Goal: Task Accomplishment & Management: Complete application form

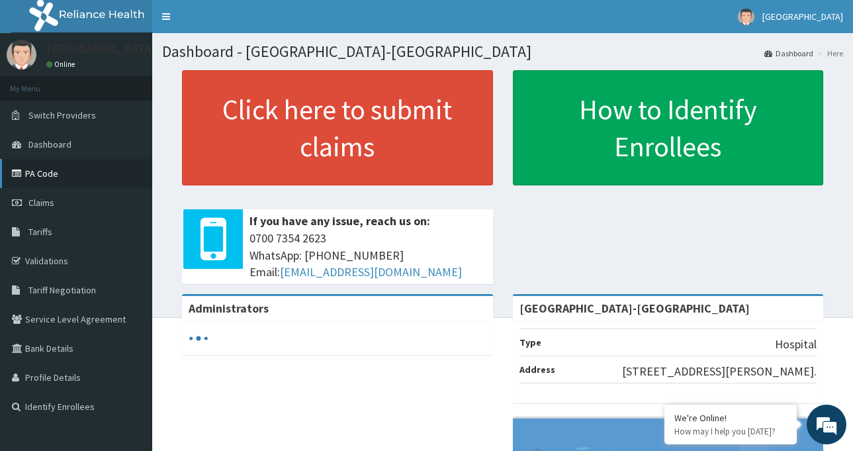
click at [66, 175] on link "PA Code" at bounding box center [76, 173] width 152 height 29
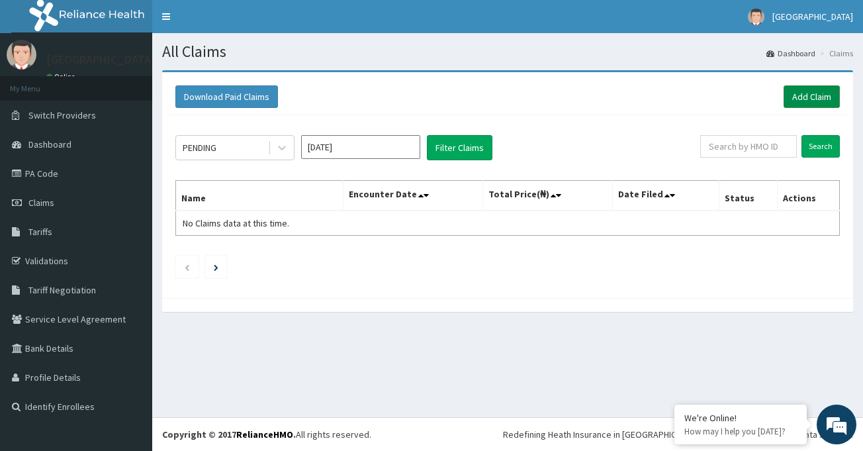
click at [799, 98] on link "Add Claim" at bounding box center [812, 96] width 56 height 23
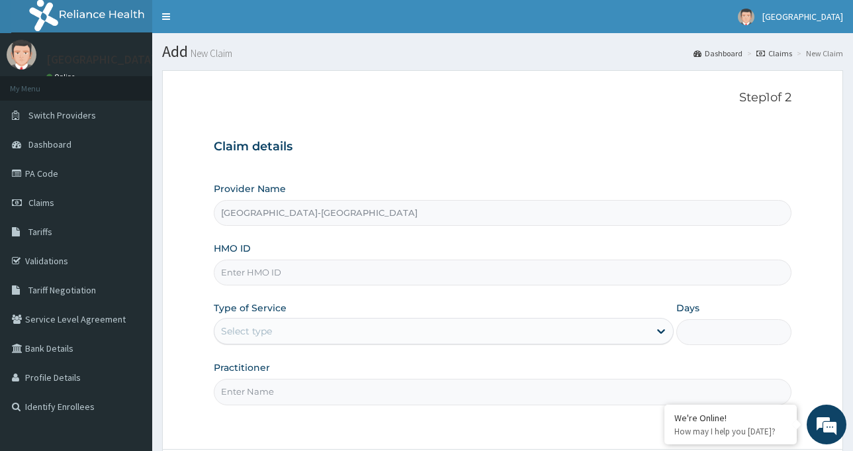
type input "St. Luke's Hospital-LAGOS"
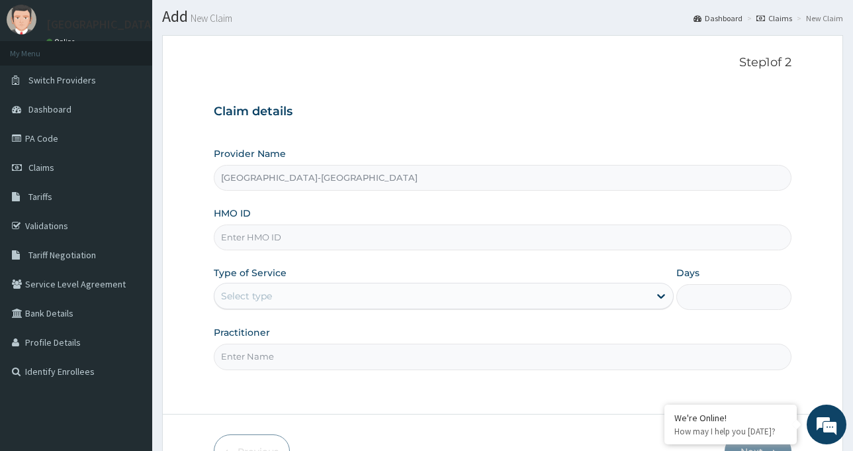
scroll to position [66, 0]
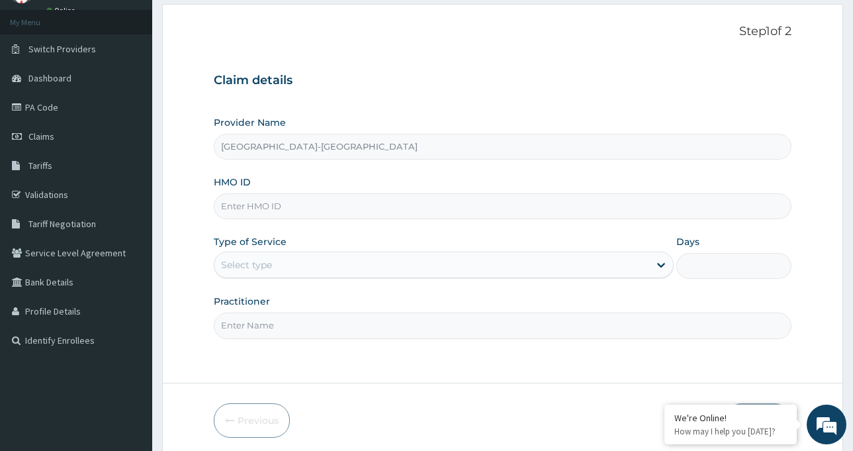
paste input "PA/4E2907"
type input "PA/4E2907"
click at [289, 264] on div "Select type" at bounding box center [431, 264] width 435 height 21
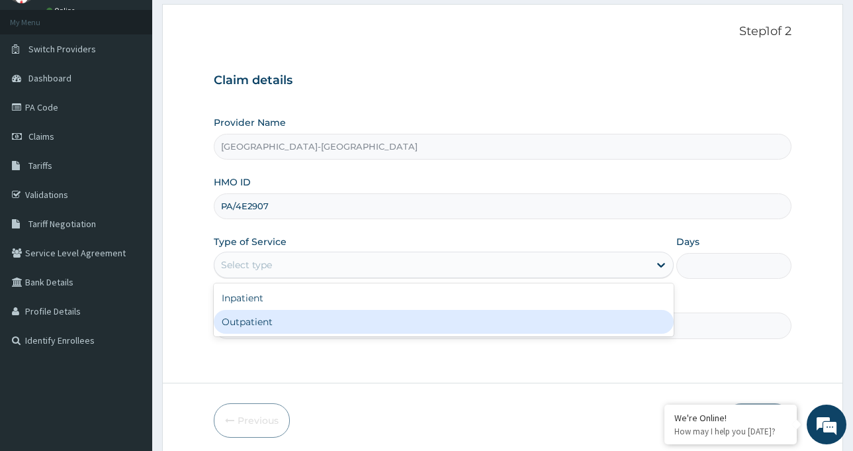
click at [285, 323] on div "Outpatient" at bounding box center [444, 322] width 460 height 24
type input "1"
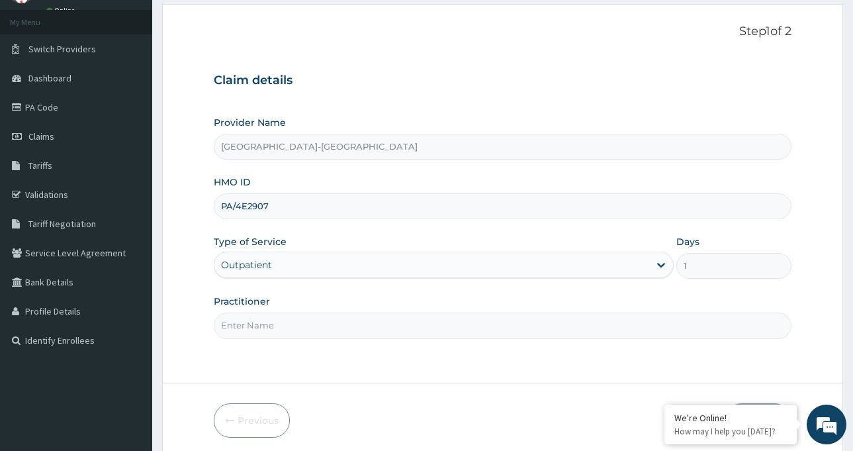
click at [304, 326] on input "Practitioner" at bounding box center [503, 325] width 578 height 26
type input "DR IBEH TOBECHUKWU"
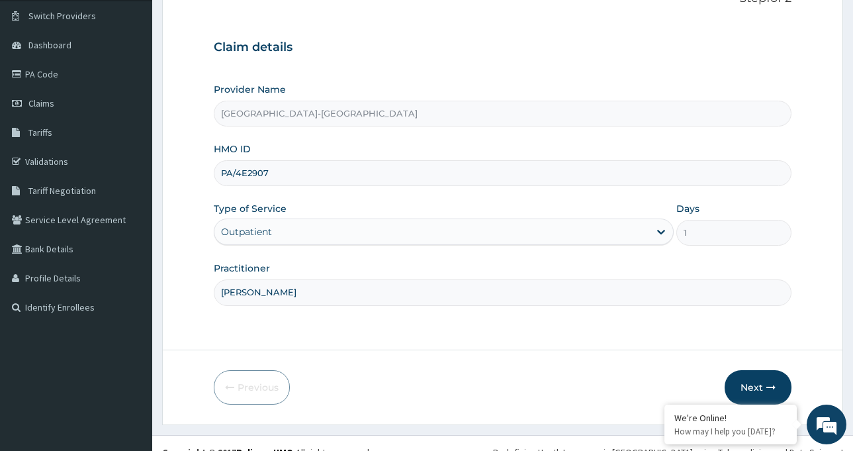
scroll to position [117, 0]
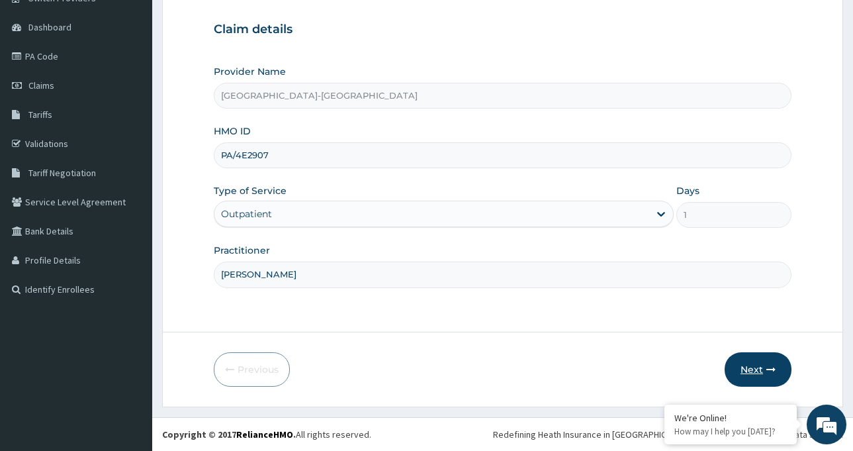
click at [761, 367] on button "Next" at bounding box center [758, 369] width 67 height 34
drag, startPoint x: 291, startPoint y: 155, endPoint x: 172, endPoint y: 155, distance: 119.2
click at [172, 155] on form "Step 1 of 2 Claim details Provider Name St. Luke's Hospital-LAGOS HMO ID PA/4E2…" at bounding box center [502, 180] width 681 height 454
click at [262, 154] on input "PA/4E2907" at bounding box center [503, 155] width 578 height 26
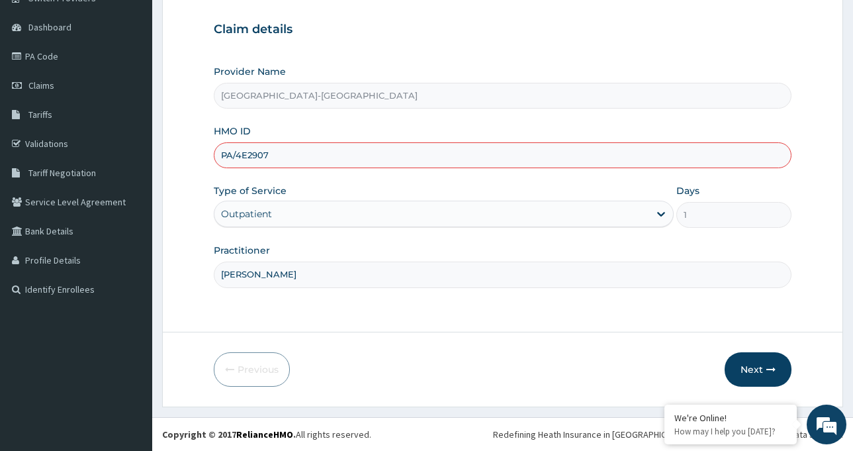
click at [262, 154] on input "PA/4E2907" at bounding box center [503, 155] width 578 height 26
paste input "COK/10022/A"
type input "COK/10022/A"
click at [769, 367] on icon "button" at bounding box center [771, 369] width 9 height 9
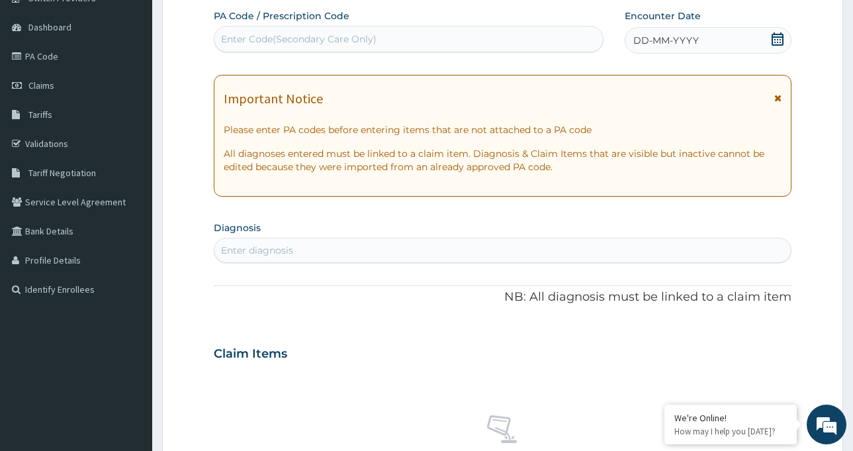
drag, startPoint x: 304, startPoint y: 34, endPoint x: 267, endPoint y: 38, distance: 36.6
click at [267, 38] on div "Enter Code(Secondary Care Only)" at bounding box center [299, 38] width 156 height 13
paste input "PA/4E2907"
type input "PA/4E2907"
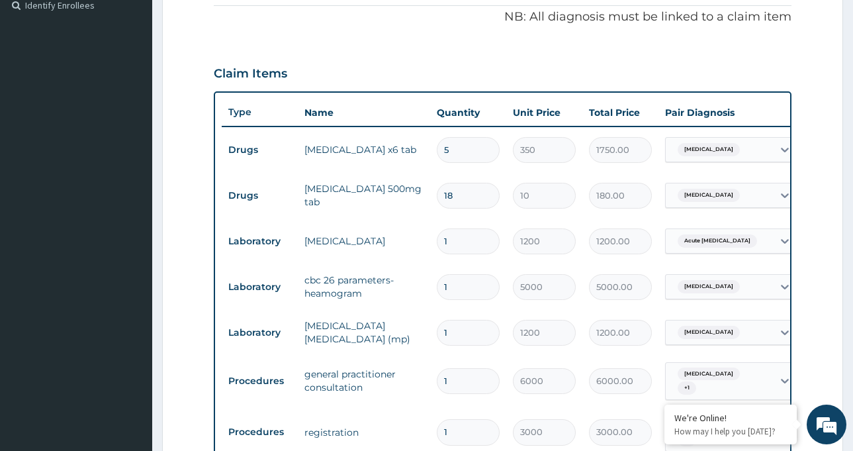
scroll to position [534, 0]
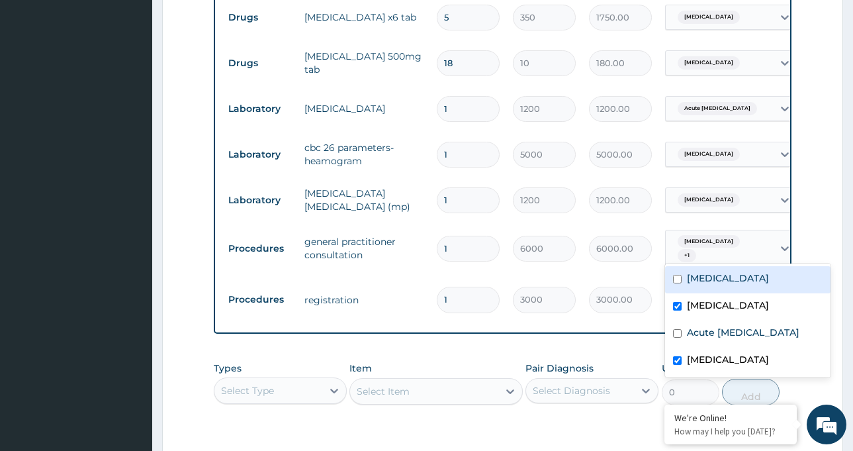
click at [745, 250] on div "Sepsis + 1" at bounding box center [719, 248] width 107 height 37
click at [720, 277] on label "Upper respiratory infection" at bounding box center [728, 277] width 82 height 13
checkbox input "true"
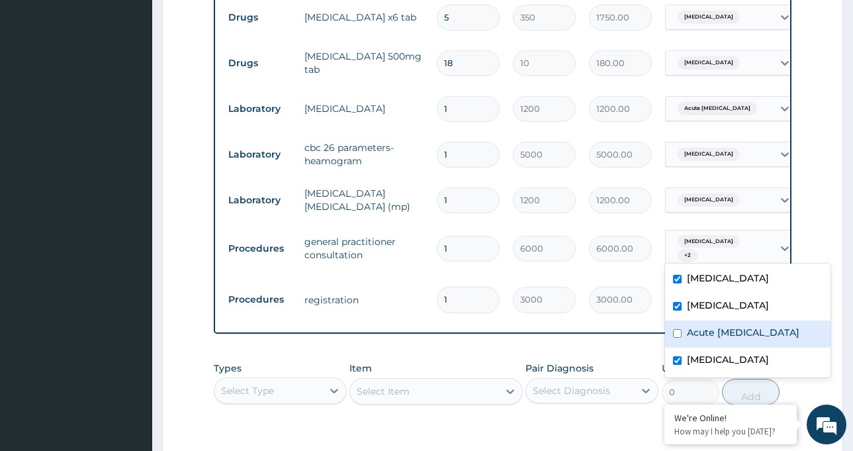
click at [718, 336] on label "Acute urinary tract infection" at bounding box center [743, 332] width 113 height 13
checkbox input "true"
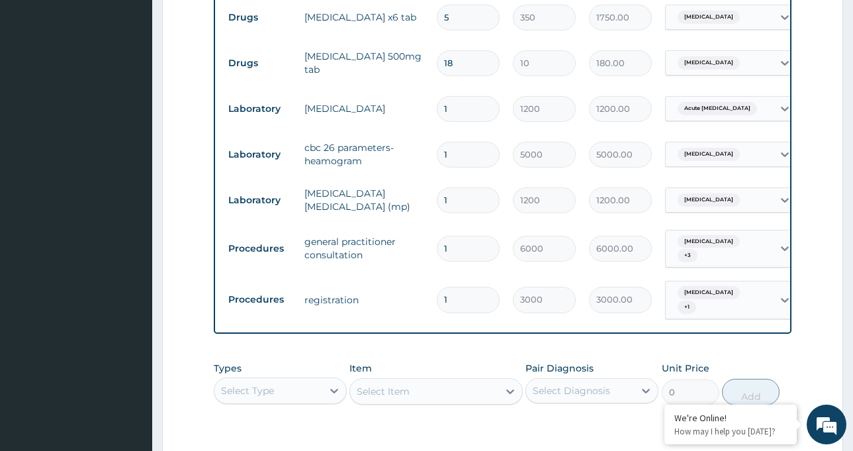
click at [802, 209] on form "Step 2 of 2 PA Code / Prescription Code PA/4E2907 Encounter Date 04-10-2025 Imp…" at bounding box center [502, 68] width 681 height 1063
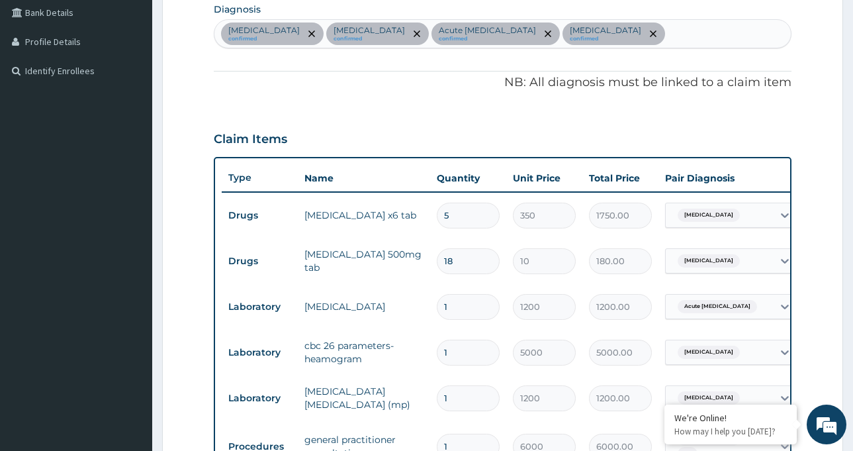
scroll to position [335, 0]
click at [683, 37] on div "Upper respiratory infection confirmed Malaria confirmed Acute urinary tract inf…" at bounding box center [502, 35] width 577 height 28
type input "m"
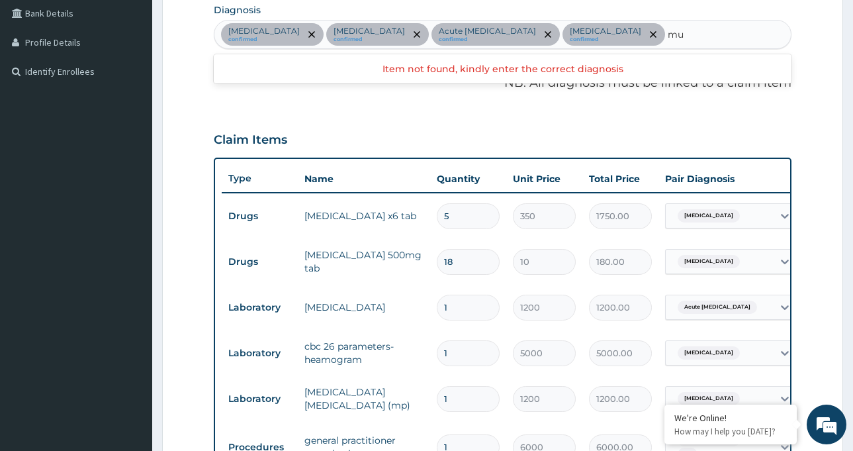
type input "m"
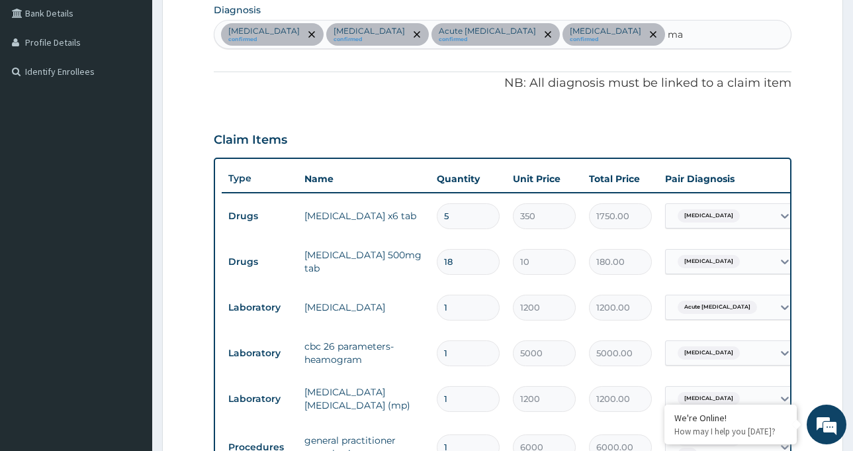
type input "may"
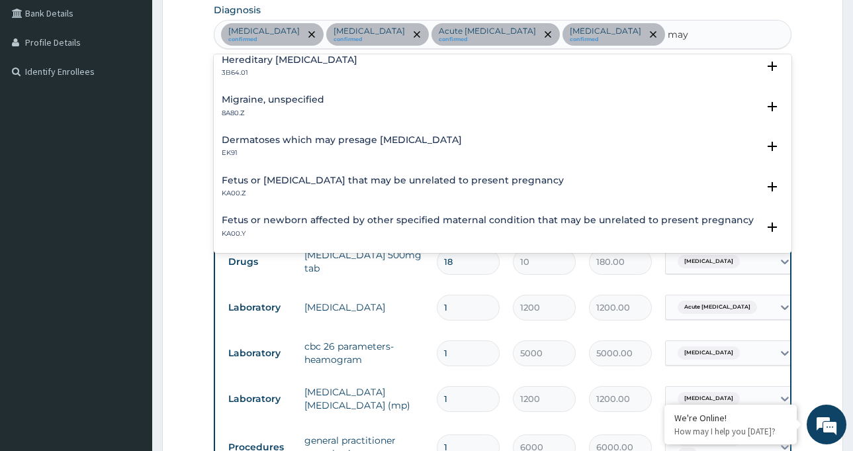
scroll to position [0, 0]
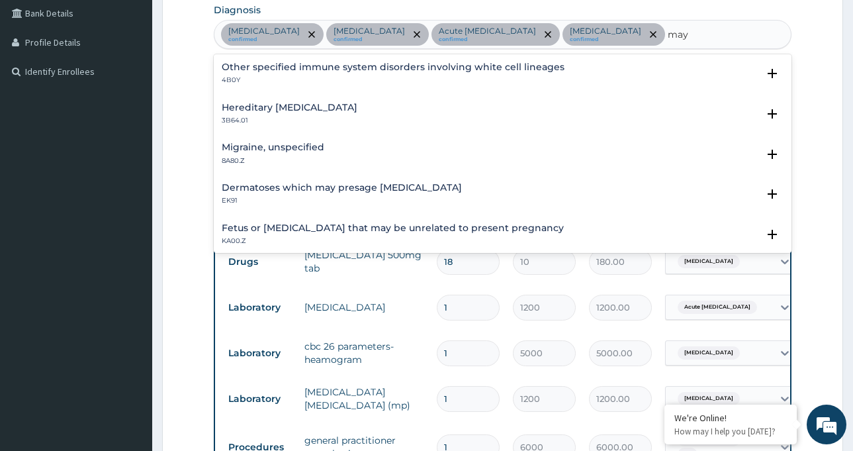
click at [298, 150] on h4 "Migraine, unspecified" at bounding box center [273, 147] width 103 height 10
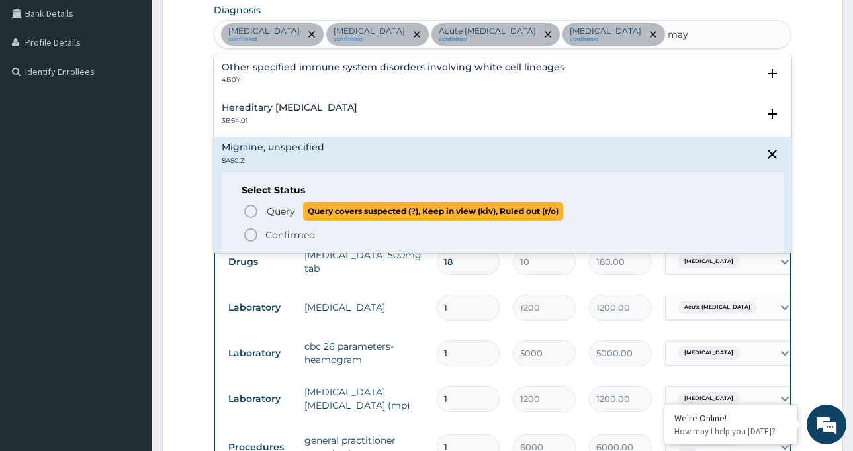
click at [252, 209] on icon "status option query" at bounding box center [251, 211] width 16 height 16
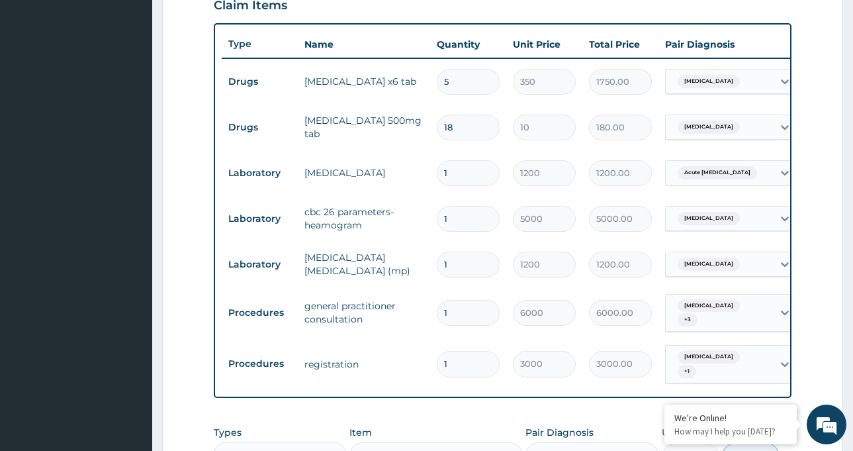
scroll to position [534, 0]
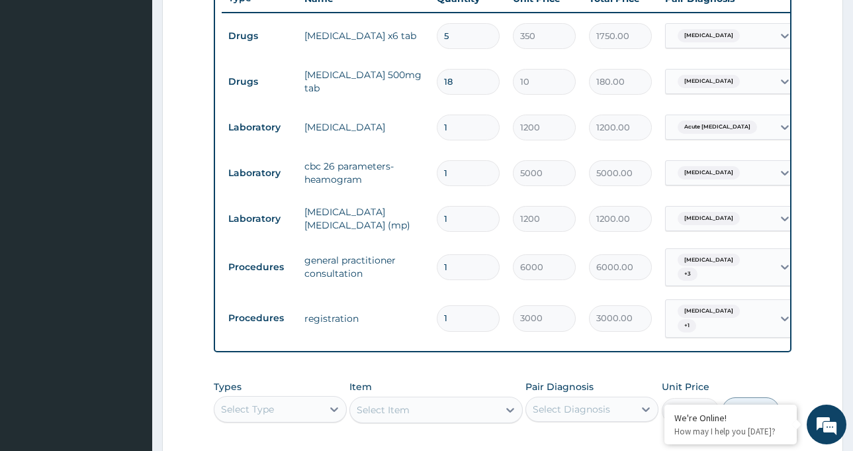
click at [722, 70] on div "Malaria" at bounding box center [719, 81] width 107 height 23
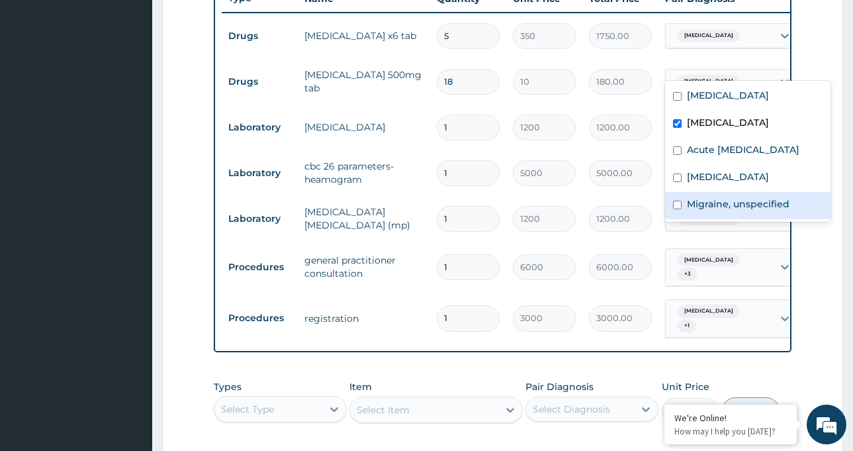
click at [700, 203] on label "Migraine, unspecified" at bounding box center [738, 203] width 103 height 13
checkbox input "true"
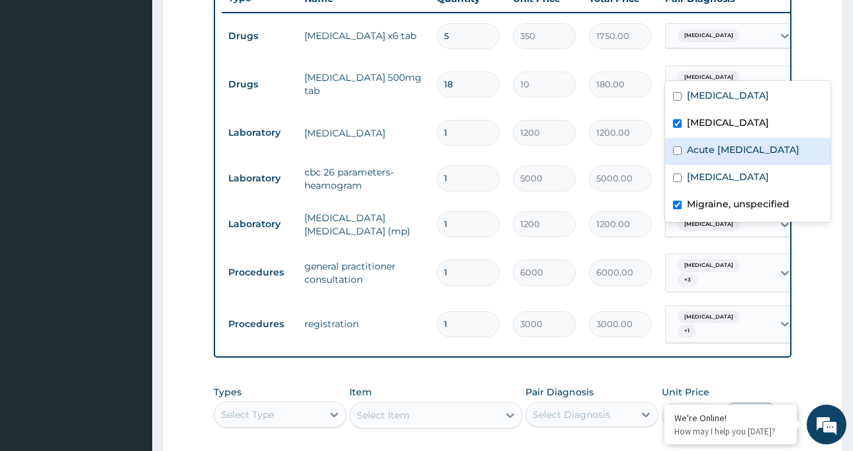
click at [653, 130] on tr "Laboratory urinalysis 1 1200 1200.00 Acute urinary tract infection Delete" at bounding box center [546, 133] width 649 height 46
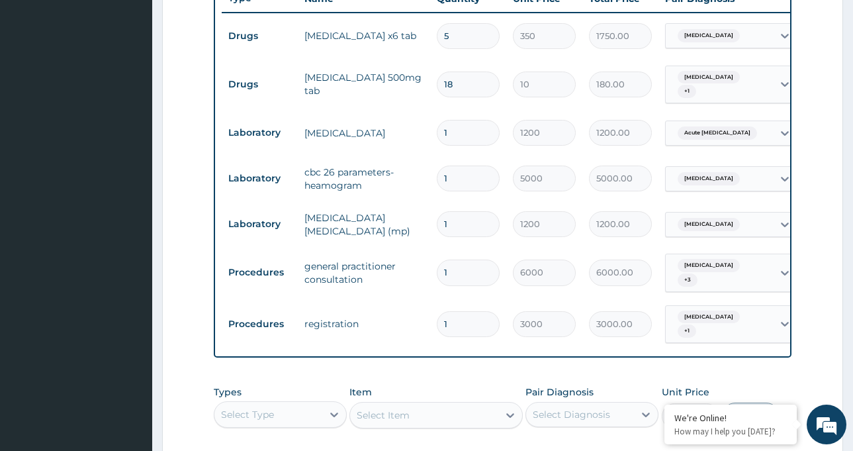
click at [749, 254] on div "Sepsis + 3" at bounding box center [719, 272] width 107 height 37
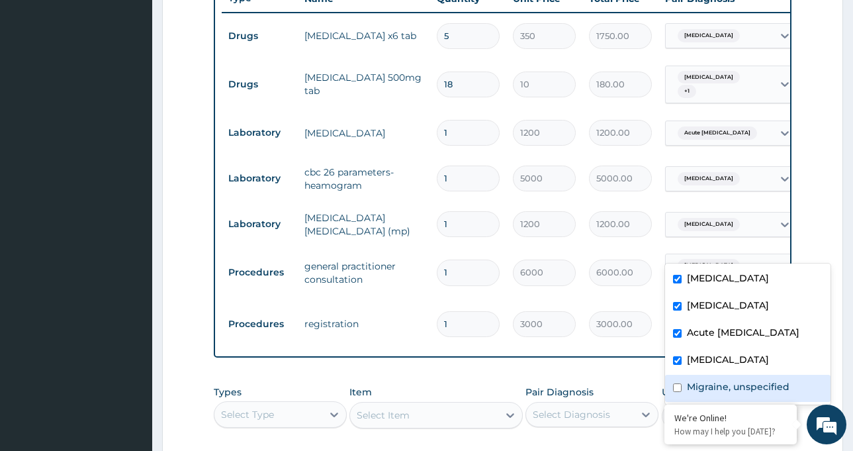
drag, startPoint x: 696, startPoint y: 388, endPoint x: 700, endPoint y: 361, distance: 26.7
click at [696, 383] on label "Migraine, unspecified" at bounding box center [738, 386] width 103 height 13
checkbox input "true"
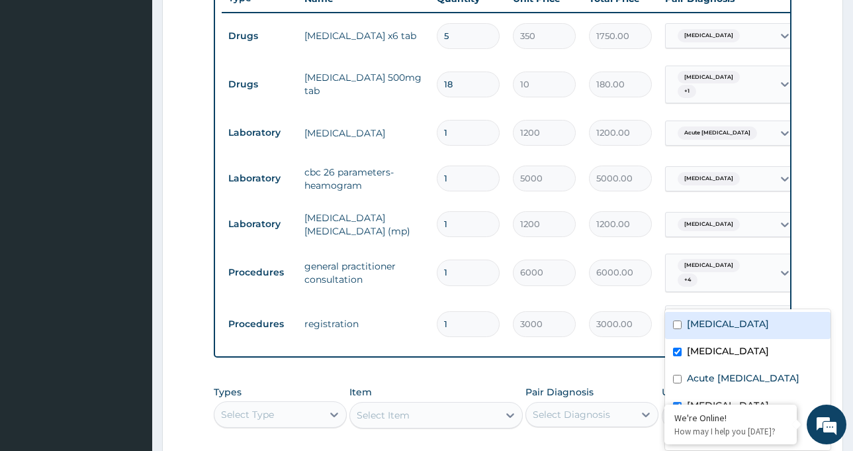
click at [686, 310] on span "[MEDICAL_DATA]" at bounding box center [709, 316] width 62 height 13
click at [714, 324] on label "Upper respiratory infection" at bounding box center [728, 323] width 82 height 13
checkbox input "true"
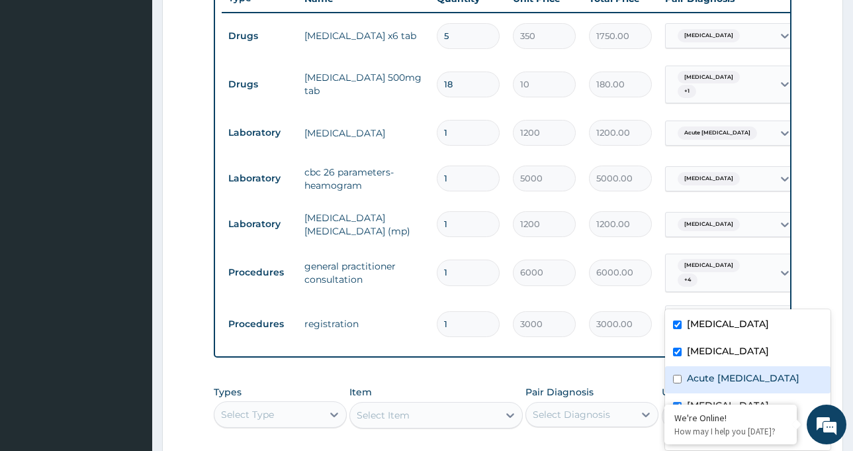
click at [717, 375] on label "Acute urinary tract infection" at bounding box center [743, 377] width 113 height 13
checkbox input "true"
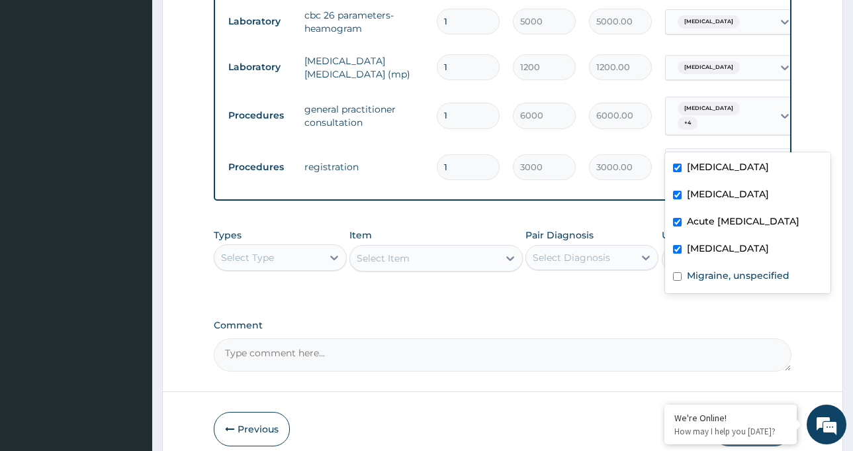
scroll to position [725, 0]
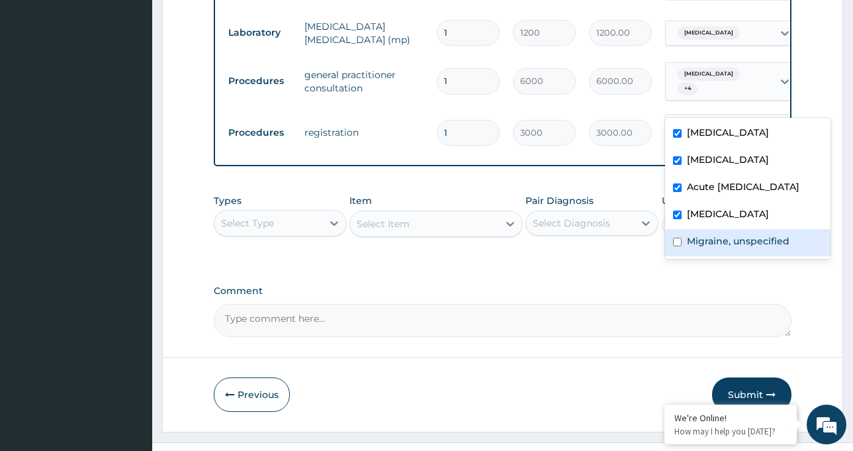
click at [732, 244] on label "Migraine, unspecified" at bounding box center [738, 240] width 103 height 13
checkbox input "true"
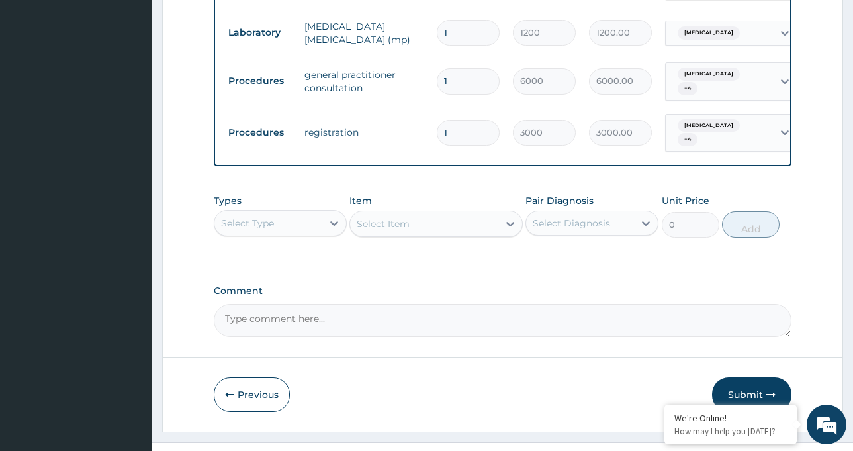
click at [750, 377] on button "Submit" at bounding box center [751, 394] width 79 height 34
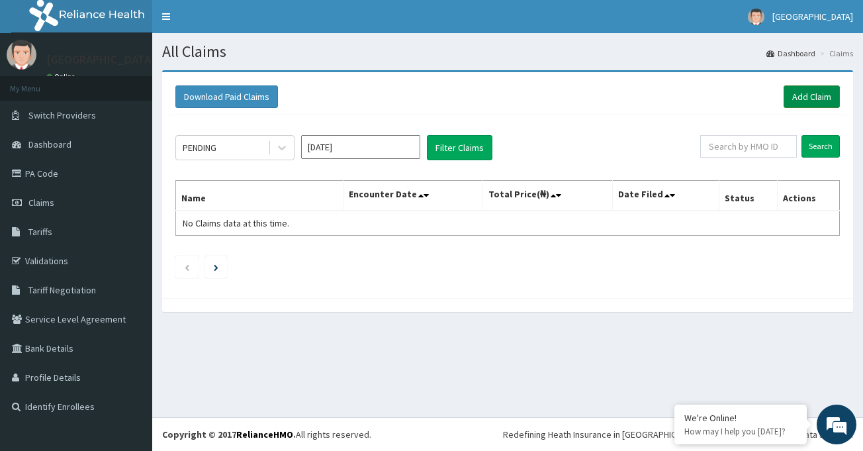
click at [811, 91] on link "Add Claim" at bounding box center [812, 96] width 56 height 23
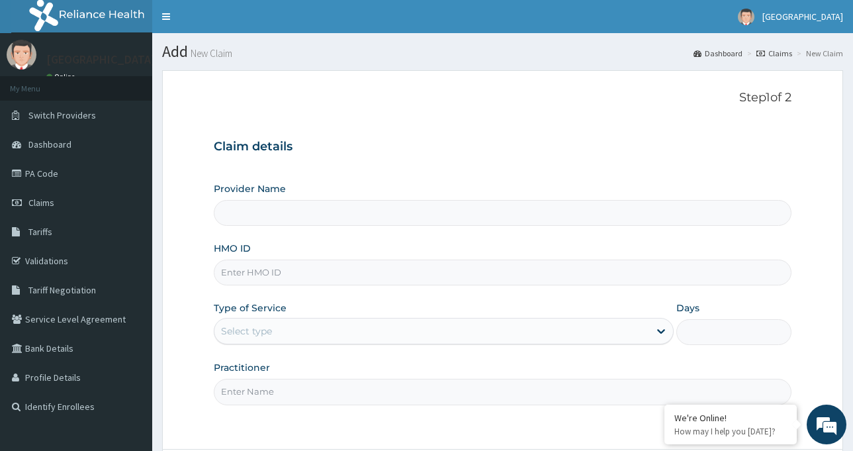
type input "[GEOGRAPHIC_DATA]-[GEOGRAPHIC_DATA]"
paste input "ACR/10010/A"
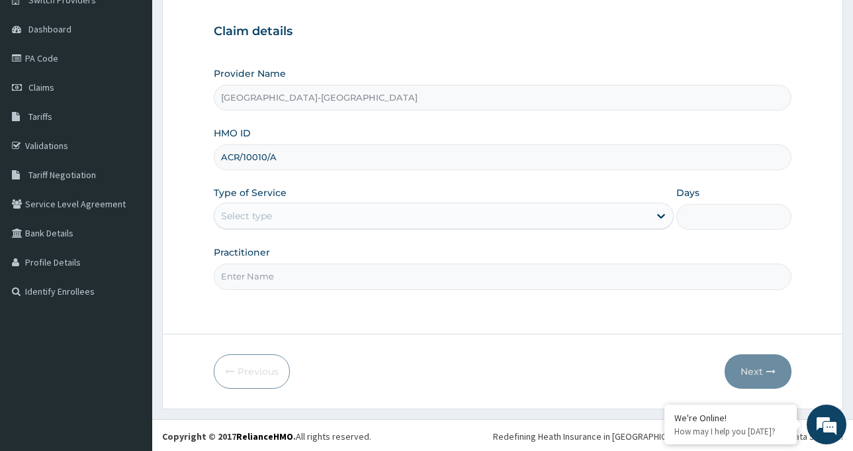
scroll to position [117, 0]
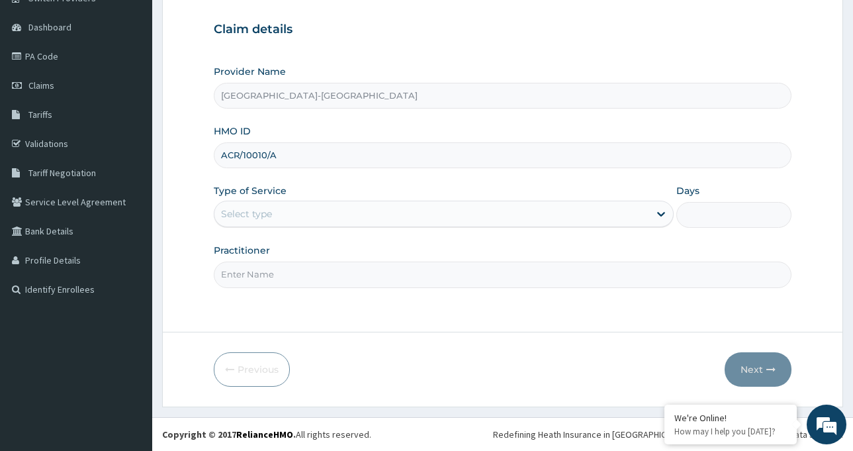
type input "ACR/10010/A"
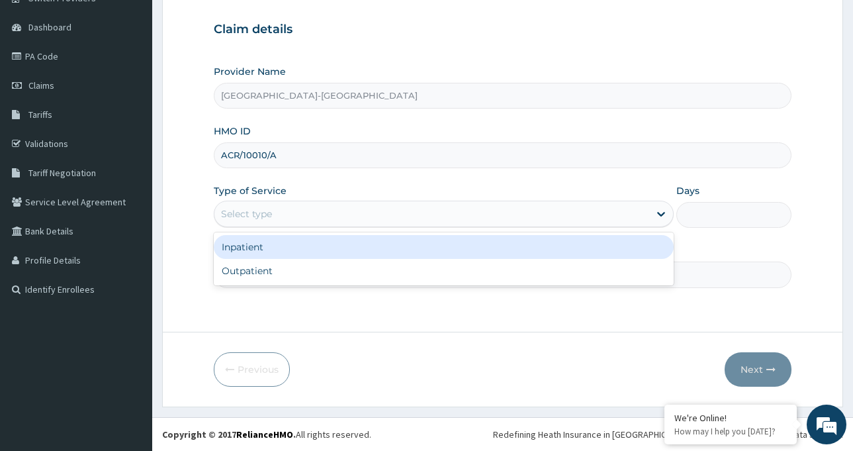
click at [319, 202] on div "Select type" at bounding box center [444, 214] width 460 height 26
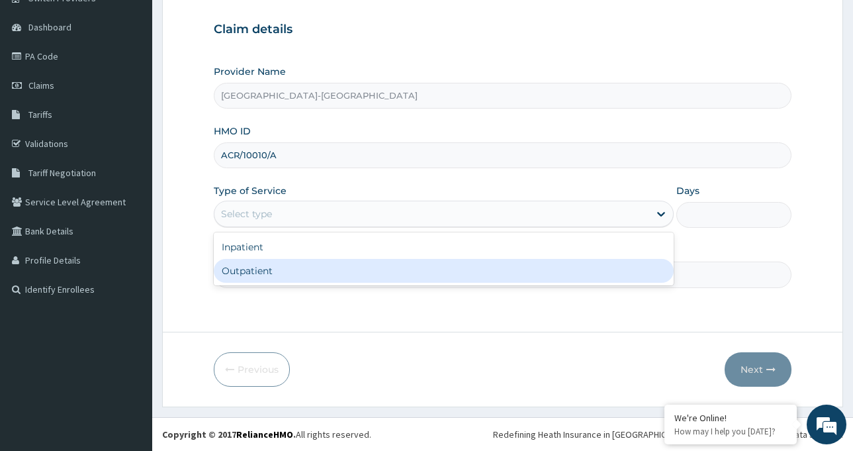
click at [334, 266] on div "Outpatient" at bounding box center [444, 271] width 460 height 24
type input "1"
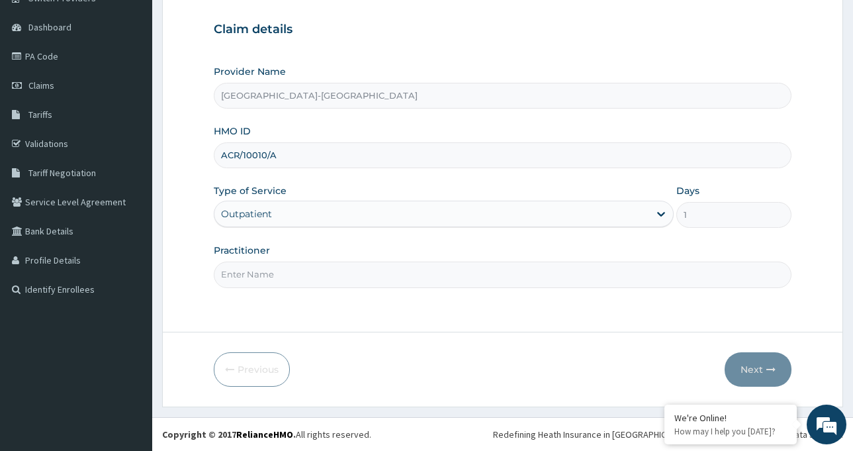
click at [316, 274] on input "Practitioner" at bounding box center [503, 275] width 578 height 26
type input "DR IBEH TOBECHUKWU"
click at [761, 367] on button "Next" at bounding box center [758, 369] width 67 height 34
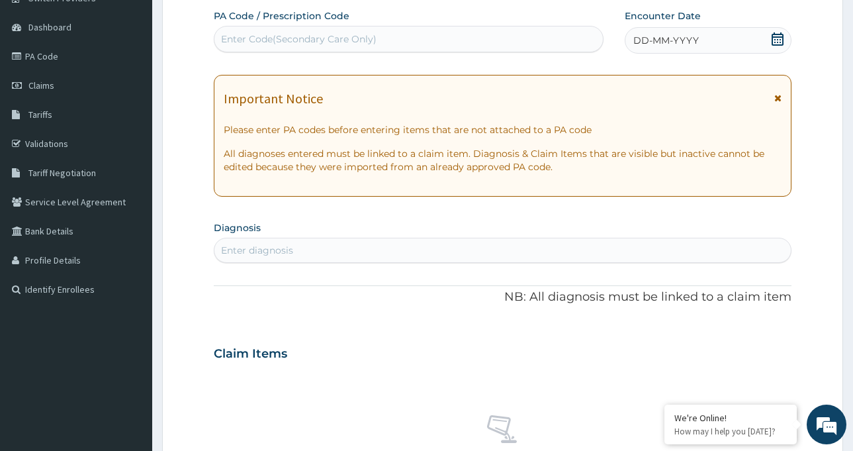
click at [279, 38] on div "Enter Code(Secondary Care Only)" at bounding box center [299, 38] width 156 height 13
drag, startPoint x: 279, startPoint y: 38, endPoint x: 254, endPoint y: 40, distance: 25.3
click at [254, 40] on div "Enter Code(Secondary Care Only)" at bounding box center [299, 38] width 156 height 13
paste input "PA/43C90E"
type input "PA/43C90E"
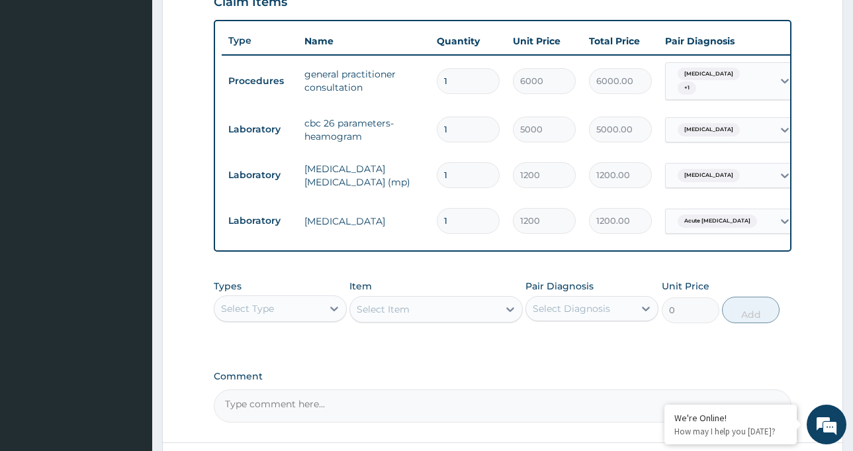
scroll to position [588, 0]
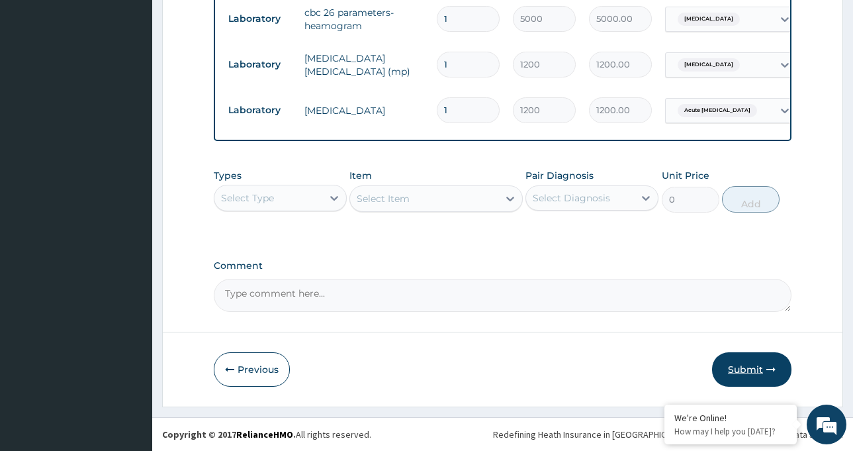
click at [736, 374] on button "Submit" at bounding box center [751, 369] width 79 height 34
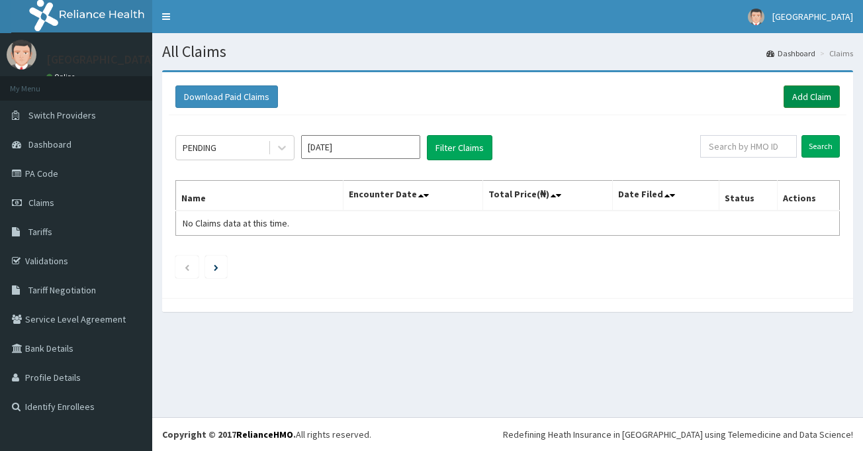
click at [797, 93] on link "Add Claim" at bounding box center [812, 96] width 56 height 23
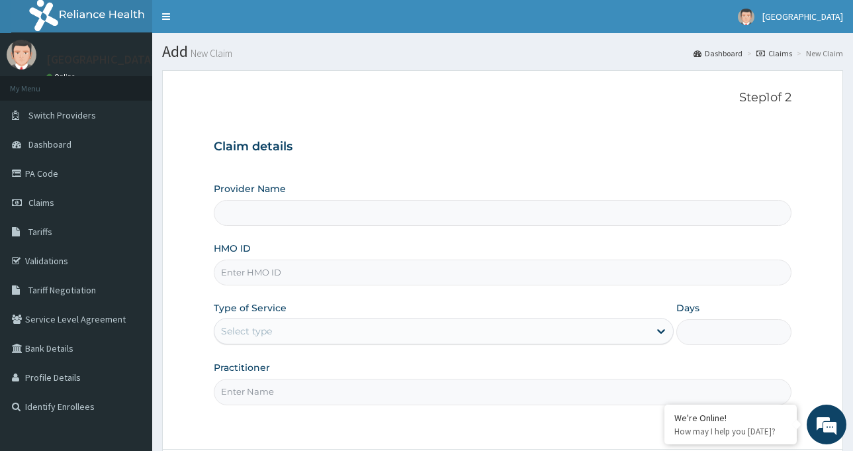
type input "[GEOGRAPHIC_DATA]-[GEOGRAPHIC_DATA]"
paste input "BUD/10028/A"
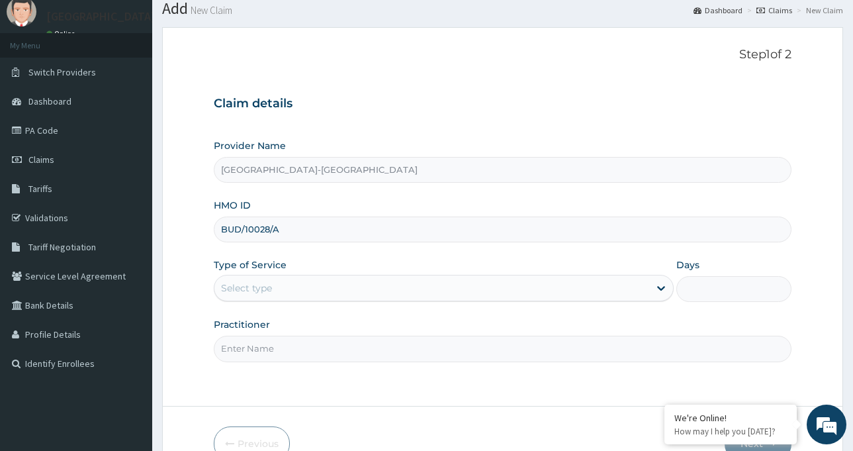
scroll to position [66, 0]
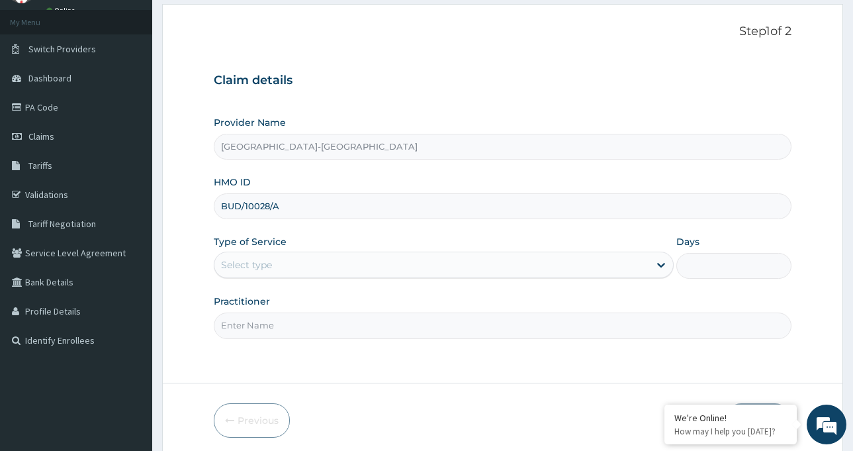
type input "BUD/10028/A"
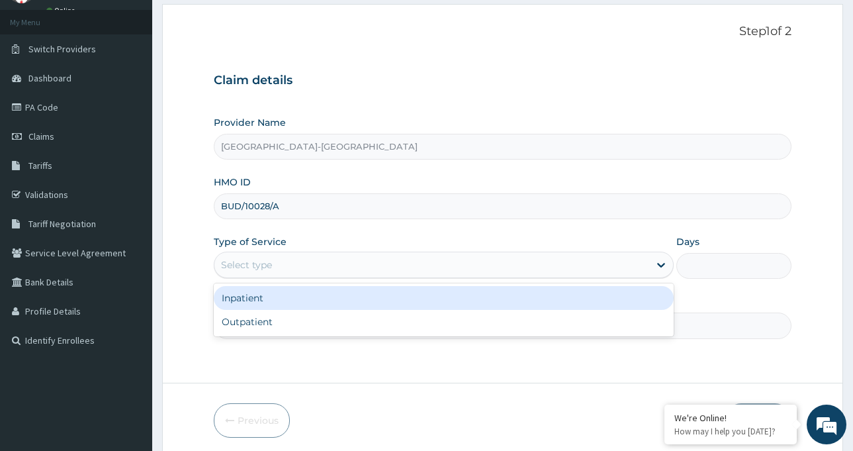
click at [279, 266] on div "Select type" at bounding box center [431, 264] width 435 height 21
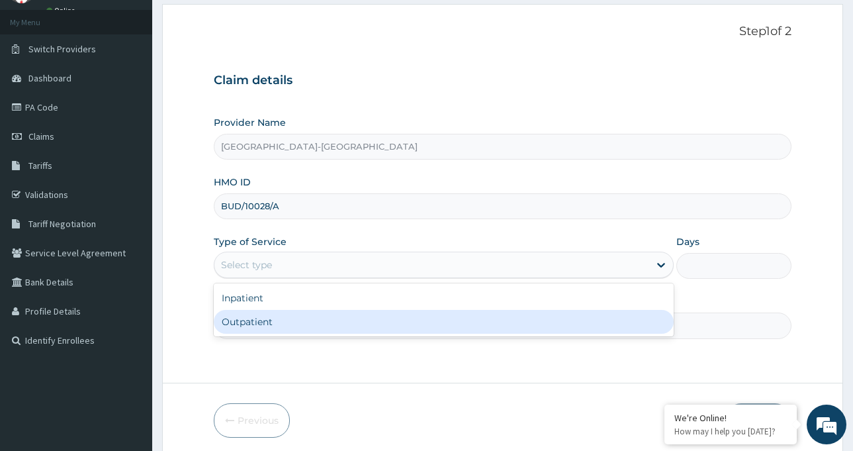
click at [283, 318] on div "Outpatient" at bounding box center [444, 322] width 460 height 24
type input "1"
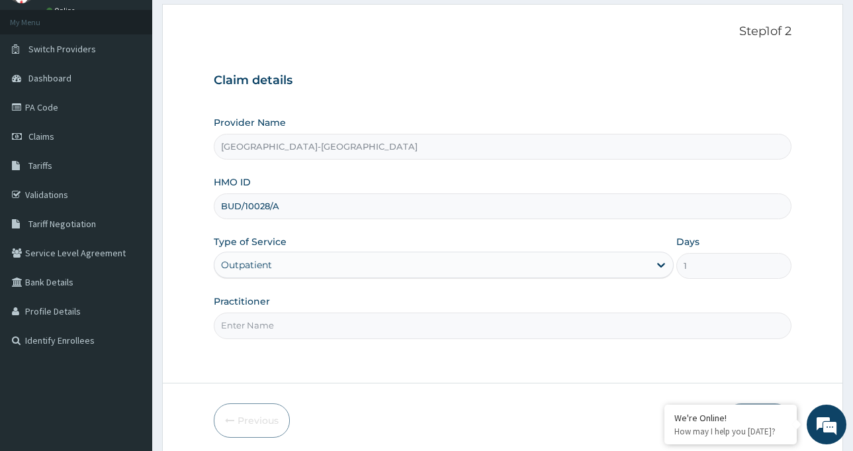
click at [288, 327] on input "Practitioner" at bounding box center [503, 325] width 578 height 26
type input "DR IBEH TOBECHUKWU"
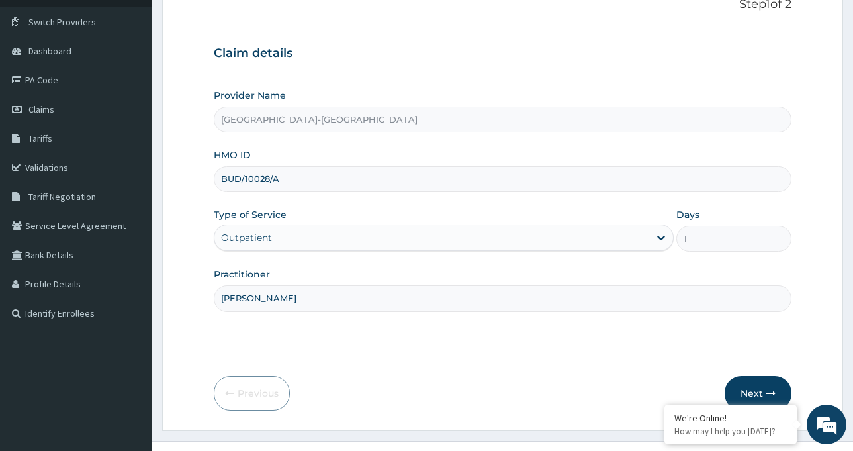
scroll to position [117, 0]
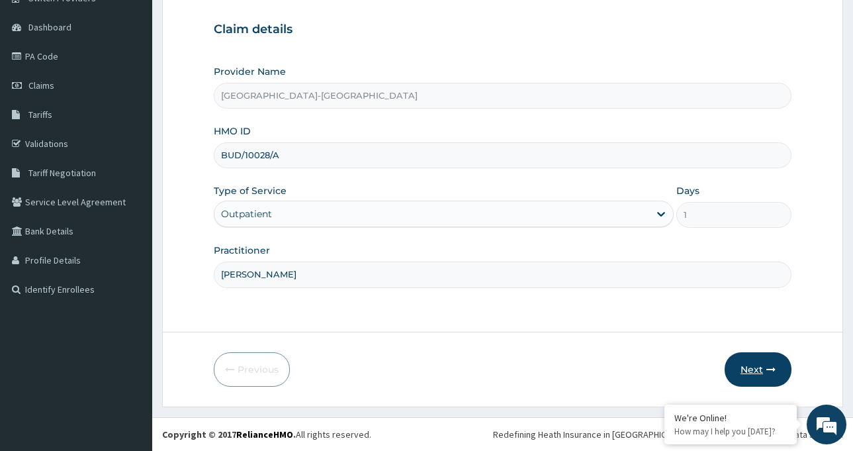
click at [767, 363] on button "Next" at bounding box center [758, 369] width 67 height 34
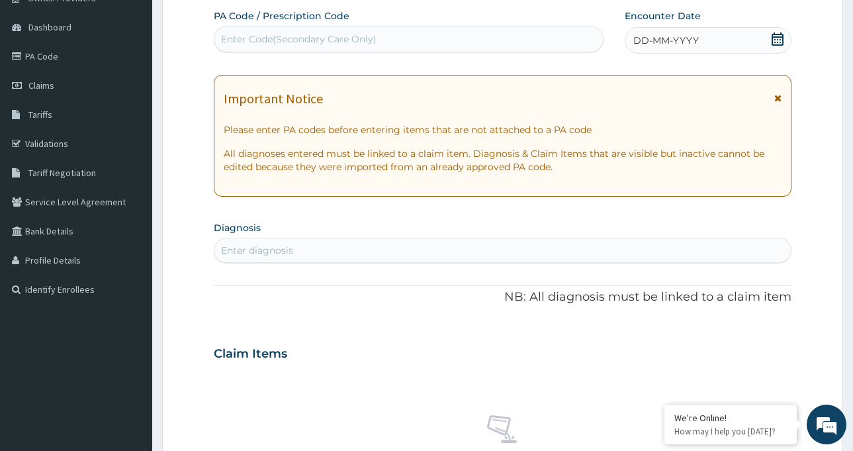
drag, startPoint x: 307, startPoint y: 36, endPoint x: 257, endPoint y: 37, distance: 49.7
drag, startPoint x: 257, startPoint y: 37, endPoint x: 244, endPoint y: 36, distance: 12.6
click at [244, 36] on div "Enter Code(Secondary Care Only)" at bounding box center [299, 38] width 156 height 13
paste input "PA/893447"
type input "PA/893447"
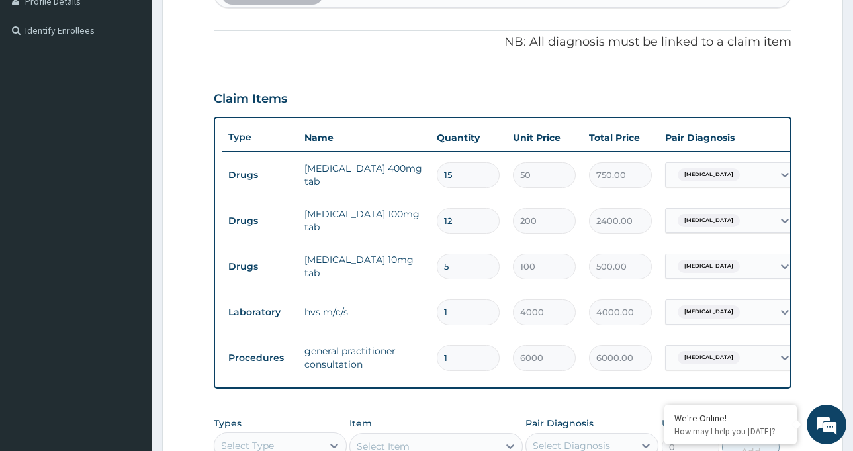
scroll to position [310, 0]
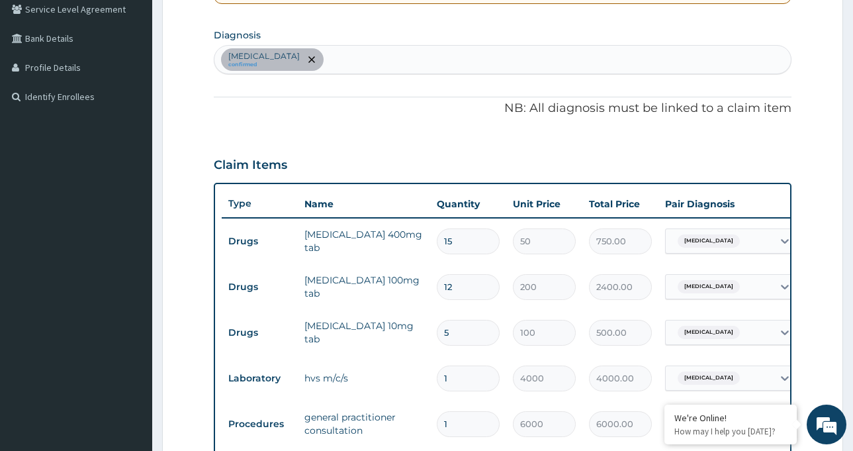
drag, startPoint x: 418, startPoint y: 70, endPoint x: 416, endPoint y: 62, distance: 7.4
click at [417, 63] on div "Acute vaginitis confirmed" at bounding box center [502, 60] width 577 height 28
type input "r"
type input "rhiniti"
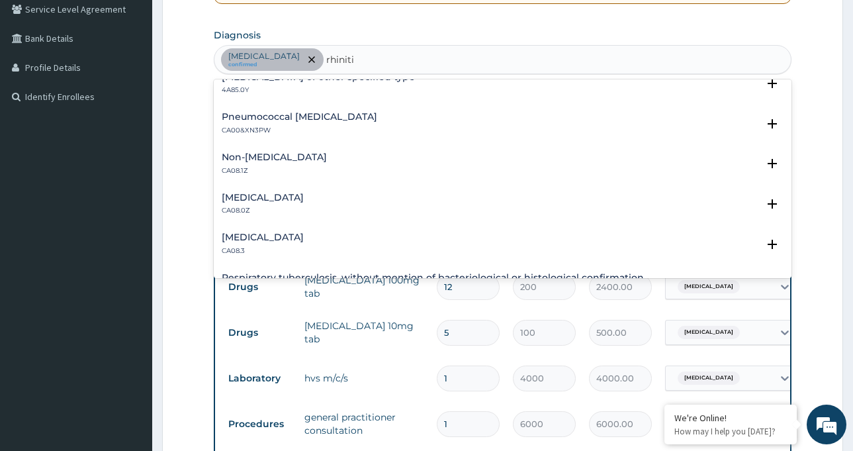
scroll to position [199, 0]
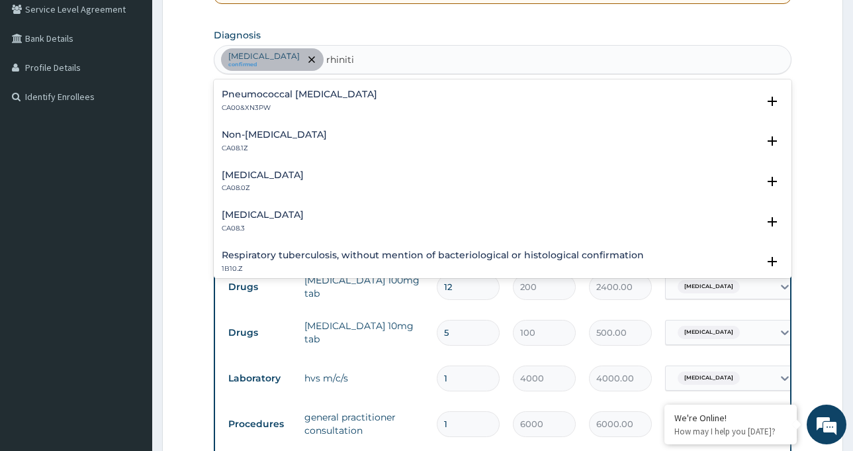
click at [304, 177] on h4 "Allergic rhinitis, unspecified" at bounding box center [263, 175] width 82 height 10
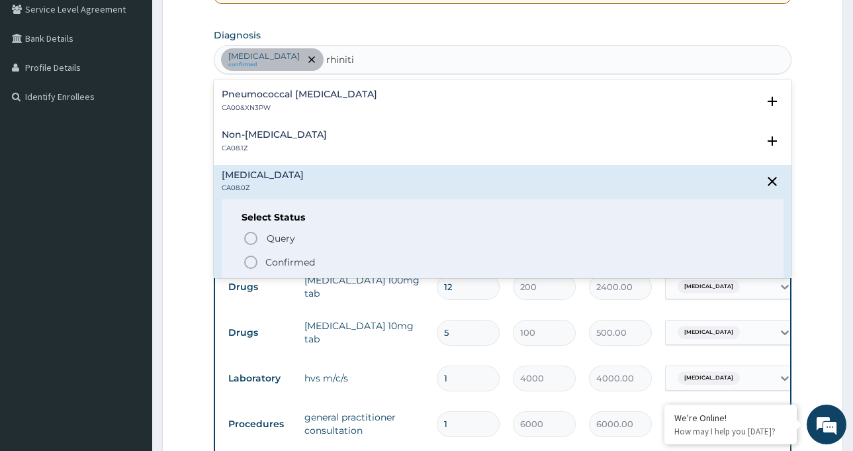
click at [258, 260] on icon "status option filled" at bounding box center [251, 262] width 16 height 16
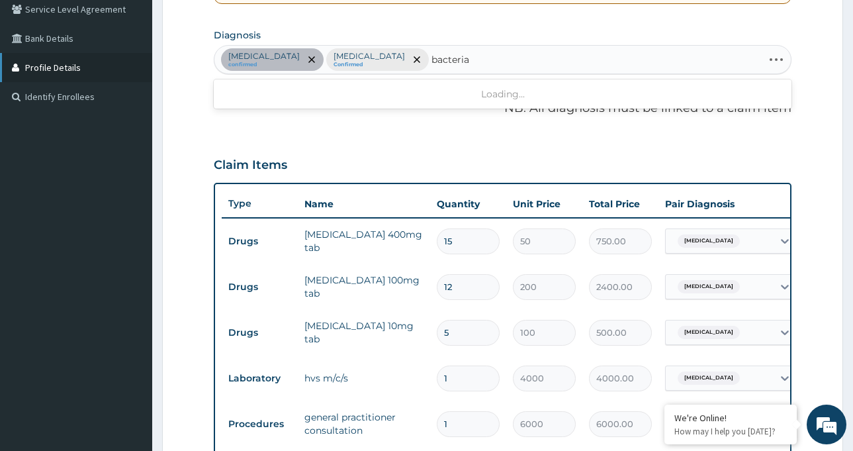
type input "bacterial"
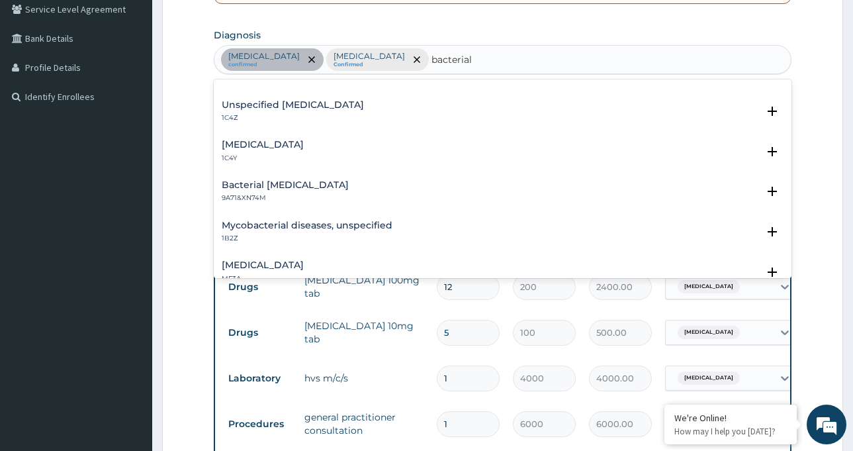
scroll to position [0, 0]
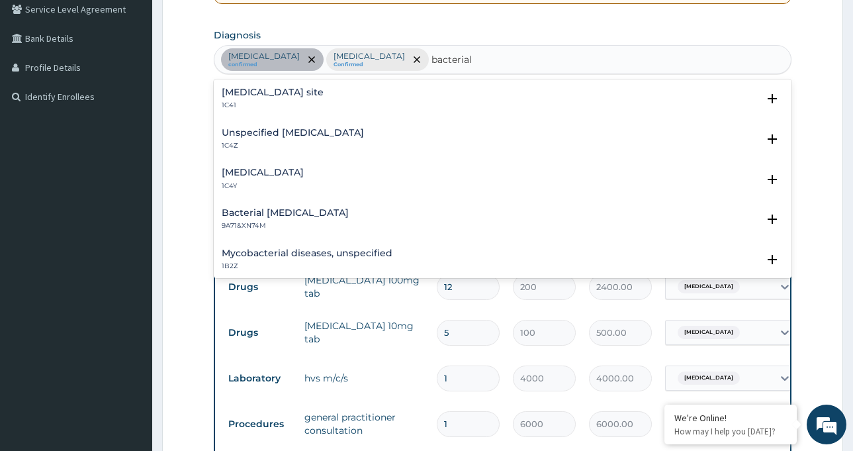
click at [297, 92] on h4 "Bacterial infection of unspecified site" at bounding box center [273, 92] width 102 height 10
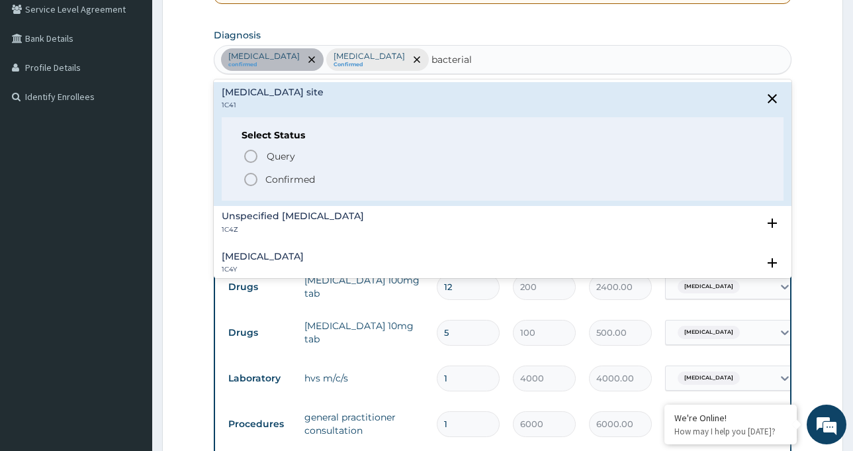
click at [250, 182] on icon "status option filled" at bounding box center [251, 179] width 16 height 16
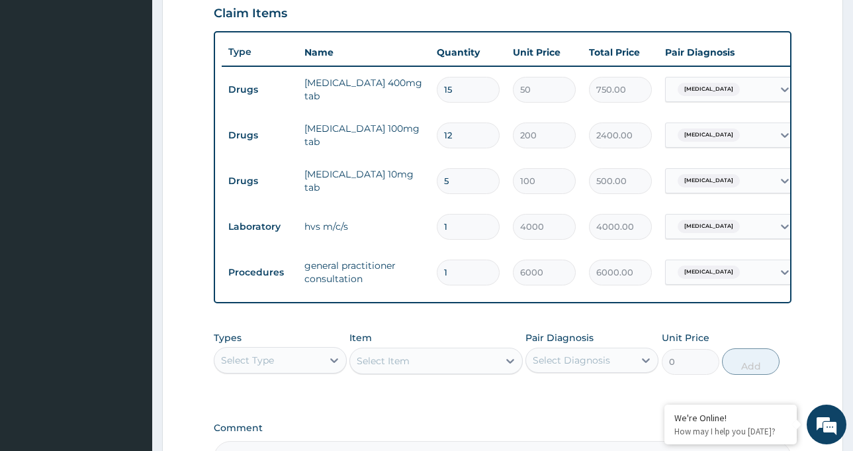
scroll to position [442, 0]
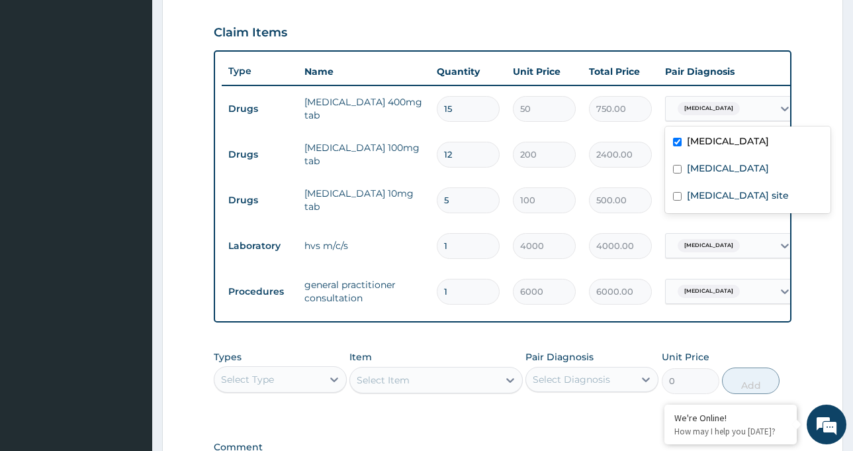
click at [734, 109] on div "Acute vaginitis" at bounding box center [708, 108] width 70 height 17
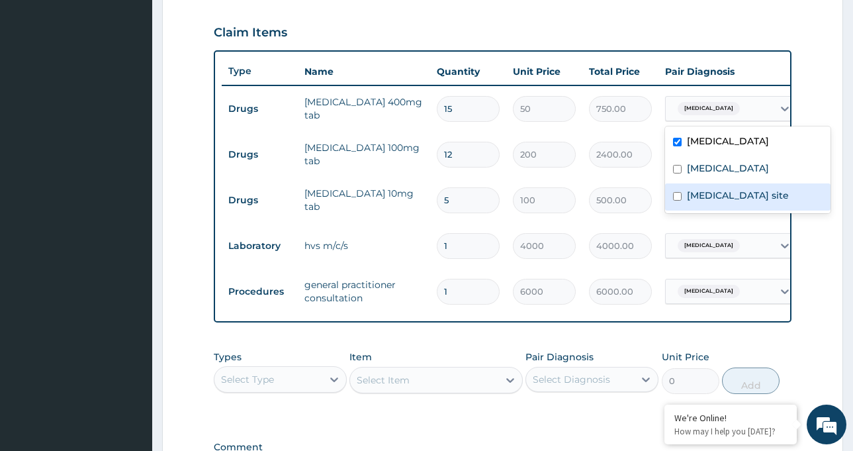
click at [721, 196] on label "Bacterial infection of unspecified site" at bounding box center [738, 195] width 102 height 13
checkbox input "true"
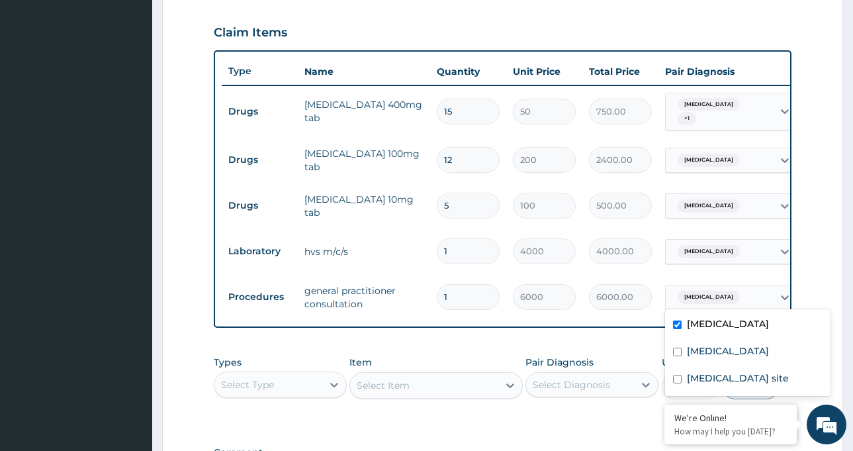
click at [717, 291] on span "Acute vaginitis" at bounding box center [709, 297] width 62 height 13
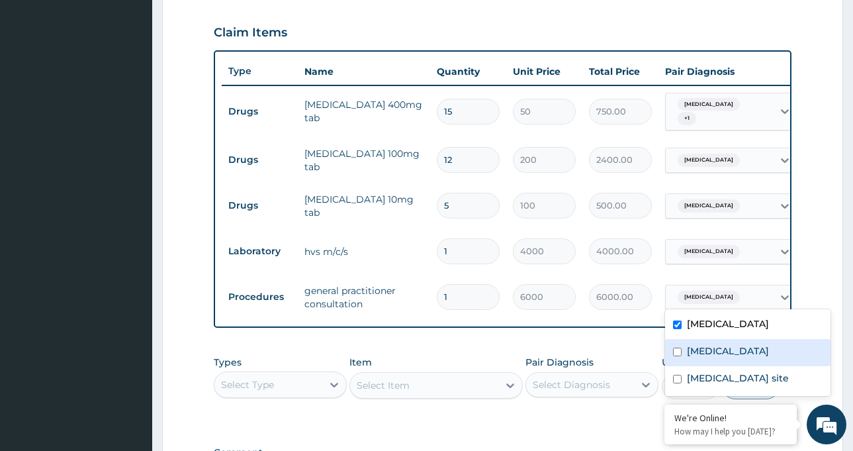
drag, startPoint x: 715, startPoint y: 349, endPoint x: 714, endPoint y: 366, distance: 17.2
click at [714, 349] on label "Allergic rhinitis, unspecified" at bounding box center [728, 350] width 82 height 13
checkbox input "true"
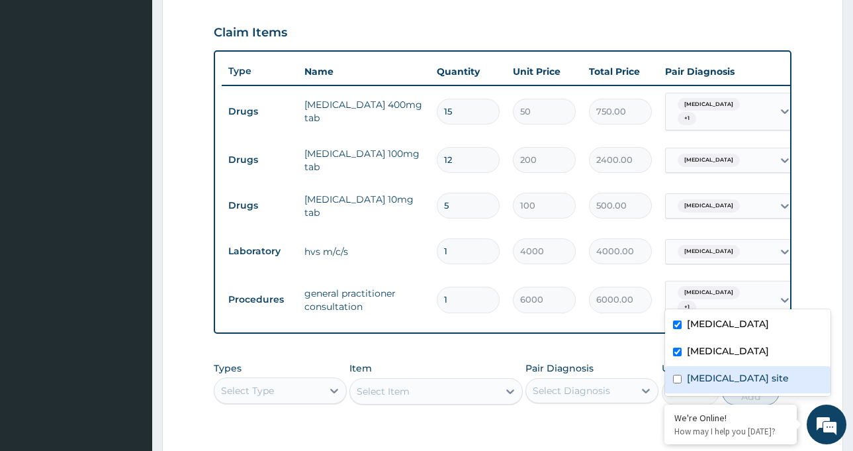
click at [716, 380] on label "Bacterial infection of unspecified site" at bounding box center [738, 377] width 102 height 13
checkbox input "true"
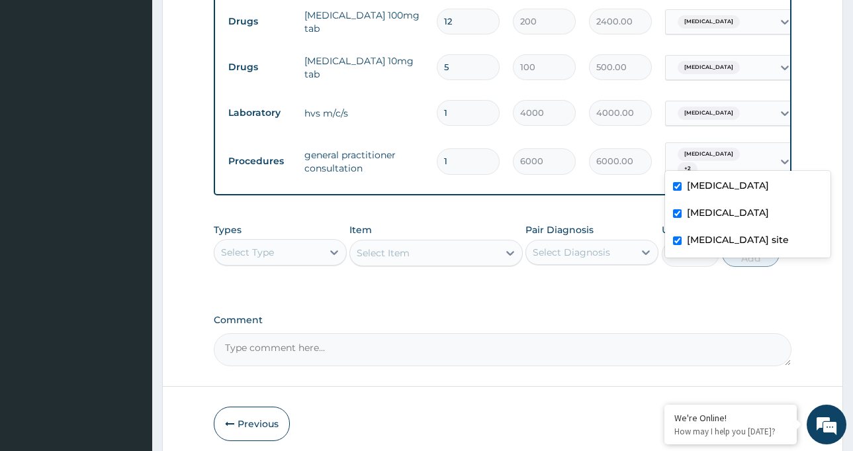
scroll to position [501, 0]
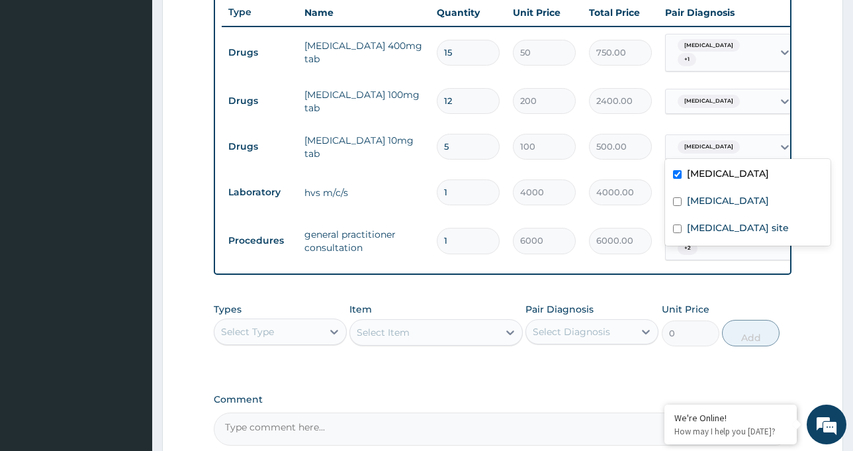
click at [762, 136] on div "Acute vaginitis" at bounding box center [719, 147] width 107 height 23
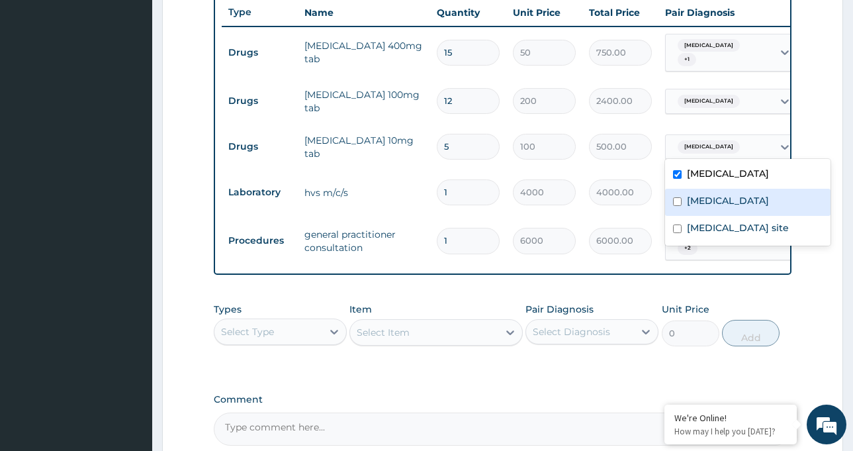
click at [712, 191] on div "Allergic rhinitis, unspecified" at bounding box center [748, 202] width 166 height 27
checkbox input "true"
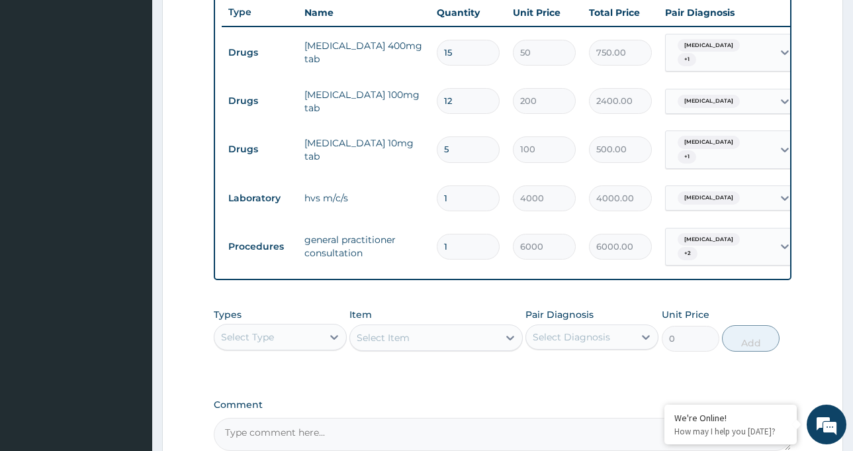
click at [812, 92] on form "Step 2 of 2 PA Code / Prescription Code PA/893447 Encounter Date 04-10-2025 Imp…" at bounding box center [502, 57] width 681 height 977
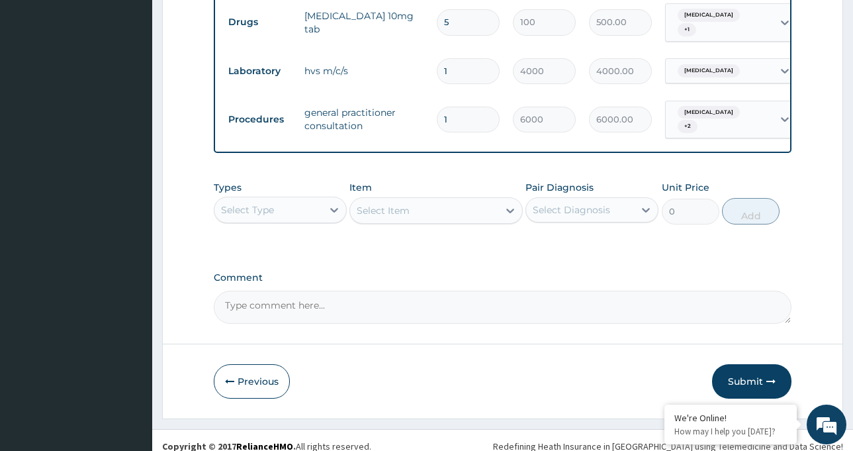
scroll to position [634, 0]
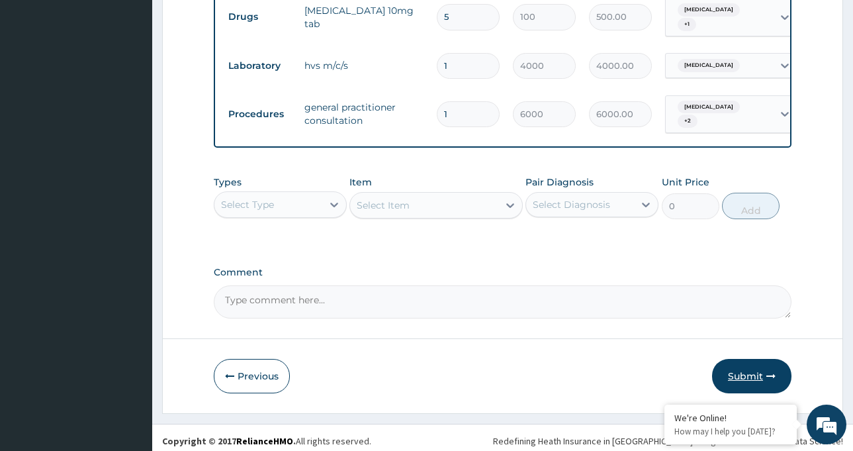
click at [766, 359] on button "Submit" at bounding box center [751, 376] width 79 height 34
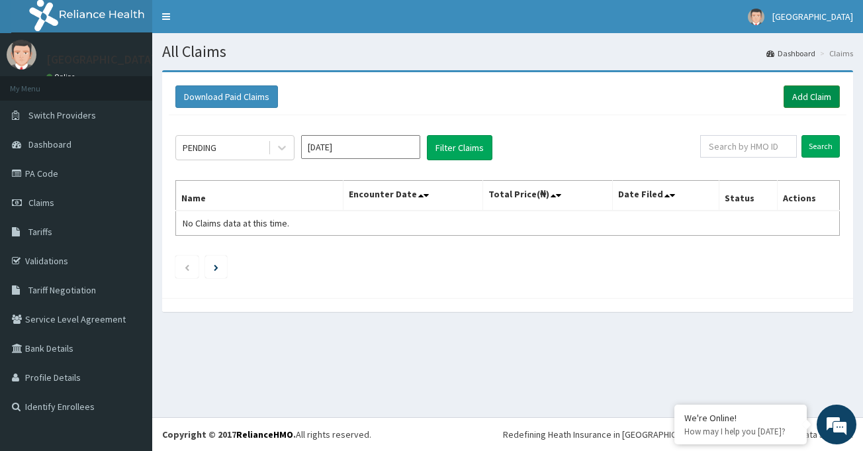
click at [814, 96] on link "Add Claim" at bounding box center [812, 96] width 56 height 23
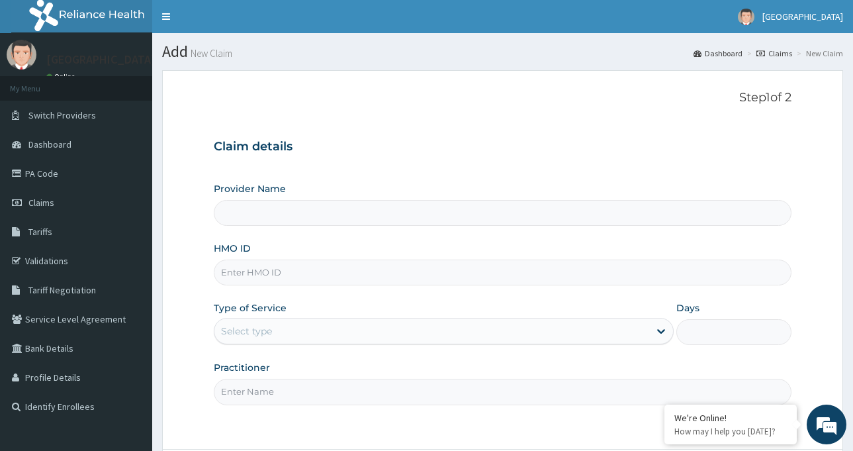
type input "St. Luke's Hospital-LAGOS"
drag, startPoint x: 297, startPoint y: 259, endPoint x: 257, endPoint y: 271, distance: 41.5
paste input "PRN/10177/A"
type input "PRN/10177/A"
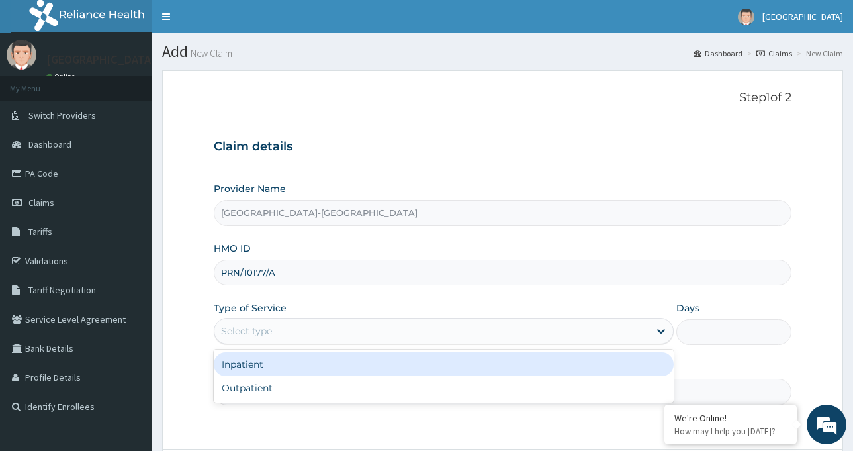
drag, startPoint x: 292, startPoint y: 334, endPoint x: 288, endPoint y: 328, distance: 7.2
click at [290, 332] on div "Select type" at bounding box center [431, 330] width 435 height 21
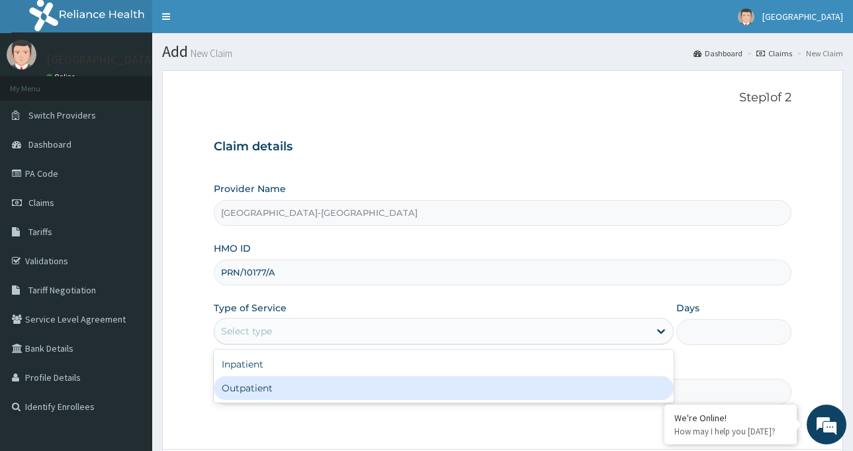
click at [277, 385] on div "Outpatient" at bounding box center [444, 388] width 460 height 24
type input "1"
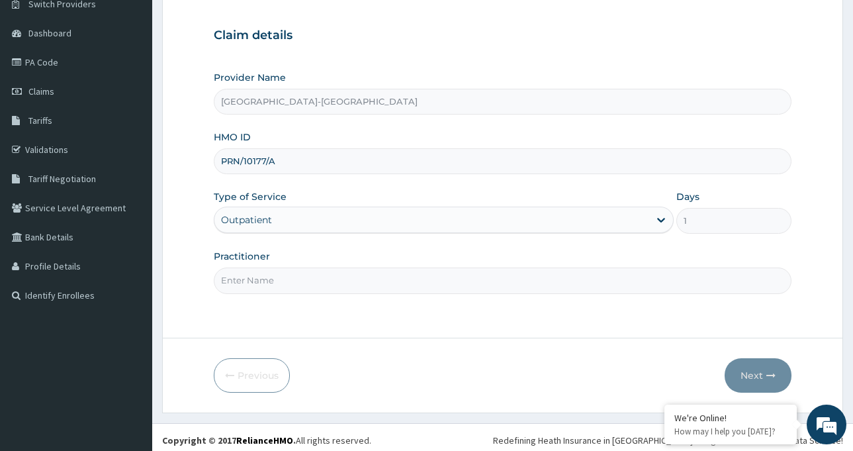
scroll to position [117, 0]
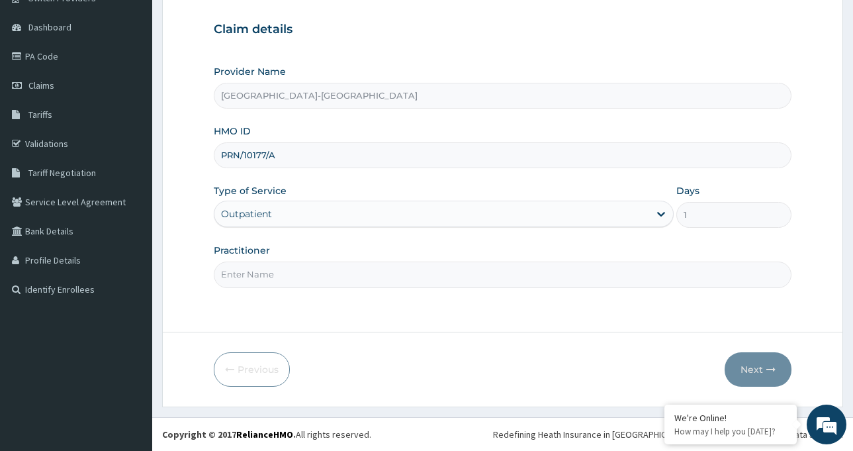
click at [311, 277] on input "Practitioner" at bounding box center [503, 275] width 578 height 26
type input "D"
click at [249, 282] on input "D" at bounding box center [503, 275] width 578 height 26
type input "Dr Mfon Michael"
click at [738, 366] on button "Next" at bounding box center [758, 369] width 67 height 34
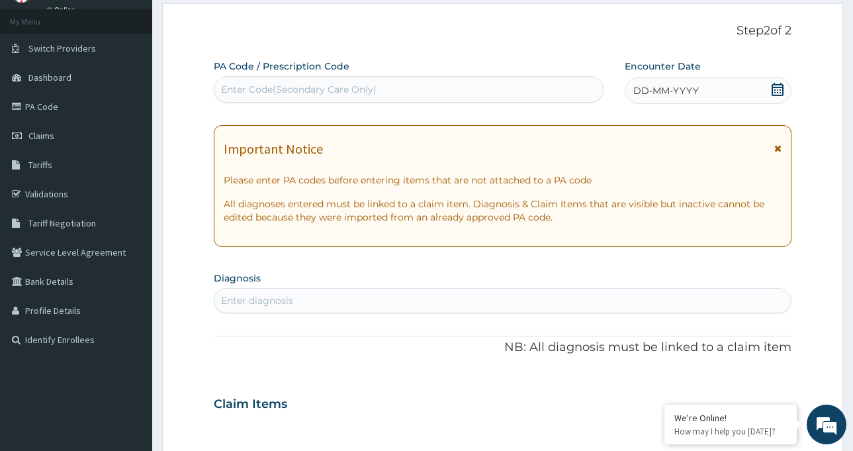
scroll to position [0, 0]
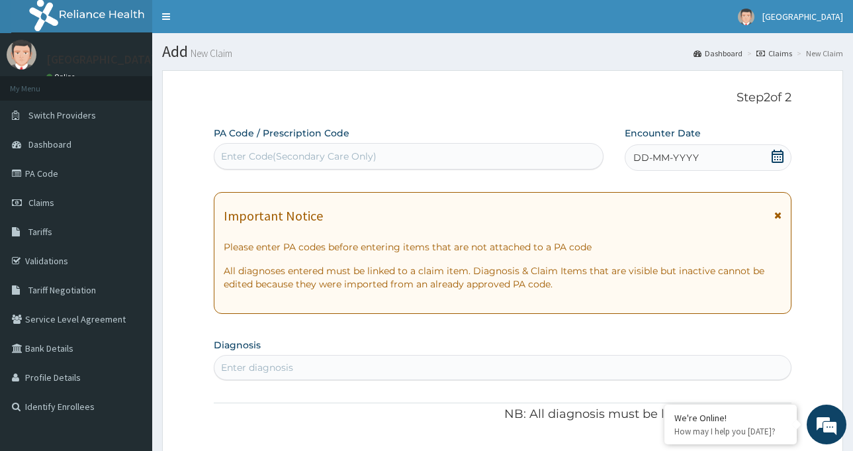
drag, startPoint x: 298, startPoint y: 151, endPoint x: 240, endPoint y: 156, distance: 58.4
click at [240, 156] on div "Enter Code(Secondary Care Only)" at bounding box center [299, 156] width 156 height 13
paste input "PA/0F15A0"
type input "PA/0F15A0"
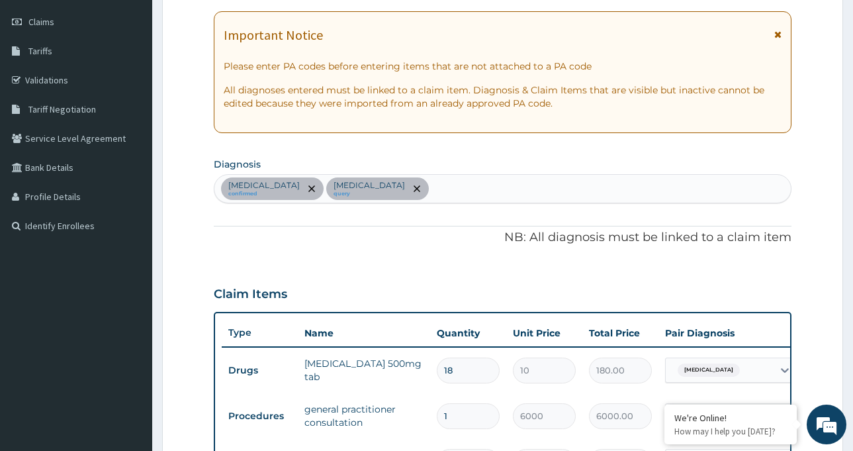
scroll to position [199, 0]
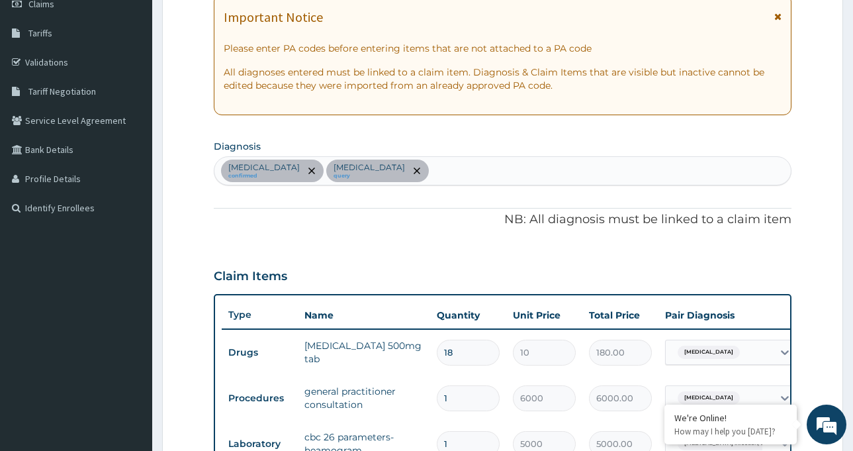
click at [532, 171] on div "Malaria, unspecified confirmed Salmonella infection, unspecified query" at bounding box center [502, 171] width 577 height 28
type input "sepsis"
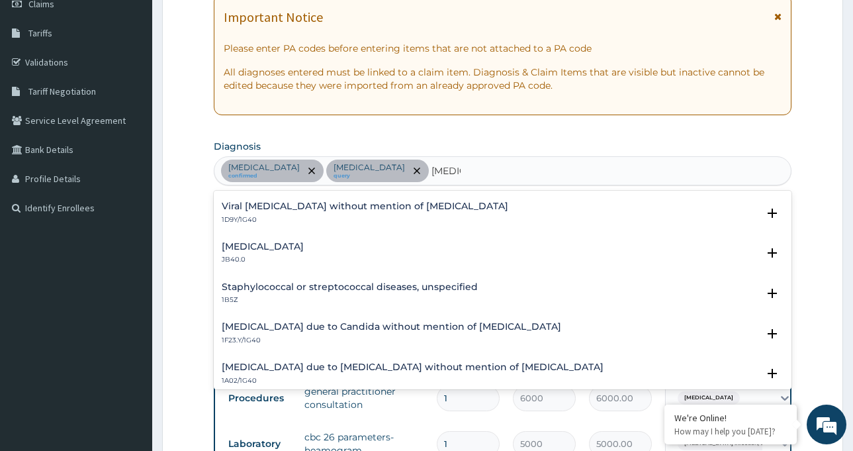
scroll to position [0, 0]
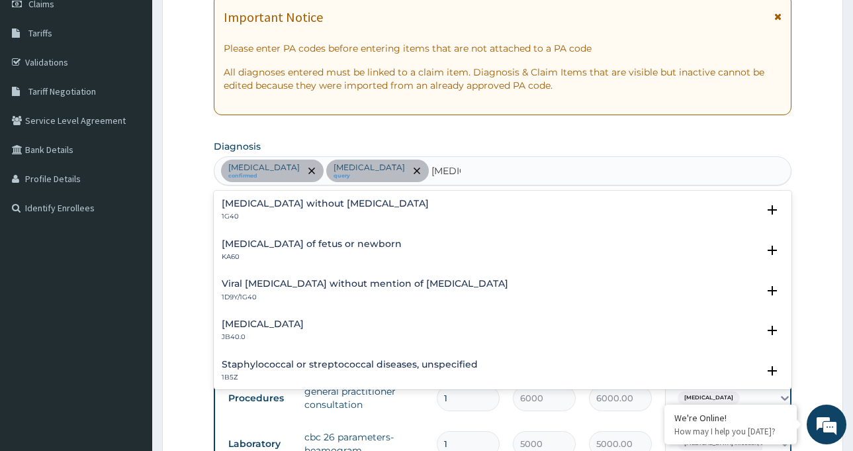
click at [311, 209] on div "Sepsis without septic shock 1G40" at bounding box center [325, 210] width 207 height 23
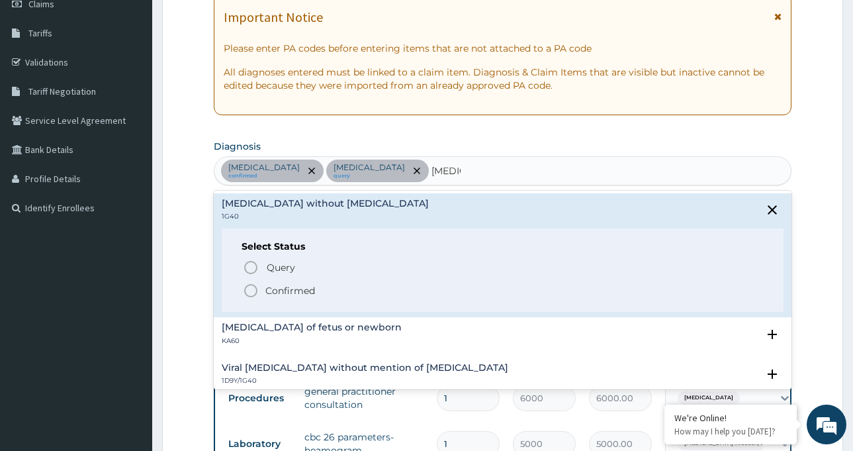
click at [250, 291] on icon "status option filled" at bounding box center [251, 291] width 16 height 16
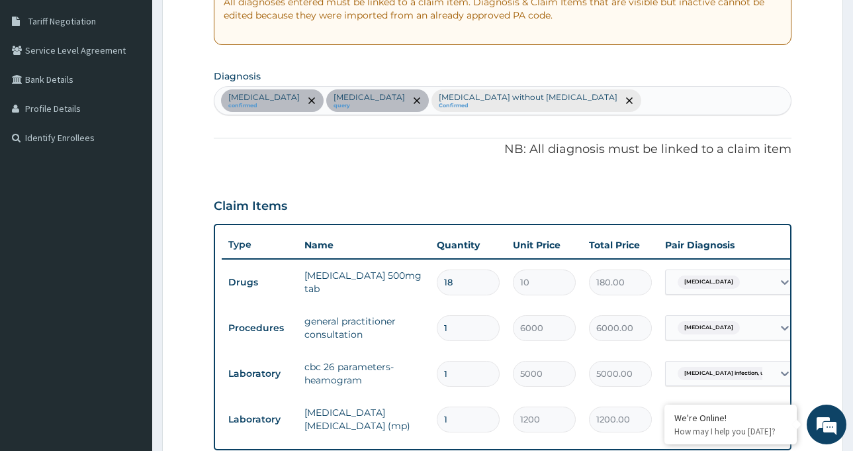
scroll to position [530, 0]
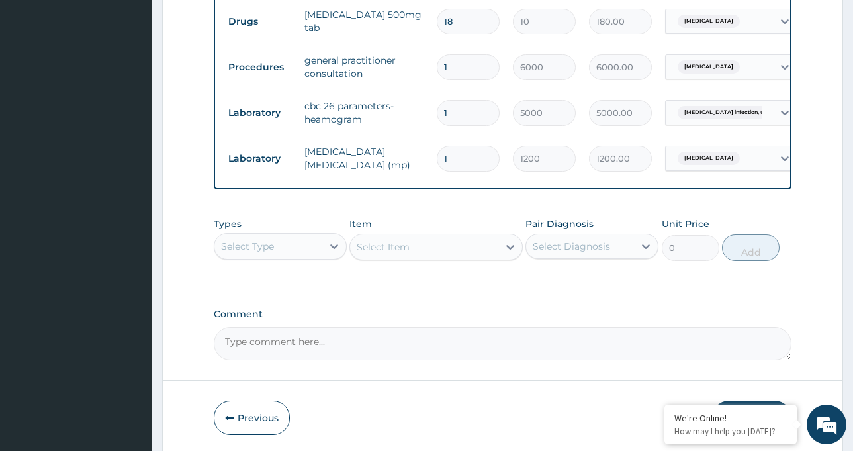
click at [721, 124] on div "Salmonella infection, unspecif..." at bounding box center [719, 112] width 107 height 23
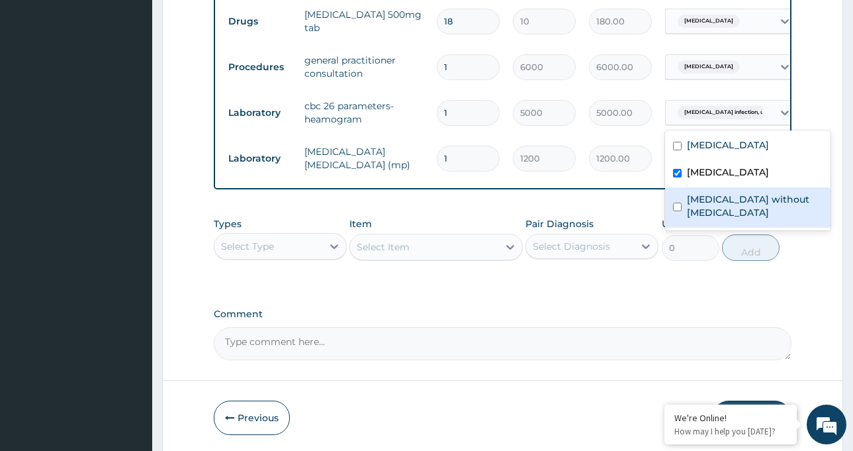
click at [708, 207] on label "Sepsis without septic shock" at bounding box center [755, 206] width 136 height 26
checkbox input "true"
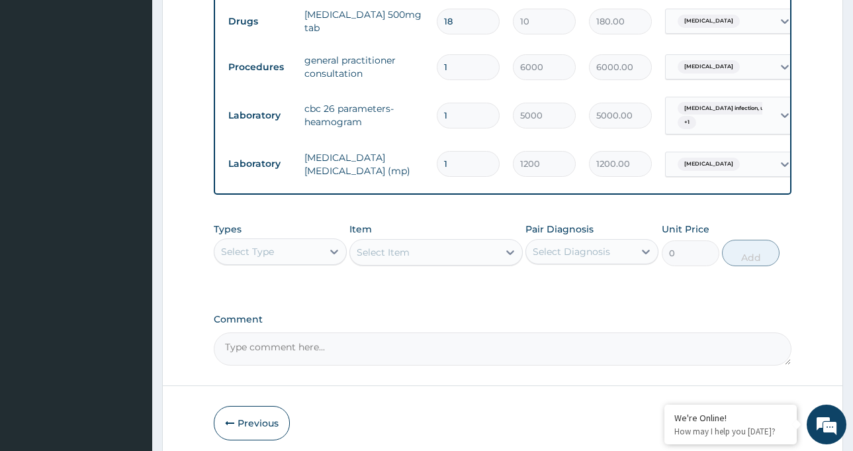
click at [792, 84] on form "Step 2 of 2 PA Code / Prescription Code PA/0F15A0 Encounter Date 10-10-2025 Imp…" at bounding box center [502, 1] width 681 height 920
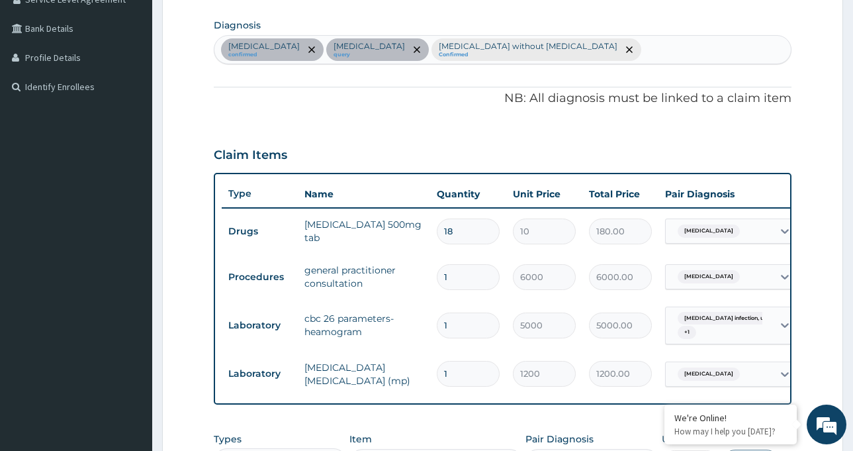
scroll to position [265, 0]
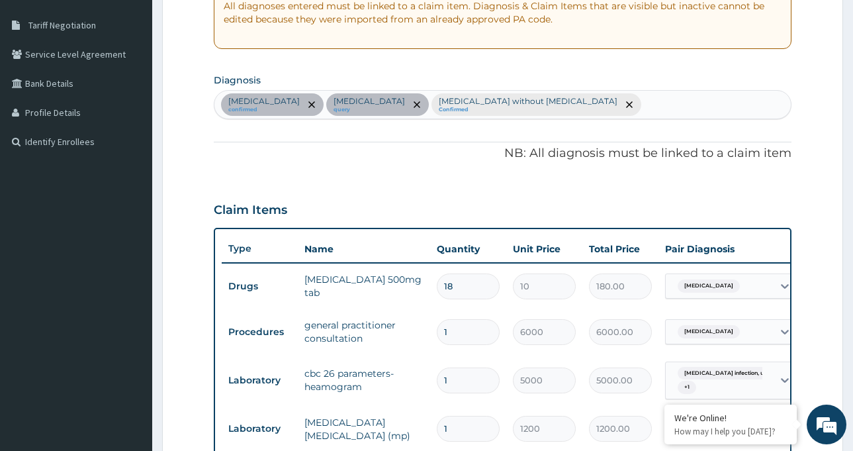
click at [665, 106] on div "Malaria, unspecified confirmed Salmonella infection, unspecified query Sepsis w…" at bounding box center [502, 105] width 577 height 28
type input "m"
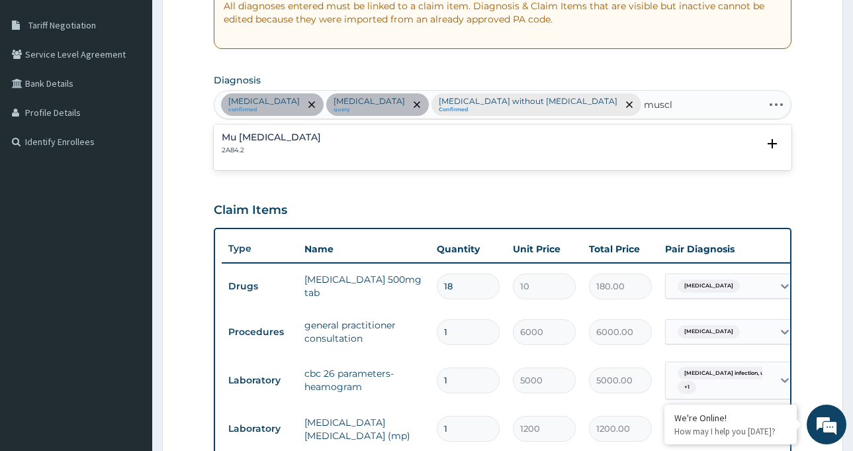
type input "muscle"
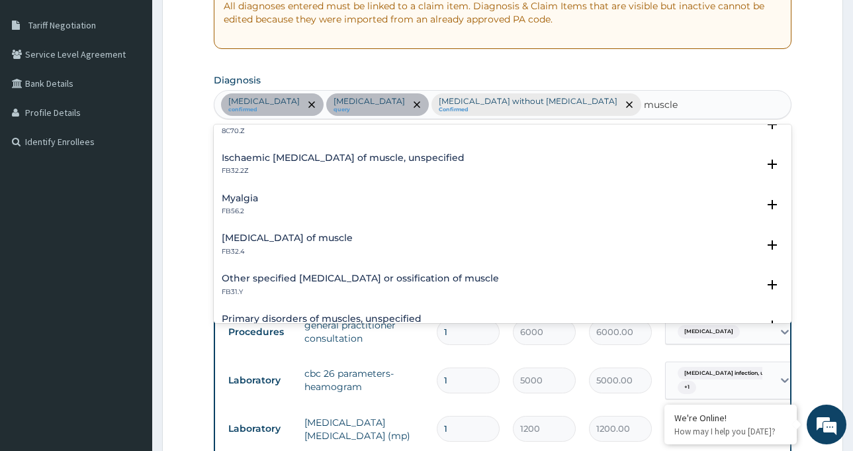
scroll to position [132, 0]
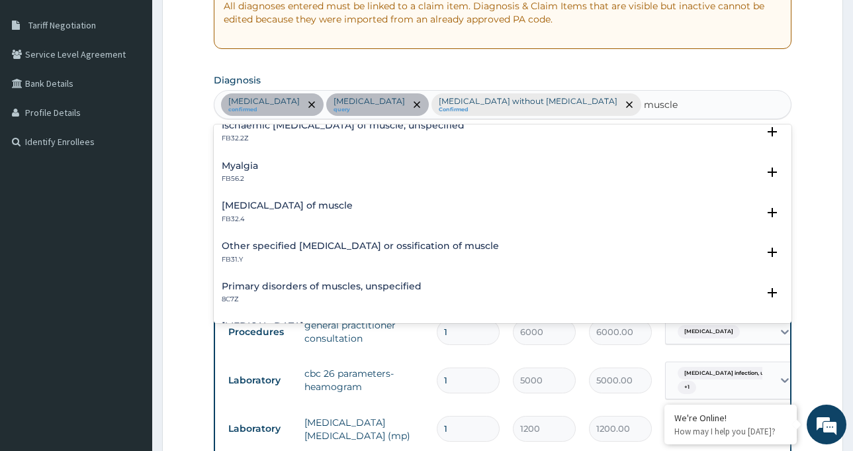
click at [250, 165] on h4 "Myalgia" at bounding box center [240, 166] width 36 height 10
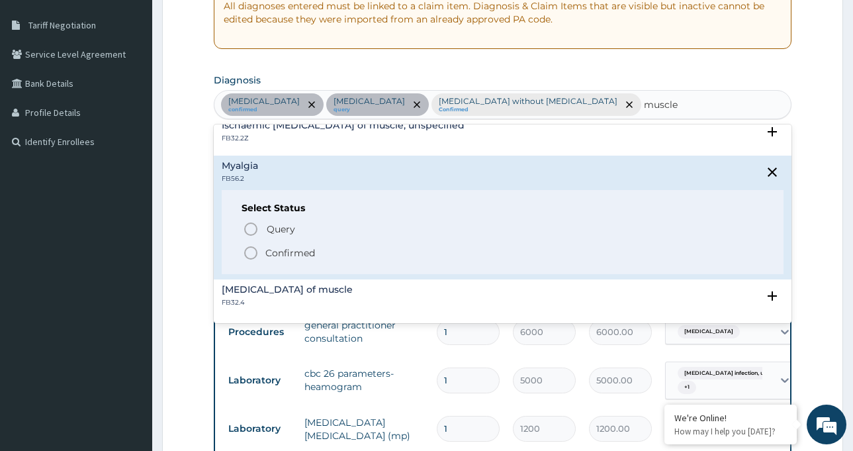
click at [252, 250] on icon "status option filled" at bounding box center [251, 253] width 16 height 16
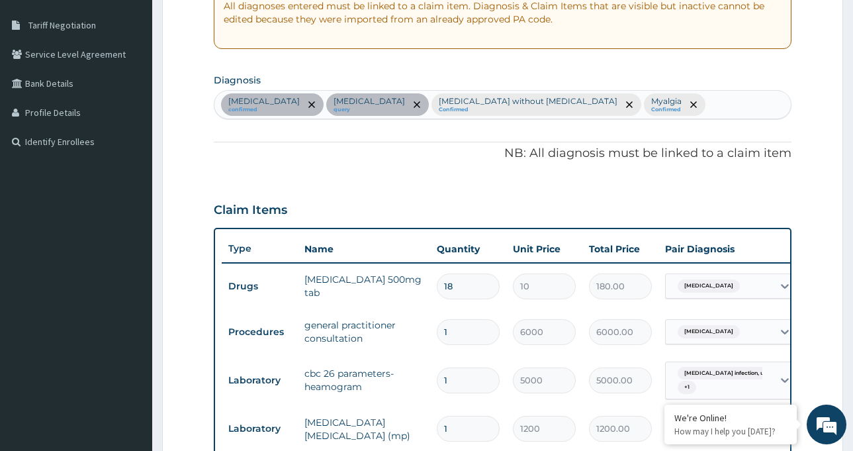
click at [257, 253] on th "Type" at bounding box center [260, 248] width 76 height 24
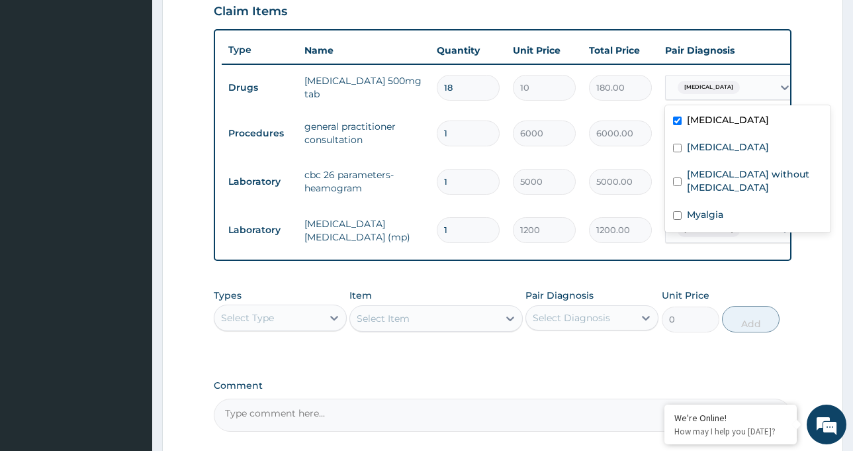
click at [753, 91] on div "[MEDICAL_DATA]" at bounding box center [719, 87] width 107 height 23
click at [714, 218] on label "Myalgia" at bounding box center [705, 214] width 36 height 13
checkbox input "true"
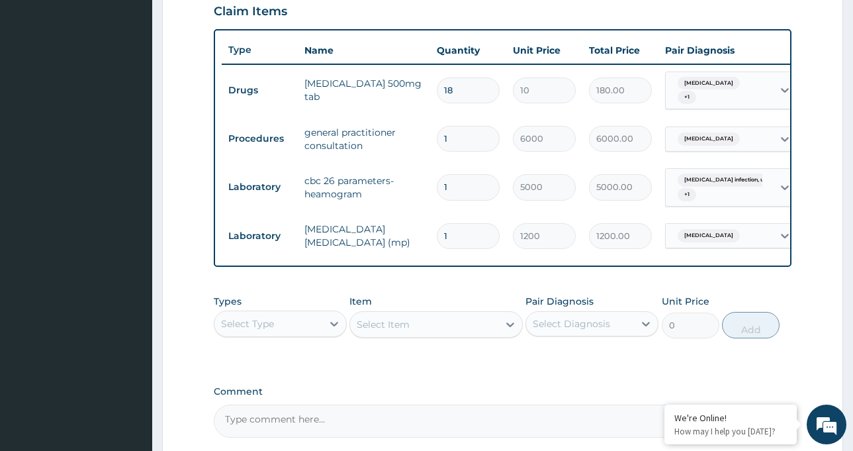
click at [802, 77] on form "Step 2 of 2 PA Code / Prescription Code PA/0F15A0 Encounter Date 10-10-2025 Imp…" at bounding box center [502, 70] width 681 height 926
click at [730, 146] on div "Malaria, unspecified" at bounding box center [708, 138] width 70 height 17
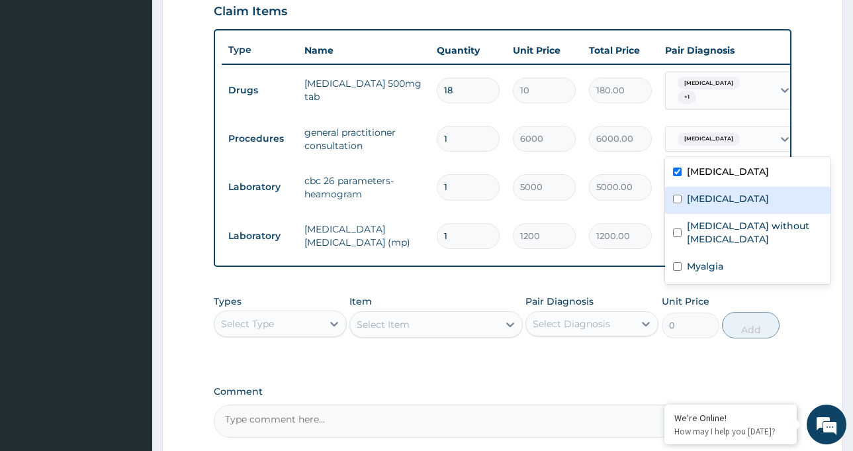
click at [710, 201] on label "Salmonella infection, unspecified" at bounding box center [728, 198] width 82 height 13
checkbox input "true"
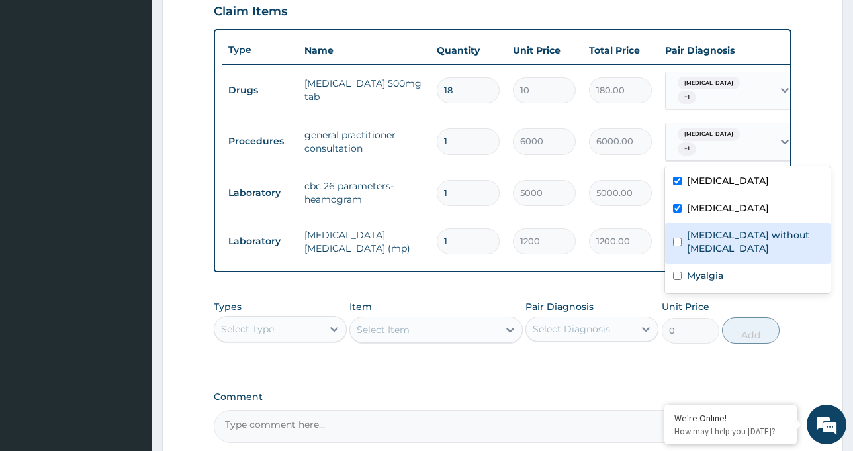
click at [710, 246] on label "[MEDICAL_DATA] without [MEDICAL_DATA]" at bounding box center [755, 241] width 136 height 26
checkbox input "true"
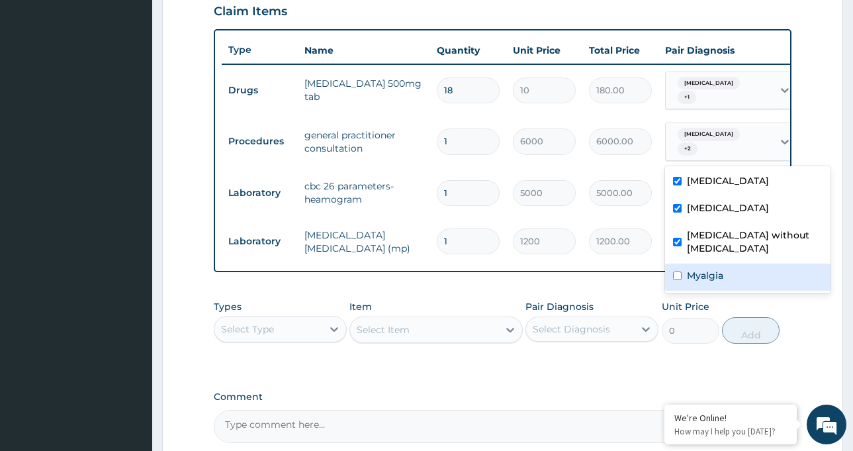
click at [706, 280] on label "Myalgia" at bounding box center [705, 275] width 36 height 13
checkbox input "true"
click at [813, 95] on form "Step 2 of 2 PA Code / Prescription Code PA/0F15A0 Encounter Date 10-10-2025 Imp…" at bounding box center [502, 72] width 681 height 931
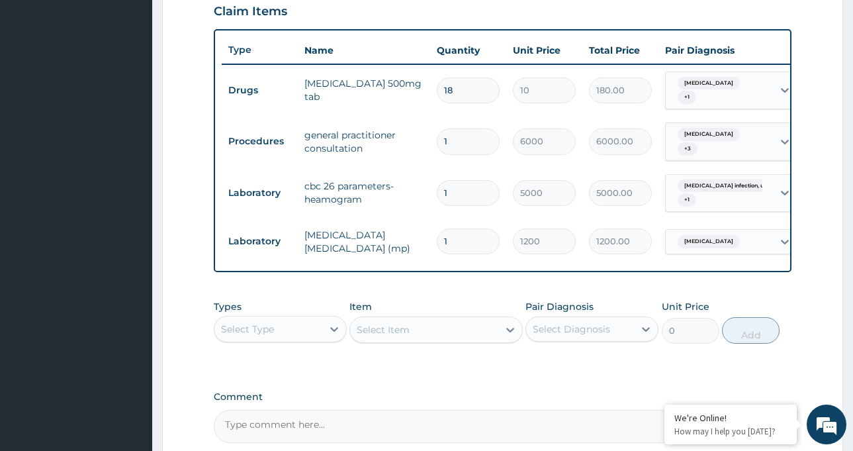
click at [736, 201] on div "Salmonella infection, unspecif... + 1" at bounding box center [718, 193] width 90 height 32
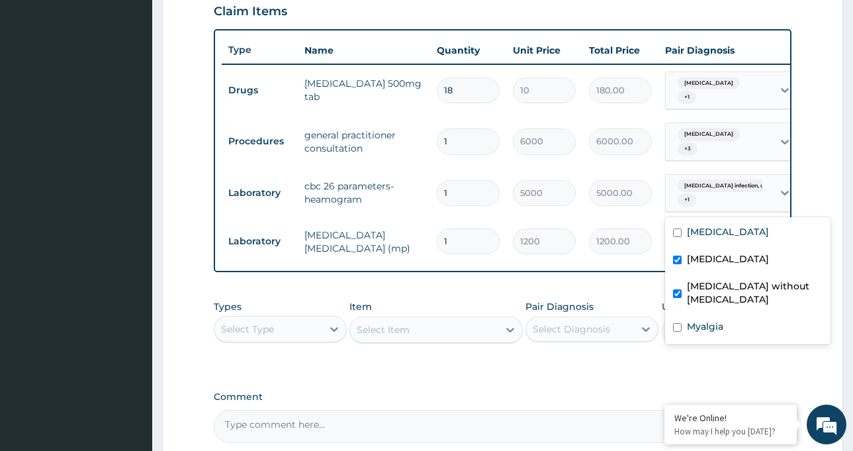
click at [716, 299] on label "[MEDICAL_DATA] without [MEDICAL_DATA]" at bounding box center [755, 292] width 136 height 26
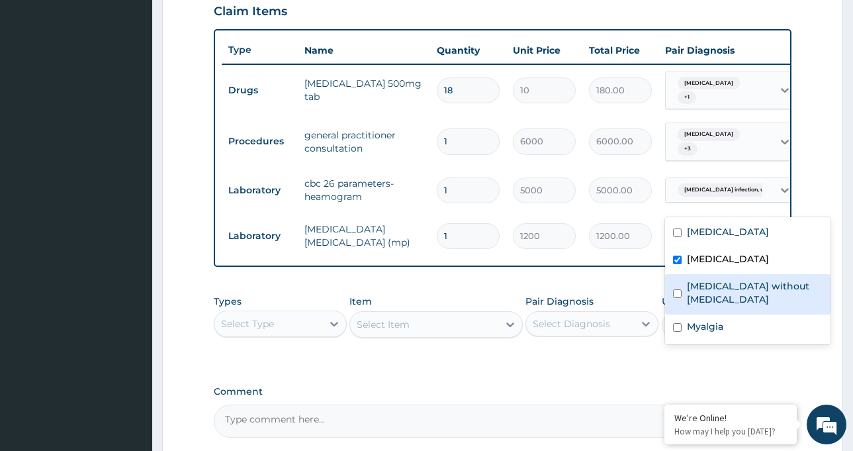
click at [716, 299] on label "[MEDICAL_DATA] without [MEDICAL_DATA]" at bounding box center [755, 292] width 136 height 26
checkbox input "true"
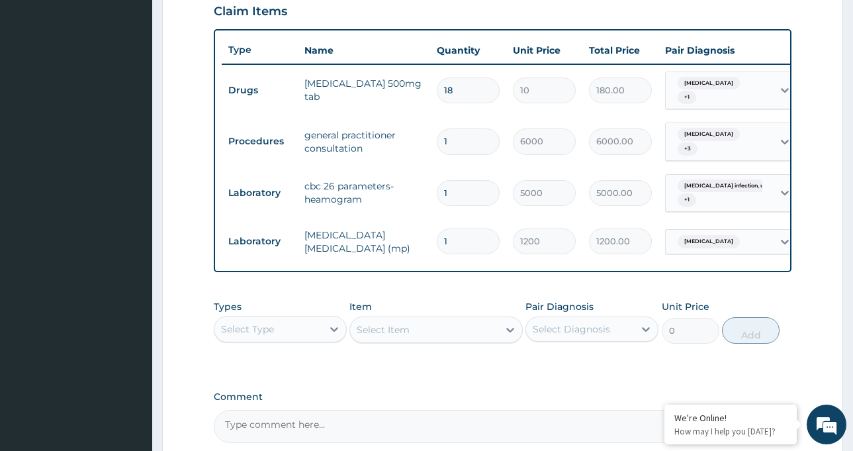
click at [811, 144] on form "Step 2 of 2 PA Code / Prescription Code PA/0F15A0 Encounter Date 10-10-2025 Imp…" at bounding box center [502, 72] width 681 height 931
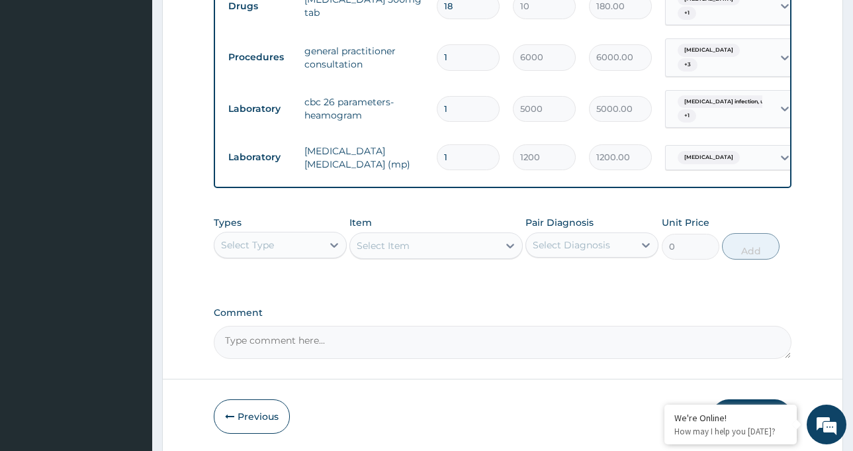
scroll to position [596, 0]
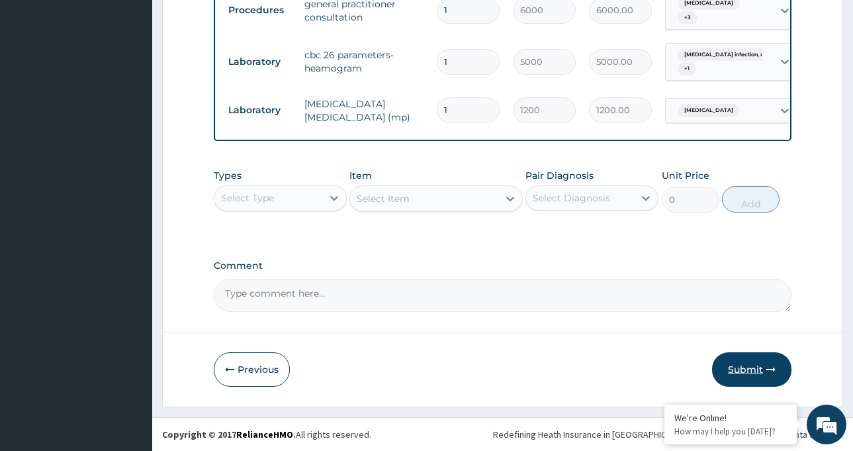
click at [743, 379] on button "Submit" at bounding box center [751, 369] width 79 height 34
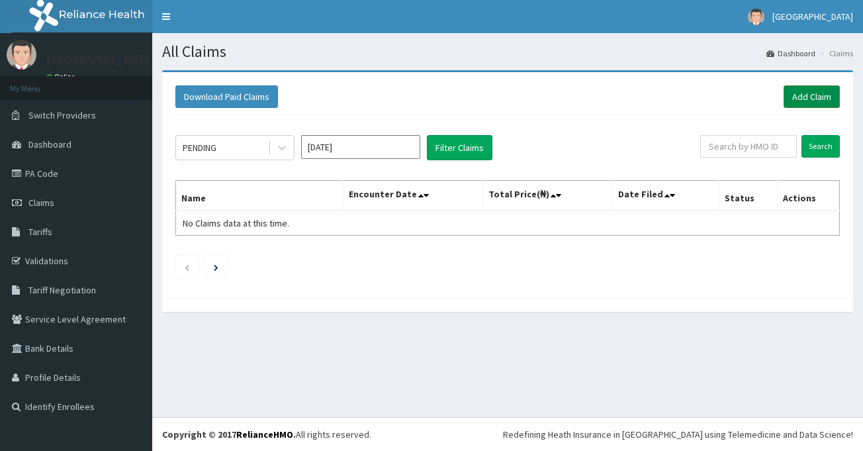
click at [800, 103] on link "Add Claim" at bounding box center [812, 96] width 56 height 23
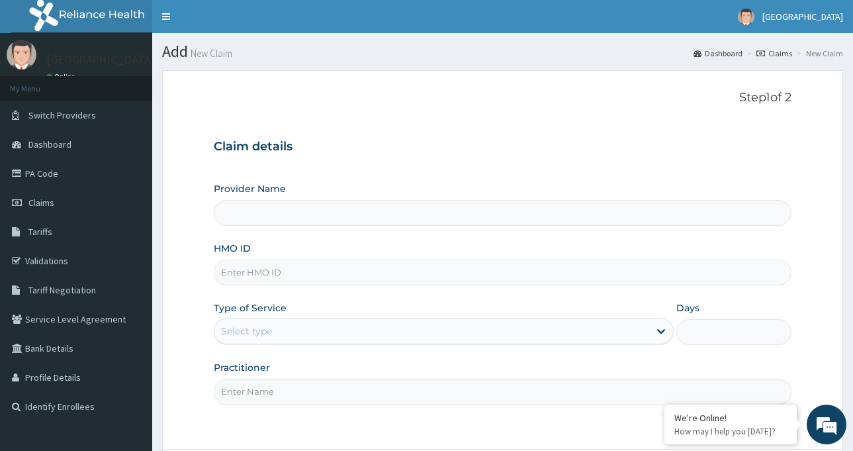
type input "[GEOGRAPHIC_DATA]-[GEOGRAPHIC_DATA]"
paste input "DBN/10040/A"
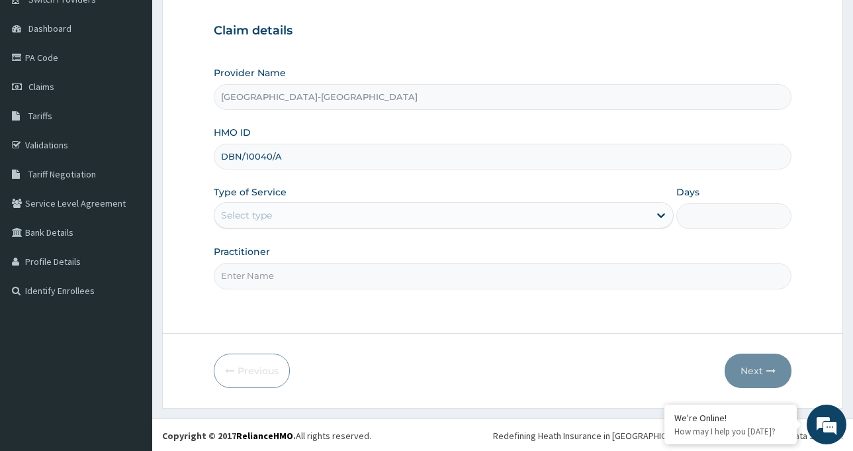
scroll to position [117, 0]
type input "DBN/10040/A"
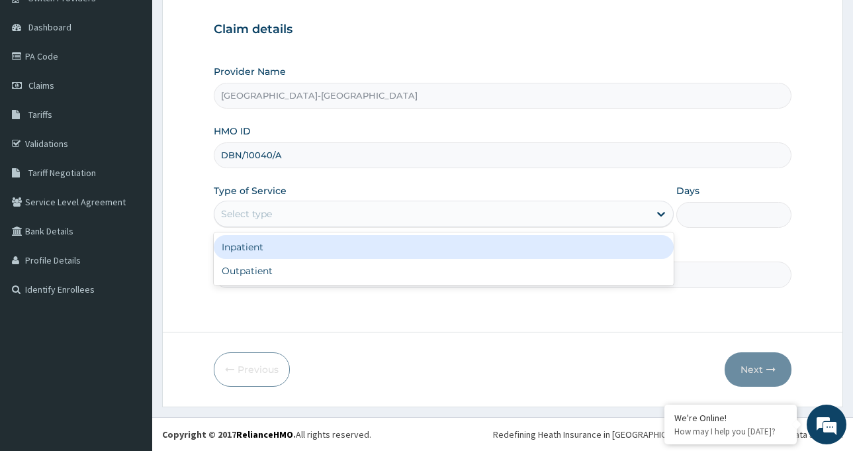
click at [273, 215] on div "Select type" at bounding box center [431, 213] width 435 height 21
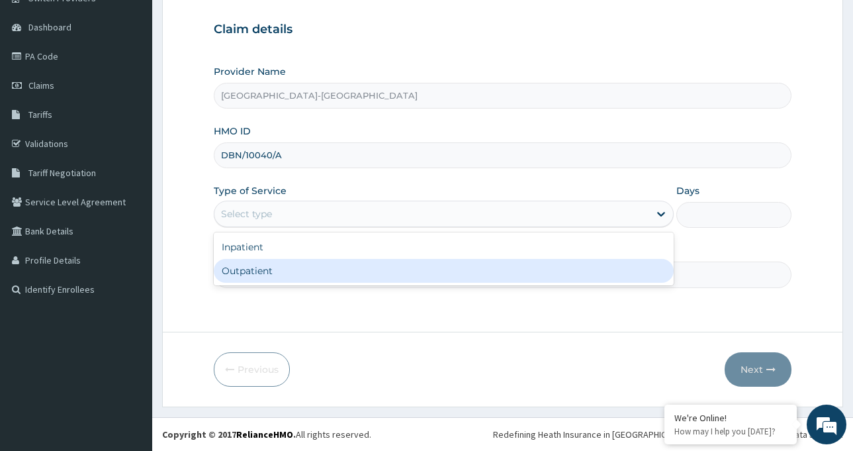
click at [269, 271] on div "Outpatient" at bounding box center [444, 271] width 460 height 24
type input "1"
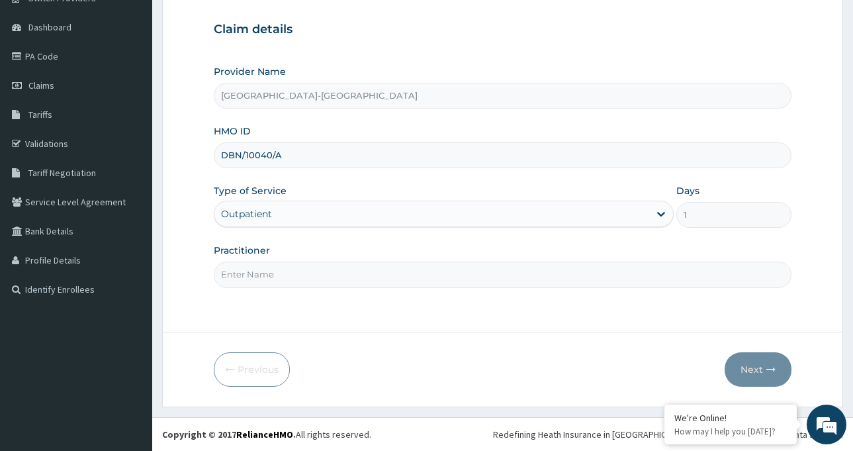
click at [268, 270] on input "Practitioner" at bounding box center [503, 275] width 578 height 26
type input "Dr [PERSON_NAME]"
click at [774, 363] on button "Next" at bounding box center [758, 369] width 67 height 34
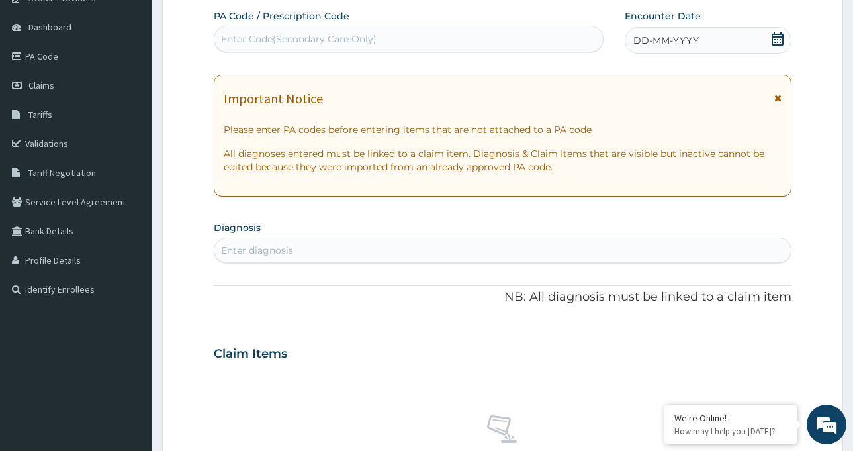
drag, startPoint x: 238, startPoint y: 36, endPoint x: 232, endPoint y: 32, distance: 7.0
click at [232, 32] on div "Enter Code(Secondary Care Only)" at bounding box center [408, 38] width 389 height 21
paste input "PA/126203"
type input "PA/126203"
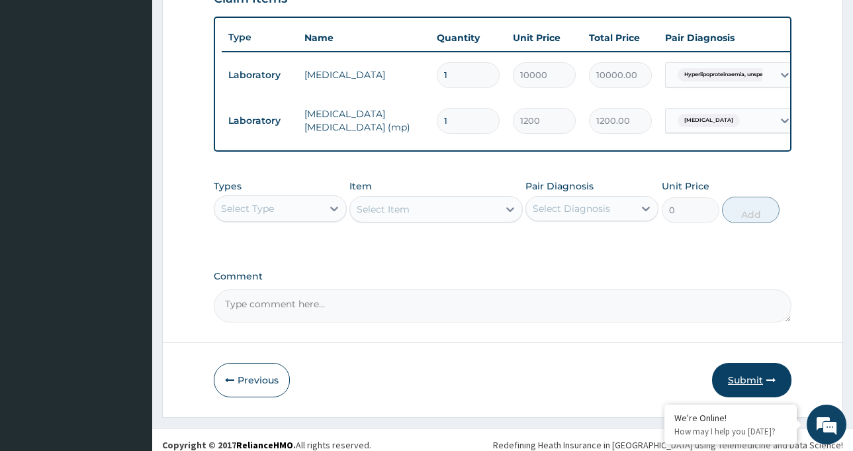
scroll to position [497, 0]
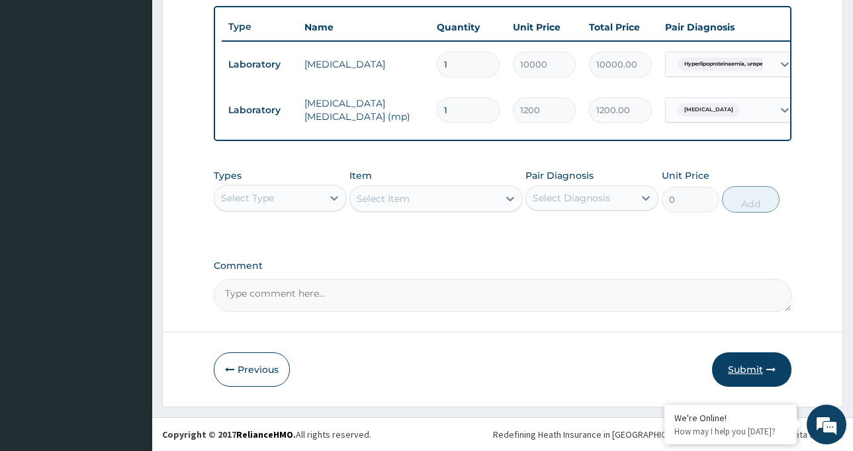
click at [749, 364] on button "Submit" at bounding box center [751, 369] width 79 height 34
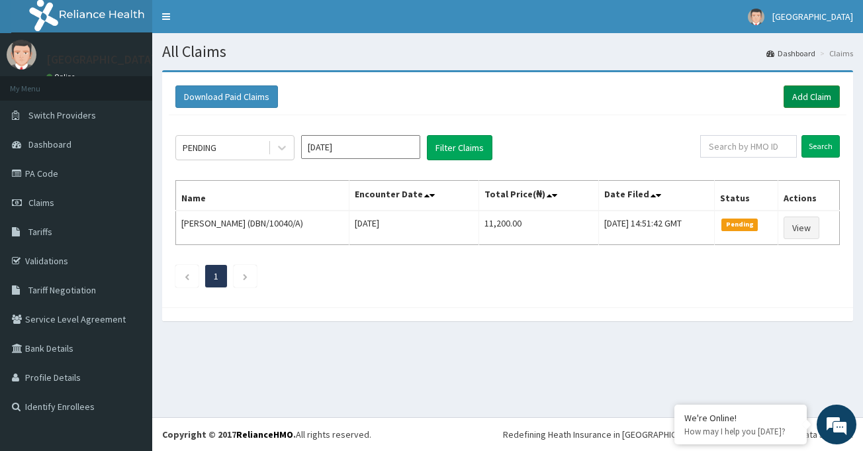
click at [790, 92] on link "Add Claim" at bounding box center [812, 96] width 56 height 23
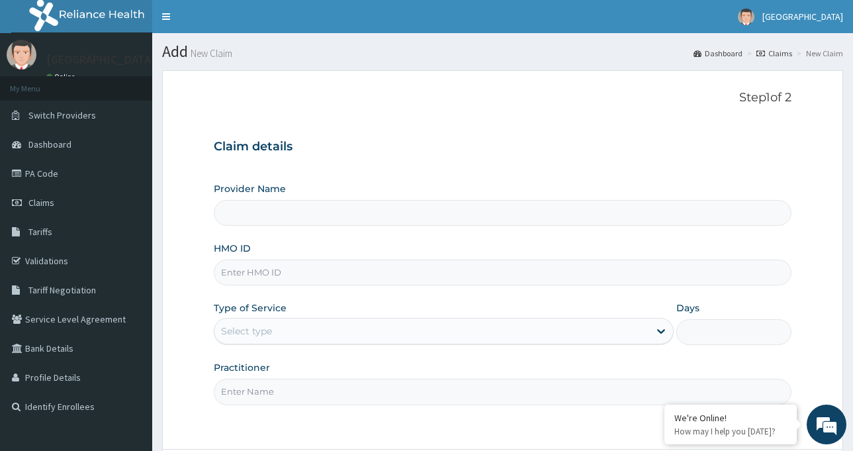
type input "[GEOGRAPHIC_DATA]-[GEOGRAPHIC_DATA]"
click at [262, 277] on input "HMO ID" at bounding box center [503, 273] width 578 height 26
paste input "DBN/10040/A"
type input "DBN/10040/A"
click at [242, 336] on div "Select type" at bounding box center [246, 330] width 51 height 13
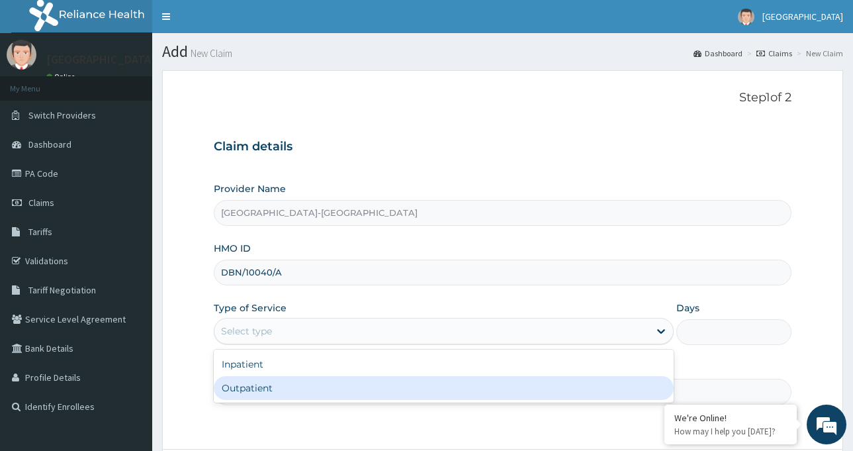
click at [260, 386] on div "Outpatient" at bounding box center [444, 388] width 460 height 24
type input "1"
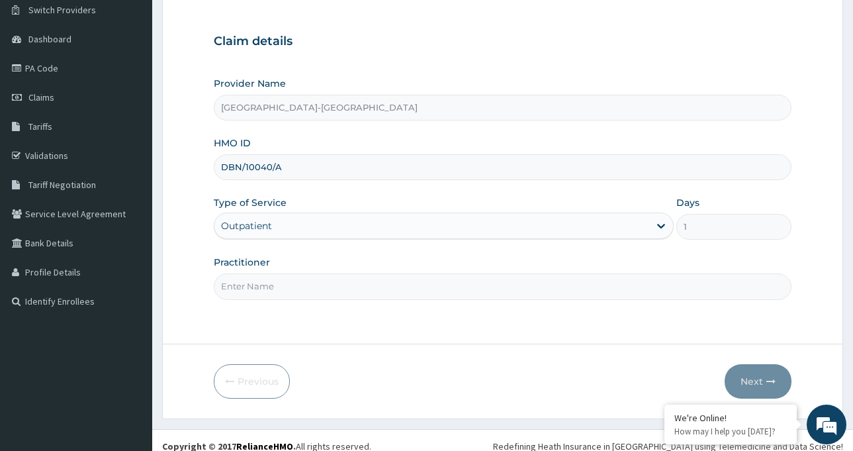
scroll to position [117, 0]
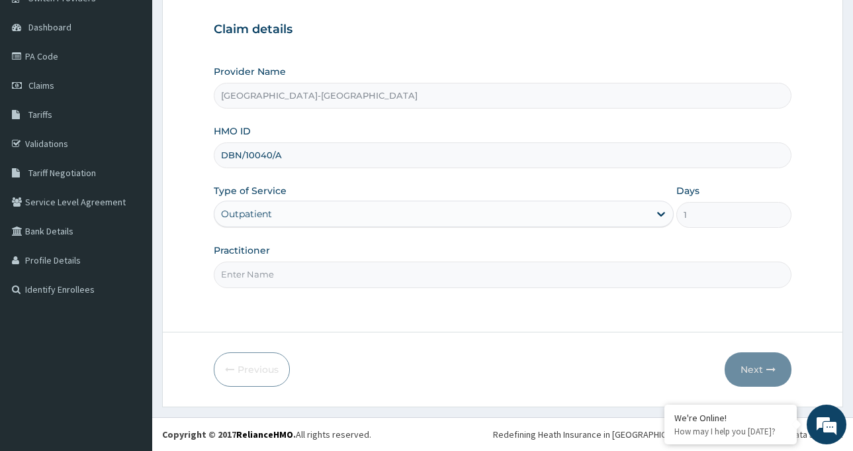
click at [251, 281] on input "Practitioner" at bounding box center [503, 275] width 578 height 26
type input "Dr Mfon Michael"
click at [741, 361] on button "Next" at bounding box center [758, 369] width 67 height 34
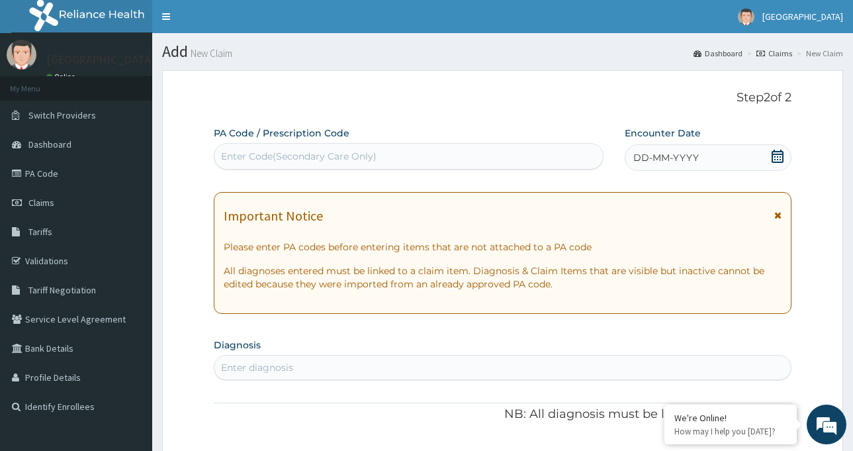
click at [269, 152] on div "Enter Code(Secondary Care Only)" at bounding box center [299, 156] width 156 height 13
paste input "PA/7F61DE"
type input "PA/7F61DE"
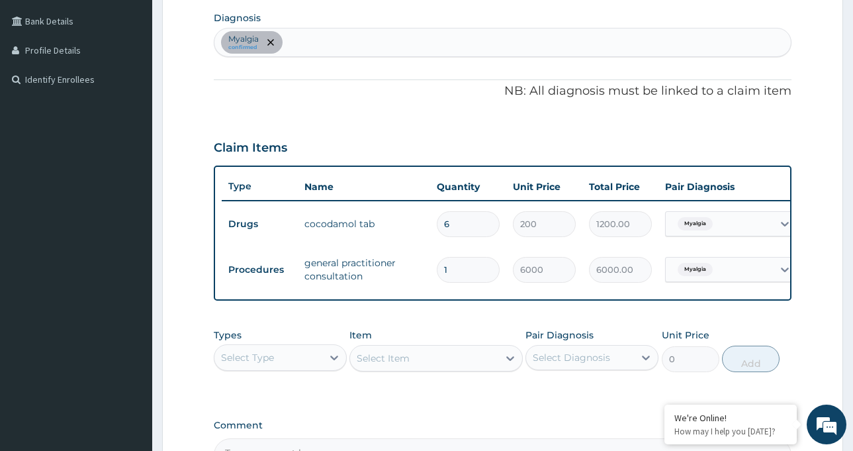
scroll to position [305, 0]
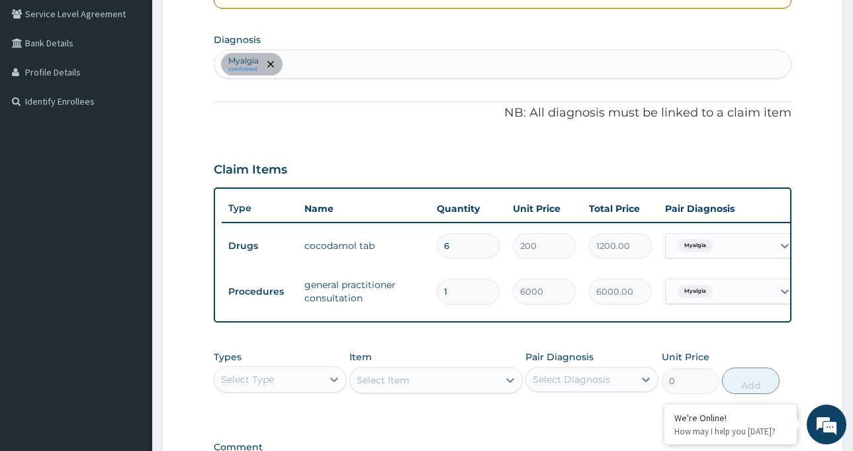
click at [374, 62] on div "Myalgia confirmed" at bounding box center [502, 64] width 577 height 28
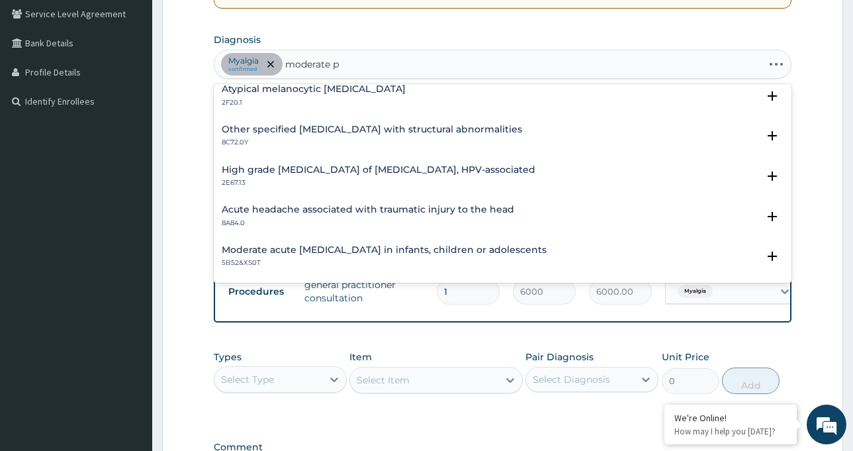
scroll to position [0, 0]
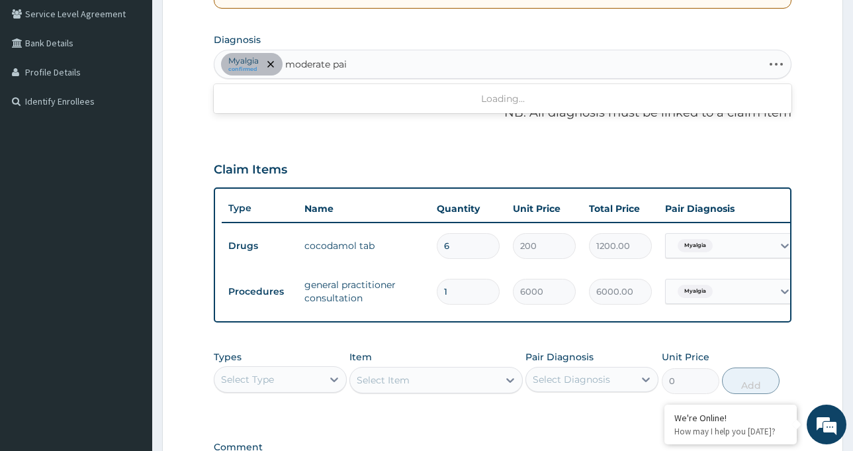
type input "moderate pain"
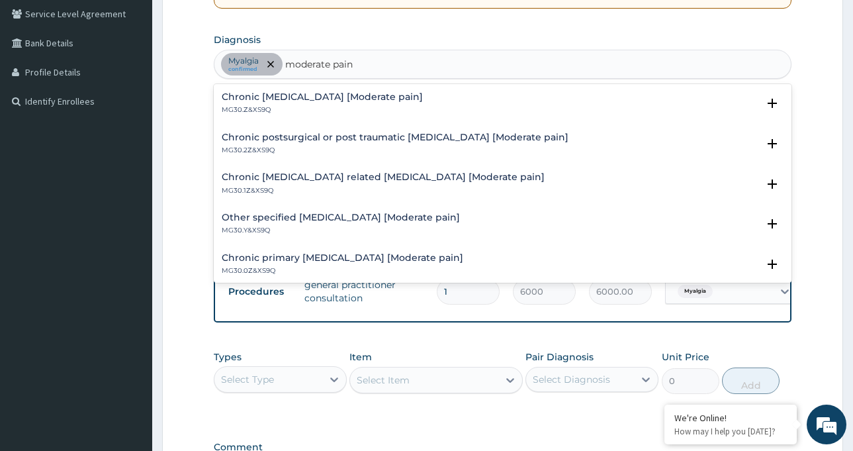
click at [314, 220] on h4 "Other specified chronic pain [Moderate pain]" at bounding box center [341, 218] width 238 height 10
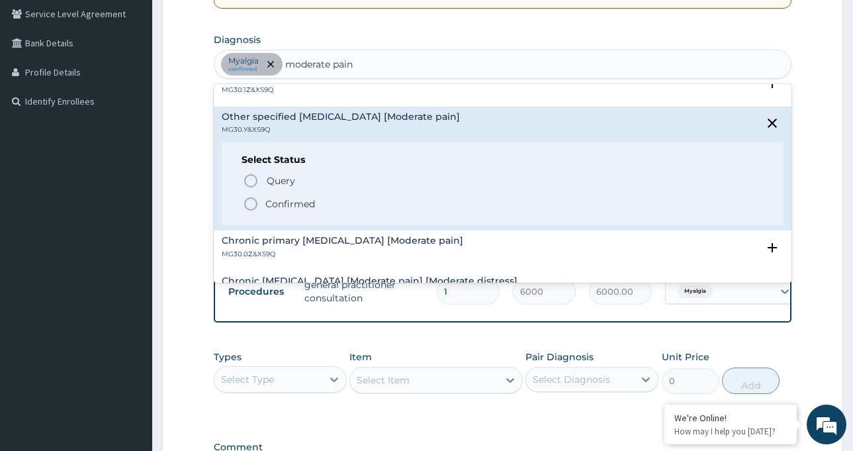
scroll to position [132, 0]
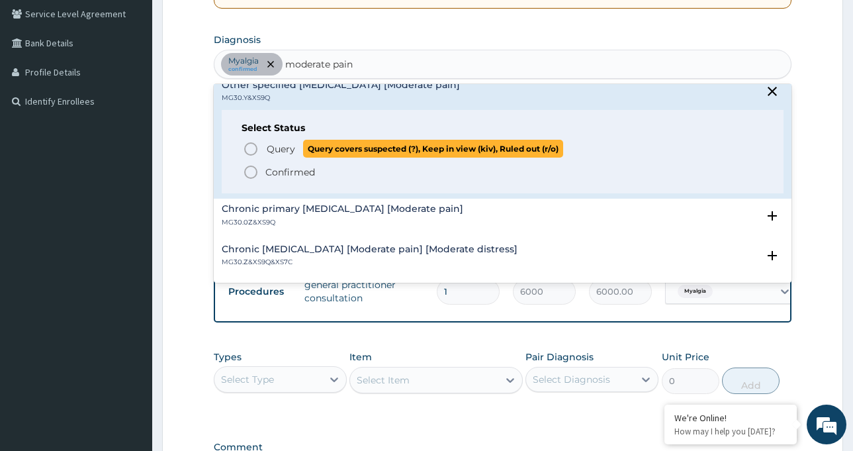
click at [254, 150] on icon "status option query" at bounding box center [251, 149] width 16 height 16
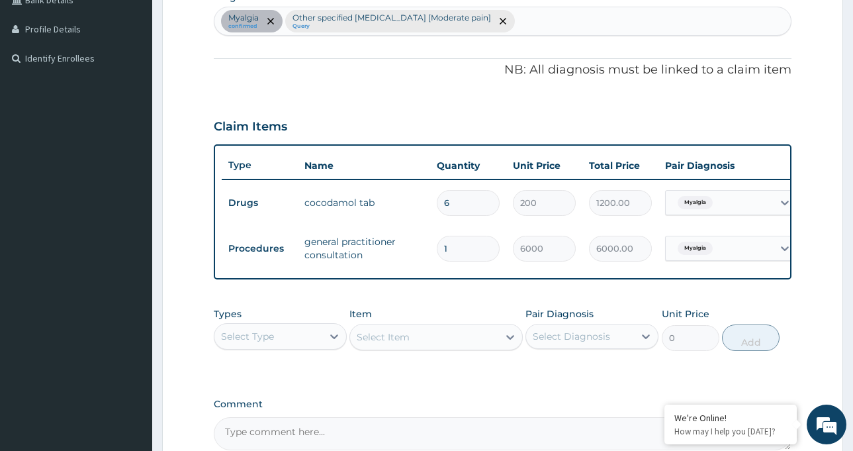
scroll to position [371, 0]
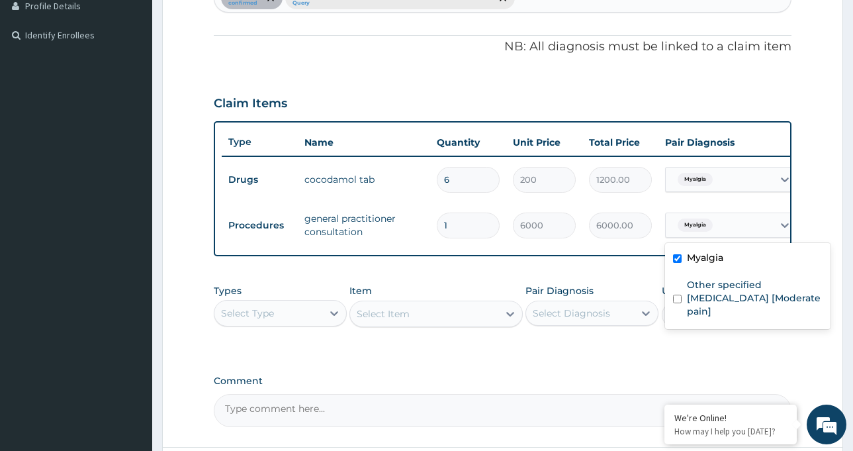
click at [703, 229] on span "Myalgia" at bounding box center [695, 224] width 35 height 13
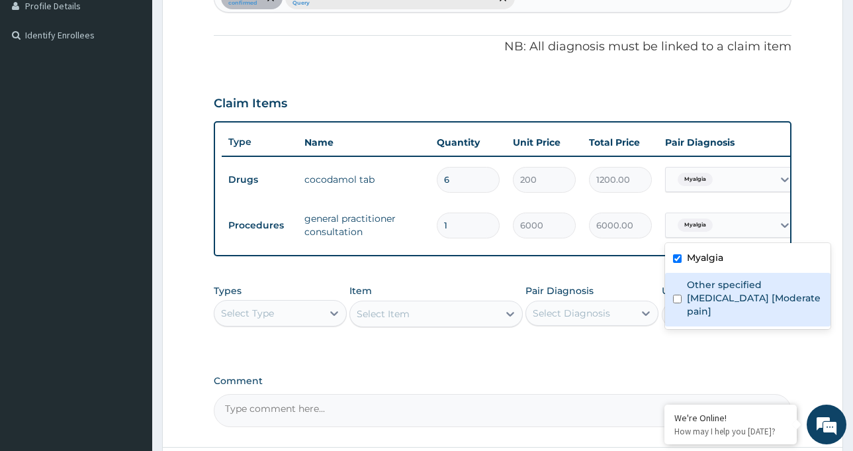
click at [707, 284] on label "Other specified chronic pain [Moderate pain]" at bounding box center [755, 298] width 136 height 40
checkbox input "true"
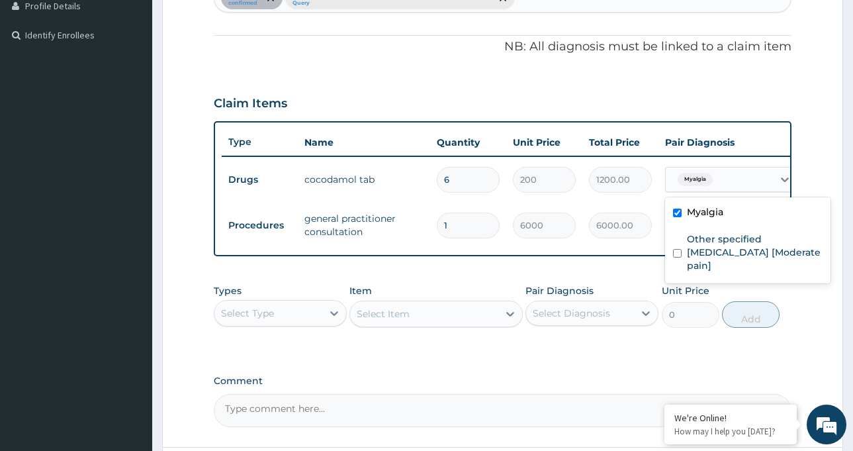
click at [708, 173] on span "Myalgia" at bounding box center [695, 179] width 35 height 13
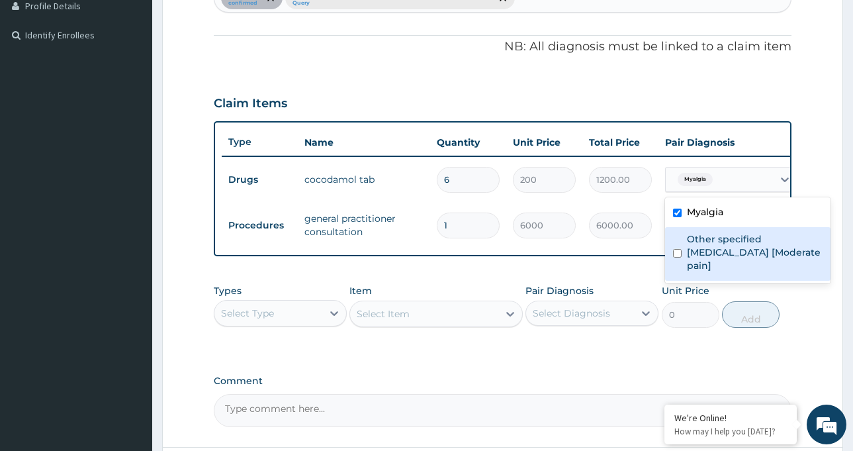
click at [703, 242] on label "Other specified chronic pain [Moderate pain]" at bounding box center [755, 252] width 136 height 40
checkbox input "true"
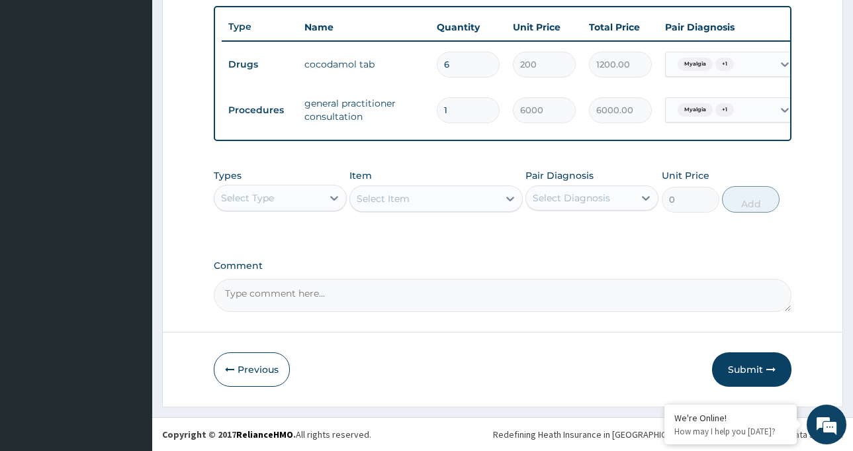
drag, startPoint x: 767, startPoint y: 367, endPoint x: 761, endPoint y: 354, distance: 14.5
click at [761, 354] on button "Submit" at bounding box center [751, 369] width 79 height 34
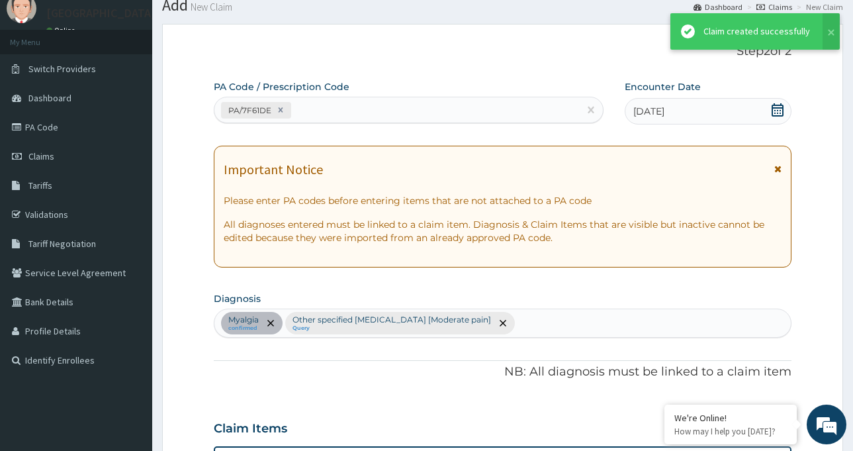
scroll to position [497, 0]
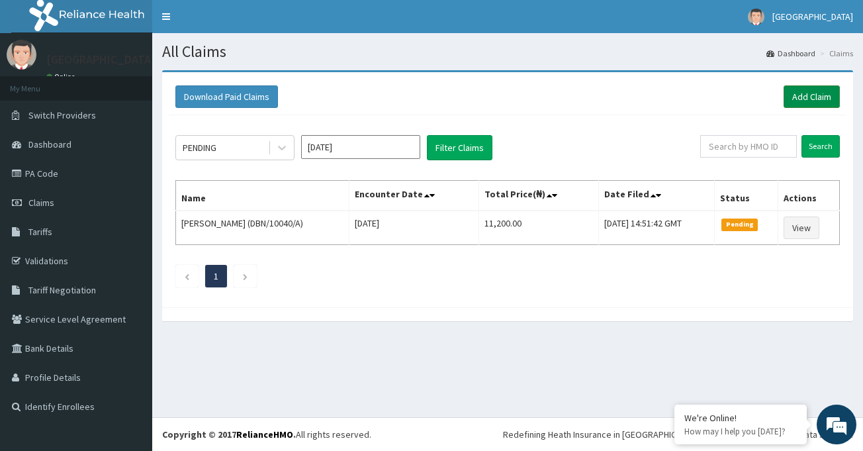
click at [804, 105] on link "Add Claim" at bounding box center [812, 96] width 56 height 23
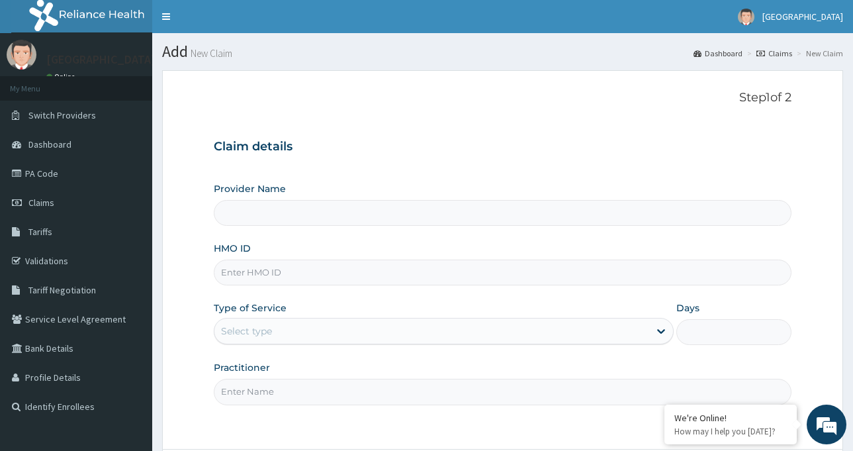
type input "[GEOGRAPHIC_DATA]-[GEOGRAPHIC_DATA]"
paste input "RIS/10069/A"
type input "RIS/10069/A"
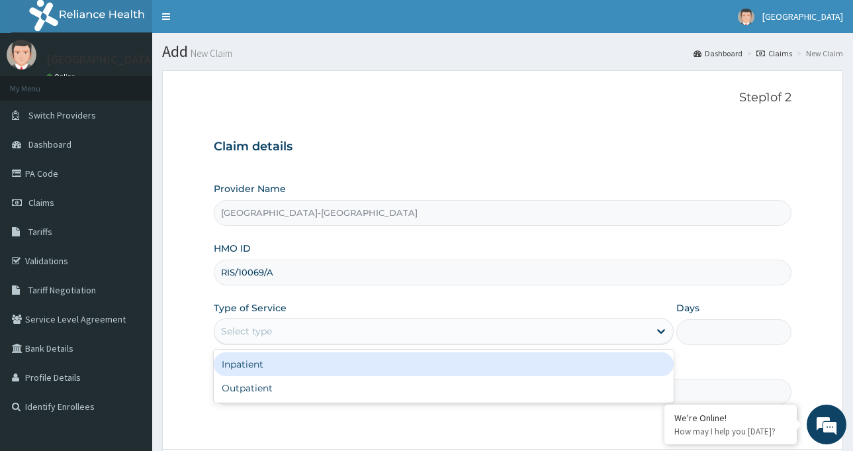
click at [275, 336] on div "Select type" at bounding box center [431, 330] width 435 height 21
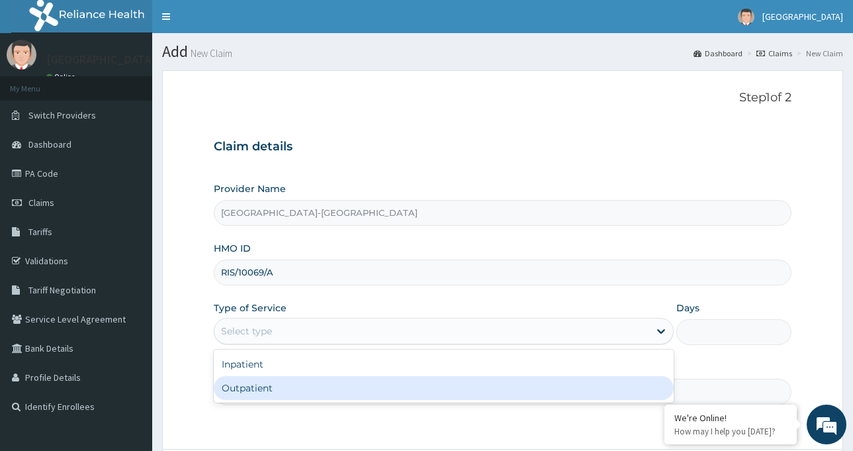
click at [279, 387] on div "Outpatient" at bounding box center [444, 388] width 460 height 24
type input "1"
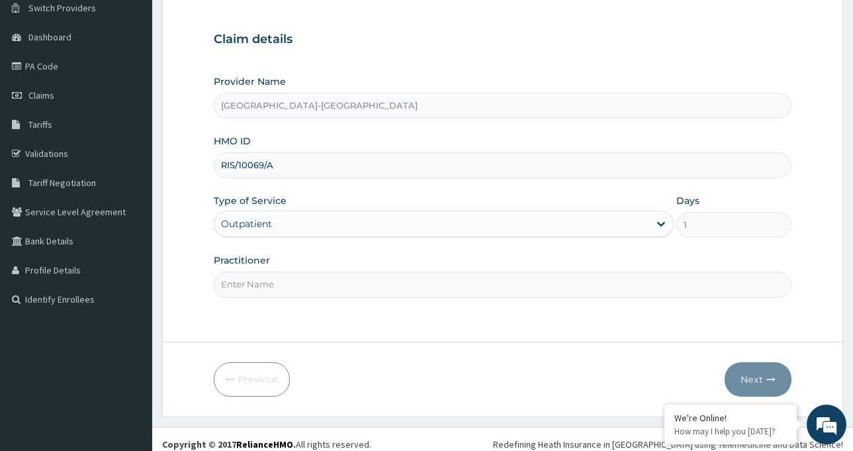
scroll to position [117, 0]
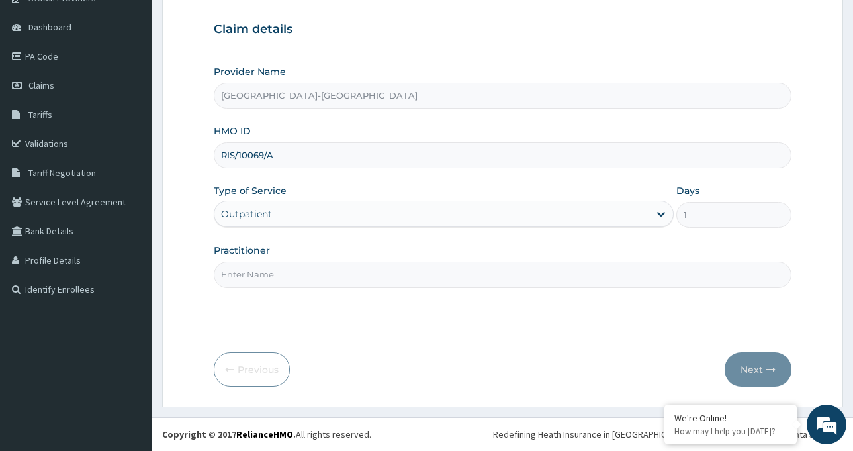
click at [288, 273] on input "Practitioner" at bounding box center [503, 275] width 578 height 26
type input "DR IBEH TOBECHUKWU"
click at [750, 371] on button "Next" at bounding box center [758, 369] width 67 height 34
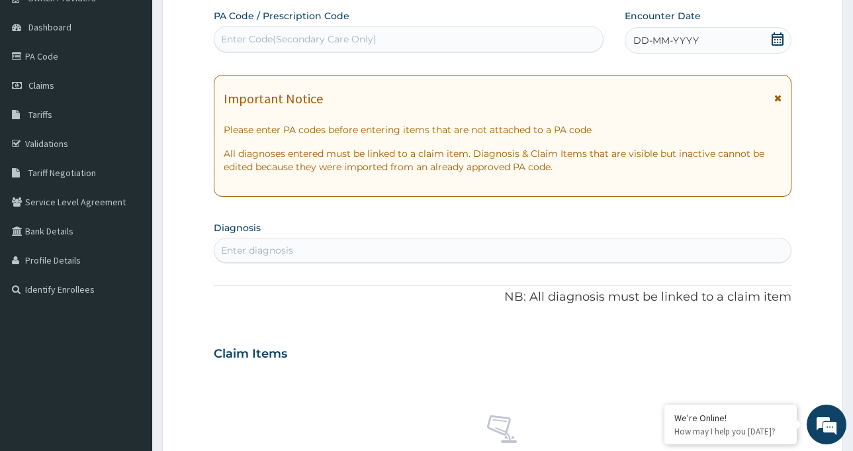
click at [310, 36] on div "Enter Code(Secondary Care Only)" at bounding box center [299, 38] width 156 height 13
paste input "PA/4AD62D"
type input "PA/4AD62D"
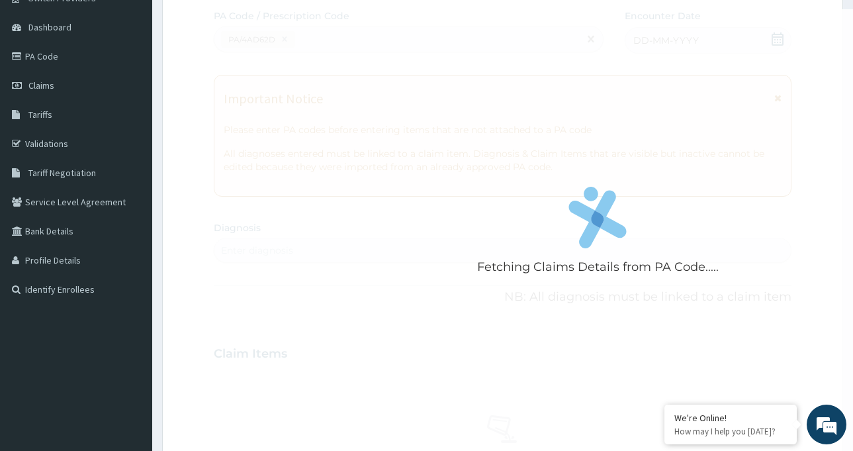
scroll to position [463, 0]
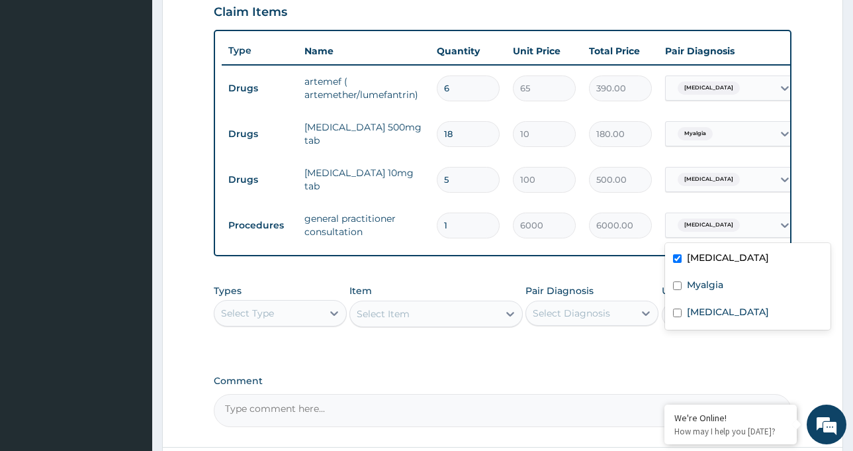
click at [722, 228] on span "[MEDICAL_DATA]" at bounding box center [709, 224] width 62 height 13
click at [707, 281] on label "Myalgia" at bounding box center [705, 284] width 36 height 13
checkbox input "true"
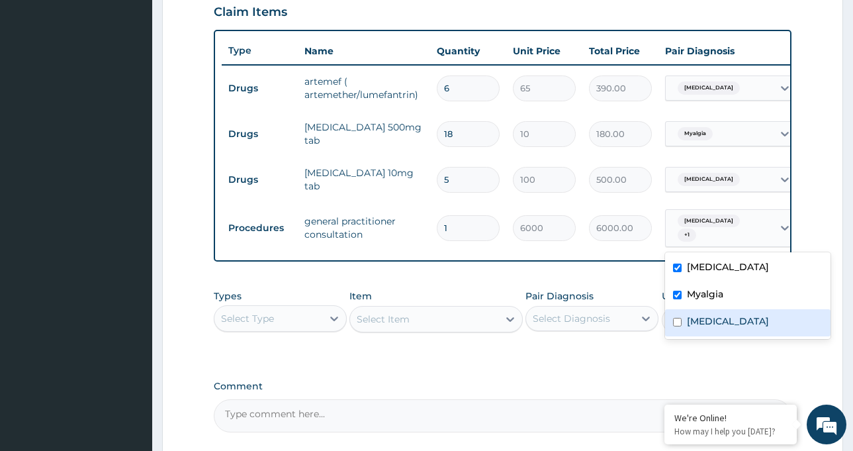
click at [709, 324] on label "Chronic rhinitis" at bounding box center [728, 320] width 82 height 13
checkbox input "true"
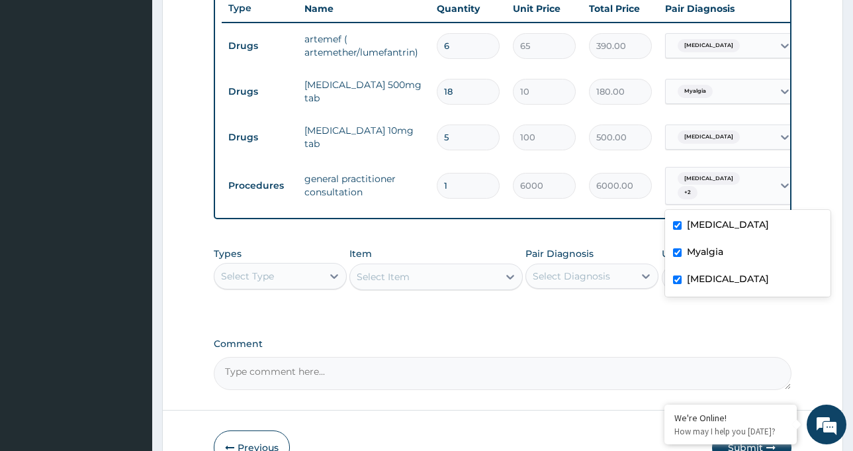
scroll to position [593, 0]
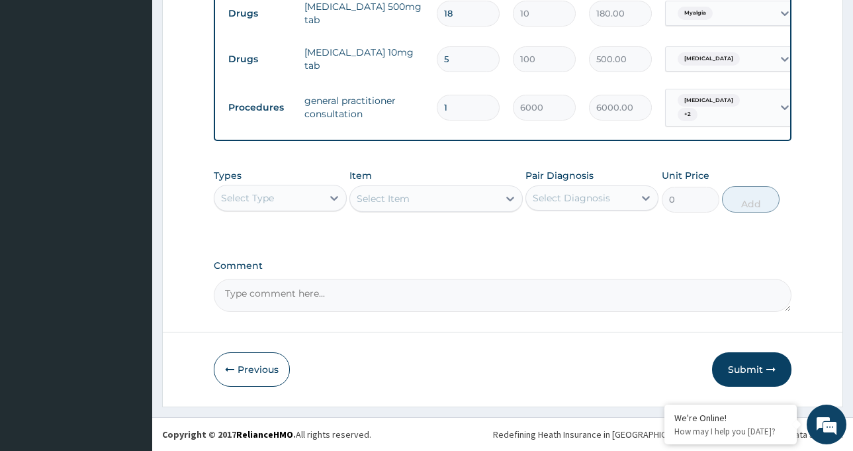
drag, startPoint x: 651, startPoint y: 289, endPoint x: 751, endPoint y: 342, distance: 112.8
click at [660, 290] on textarea "Comment" at bounding box center [503, 295] width 578 height 33
click at [753, 363] on button "Submit" at bounding box center [751, 369] width 79 height 34
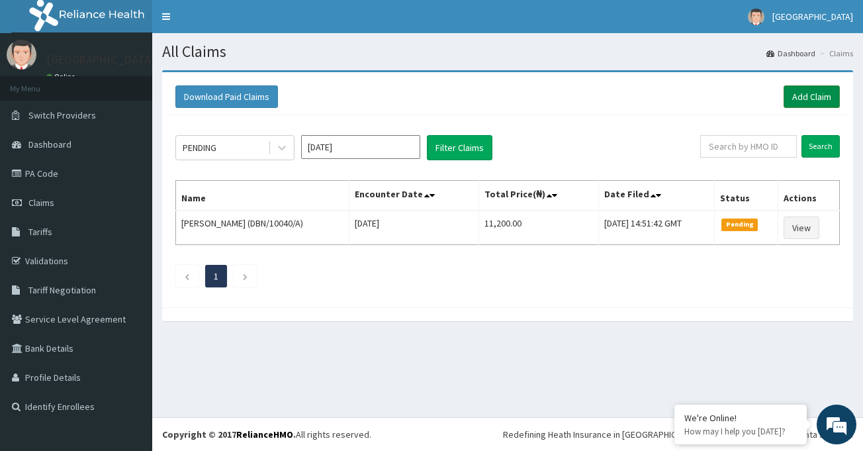
click at [805, 97] on link "Add Claim" at bounding box center [812, 96] width 56 height 23
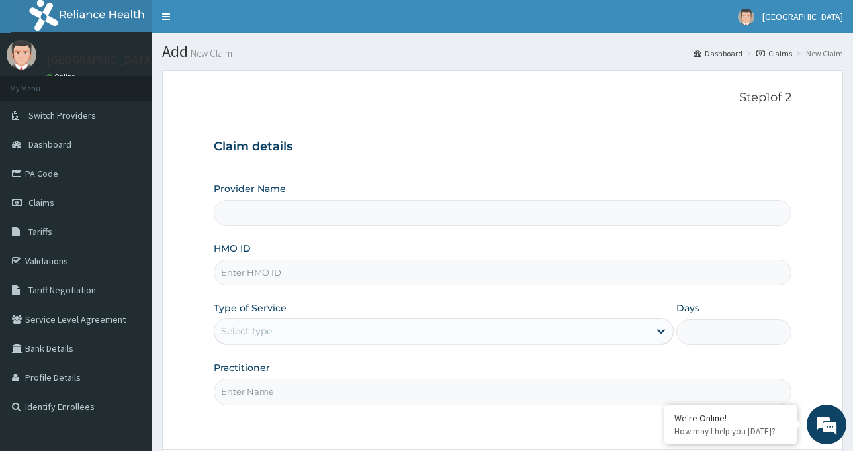
type input "[GEOGRAPHIC_DATA]-[GEOGRAPHIC_DATA]"
click at [282, 266] on input "HMO ID" at bounding box center [503, 273] width 578 height 26
paste input "FSL/10002/B"
type input "FSL/10002/B"
click at [279, 331] on div "Select type" at bounding box center [431, 330] width 435 height 21
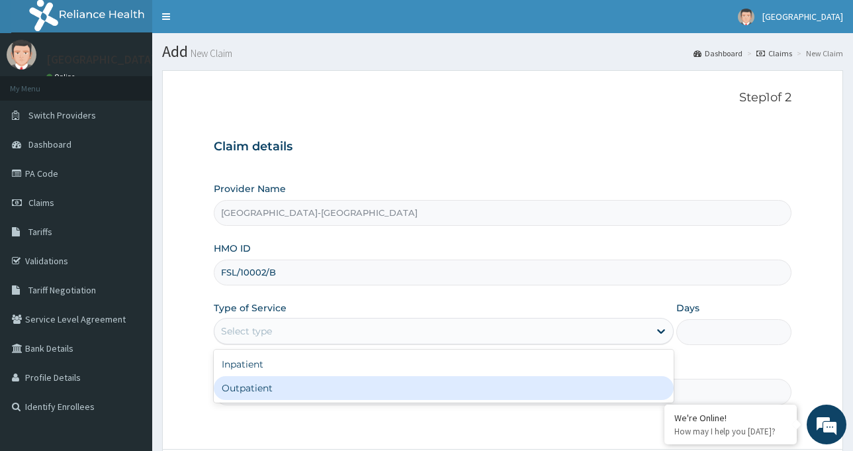
click at [277, 383] on div "Outpatient" at bounding box center [444, 388] width 460 height 24
type input "1"
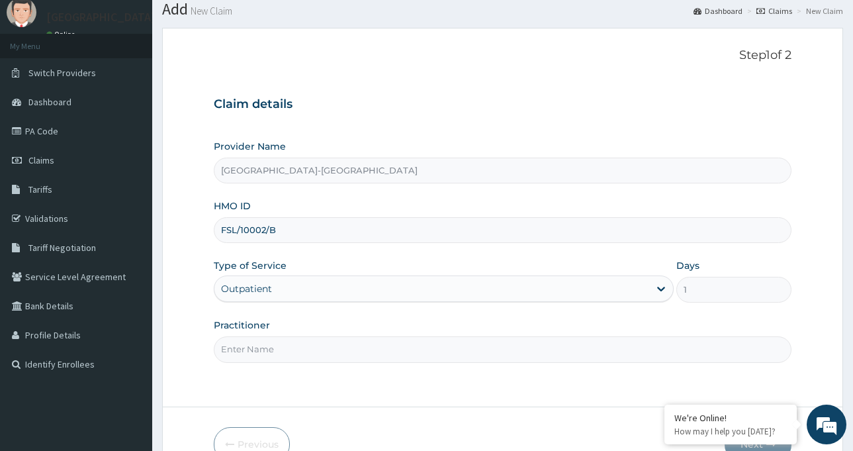
scroll to position [66, 0]
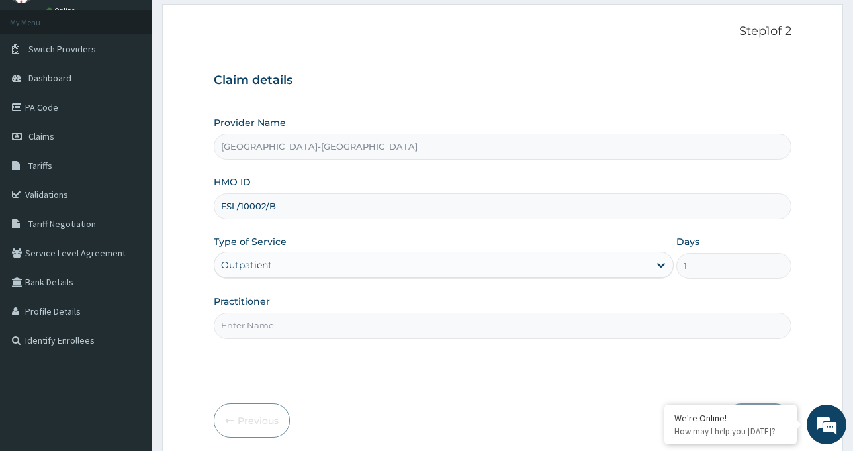
click at [295, 328] on input "Practitioner" at bounding box center [503, 325] width 578 height 26
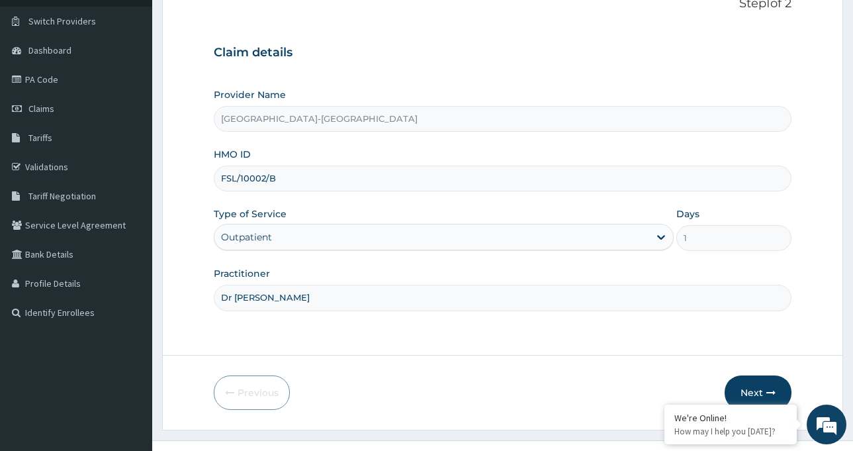
scroll to position [117, 0]
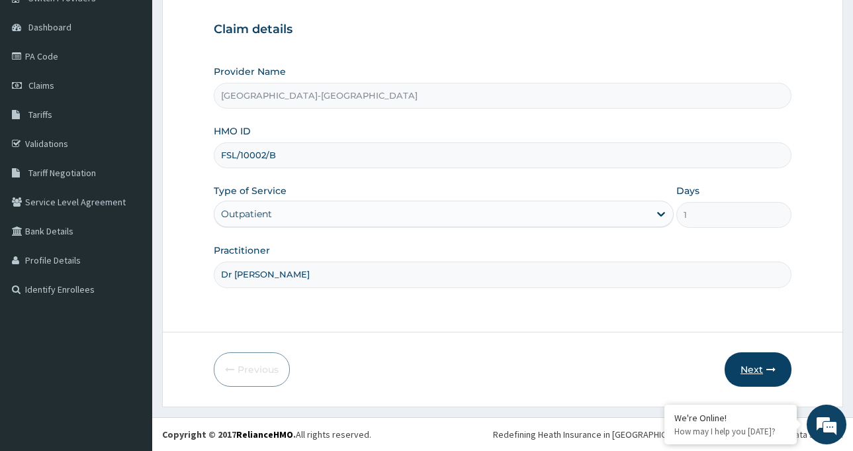
type input "Dr Toyin Odsanwo"
click at [746, 368] on button "Next" at bounding box center [758, 369] width 67 height 34
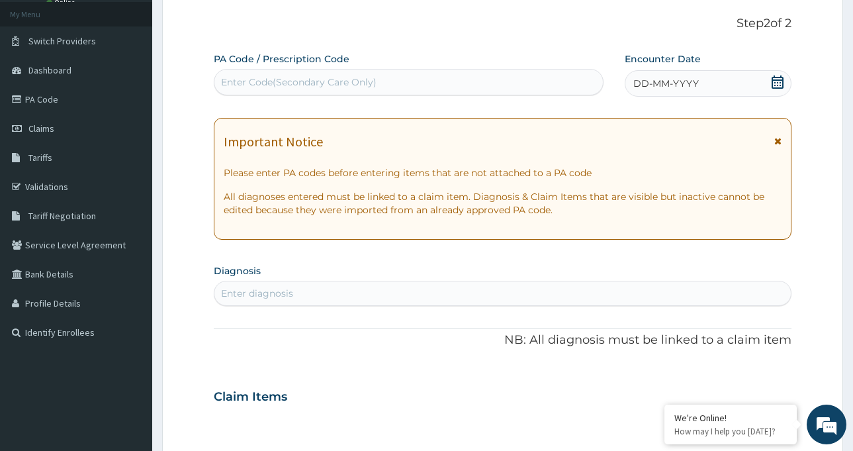
scroll to position [51, 0]
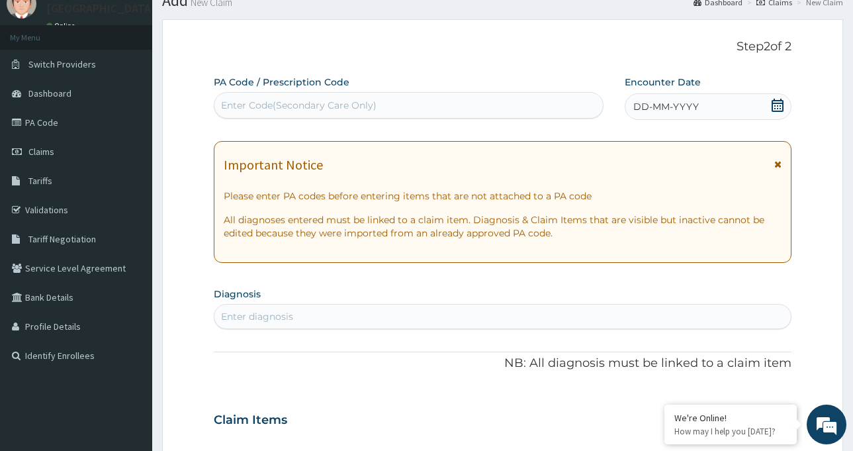
click at [365, 109] on div "Enter Code(Secondary Care Only)" at bounding box center [299, 105] width 156 height 13
paste input "PA/748680"
type input "PA/748680"
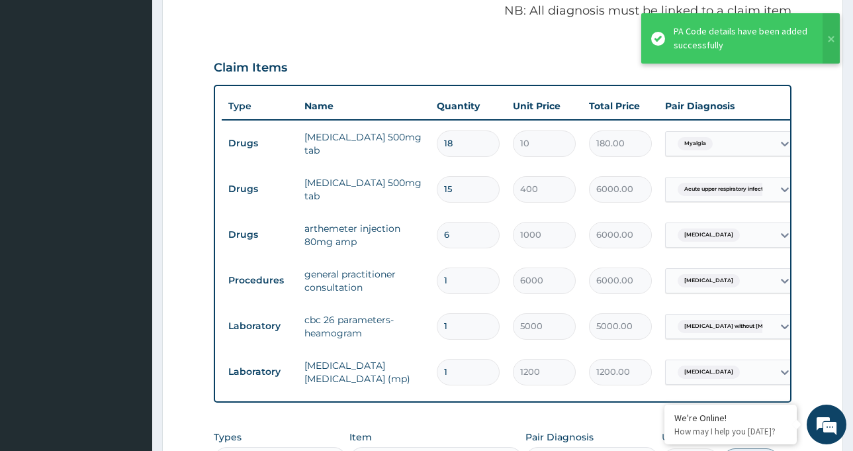
scroll to position [422, 0]
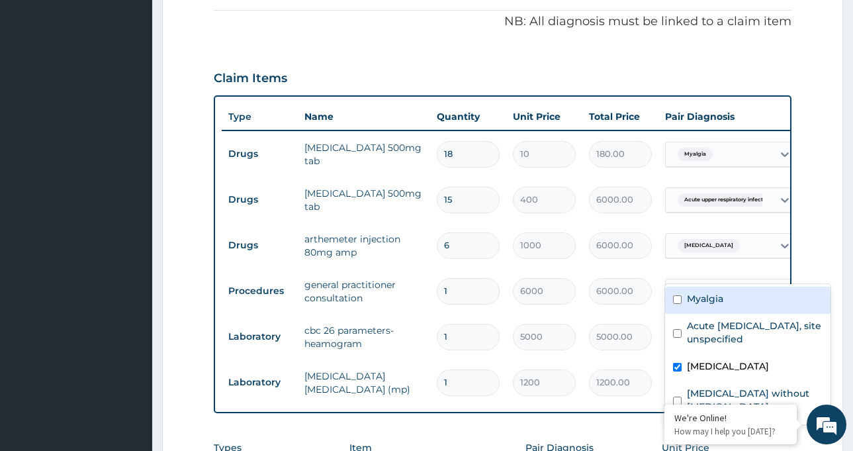
click at [713, 285] on span "Malaria, unspecified" at bounding box center [709, 291] width 62 height 13
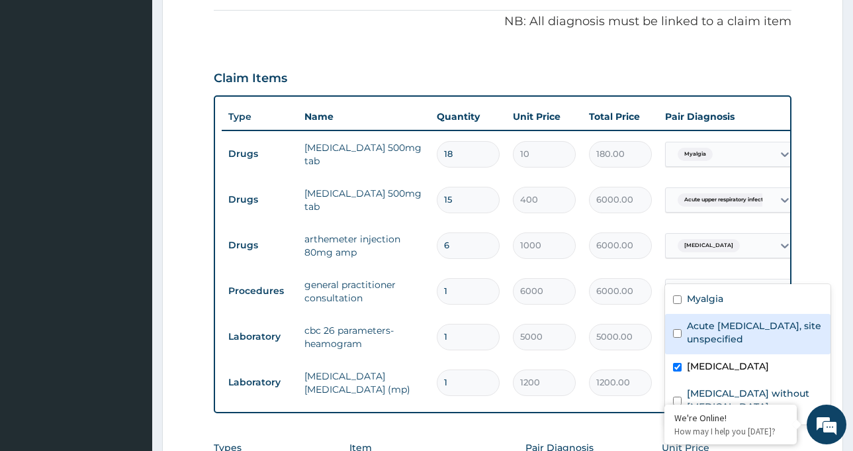
click at [710, 329] on label "Acute upper respiratory infection, site unspecified" at bounding box center [755, 332] width 136 height 26
checkbox input "true"
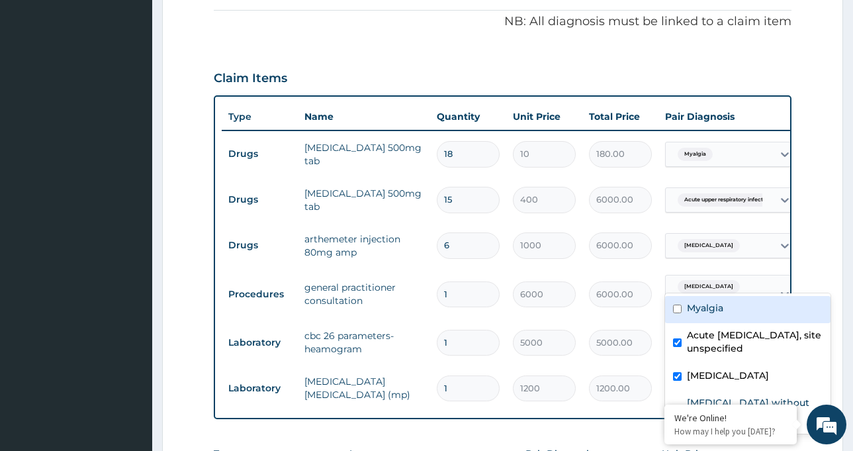
click at [698, 301] on div "Myalgia" at bounding box center [748, 309] width 166 height 27
checkbox input "true"
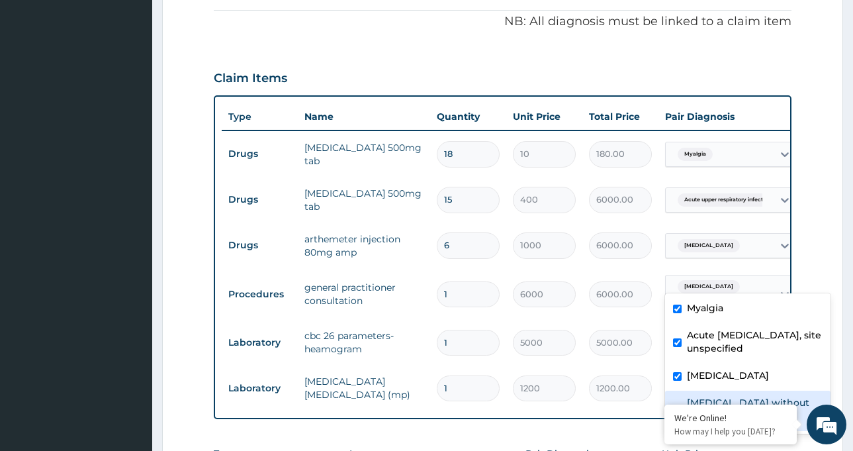
click at [726, 399] on label "Sepsis without septic shock" at bounding box center [755, 409] width 136 height 26
checkbox input "true"
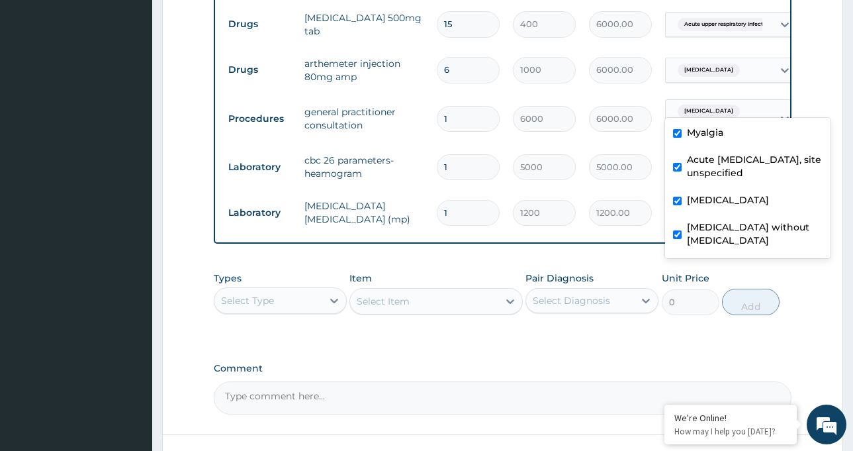
scroll to position [620, 0]
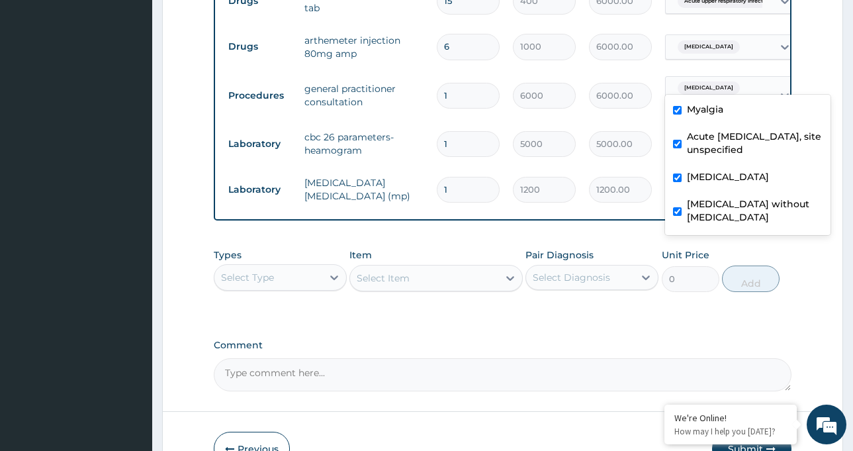
click at [644, 340] on label "Comment" at bounding box center [503, 345] width 578 height 11
click at [644, 358] on textarea "Comment" at bounding box center [503, 374] width 578 height 33
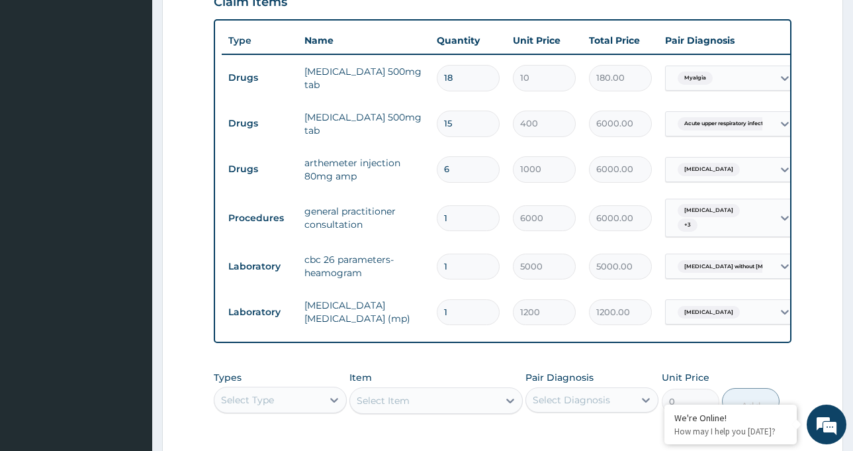
scroll to position [488, 0]
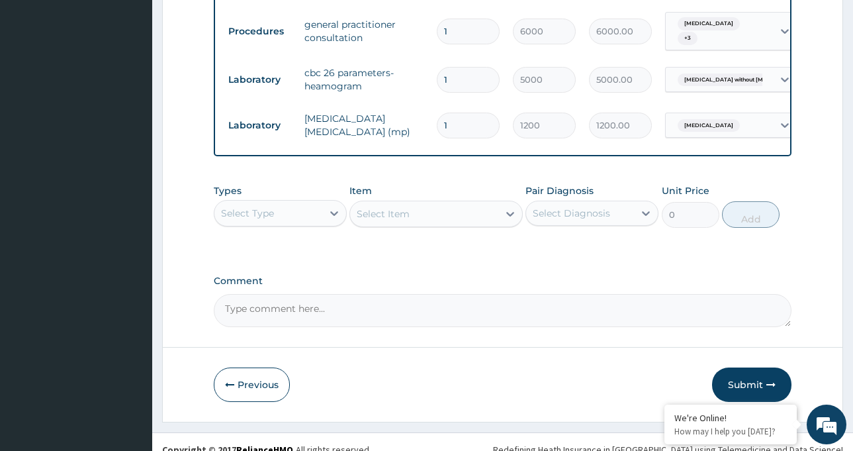
drag, startPoint x: 755, startPoint y: 373, endPoint x: 749, endPoint y: 367, distance: 8.0
click at [749, 367] on button "Submit" at bounding box center [751, 384] width 79 height 34
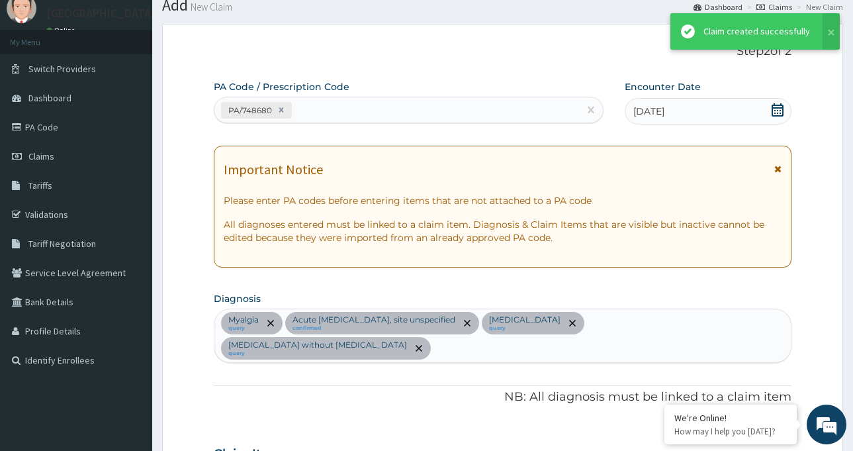
scroll to position [685, 0]
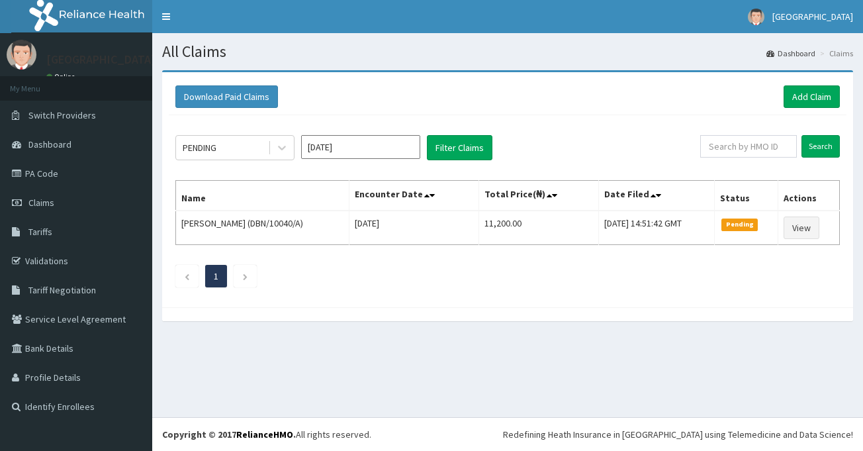
click at [798, 98] on link "Add Claim" at bounding box center [812, 96] width 56 height 23
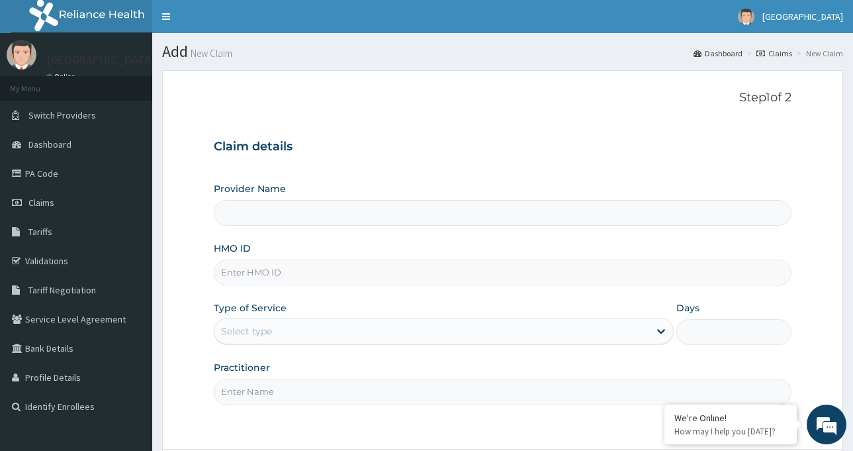
type input "[GEOGRAPHIC_DATA]-[GEOGRAPHIC_DATA]"
click at [248, 273] on input "HMO ID" at bounding box center [503, 273] width 578 height 26
paste input "RIS/10069/C"
type input "RIS/10069/C"
click at [275, 331] on div "Select type" at bounding box center [431, 330] width 435 height 21
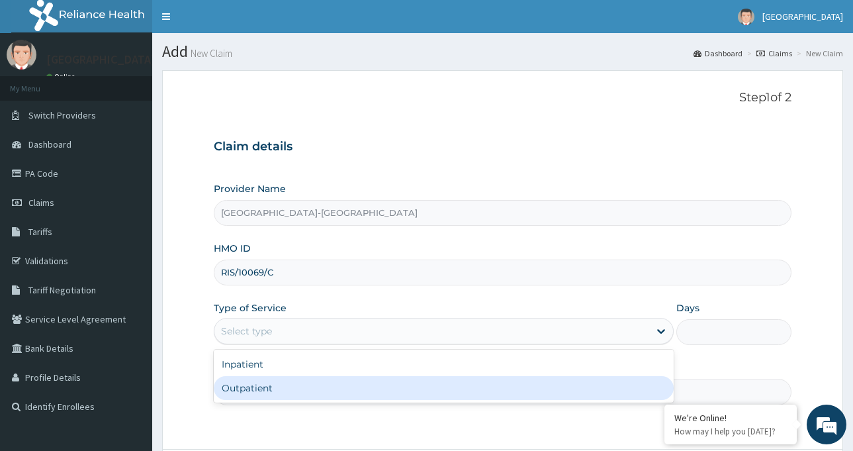
click at [269, 390] on div "Outpatient" at bounding box center [444, 388] width 460 height 24
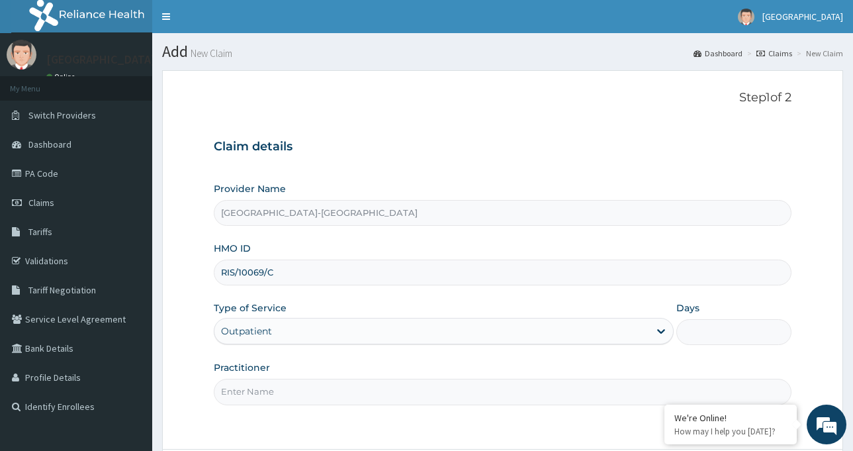
type input "1"
click at [279, 387] on input "Practitioner" at bounding box center [503, 392] width 578 height 26
type input "Dr [PERSON_NAME]"
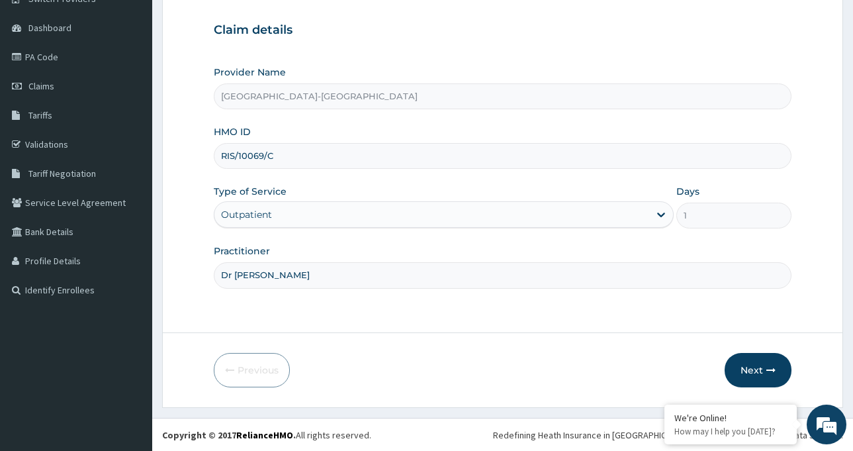
scroll to position [117, 0]
click at [749, 370] on button "Next" at bounding box center [758, 369] width 67 height 34
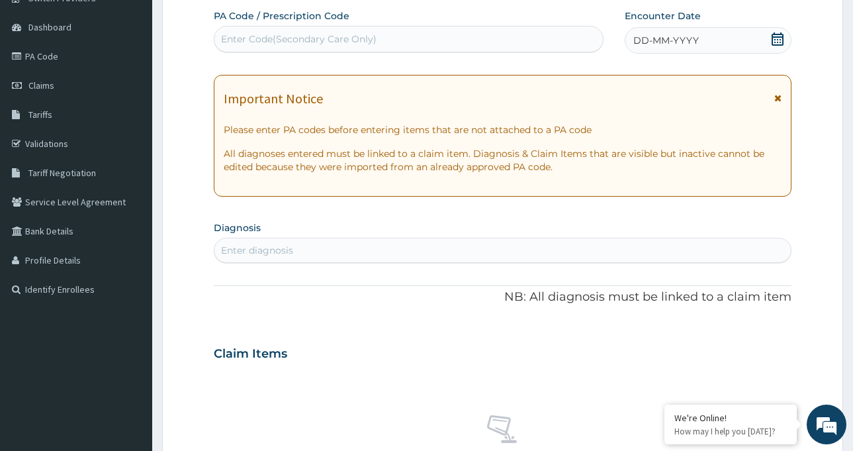
click at [248, 36] on div "Enter Code(Secondary Care Only)" at bounding box center [299, 38] width 156 height 13
paste input "PA/EC16A9"
type input "PA/EC16A9"
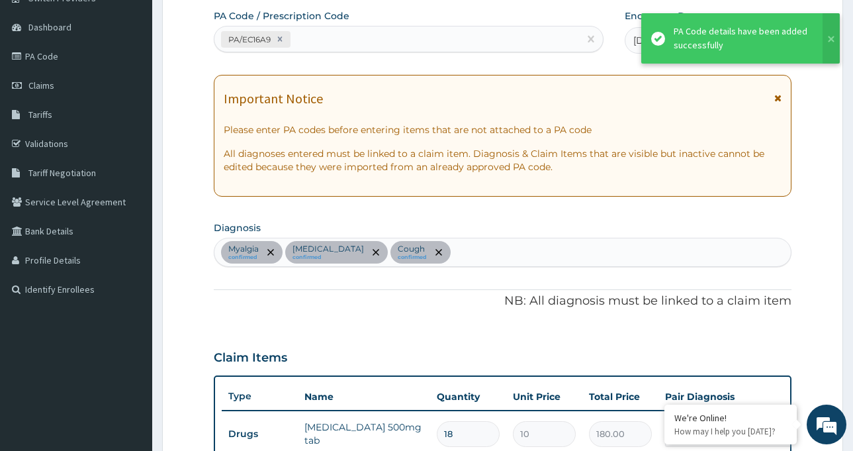
scroll to position [417, 0]
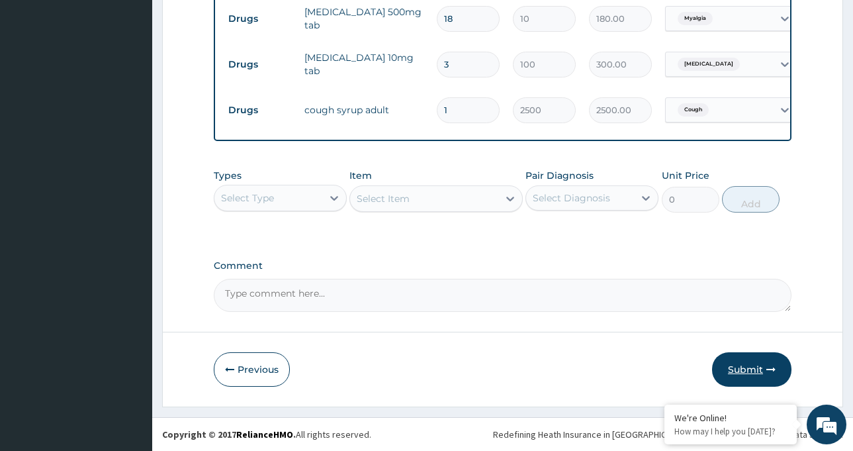
click at [755, 373] on button "Submit" at bounding box center [751, 369] width 79 height 34
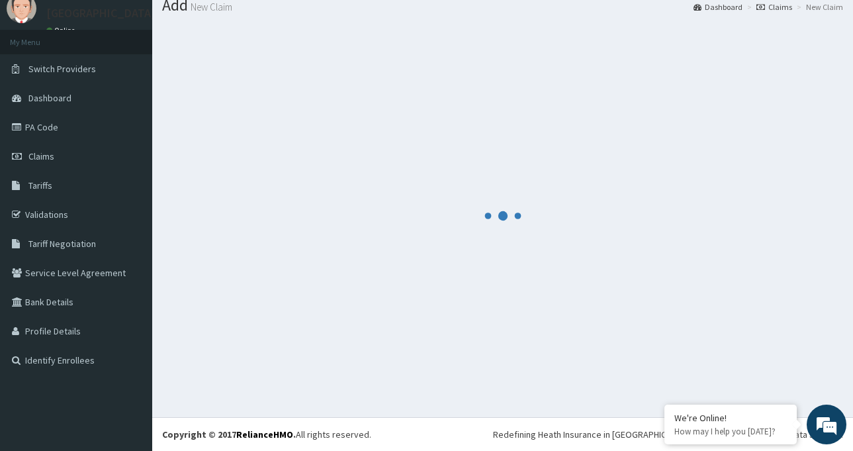
scroll to position [542, 0]
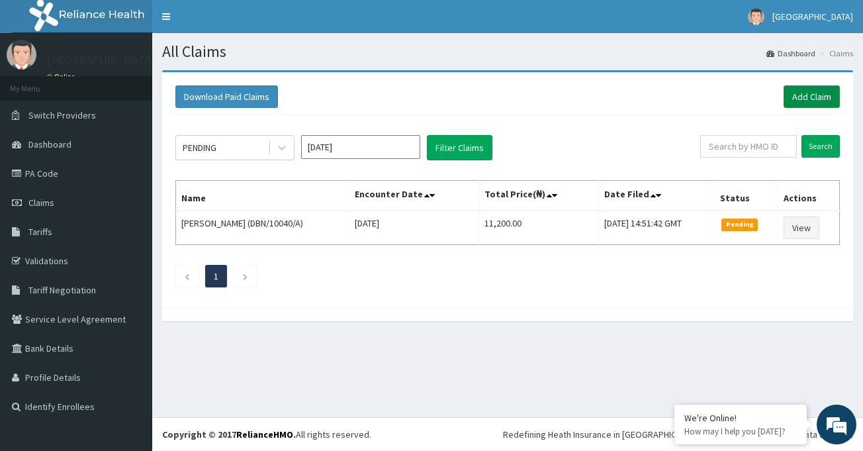
click at [832, 100] on link "Add Claim" at bounding box center [812, 96] width 56 height 23
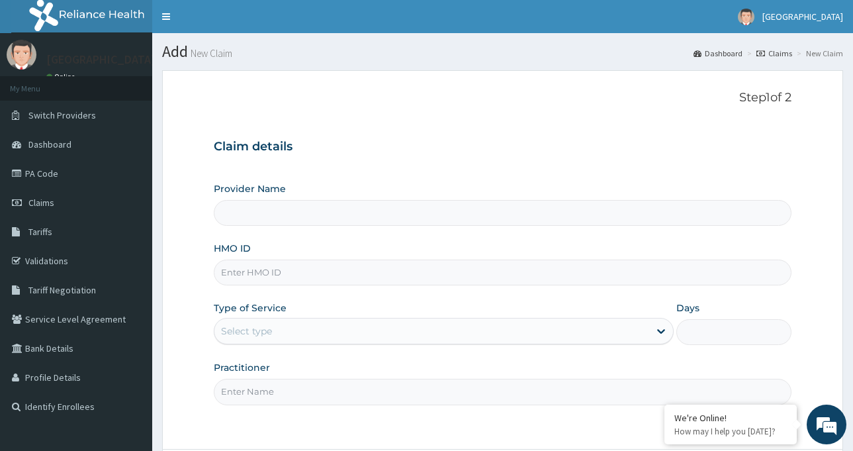
type input "[GEOGRAPHIC_DATA]-[GEOGRAPHIC_DATA]"
click at [296, 274] on input "HMO ID" at bounding box center [503, 273] width 578 height 26
paste input "FAB/10046/A"
type input "FAB/10046/A"
click at [293, 330] on div "Select type" at bounding box center [431, 330] width 435 height 21
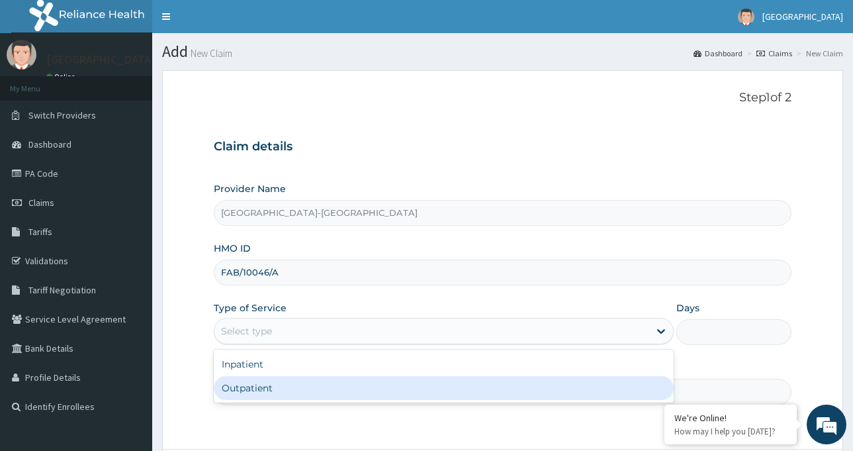
click at [291, 387] on div "Outpatient" at bounding box center [444, 388] width 460 height 24
type input "1"
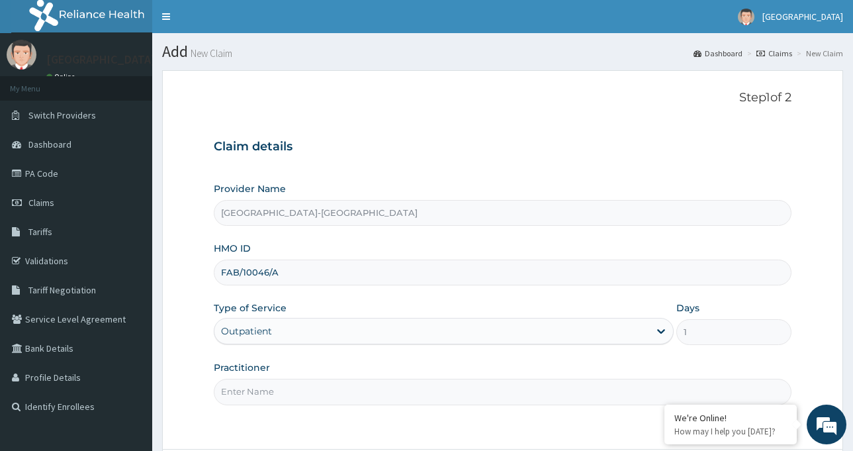
click at [280, 387] on input "Practitioner" at bounding box center [503, 392] width 578 height 26
type input "DR IBEH TOBECHUKWU"
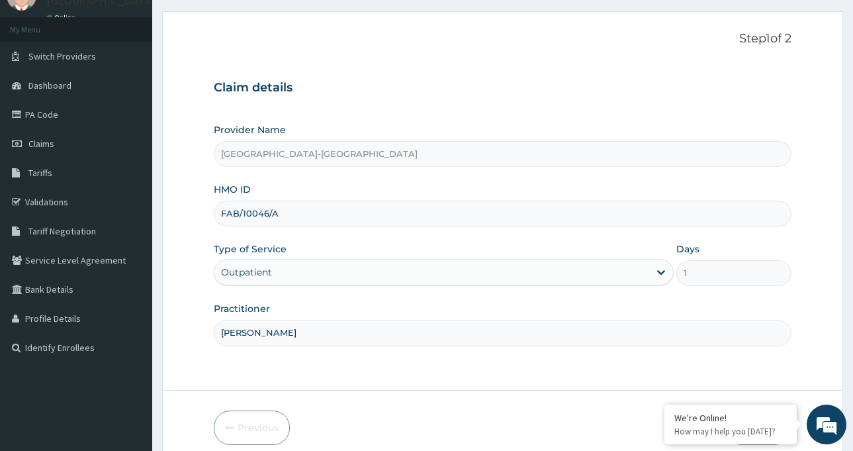
scroll to position [117, 0]
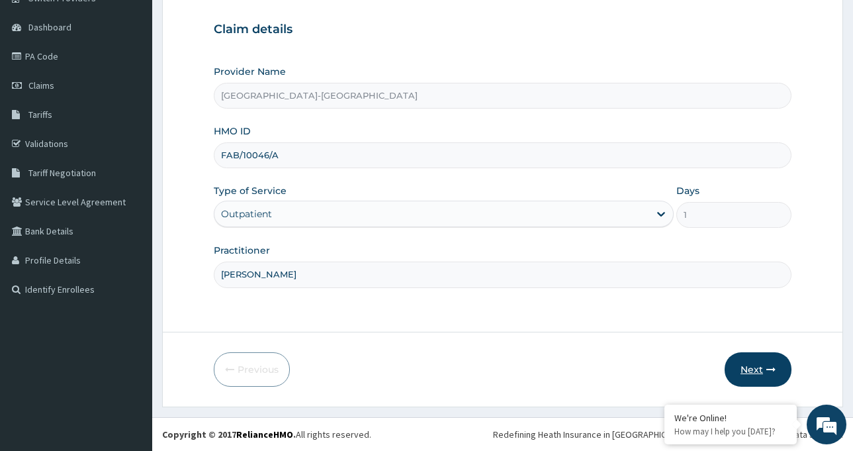
drag, startPoint x: 771, startPoint y: 372, endPoint x: 759, endPoint y: 365, distance: 14.2
click at [759, 365] on button "Next" at bounding box center [758, 369] width 67 height 34
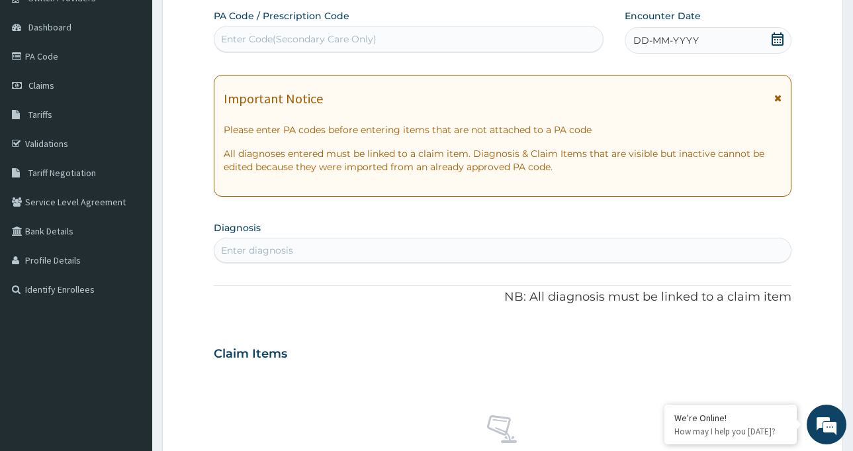
click at [314, 29] on div "Enter Code(Secondary Care Only)" at bounding box center [408, 38] width 389 height 21
paste input "PA/0B484F"
type input "PA/0B484F"
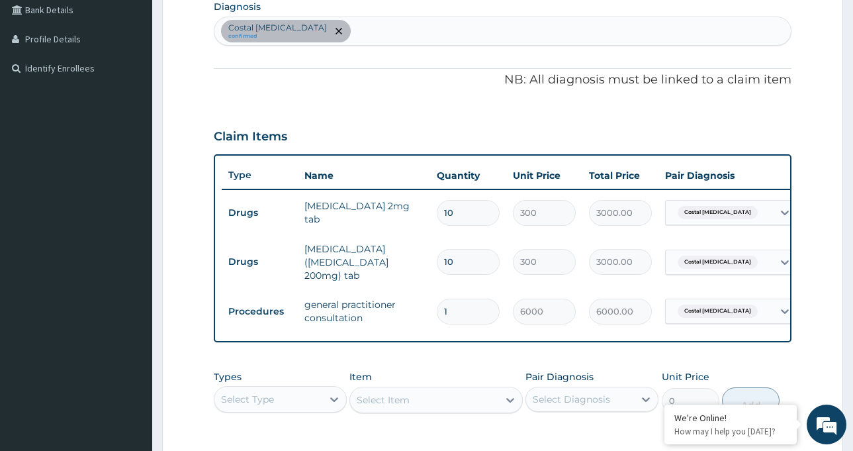
scroll to position [218, 0]
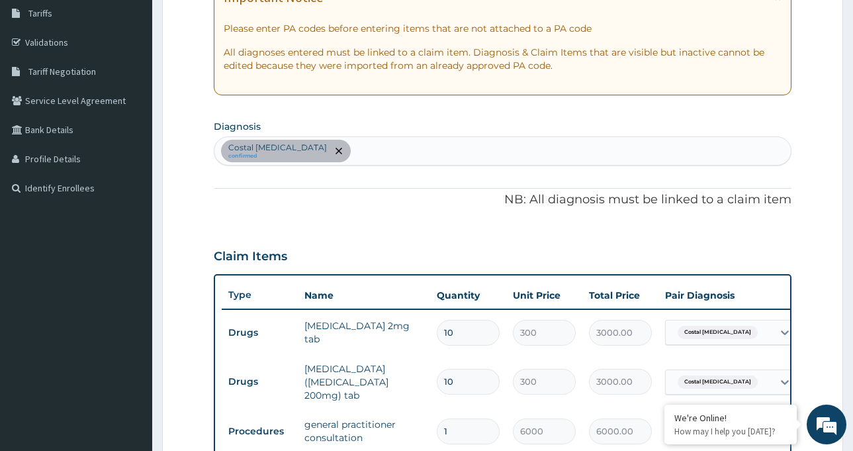
click at [251, 146] on p "Costal chondritis" at bounding box center [277, 147] width 99 height 11
drag, startPoint x: 226, startPoint y: 144, endPoint x: 292, endPoint y: 147, distance: 66.3
click at [292, 150] on div "Costal chondritis confirmed" at bounding box center [276, 150] width 105 height 21
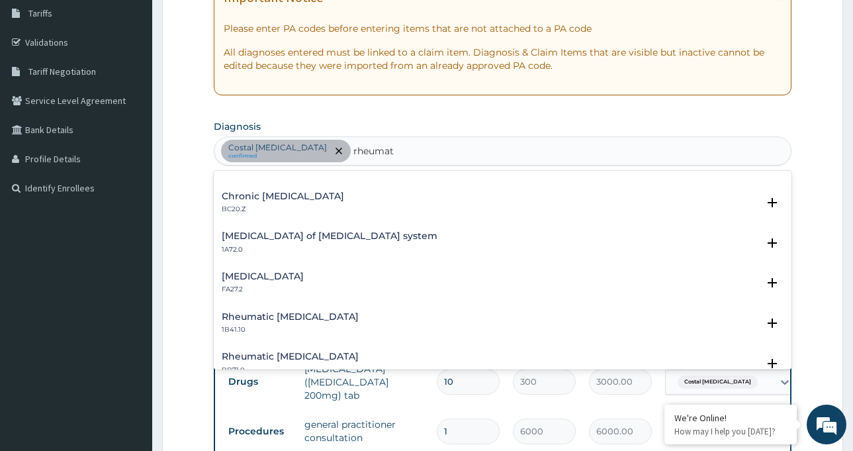
scroll to position [0, 0]
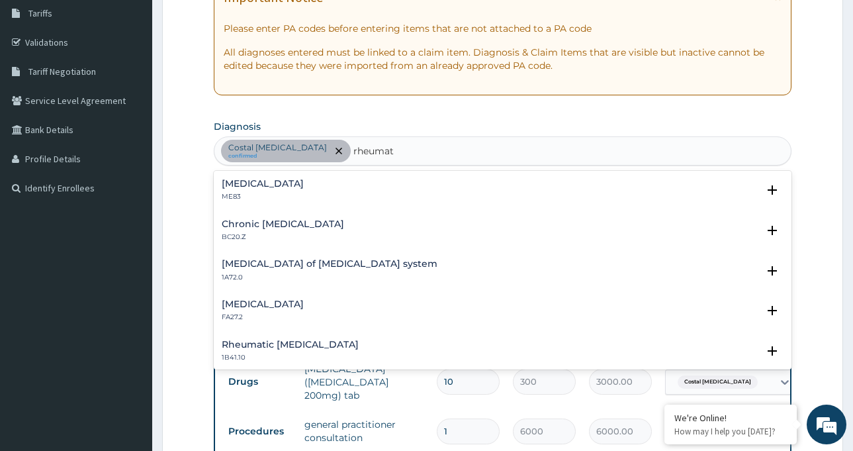
type input "rheumat"
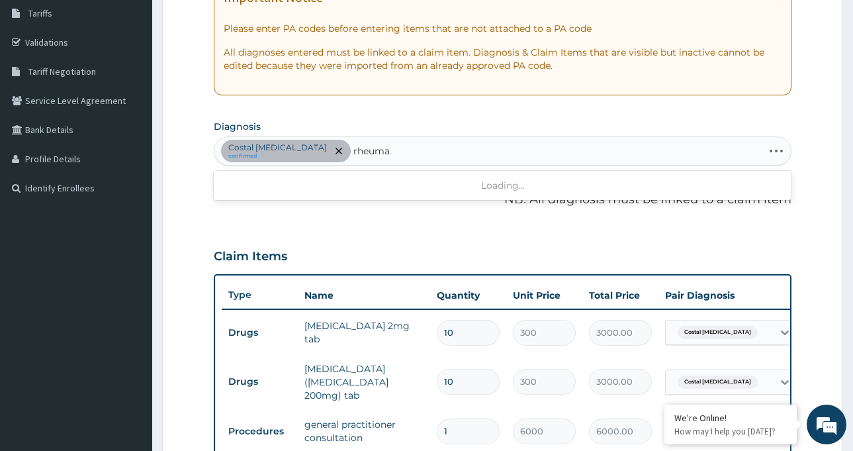
type input "rheumat"
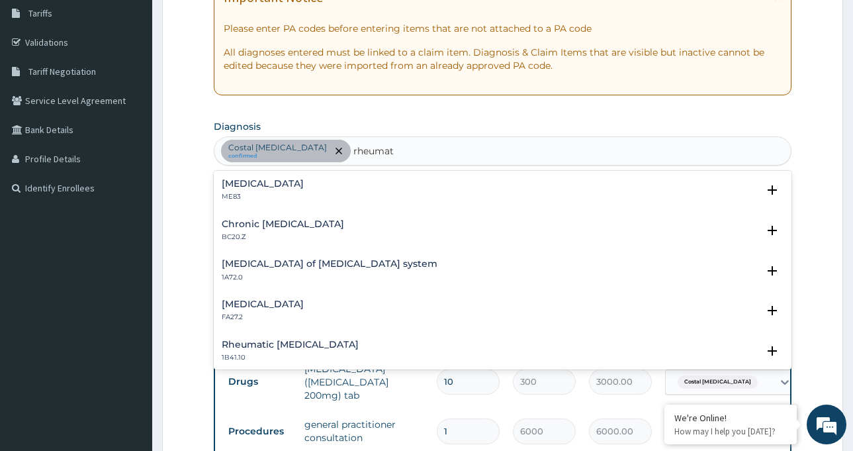
click at [304, 185] on h4 "Rheumatism, unspecified" at bounding box center [263, 184] width 82 height 10
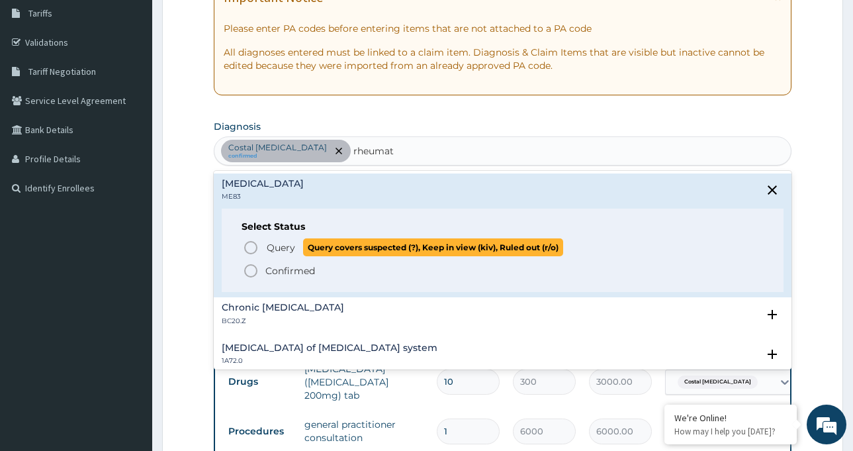
click at [248, 247] on icon "status option query" at bounding box center [251, 248] width 16 height 16
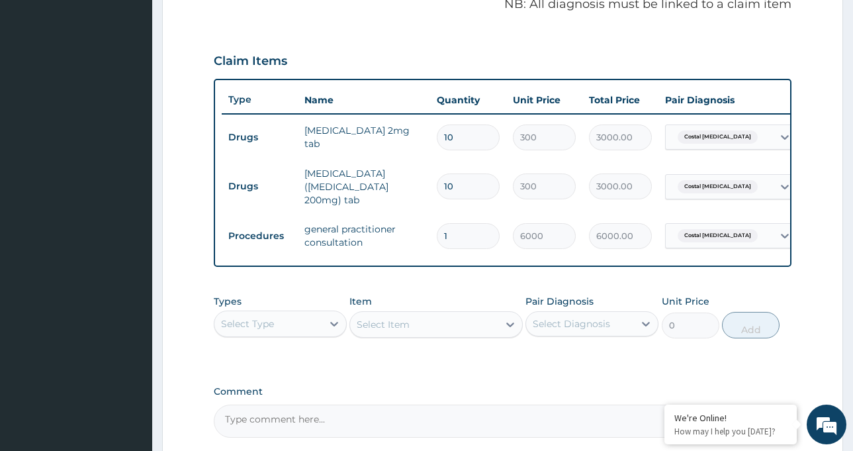
scroll to position [417, 0]
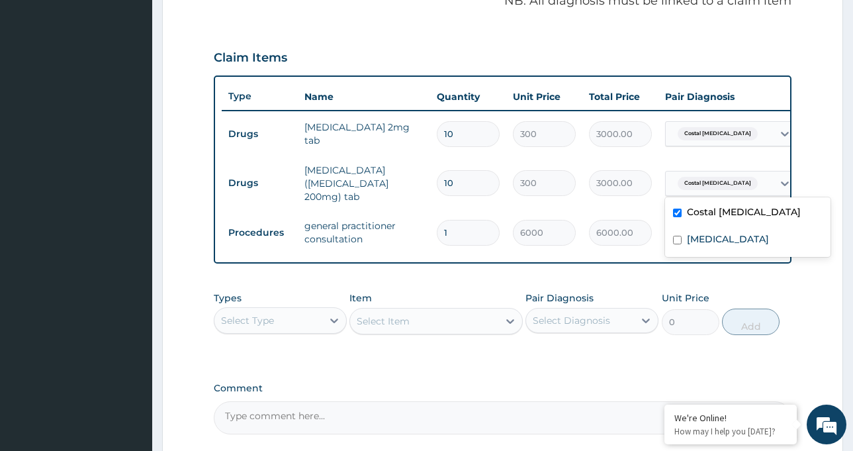
click at [732, 185] on span "Costal chondritis" at bounding box center [718, 183] width 80 height 13
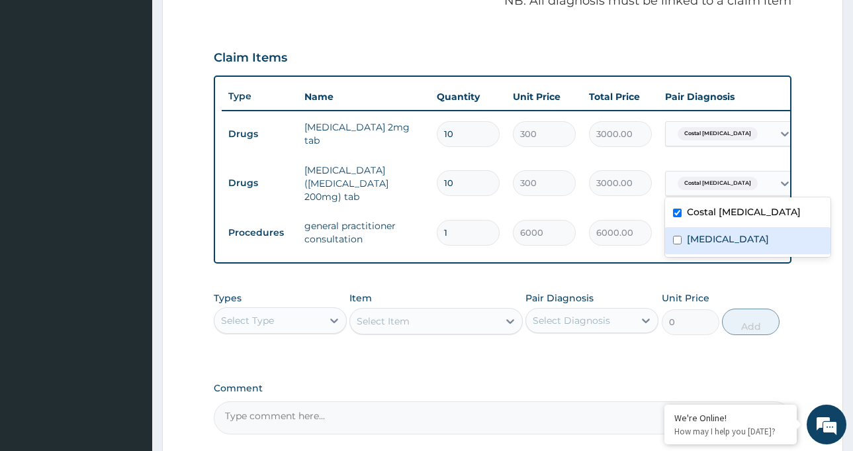
drag, startPoint x: 734, startPoint y: 243, endPoint x: 727, endPoint y: 195, distance: 48.1
click at [734, 242] on label "Rheumatism, unspecified" at bounding box center [728, 238] width 82 height 13
checkbox input "true"
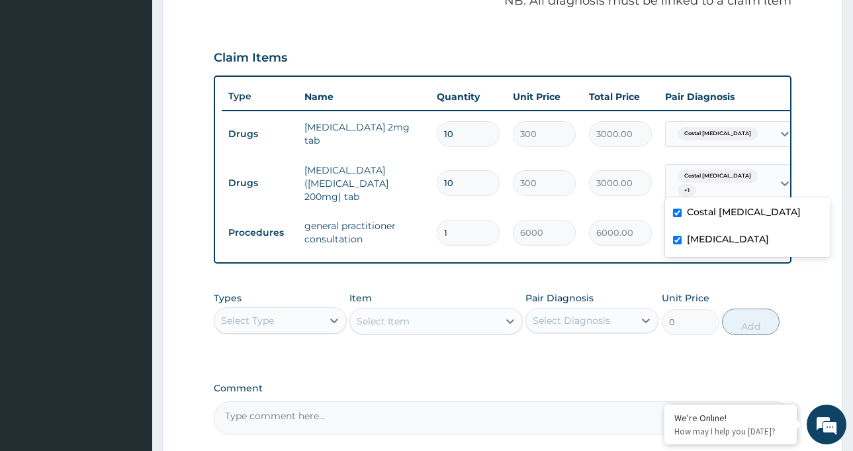
click at [728, 136] on span "Costal chondritis" at bounding box center [718, 133] width 80 height 13
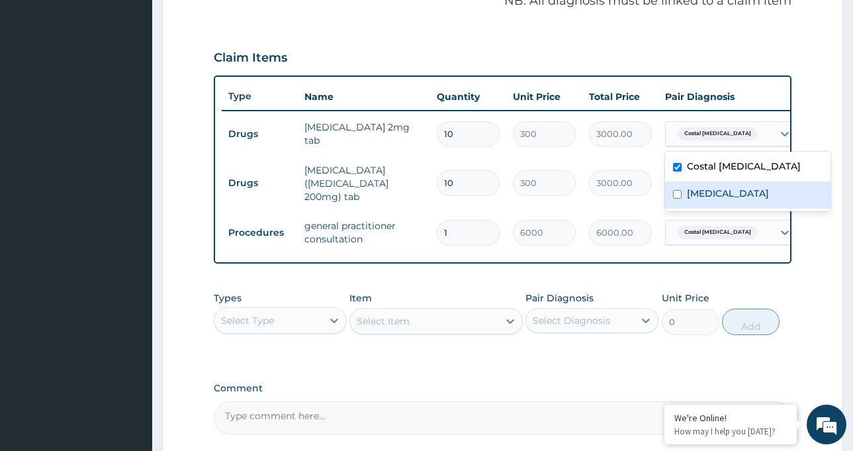
click at [732, 191] on label "Rheumatism, unspecified" at bounding box center [728, 193] width 82 height 13
checkbox input "true"
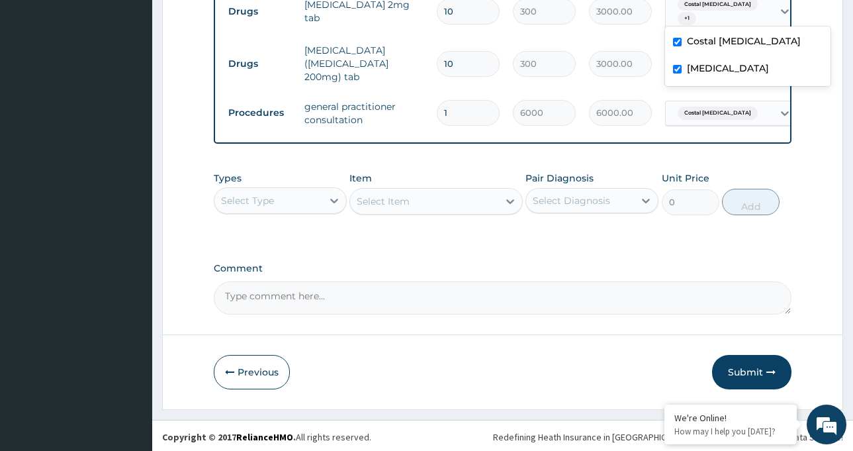
click at [755, 373] on button "Submit" at bounding box center [751, 372] width 79 height 34
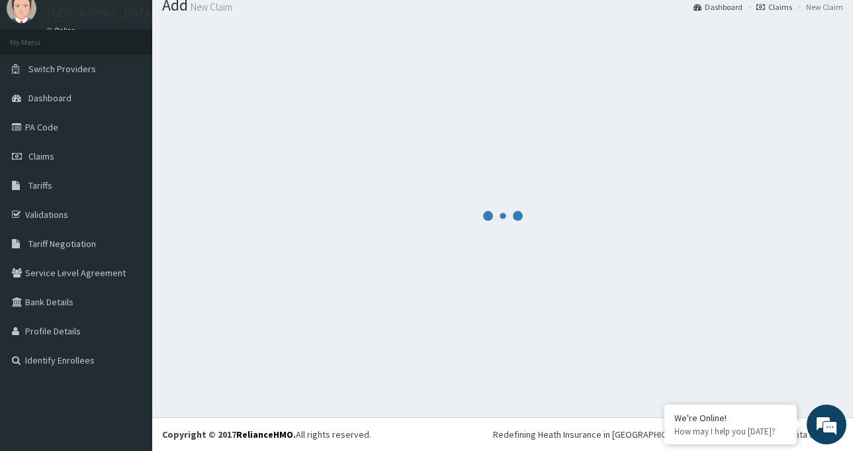
scroll to position [542, 0]
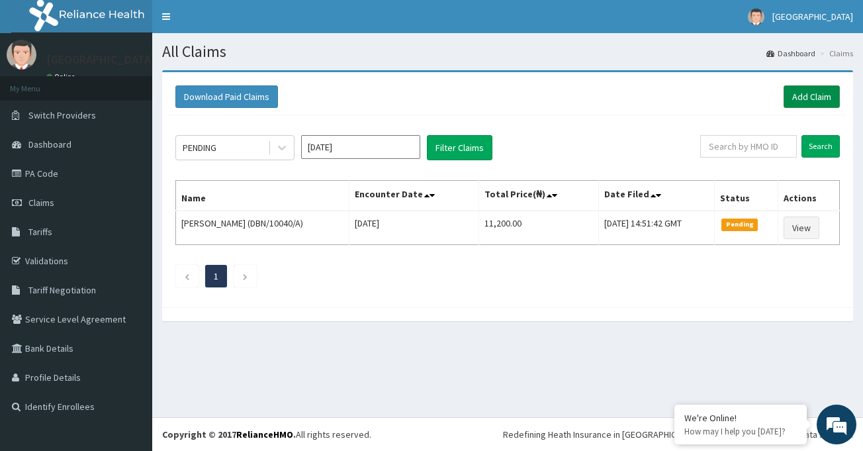
drag, startPoint x: 0, startPoint y: 0, endPoint x: 804, endPoint y: 96, distance: 809.4
click at [804, 96] on link "Add Claim" at bounding box center [812, 96] width 56 height 23
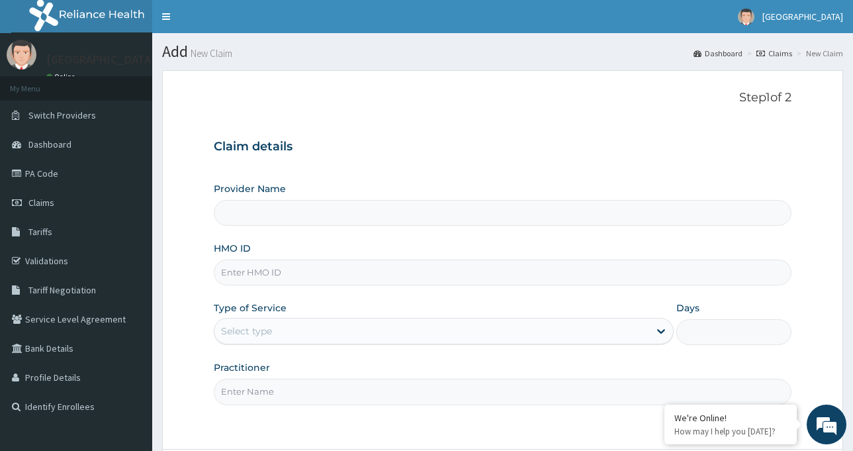
type input "[GEOGRAPHIC_DATA]-[GEOGRAPHIC_DATA]"
click at [256, 270] on input "HMO ID" at bounding box center [503, 273] width 578 height 26
paste input "RIS/10069/C"
type input "RIS/10069/C"
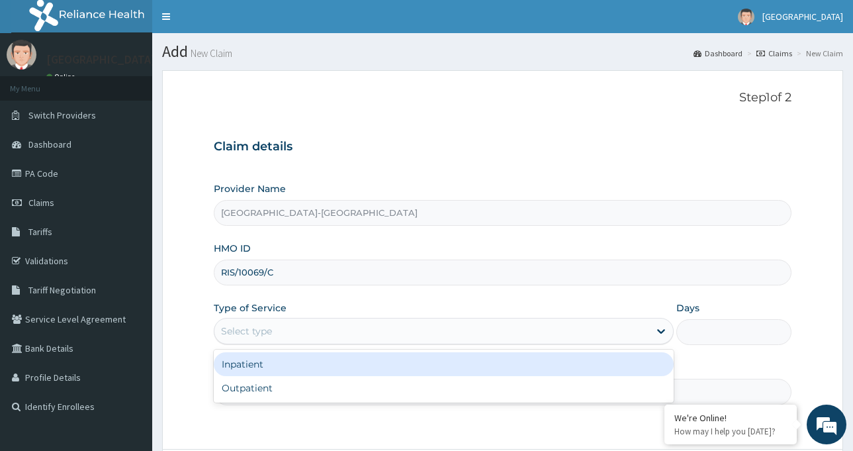
click at [285, 324] on div "Select type" at bounding box center [431, 330] width 435 height 21
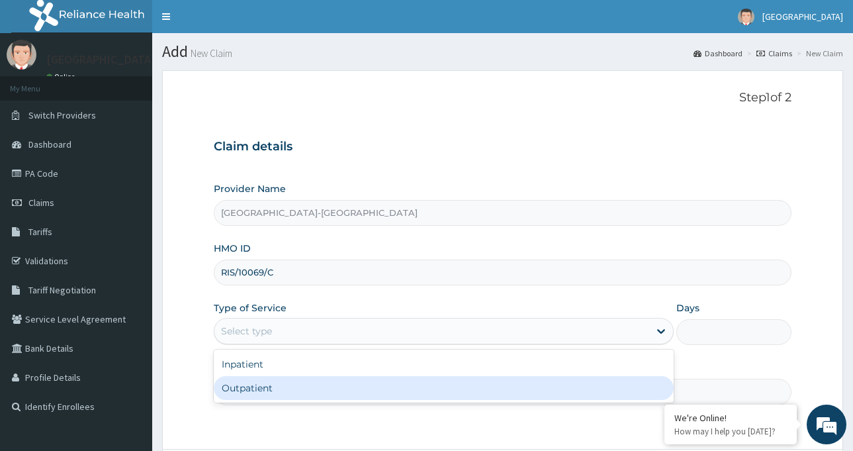
click at [253, 388] on div "Outpatient" at bounding box center [444, 388] width 460 height 24
type input "1"
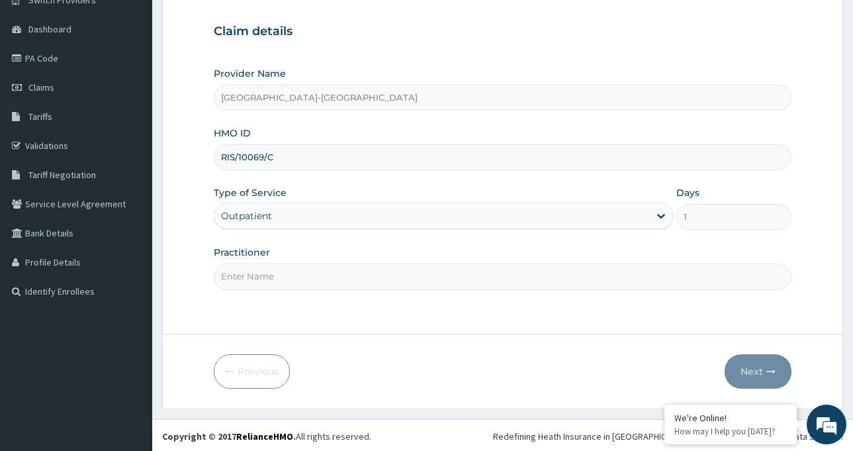
scroll to position [117, 0]
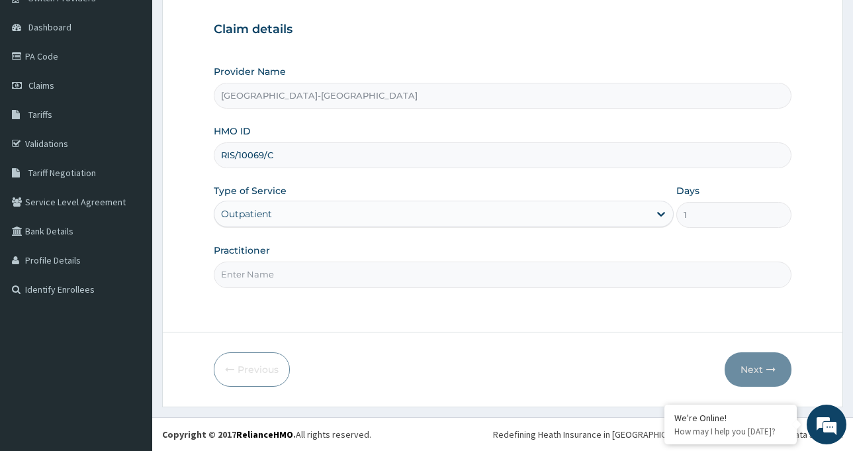
click at [296, 265] on input "Practitioner" at bounding box center [503, 275] width 578 height 26
type input "Dr [PERSON_NAME]"
drag, startPoint x: 763, startPoint y: 370, endPoint x: 508, endPoint y: 363, distance: 255.0
click at [508, 363] on div "Previous Next" at bounding box center [503, 369] width 578 height 34
click at [307, 218] on div "Outpatient" at bounding box center [431, 213] width 435 height 21
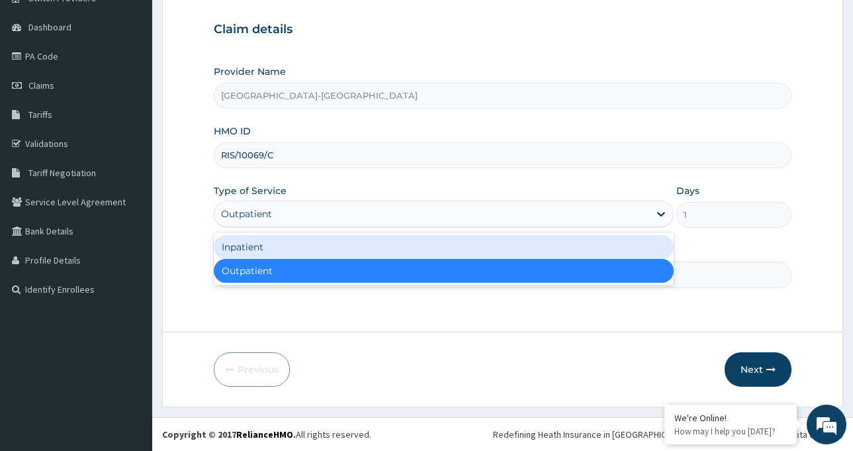
click at [300, 252] on div "Inpatient" at bounding box center [444, 247] width 460 height 24
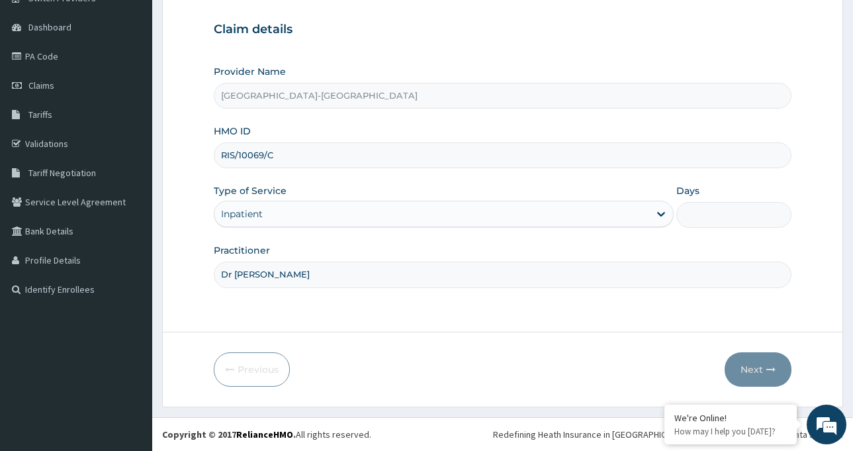
click at [718, 210] on input "Days" at bounding box center [734, 215] width 115 height 26
type input "2"
drag, startPoint x: 672, startPoint y: 374, endPoint x: 721, endPoint y: 363, distance: 50.3
click at [677, 373] on div "Previous Next" at bounding box center [503, 369] width 578 height 34
click at [761, 371] on button "Next" at bounding box center [758, 369] width 67 height 34
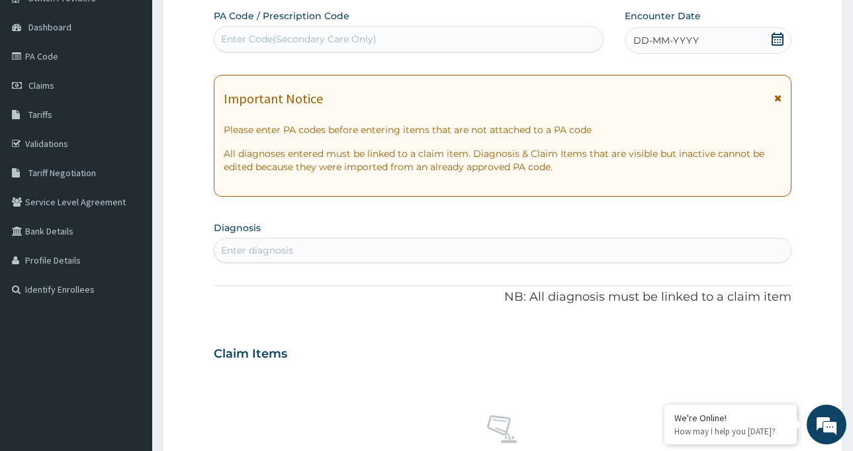
click at [327, 42] on div "Enter Code(Secondary Care Only)" at bounding box center [299, 38] width 156 height 13
paste input "PA/2A0F9A"
type input "PA/2A0F9A"
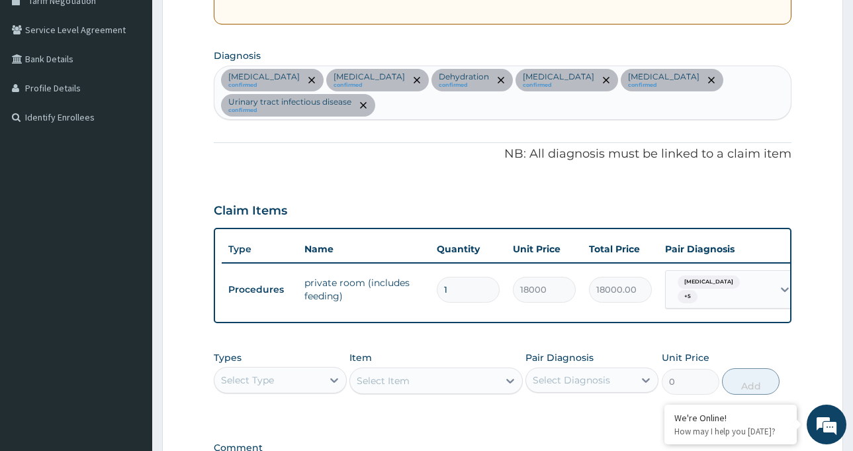
scroll to position [316, 0]
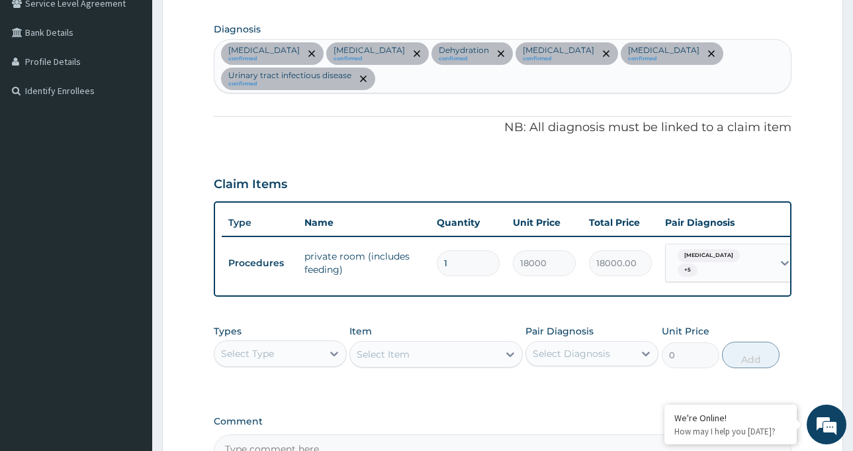
drag, startPoint x: 461, startPoint y: 233, endPoint x: 437, endPoint y: 236, distance: 24.6
click at [437, 250] on input "1" at bounding box center [468, 263] width 63 height 26
type input "2"
type input "36000.00"
type input "2"
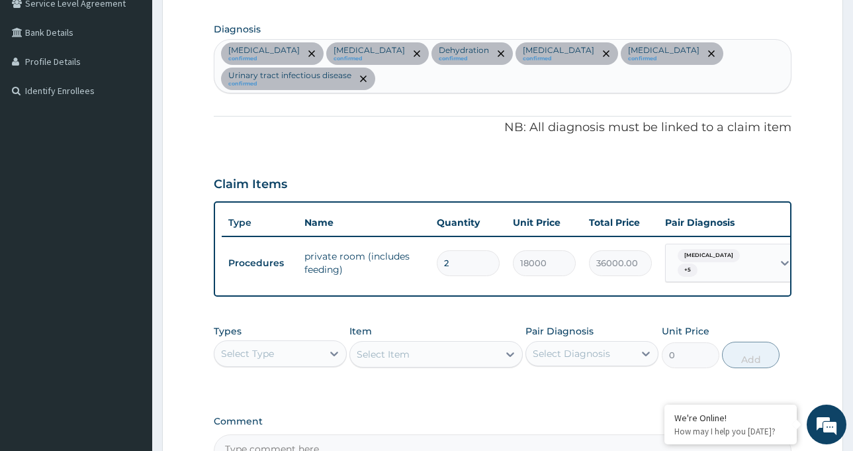
click at [525, 385] on div "PA Code / Prescription Code PA/2A0F9A Encounter Date 01-10-2025 Important Notic…" at bounding box center [503, 139] width 578 height 657
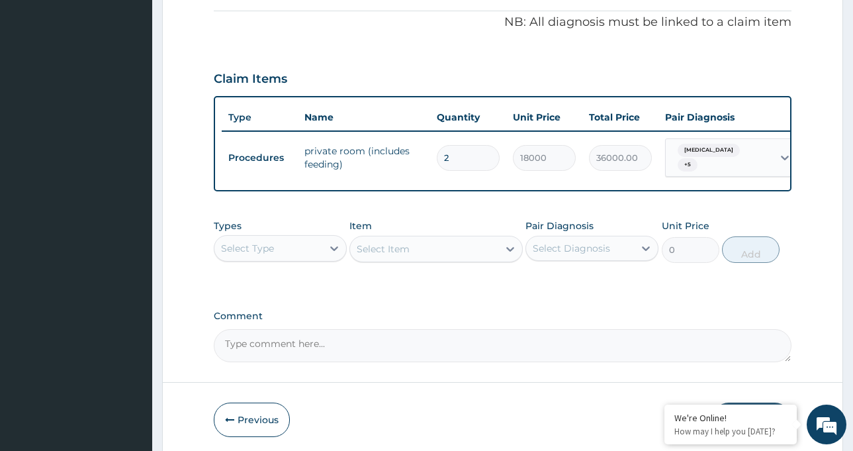
scroll to position [451, 0]
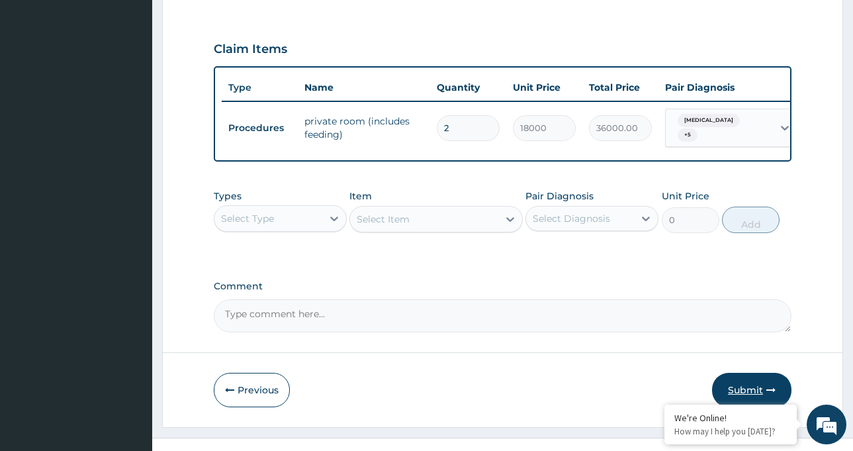
click at [747, 373] on button "Submit" at bounding box center [751, 390] width 79 height 34
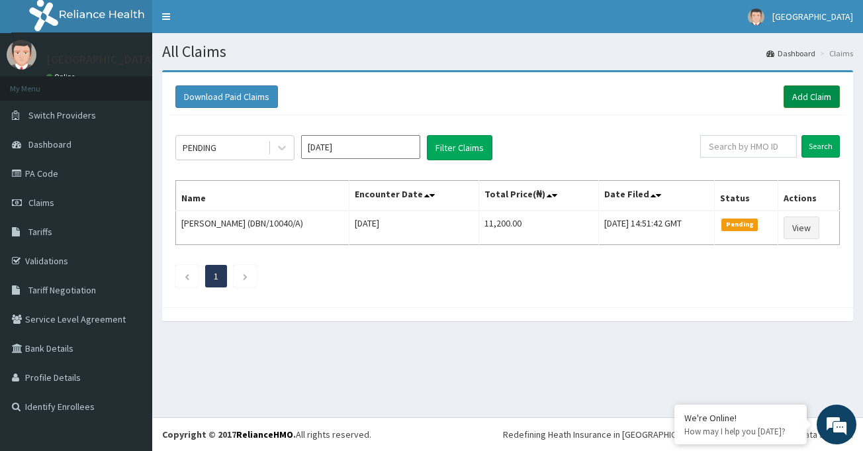
click at [812, 97] on link "Add Claim" at bounding box center [812, 96] width 56 height 23
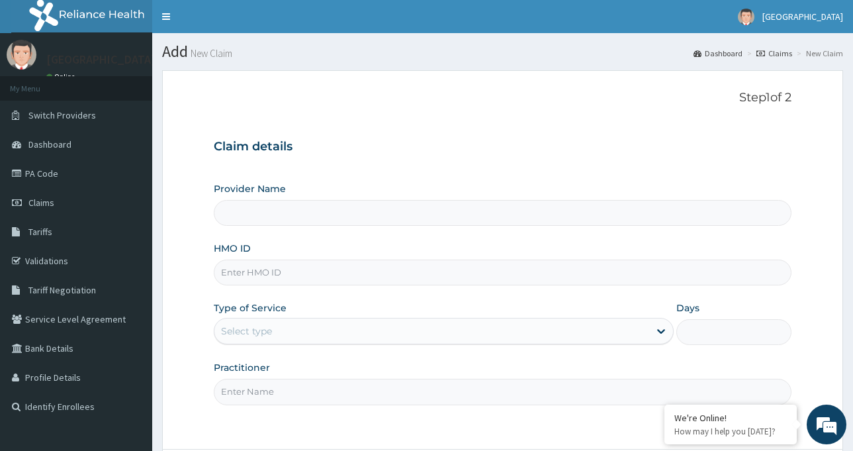
type input "[GEOGRAPHIC_DATA]-[GEOGRAPHIC_DATA]"
click at [272, 277] on input "HMO ID" at bounding box center [503, 273] width 578 height 26
paste input "RIS/10069/C"
type input "RIS/10069/C"
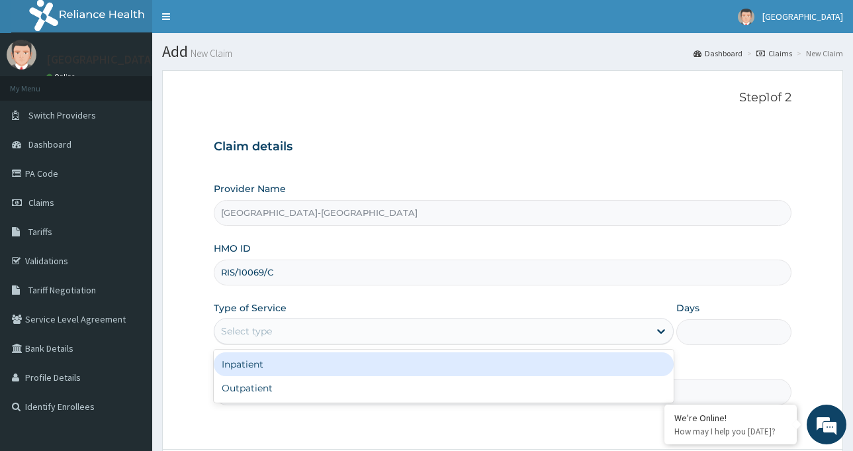
click at [283, 329] on div "Select type" at bounding box center [431, 330] width 435 height 21
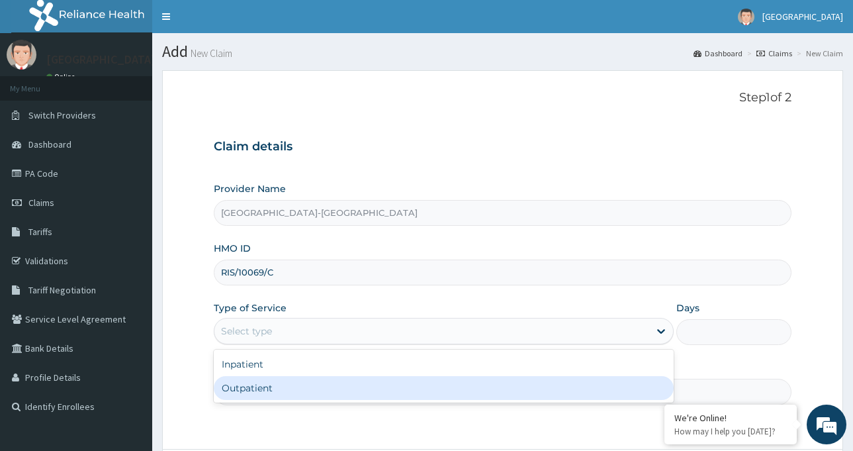
click at [277, 388] on div "Outpatient" at bounding box center [444, 388] width 460 height 24
type input "1"
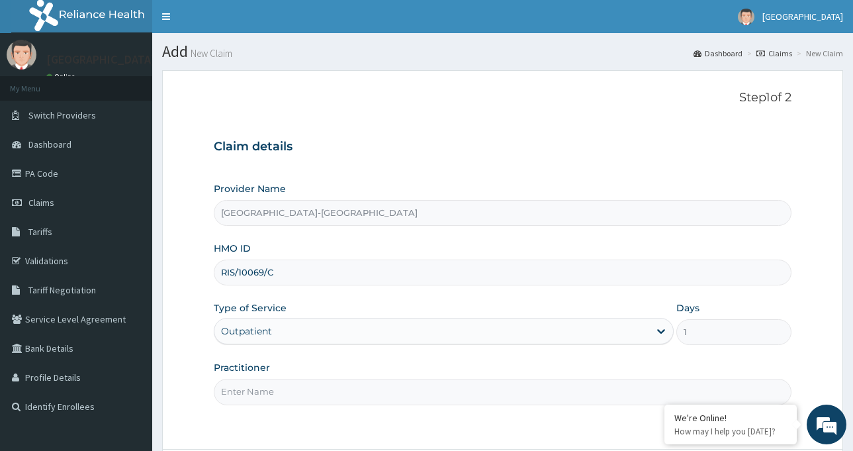
click at [281, 387] on input "Practitioner" at bounding box center [503, 392] width 578 height 26
type input "Dr AZI Igoniwari"
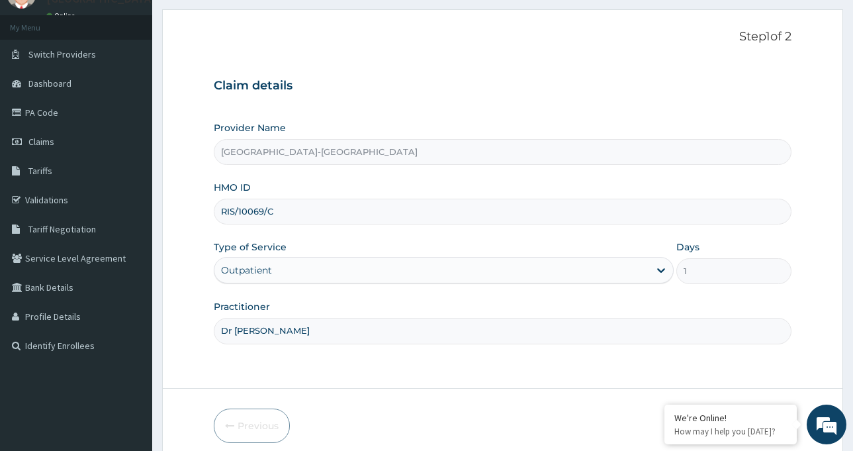
scroll to position [117, 0]
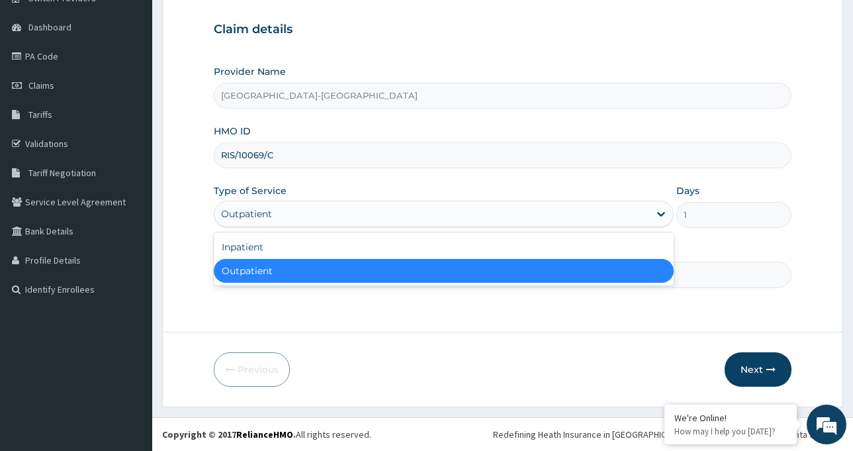
click at [251, 218] on div "Outpatient" at bounding box center [246, 213] width 51 height 13
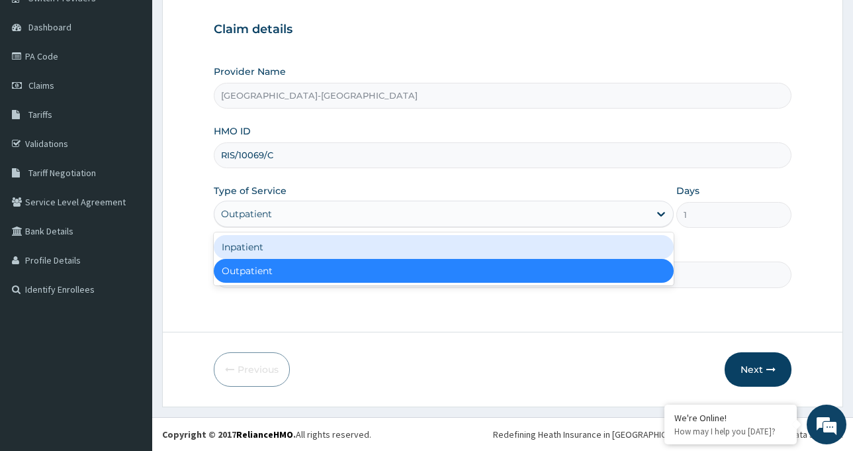
drag, startPoint x: 267, startPoint y: 254, endPoint x: 367, endPoint y: 251, distance: 99.4
click at [269, 253] on div "Inpatient" at bounding box center [444, 247] width 460 height 24
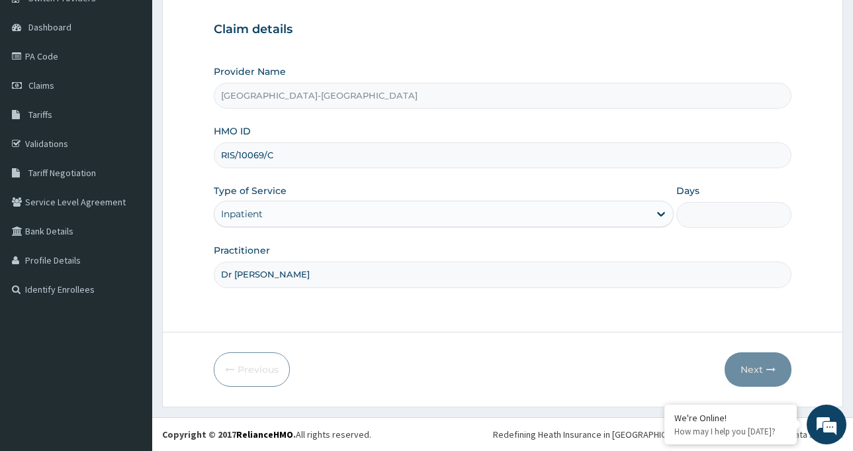
click at [710, 219] on input "Days" at bounding box center [734, 215] width 115 height 26
type input "2"
click at [759, 366] on button "Next" at bounding box center [758, 369] width 67 height 34
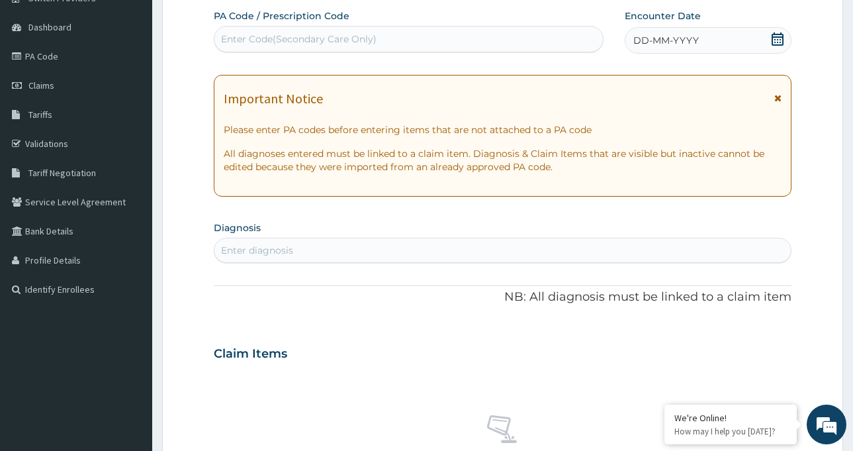
click at [281, 34] on div "Enter Code(Secondary Care Only)" at bounding box center [299, 38] width 156 height 13
paste input "PA/4BB5B3"
type input "PA/4BB5B3"
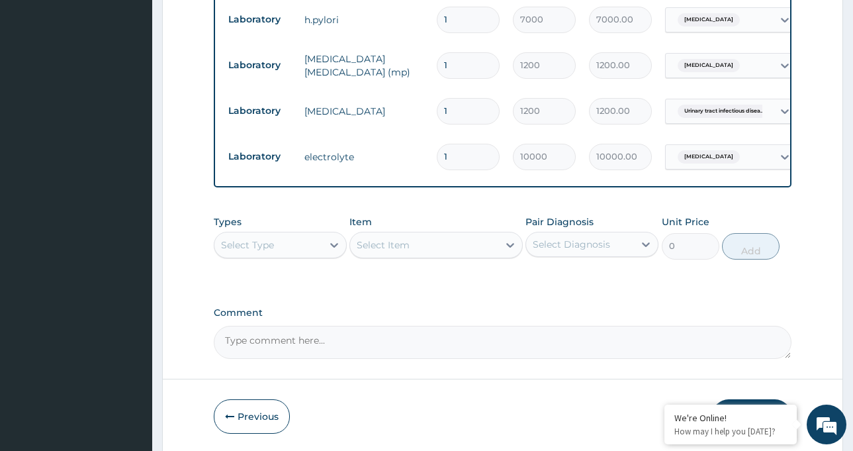
scroll to position [1070, 0]
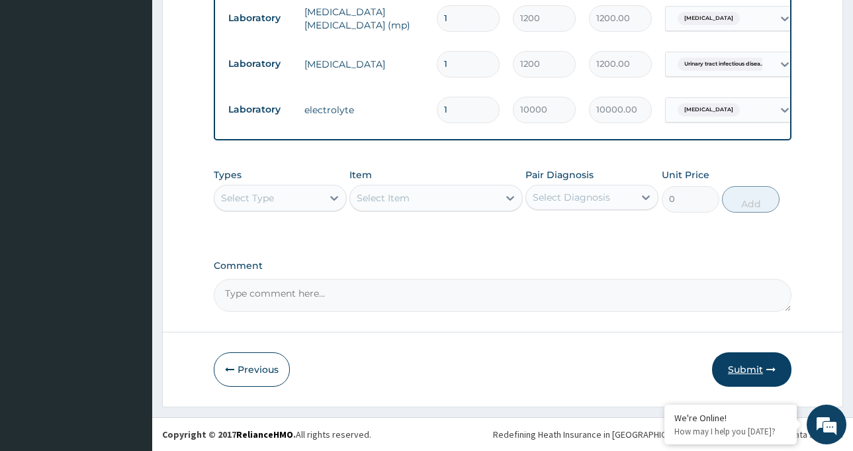
click at [752, 368] on button "Submit" at bounding box center [751, 369] width 79 height 34
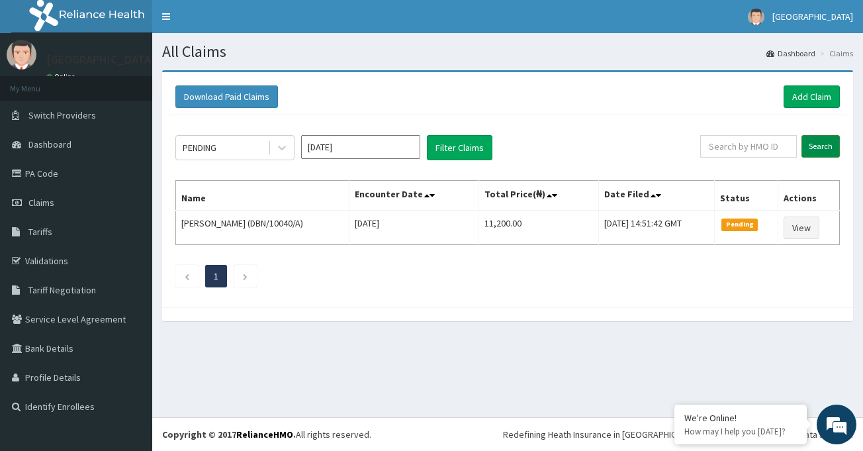
click at [831, 149] on input "Search" at bounding box center [821, 146] width 38 height 23
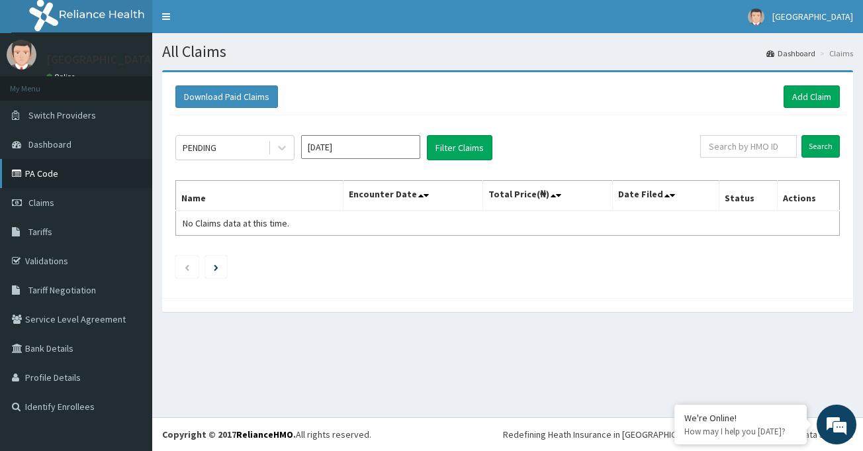
click at [68, 177] on link "PA Code" at bounding box center [76, 173] width 152 height 29
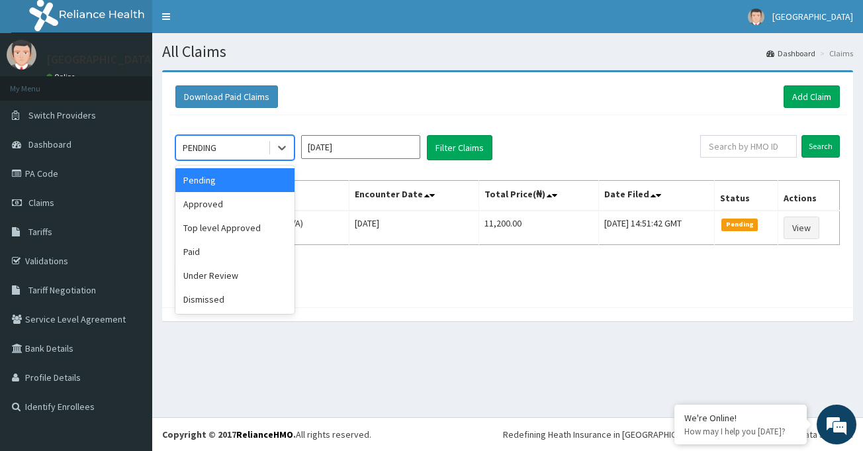
click at [215, 142] on div "PENDING" at bounding box center [200, 147] width 34 height 13
click at [220, 201] on div "Approved" at bounding box center [234, 204] width 119 height 24
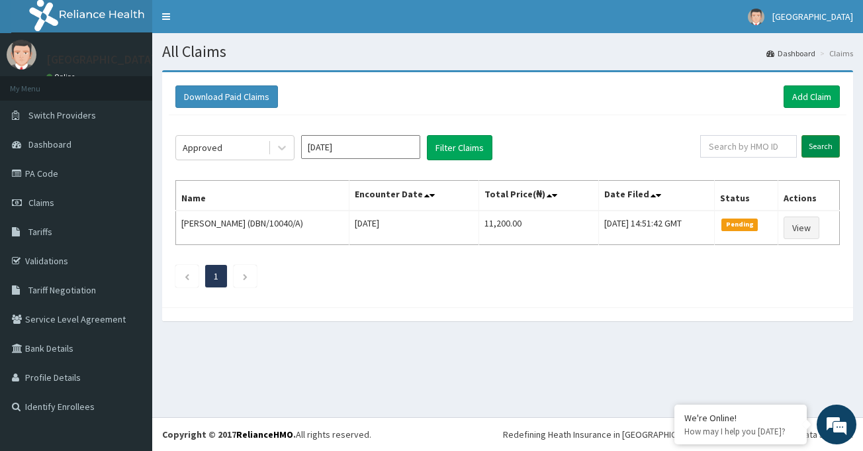
click at [811, 142] on input "Search" at bounding box center [821, 146] width 38 height 23
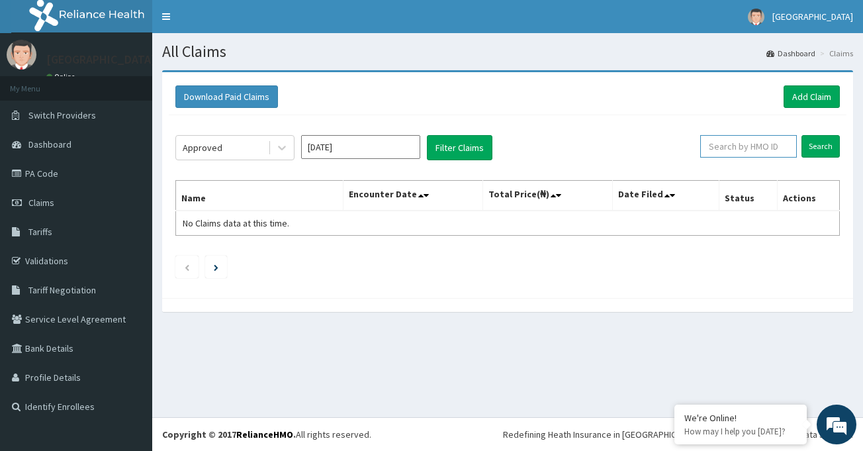
click at [773, 148] on input "text" at bounding box center [748, 146] width 97 height 23
click at [814, 152] on input "Search" at bounding box center [821, 146] width 38 height 23
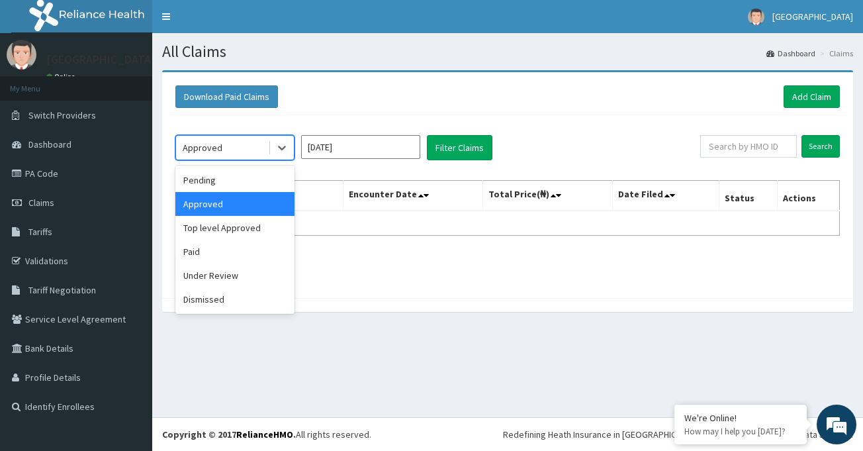
click at [257, 150] on div "Approved" at bounding box center [222, 147] width 92 height 21
click at [228, 252] on div "Paid" at bounding box center [234, 252] width 119 height 24
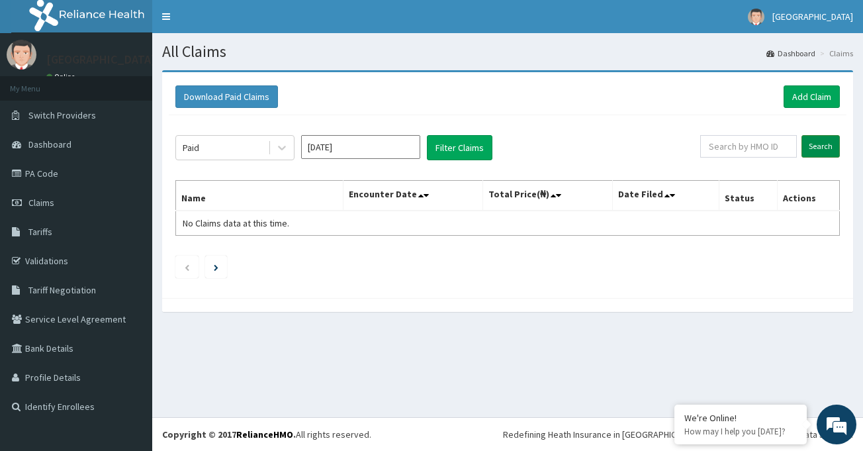
click at [826, 148] on input "Search" at bounding box center [821, 146] width 38 height 23
click at [232, 146] on div "Paid" at bounding box center [222, 147] width 92 height 21
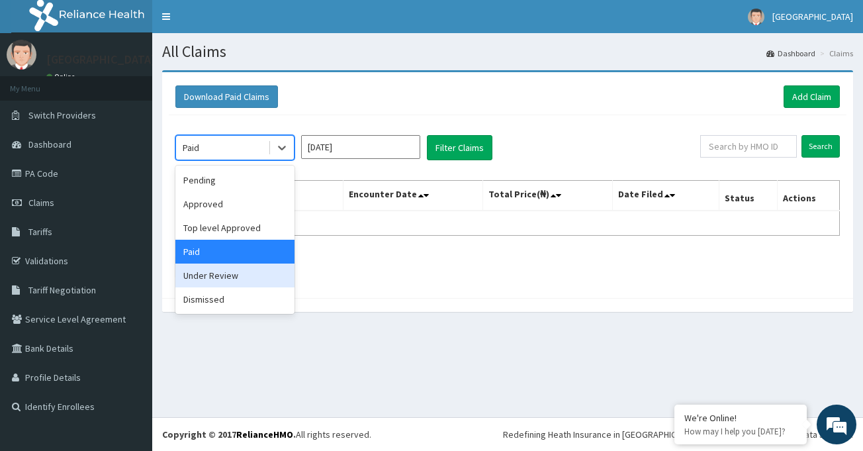
click at [244, 276] on div "Under Review" at bounding box center [234, 275] width 119 height 24
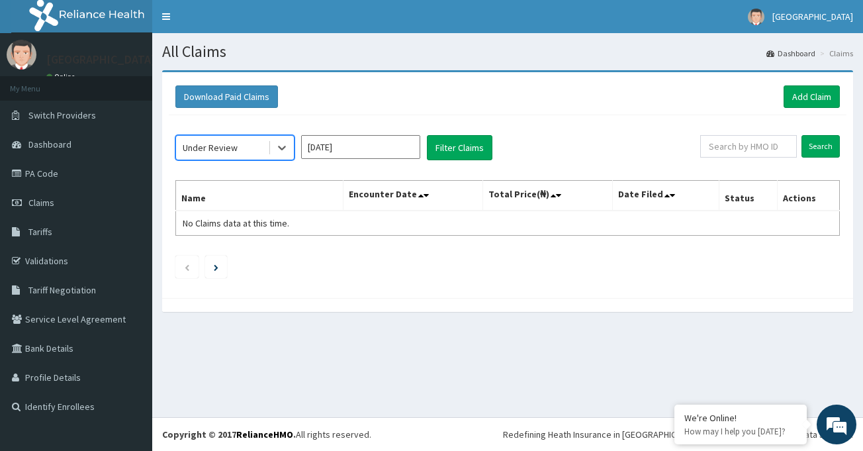
drag, startPoint x: 855, startPoint y: 144, endPoint x: 844, endPoint y: 144, distance: 11.3
click at [849, 144] on div "Download Paid Claims Add Claim × Note you can only download claims within a max…" at bounding box center [507, 197] width 711 height 255
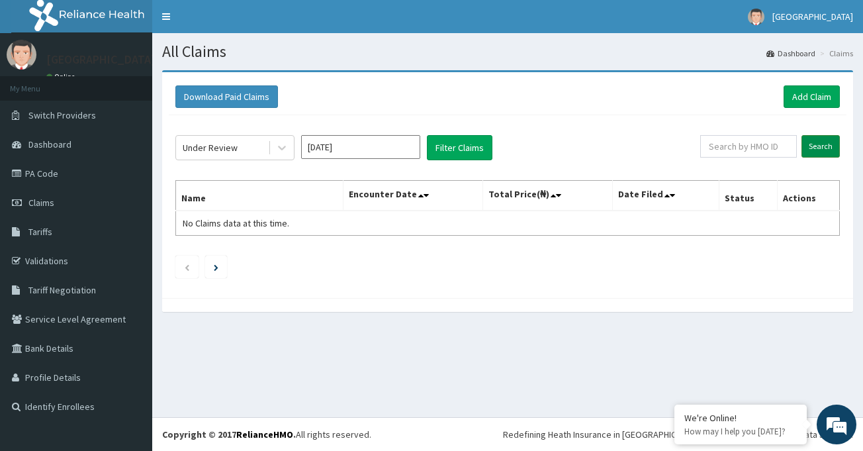
click at [839, 146] on div "Under Review Oct 2025 Filter Claims Search Name Encounter Date Total Price(₦) D…" at bounding box center [508, 203] width 678 height 176
click at [835, 146] on input "Search" at bounding box center [821, 146] width 38 height 23
click at [224, 146] on div "Under Review" at bounding box center [210, 147] width 55 height 13
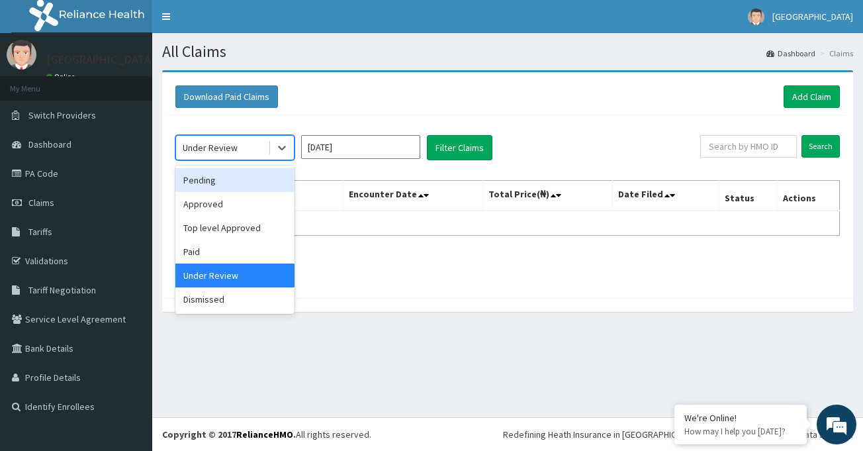
click at [225, 185] on div "Pending" at bounding box center [234, 180] width 119 height 24
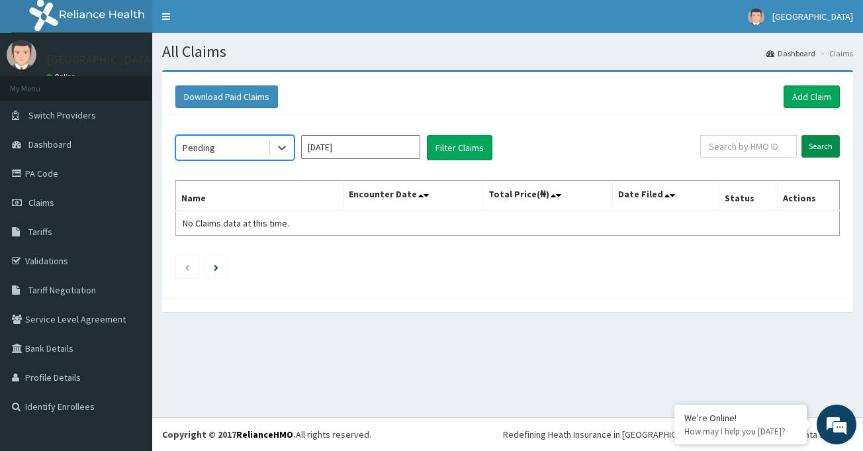
click at [818, 142] on input "Search" at bounding box center [821, 146] width 38 height 23
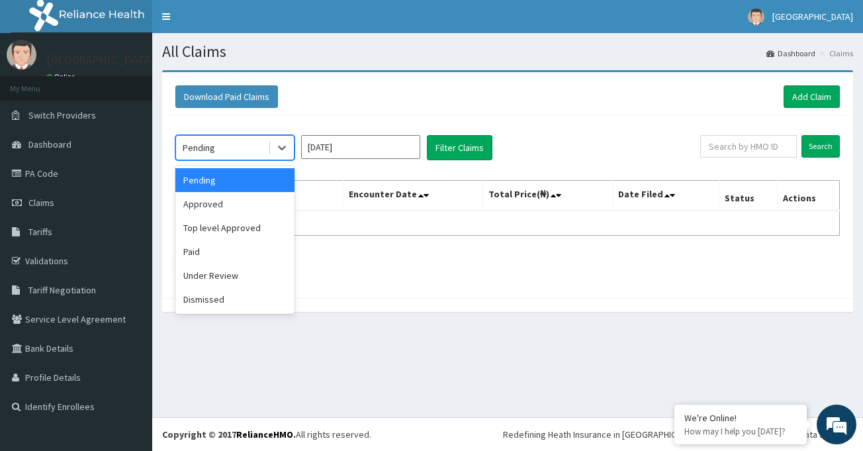
click at [214, 148] on div "Pending" at bounding box center [199, 147] width 32 height 13
click at [242, 233] on div "Top level Approved" at bounding box center [234, 228] width 119 height 24
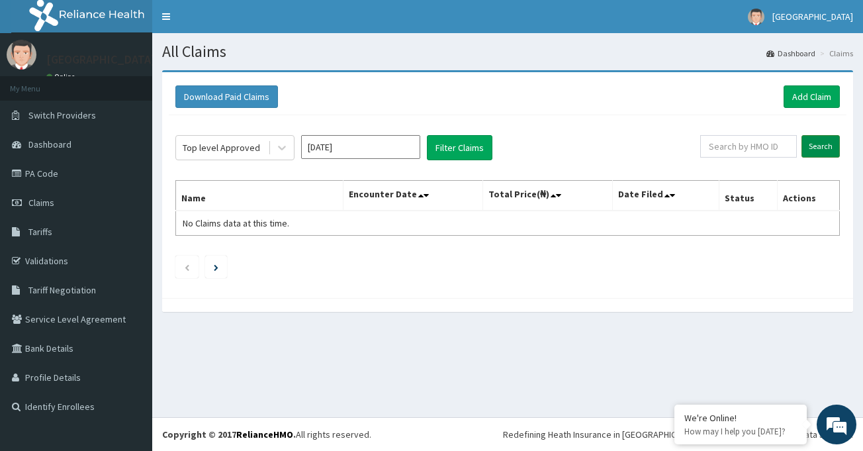
click at [831, 152] on input "Search" at bounding box center [821, 146] width 38 height 23
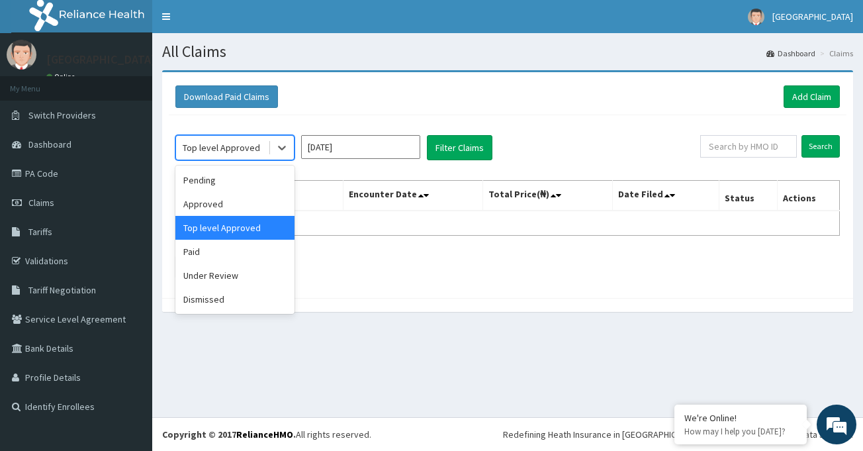
click at [259, 150] on div "Top level Approved" at bounding box center [222, 147] width 92 height 21
click at [199, 139] on div "Top level Approved" at bounding box center [222, 147] width 92 height 21
click at [222, 186] on div "Pending" at bounding box center [234, 180] width 119 height 24
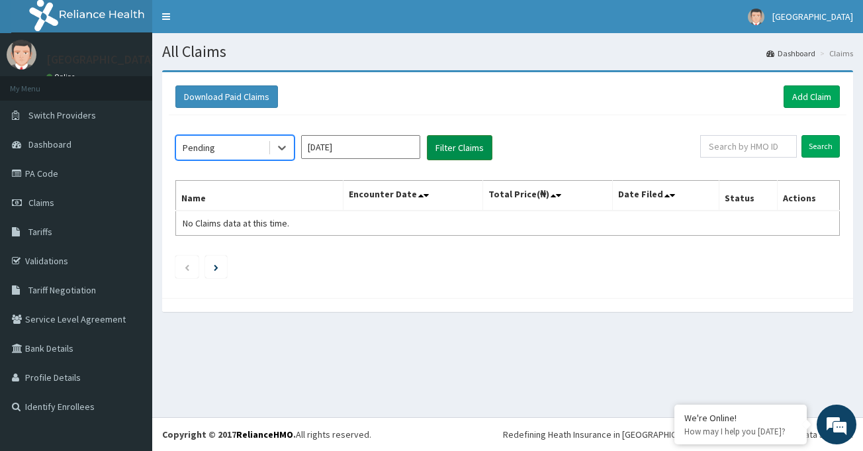
click at [475, 153] on button "Filter Claims" at bounding box center [460, 147] width 66 height 25
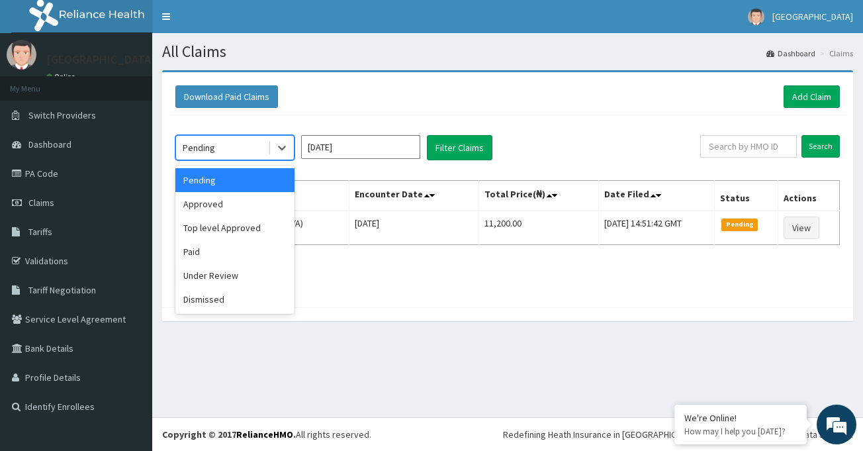
click at [233, 150] on div "Pending" at bounding box center [222, 147] width 92 height 21
click at [234, 203] on div "Approved" at bounding box center [234, 204] width 119 height 24
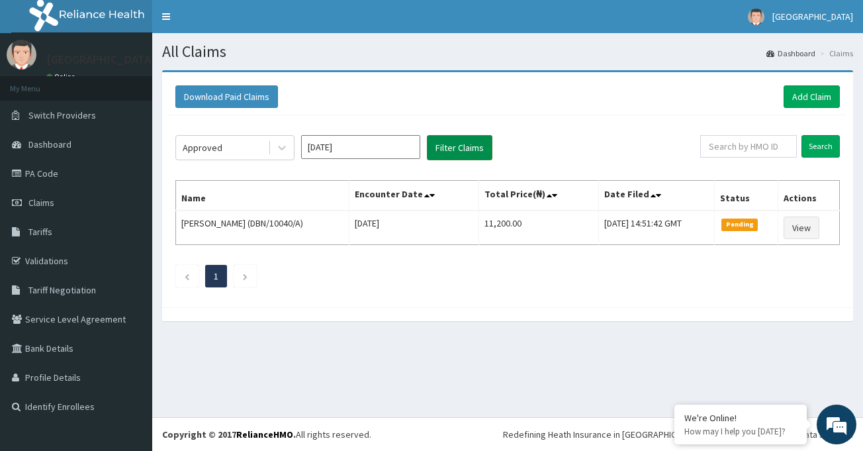
click at [455, 155] on button "Filter Claims" at bounding box center [460, 147] width 66 height 25
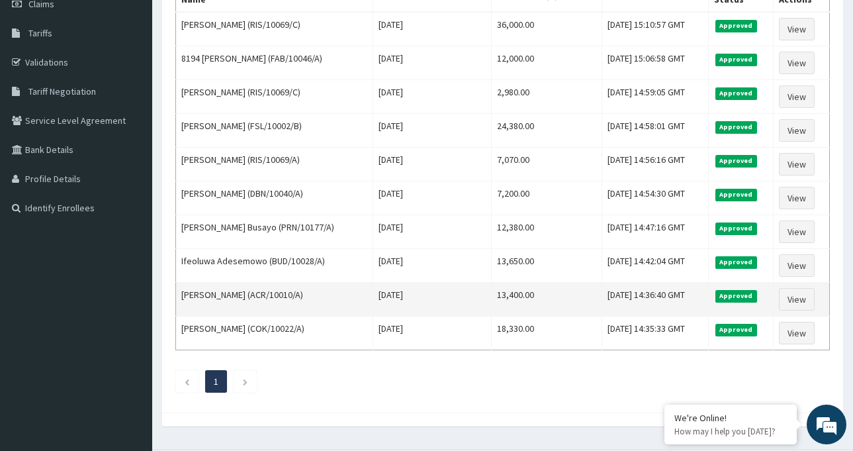
scroll to position [132, 0]
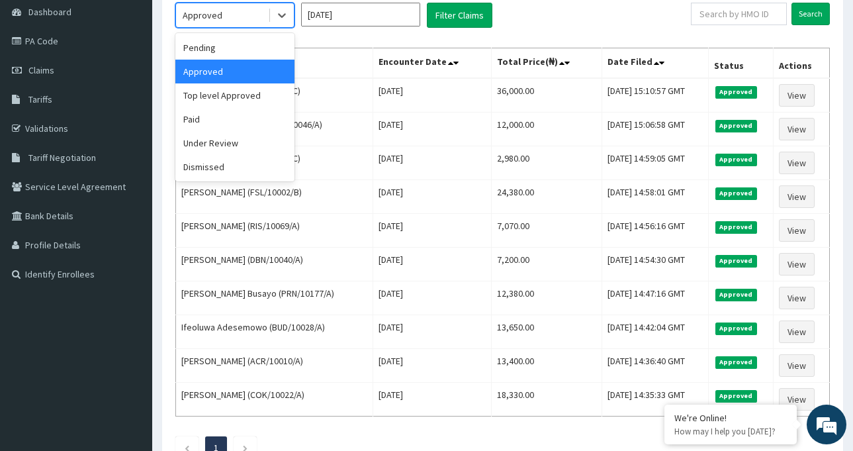
click at [239, 17] on div "Approved" at bounding box center [222, 15] width 92 height 21
click at [237, 51] on div "Pending" at bounding box center [234, 48] width 119 height 24
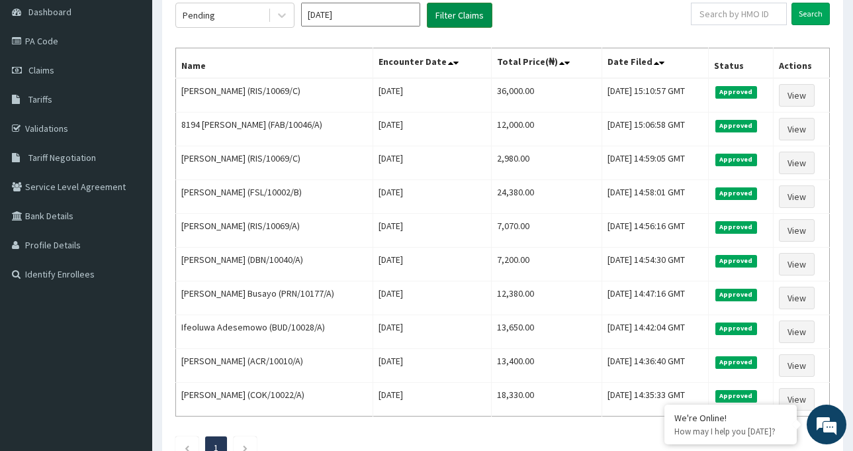
click at [450, 17] on button "Filter Claims" at bounding box center [460, 15] width 66 height 25
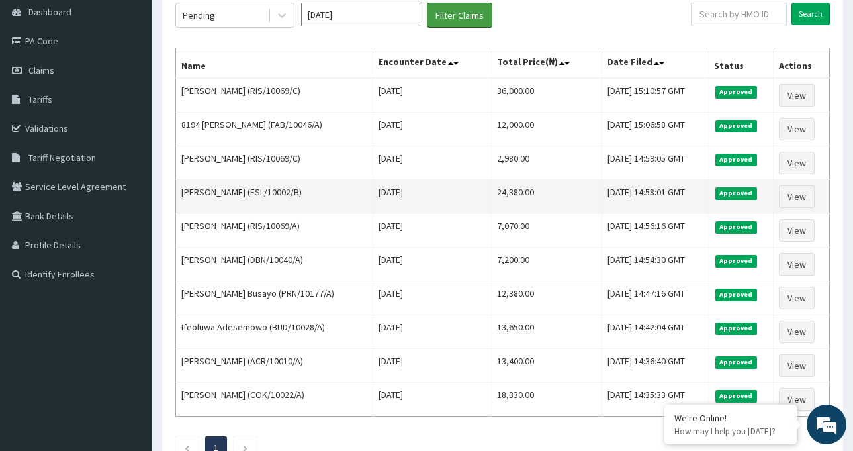
scroll to position [0, 0]
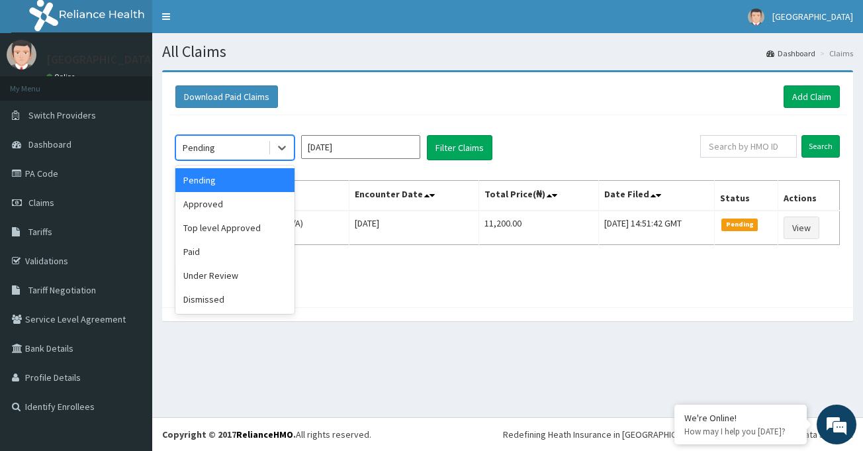
click at [250, 146] on div "Pending" at bounding box center [222, 147] width 92 height 21
click at [241, 211] on div "Approved" at bounding box center [234, 204] width 119 height 24
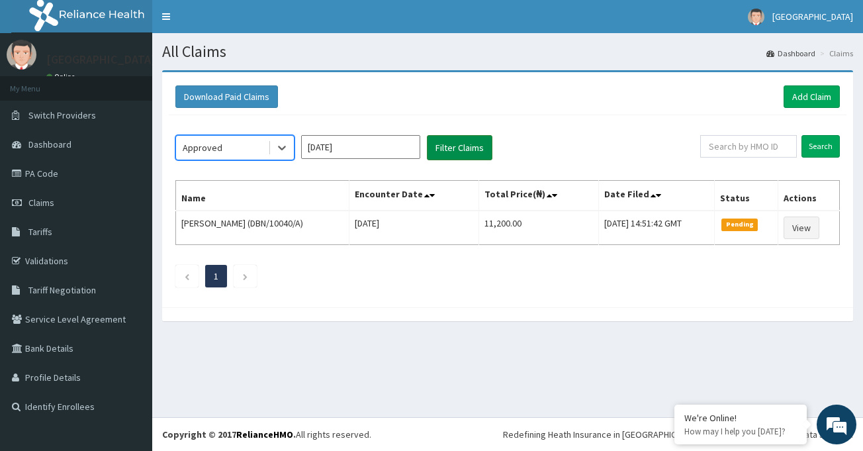
click at [461, 144] on button "Filter Claims" at bounding box center [460, 147] width 66 height 25
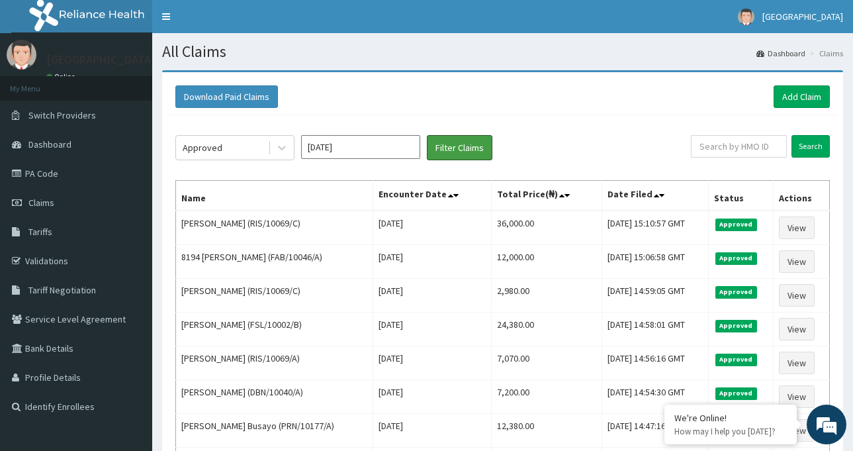
scroll to position [66, 0]
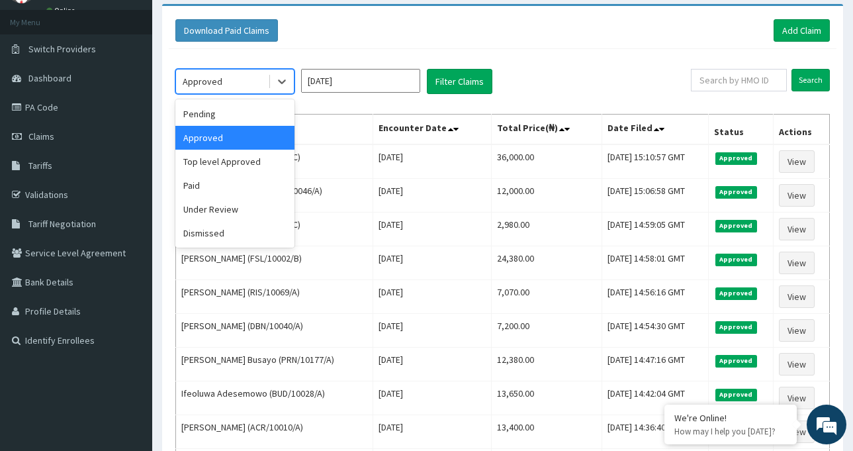
click at [247, 79] on div "Approved" at bounding box center [222, 81] width 92 height 21
click at [235, 189] on div "Paid" at bounding box center [234, 185] width 119 height 24
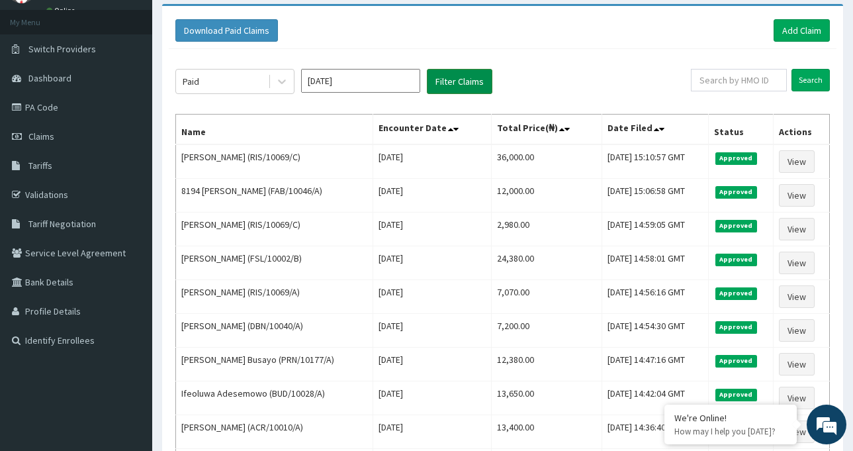
click at [476, 87] on button "Filter Claims" at bounding box center [460, 81] width 66 height 25
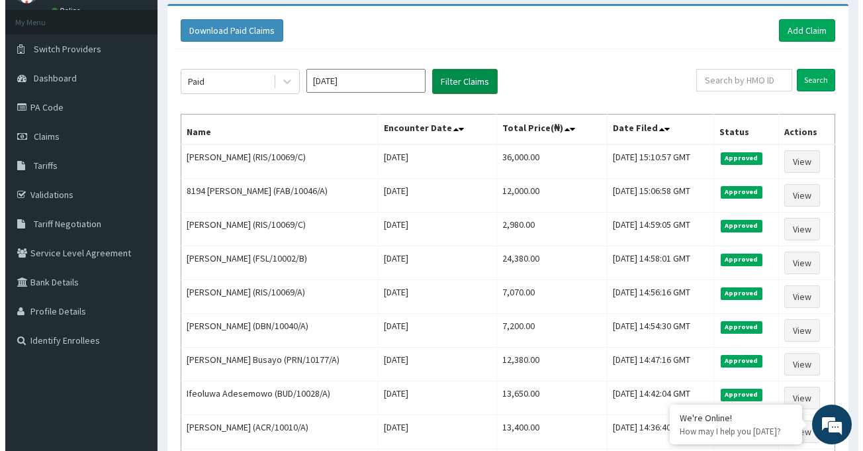
scroll to position [0, 0]
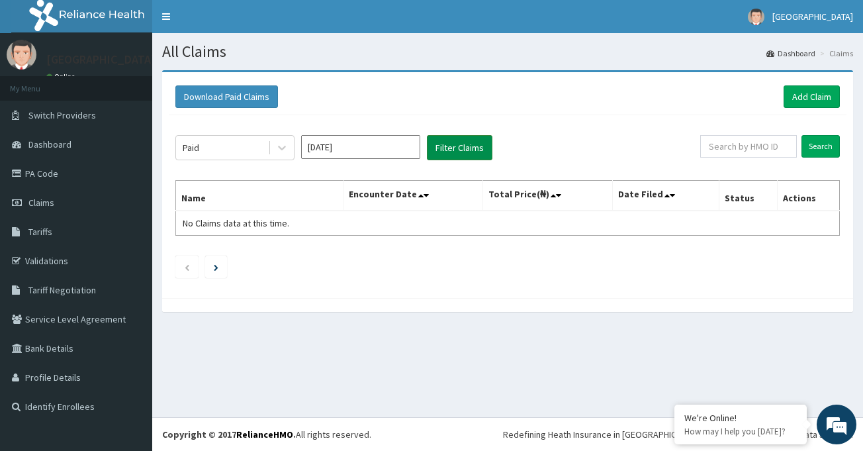
click at [457, 149] on button "Filter Claims" at bounding box center [460, 147] width 66 height 25
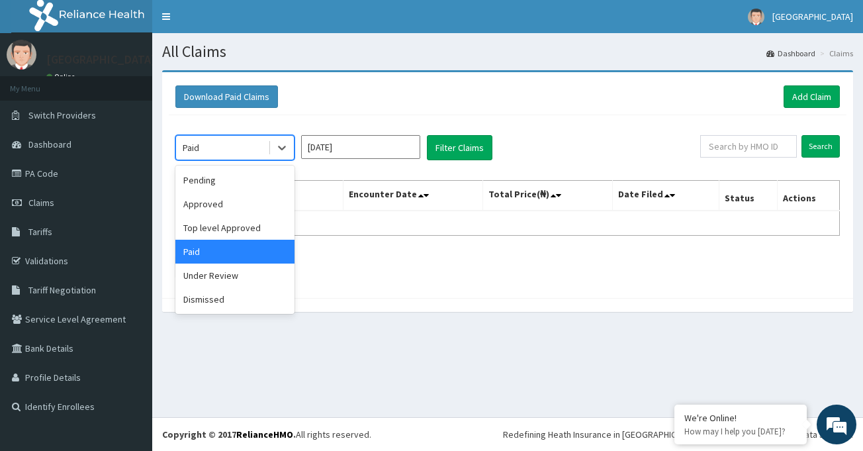
click at [222, 149] on div "Paid" at bounding box center [222, 147] width 92 height 21
click at [238, 277] on div "Under Review" at bounding box center [234, 275] width 119 height 24
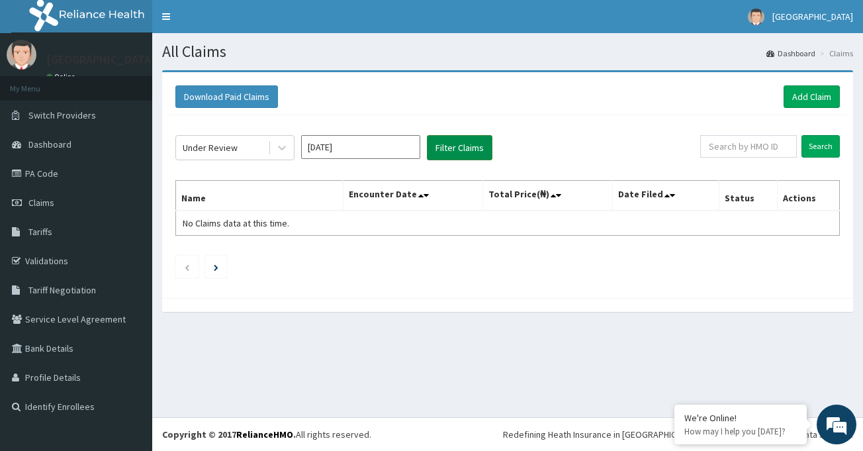
click at [463, 150] on button "Filter Claims" at bounding box center [460, 147] width 66 height 25
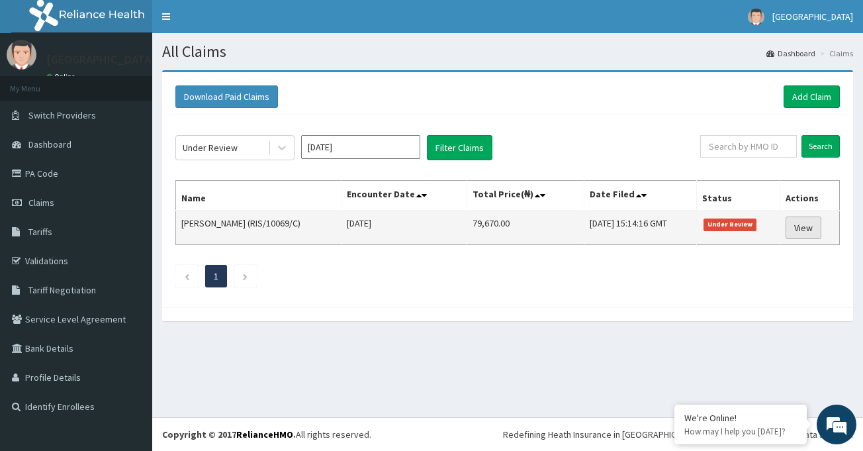
click at [807, 223] on link "View" at bounding box center [804, 227] width 36 height 23
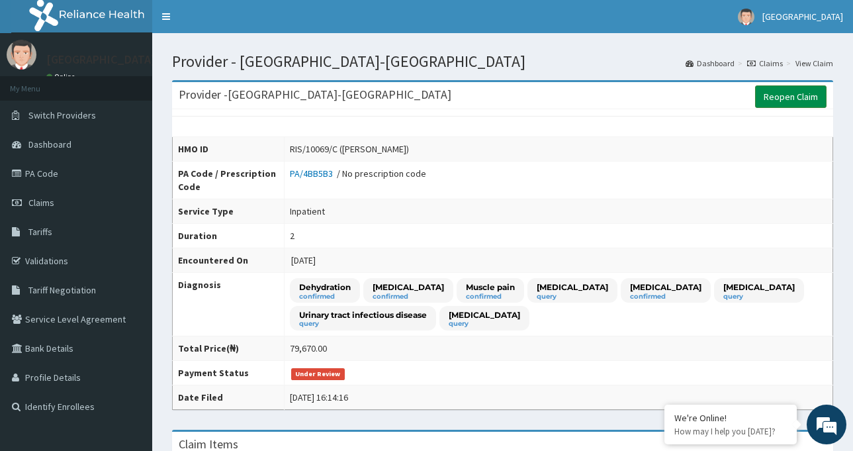
click at [781, 98] on link "Reopen Claim" at bounding box center [790, 96] width 71 height 23
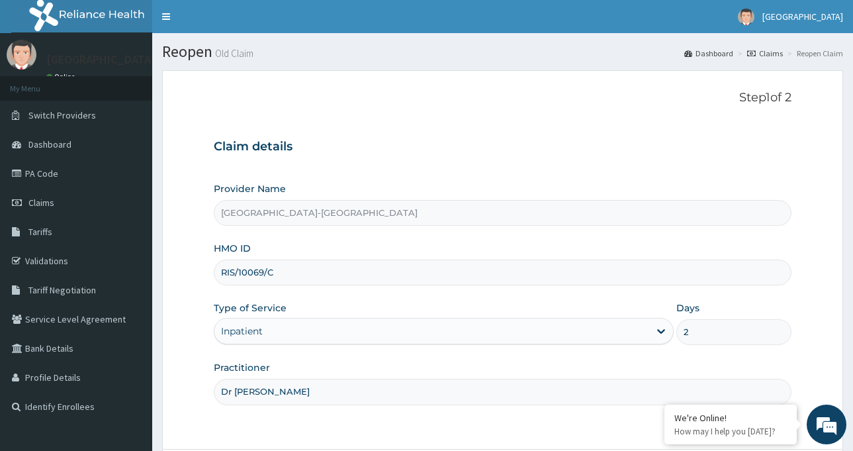
scroll to position [117, 0]
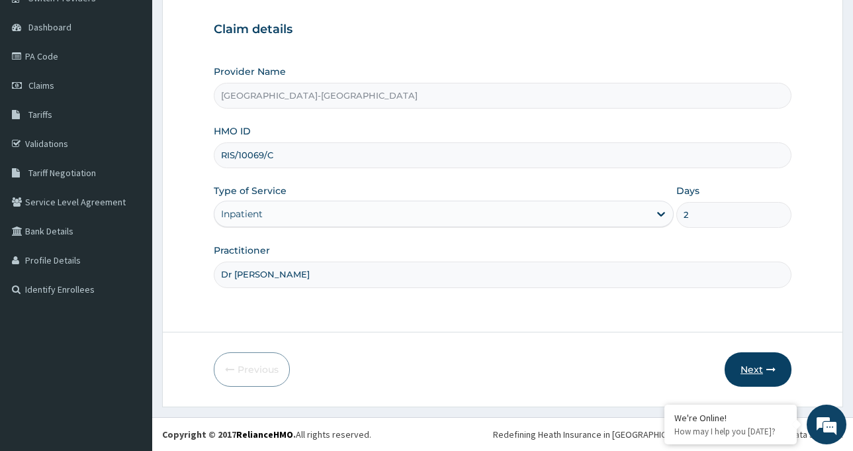
click at [755, 367] on button "Next" at bounding box center [758, 369] width 67 height 34
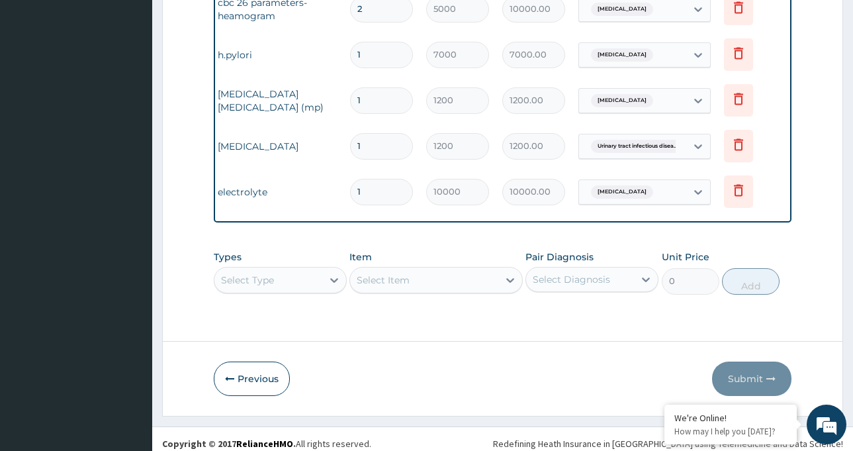
scroll to position [713, 0]
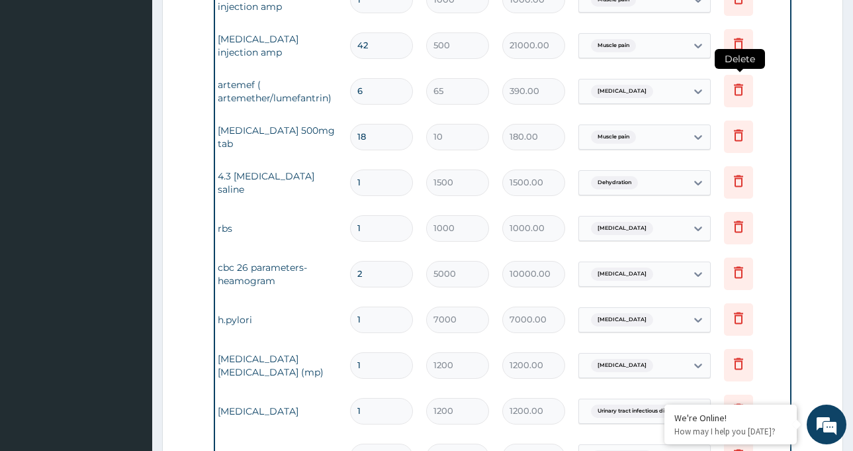
click at [739, 93] on icon at bounding box center [739, 89] width 16 height 16
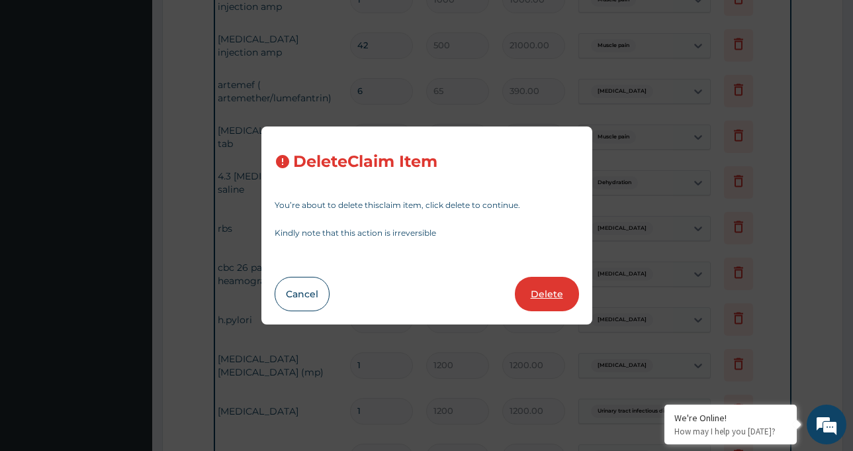
click at [551, 294] on button "Delete" at bounding box center [547, 294] width 64 height 34
type input "18"
type input "10"
type input "180.00"
type input "1"
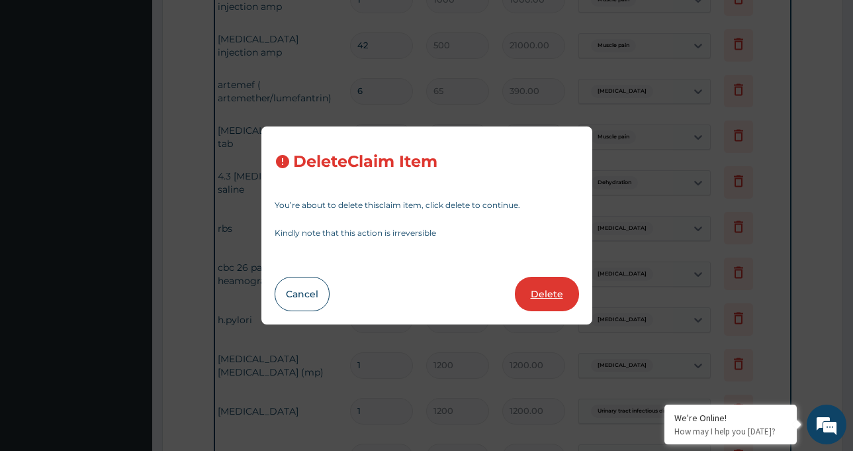
type input "1500"
type input "1500.00"
type input "1000"
type input "1000.00"
type input "2"
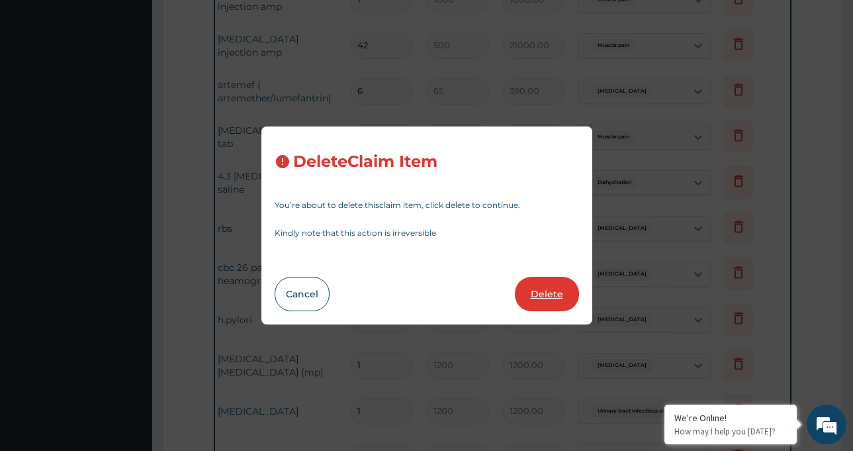
type input "5000"
type input "10000.00"
type input "1"
type input "7000"
type input "7000.00"
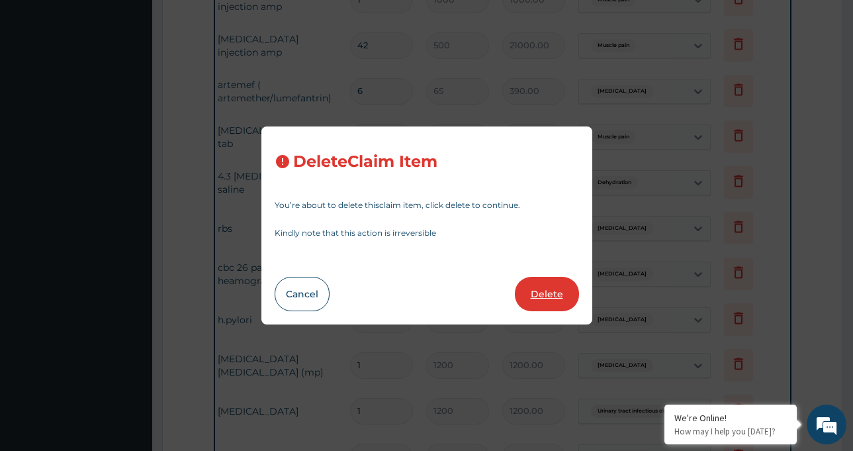
type input "1200"
type input "1200.00"
type input "10000"
type input "10000.00"
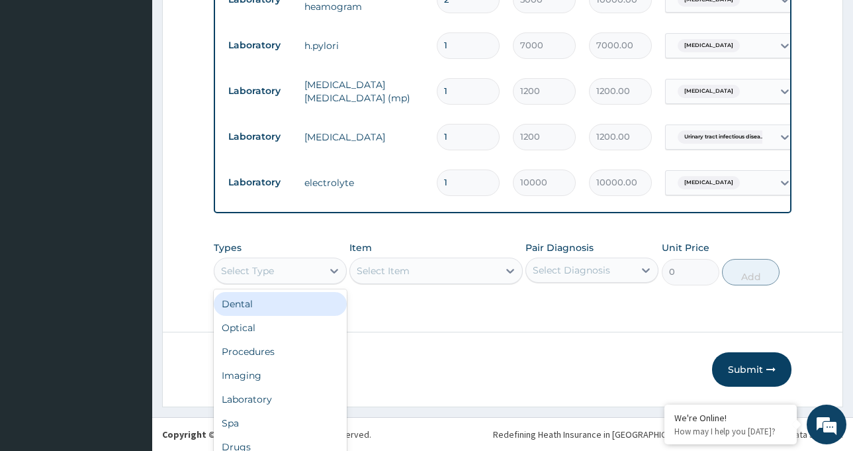
scroll to position [37, 0]
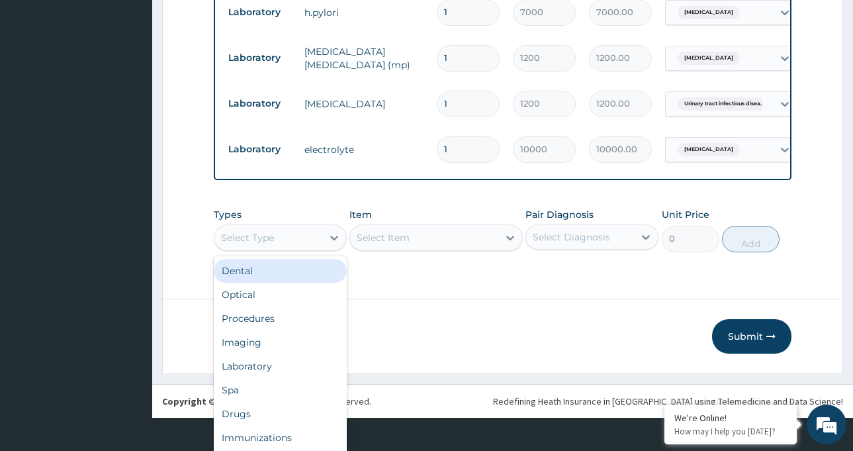
click at [274, 251] on div "option Dental focused, 1 of 10. 10 results available. Use Up and Down to choose…" at bounding box center [280, 237] width 133 height 26
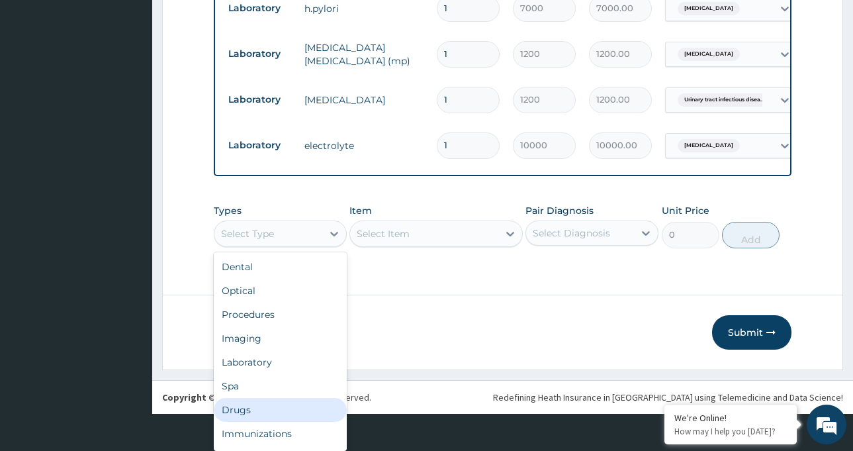
click at [267, 408] on div "Drugs" at bounding box center [280, 410] width 133 height 24
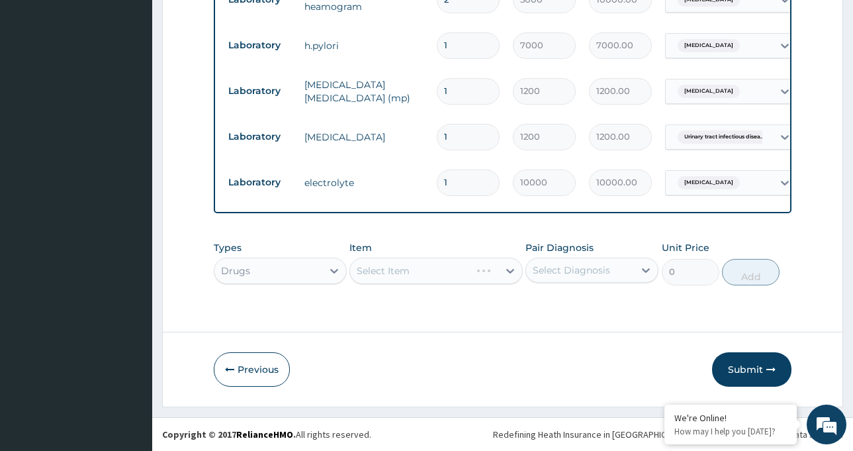
click at [420, 274] on div "Select Item" at bounding box center [436, 271] width 173 height 26
click at [430, 269] on div "Select Item" at bounding box center [436, 271] width 173 height 26
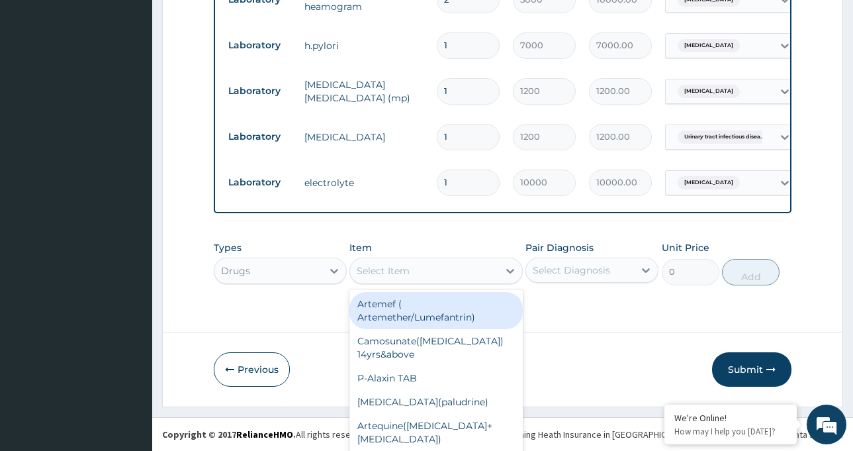
scroll to position [37, 0]
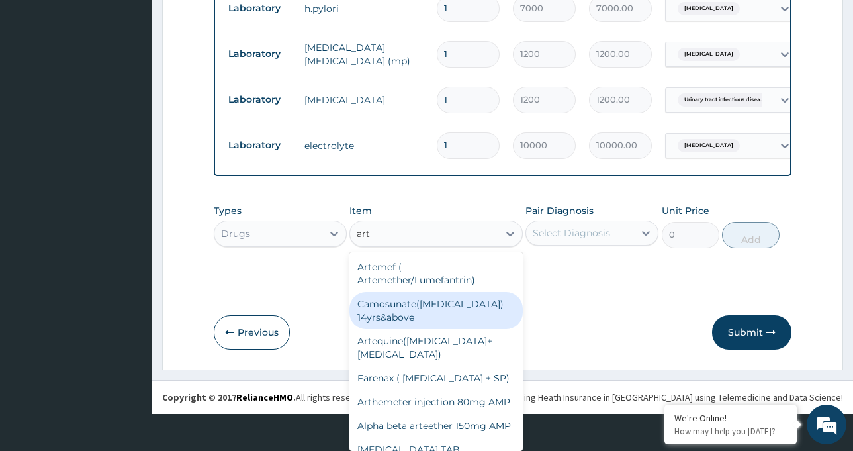
type input "arte"
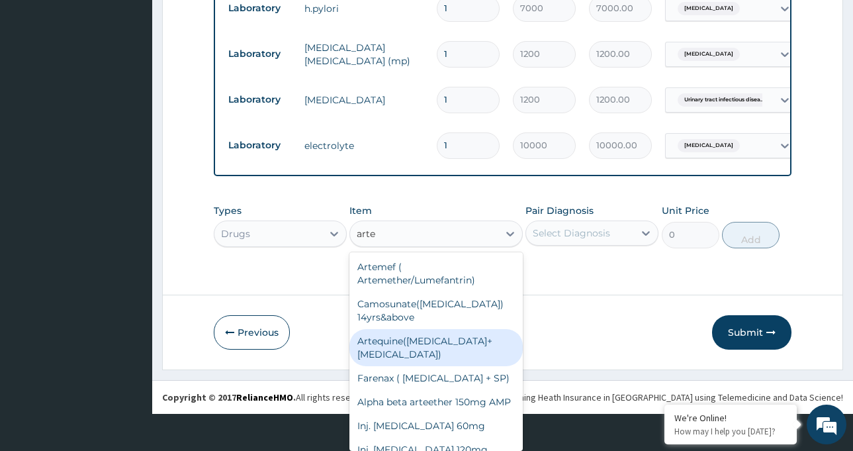
scroll to position [47, 0]
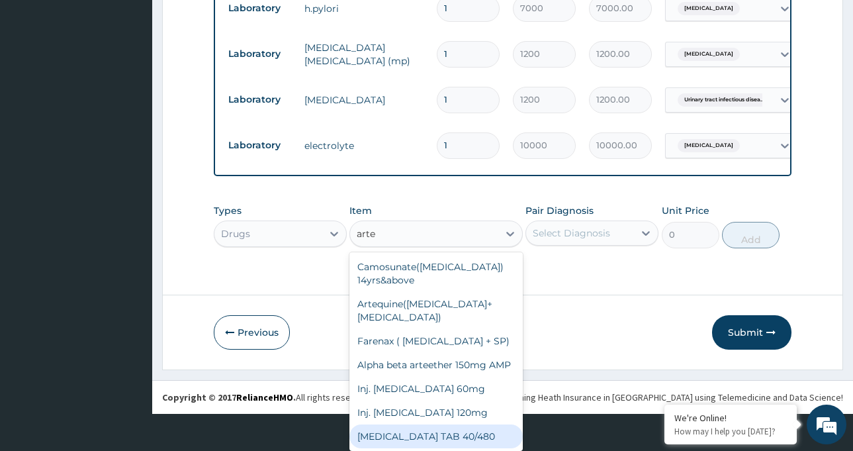
click at [443, 426] on div "ARTEMETHER TAB 40/480" at bounding box center [436, 436] width 173 height 24
type input "350"
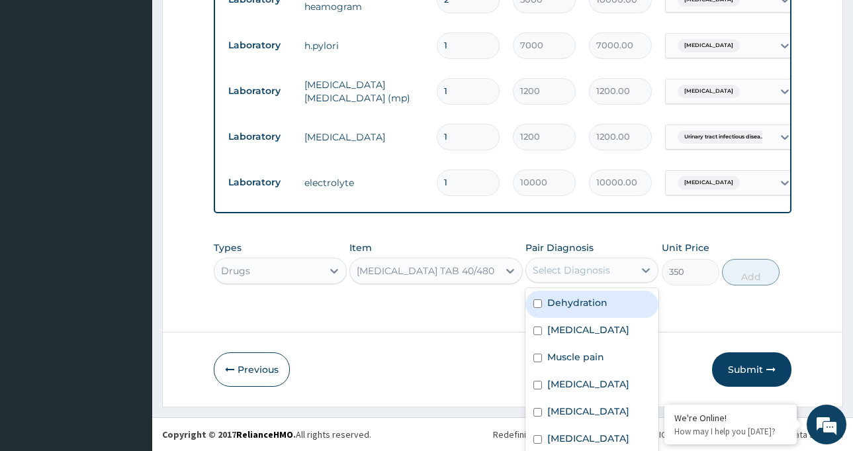
scroll to position [36, 0]
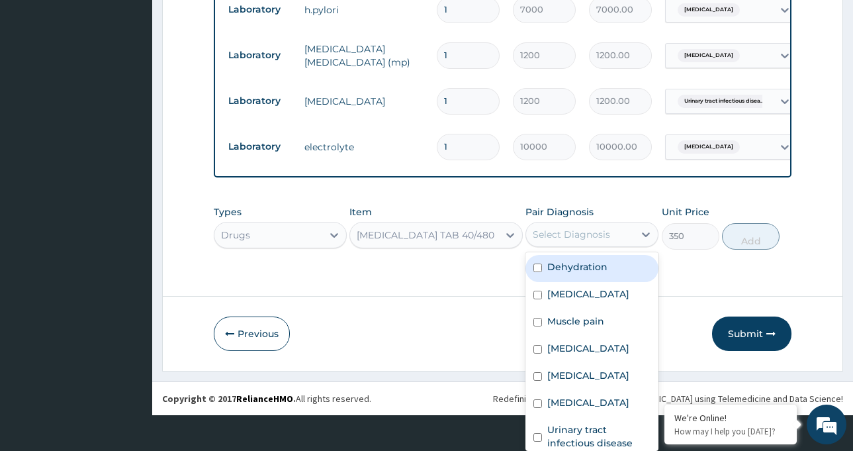
click at [559, 247] on div "option Dehydration focused, 1 of 8. 8 results available. Use Up and Down to cho…" at bounding box center [592, 234] width 133 height 25
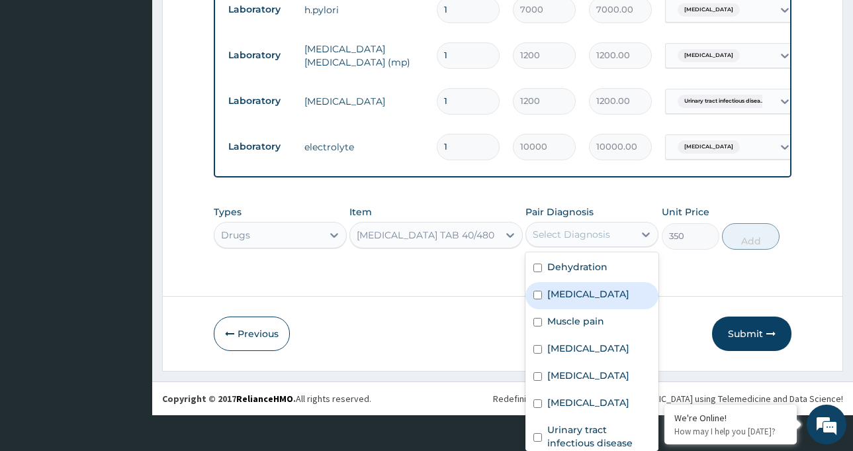
click at [559, 295] on label "[MEDICAL_DATA]" at bounding box center [589, 293] width 82 height 13
checkbox input "true"
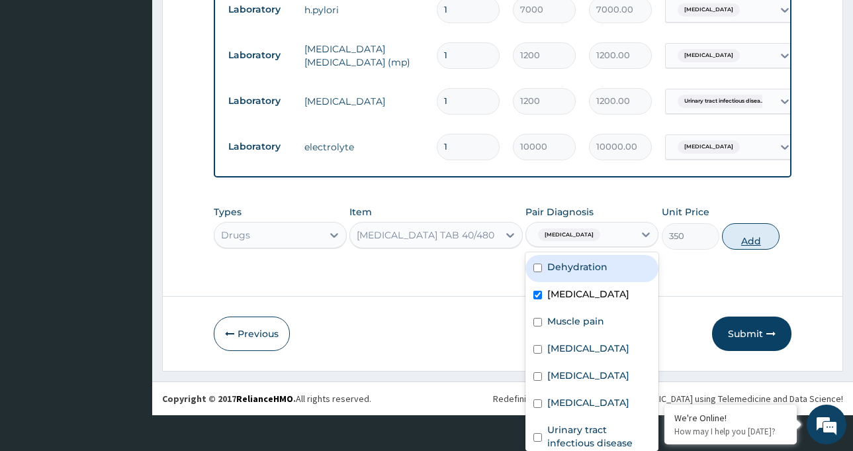
scroll to position [0, 0]
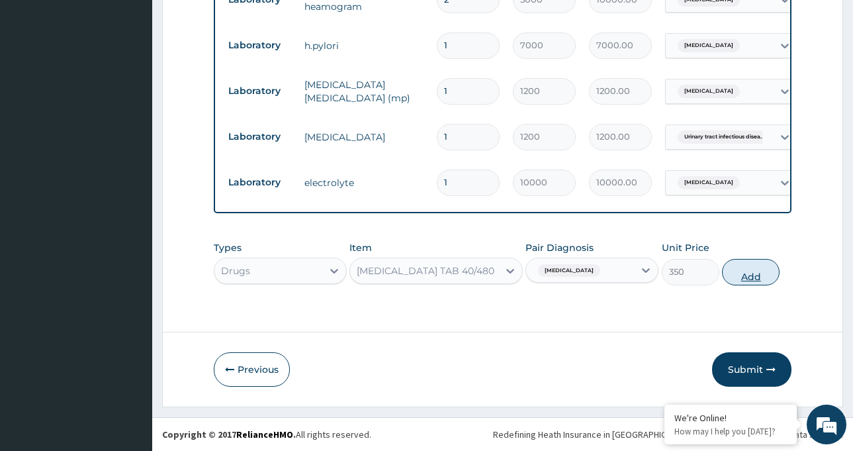
click at [741, 240] on div "Types Drugs Item ARTEMETHER TAB 40/480 Pair Diagnosis Malaria Unit Price 350 Add" at bounding box center [503, 262] width 578 height 57
click at [743, 276] on button "Add" at bounding box center [751, 272] width 58 height 26
type input "0"
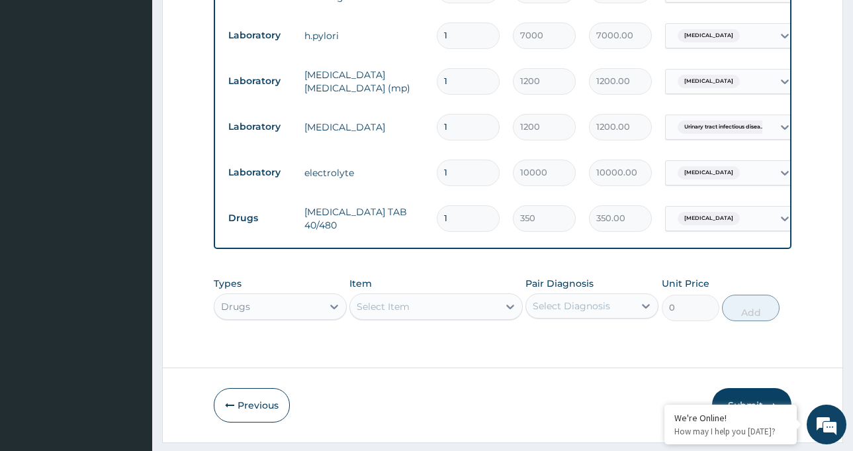
drag, startPoint x: 463, startPoint y: 216, endPoint x: 436, endPoint y: 217, distance: 27.2
click at [436, 217] on td "1" at bounding box center [468, 218] width 76 height 39
type input "6"
type input "2100.00"
type input "6"
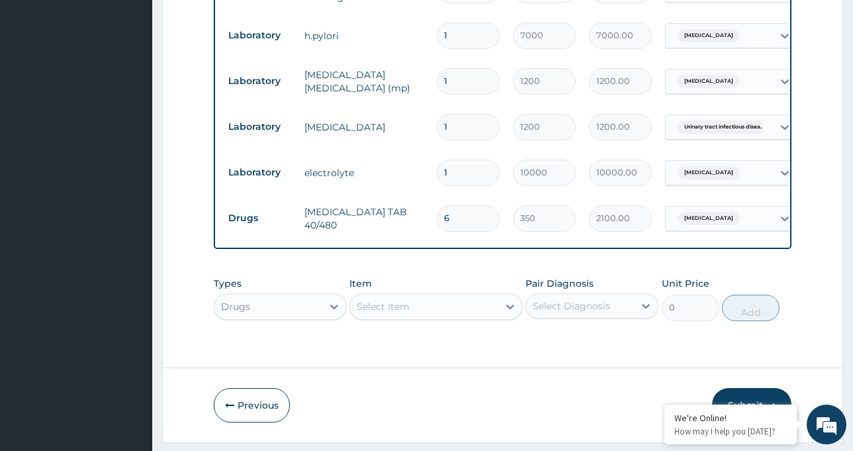
click at [791, 285] on div "Types Drugs Item Select Item Pair Diagnosis Select Diagnosis Unit Price 0 Add" at bounding box center [503, 298] width 578 height 57
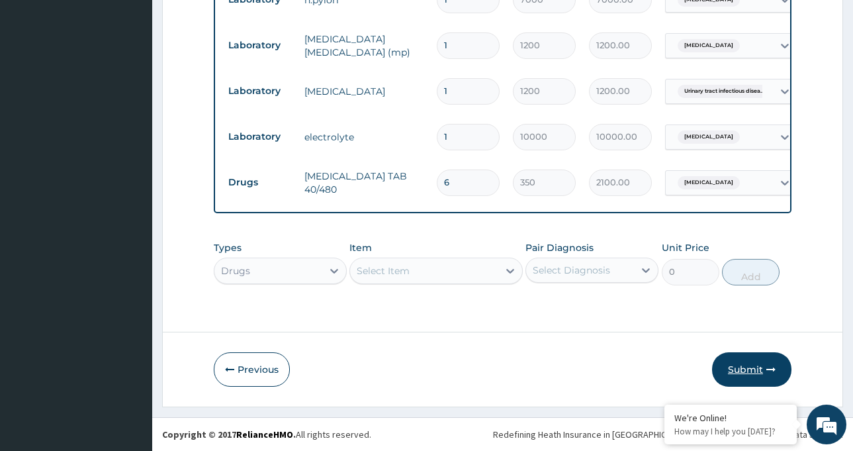
click at [755, 371] on button "Submit" at bounding box center [751, 369] width 79 height 34
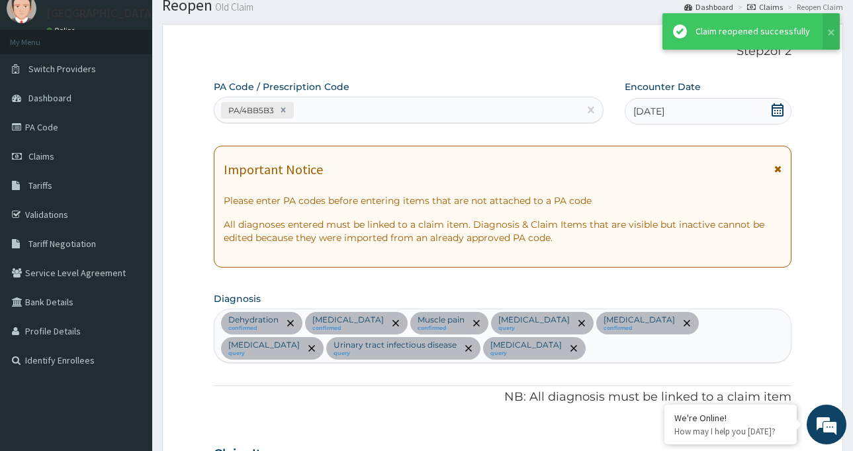
scroll to position [997, 0]
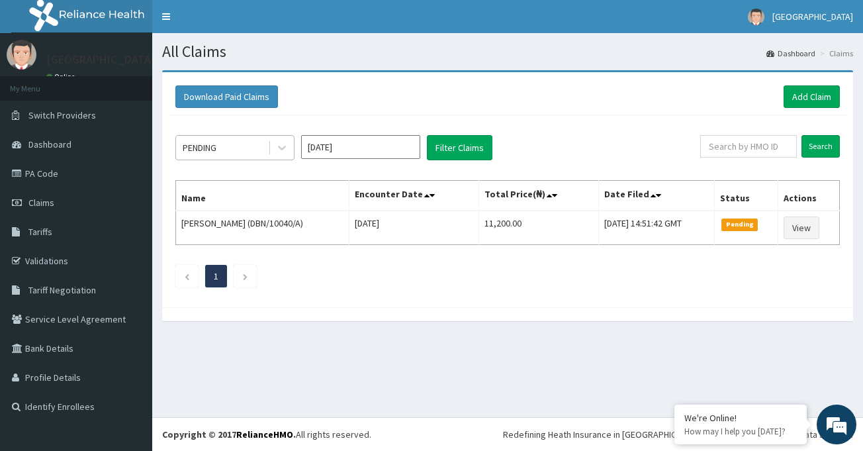
click at [250, 146] on div "PENDING" at bounding box center [222, 147] width 92 height 21
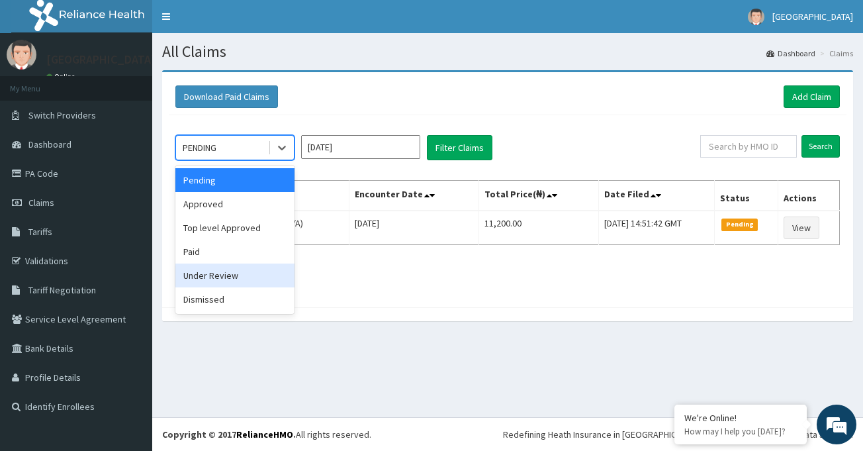
click at [242, 272] on div "Under Review" at bounding box center [234, 275] width 119 height 24
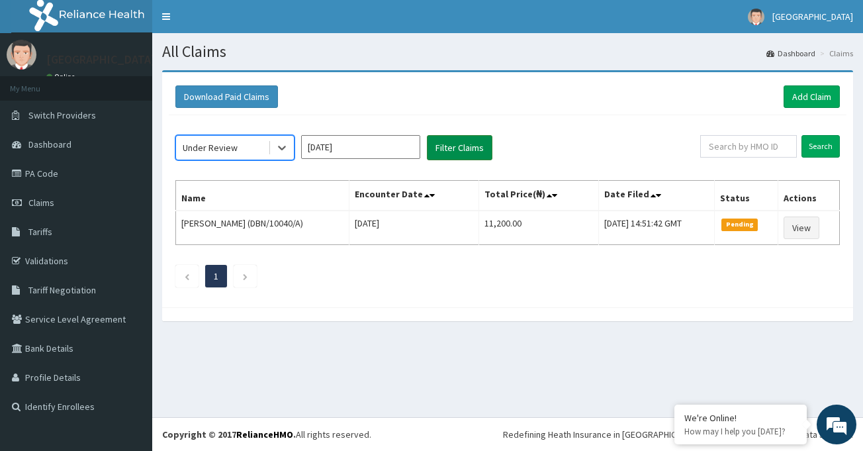
click at [448, 146] on button "Filter Claims" at bounding box center [460, 147] width 66 height 25
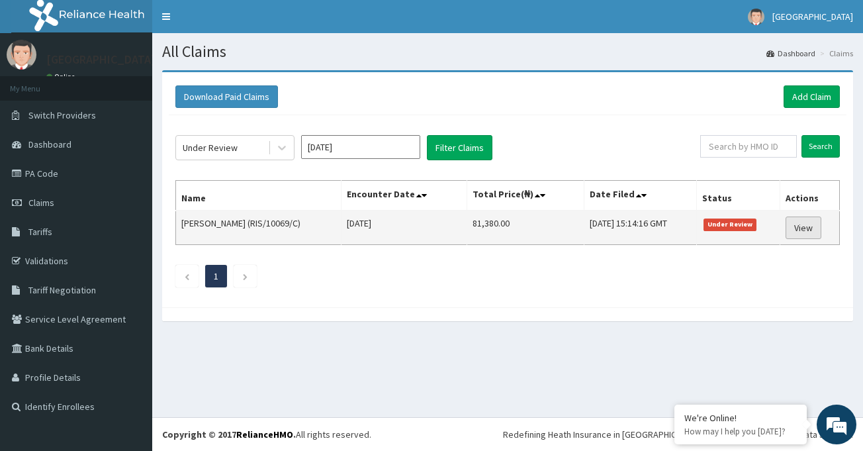
click at [812, 230] on link "View" at bounding box center [804, 227] width 36 height 23
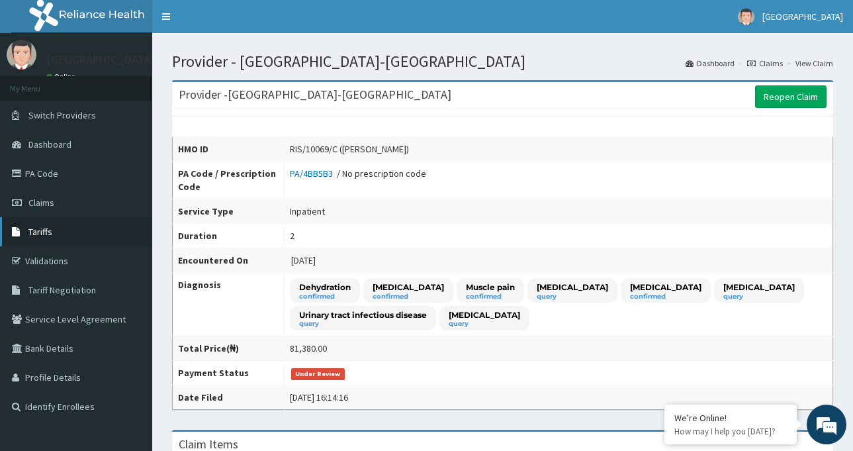
click at [58, 230] on link "Tariffs" at bounding box center [76, 231] width 152 height 29
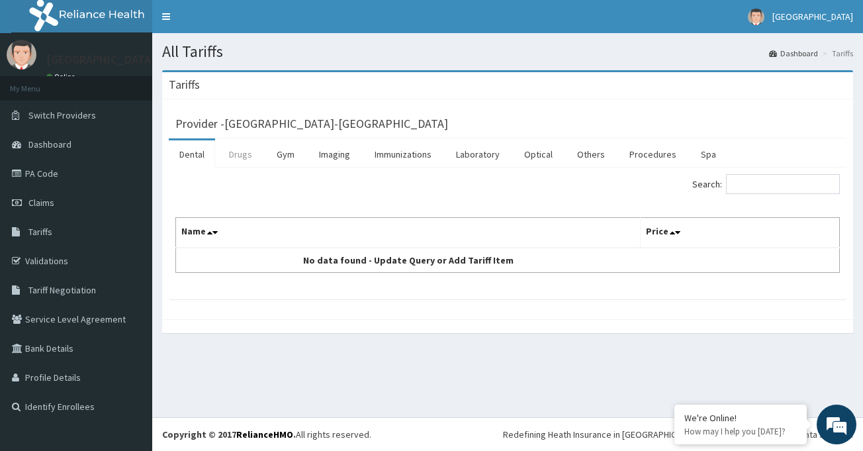
click at [242, 152] on link "Drugs" at bounding box center [240, 154] width 44 height 28
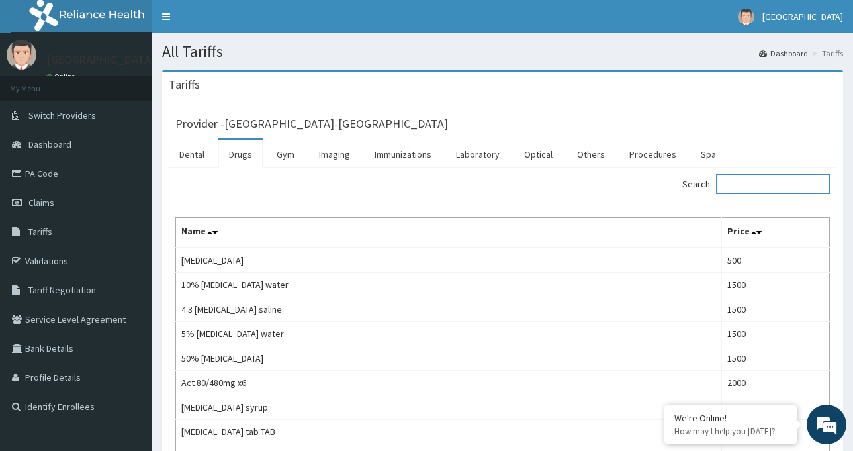
click at [764, 180] on input "Search:" at bounding box center [773, 184] width 114 height 20
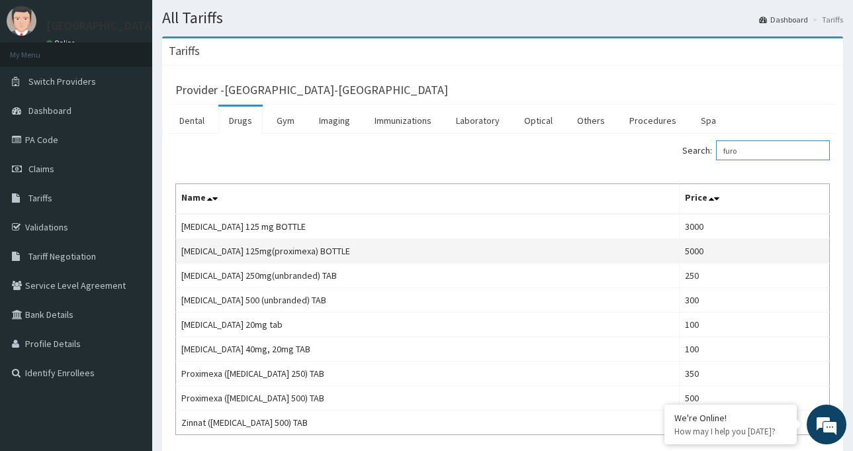
scroll to position [66, 0]
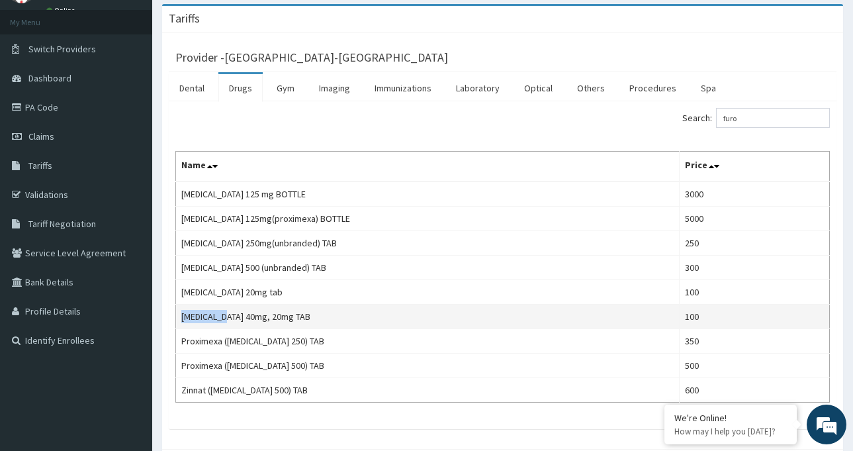
drag, startPoint x: 225, startPoint y: 315, endPoint x: 183, endPoint y: 316, distance: 42.4
click at [183, 316] on td "Furosemide 40mg, 20mg TAB" at bounding box center [428, 317] width 504 height 24
copy td "Furosemide"
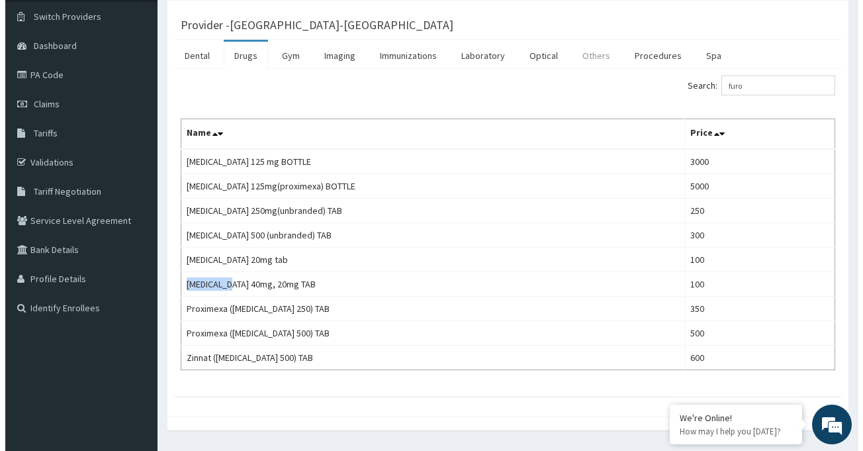
scroll to position [0, 0]
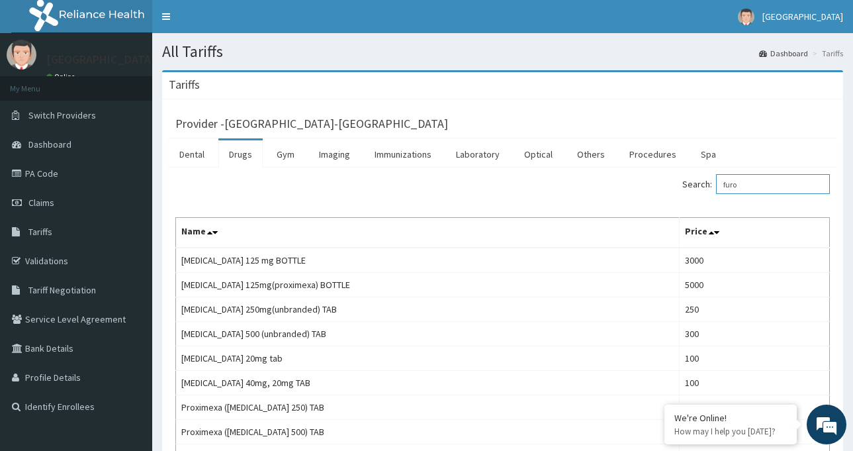
drag, startPoint x: 752, startPoint y: 187, endPoint x: 704, endPoint y: 184, distance: 48.4
click at [704, 184] on label "Search: furo" at bounding box center [757, 184] width 148 height 20
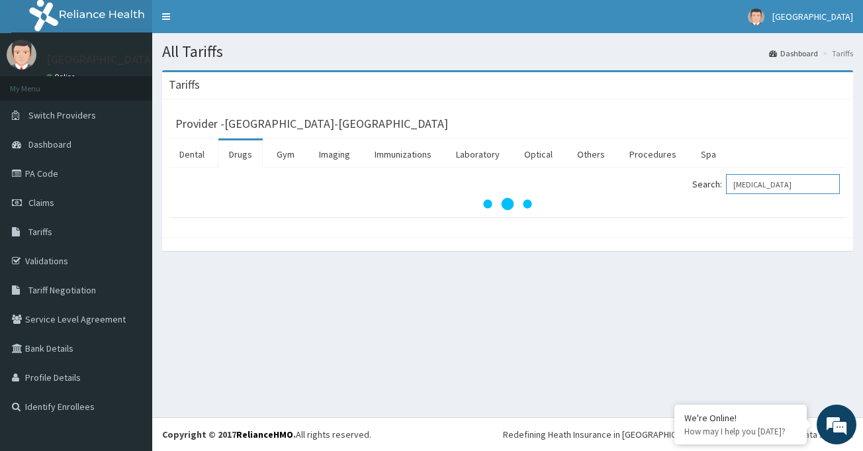
drag, startPoint x: 690, startPoint y: 171, endPoint x: 677, endPoint y: 170, distance: 12.6
click at [677, 170] on div "Search: lasix" at bounding box center [508, 192] width 678 height 50
type input "folic"
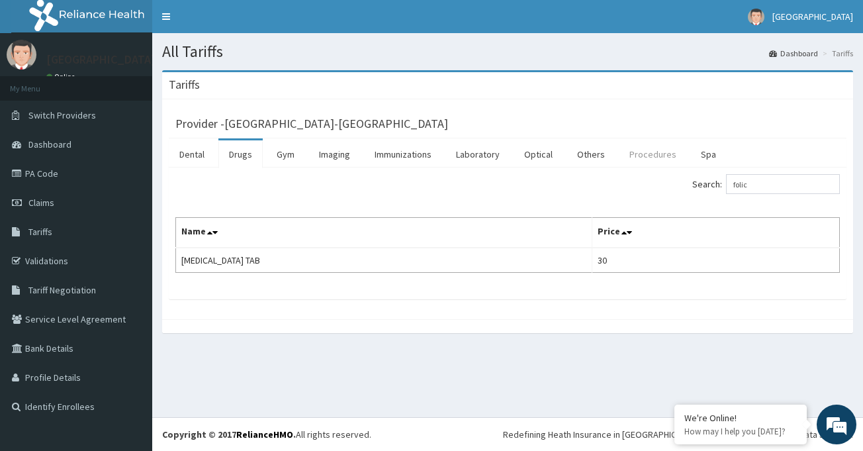
click at [652, 150] on link "Procedures" at bounding box center [653, 154] width 68 height 28
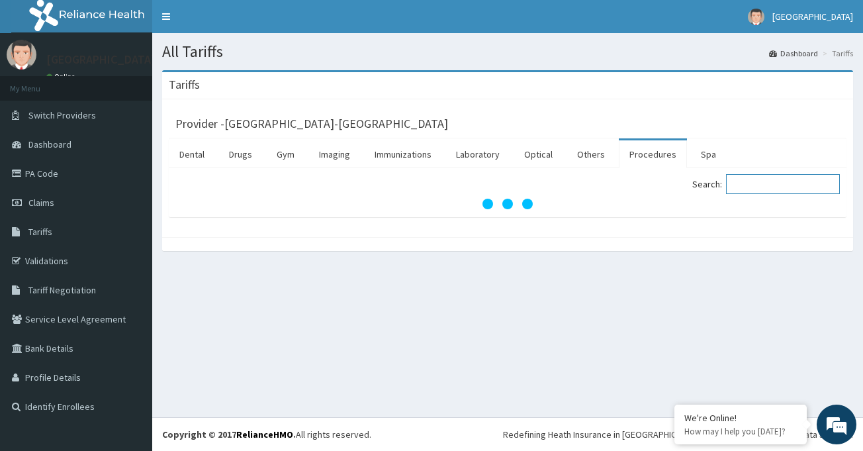
click at [755, 184] on input "Search:" at bounding box center [783, 184] width 114 height 20
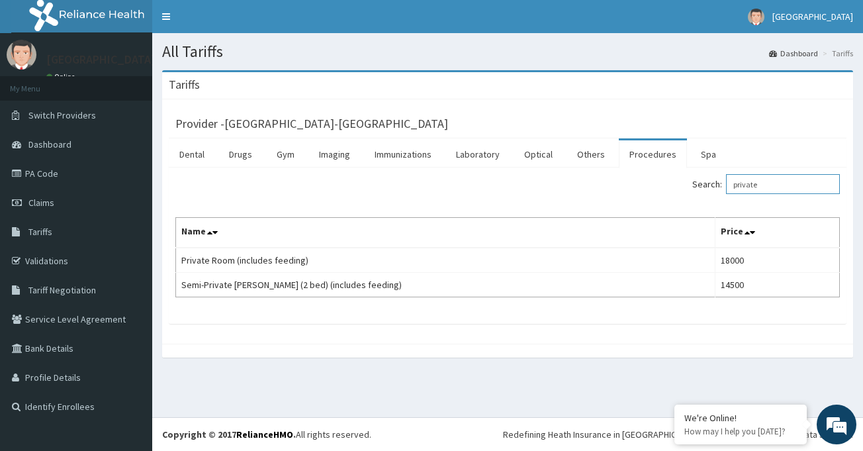
type input "private"
click at [53, 204] on span "Claims" at bounding box center [41, 203] width 26 height 12
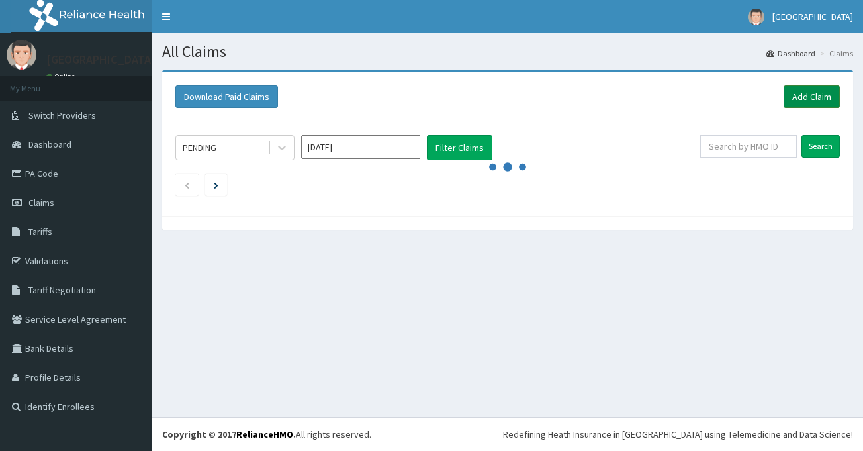
click at [812, 97] on link "Add Claim" at bounding box center [812, 96] width 56 height 23
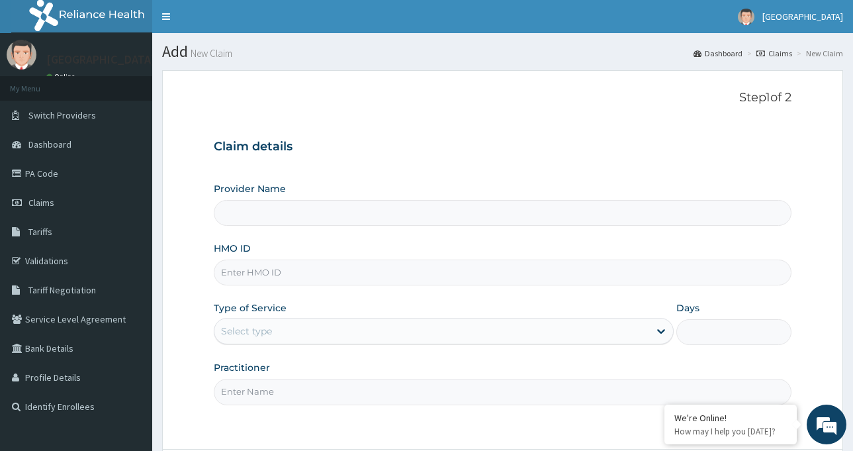
type input "[GEOGRAPHIC_DATA]-[GEOGRAPHIC_DATA]"
click at [254, 279] on input "HMO ID" at bounding box center [503, 273] width 578 height 26
paste input "ALP/10327/A"
type input "ALP/10327/A"
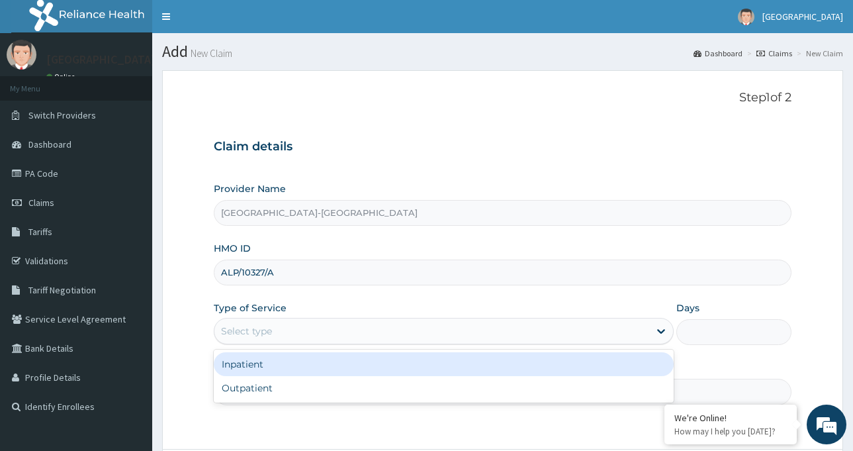
click at [266, 333] on div "Select type" at bounding box center [246, 330] width 51 height 13
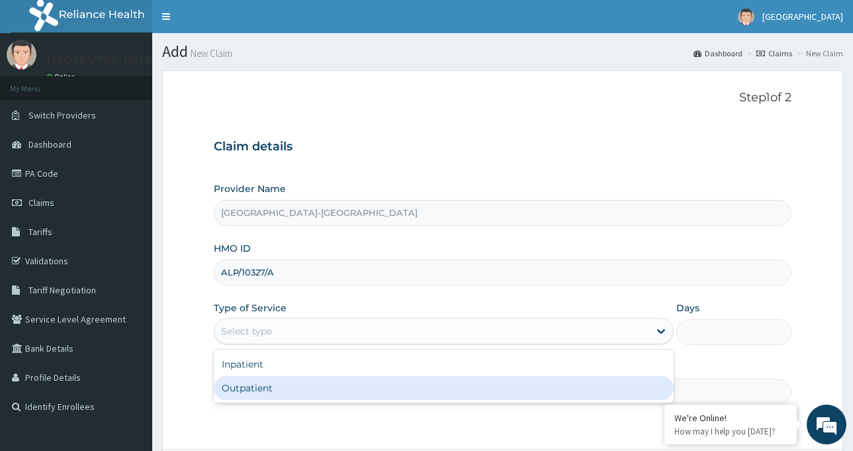
click at [273, 385] on div "Outpatient" at bounding box center [444, 388] width 460 height 24
type input "1"
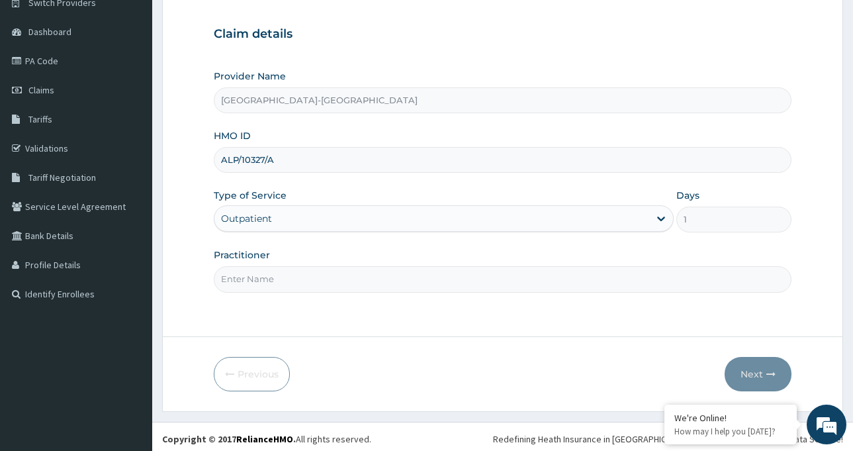
scroll to position [117, 0]
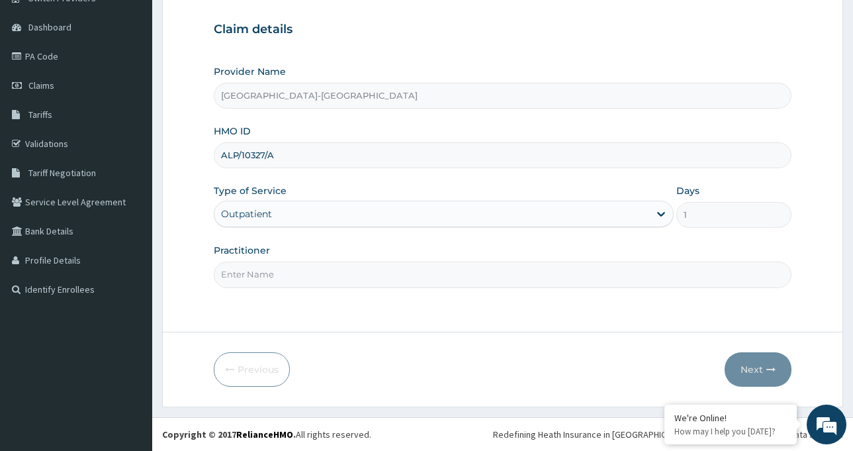
click at [294, 277] on input "Practitioner" at bounding box center [503, 275] width 578 height 26
type input "Dr Toyin Odusanwo"
click at [756, 367] on button "Next" at bounding box center [758, 369] width 67 height 34
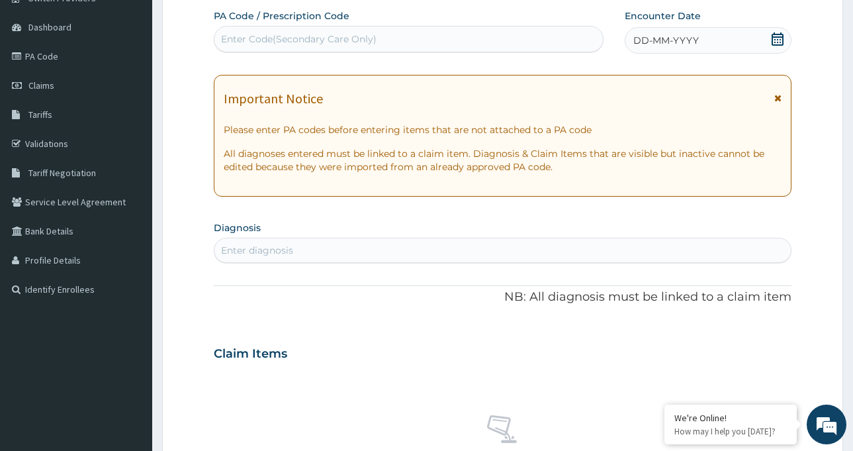
click at [336, 41] on div "Enter Code(Secondary Care Only)" at bounding box center [299, 38] width 156 height 13
paste input "PA/8DE4B6"
type input "PA/8DE4B6"
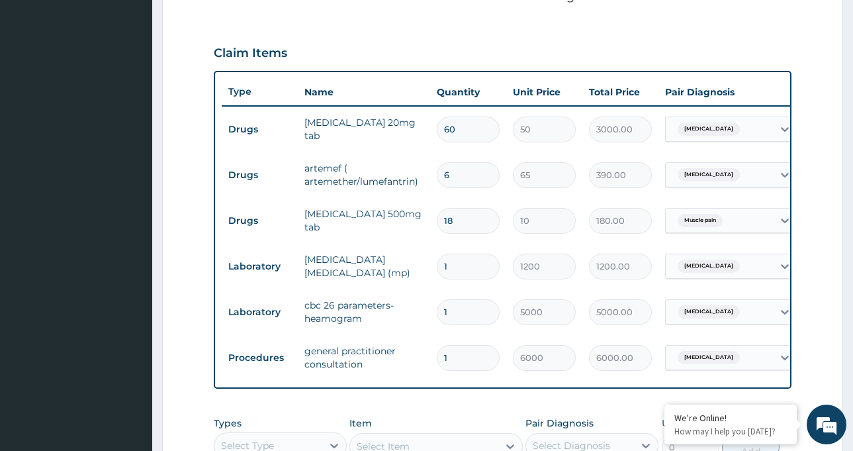
scroll to position [0, 87]
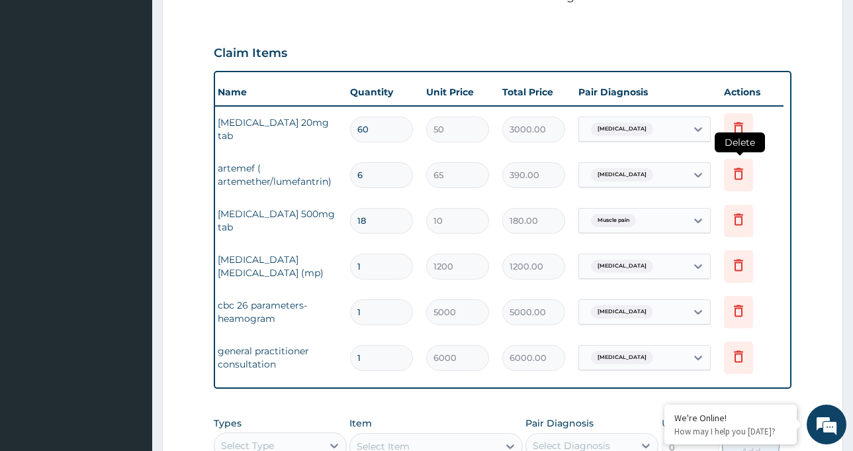
click at [745, 171] on icon at bounding box center [739, 174] width 16 height 16
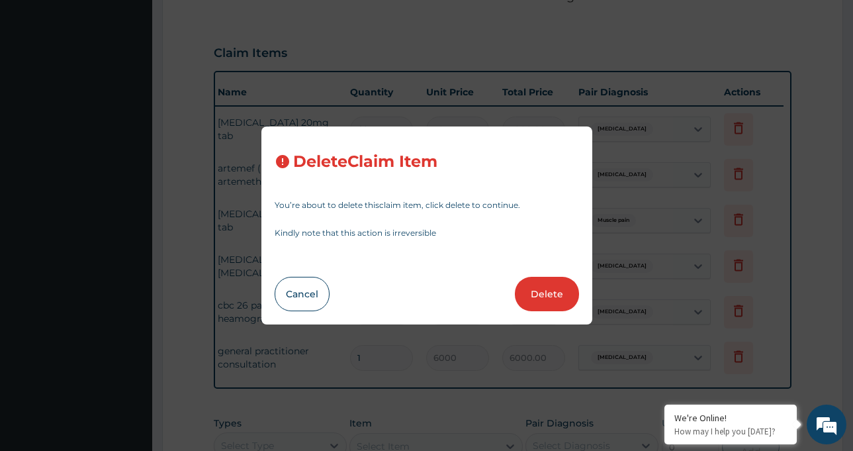
click at [554, 298] on button "Delete" at bounding box center [547, 294] width 64 height 34
type input "18"
type input "10"
type input "180.00"
type input "1"
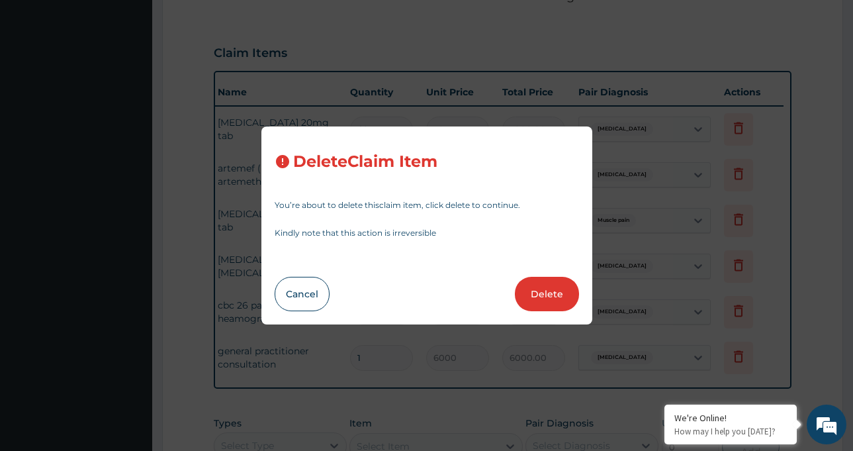
type input "1200"
type input "1200.00"
type input "5000"
type input "5000.00"
type input "6000"
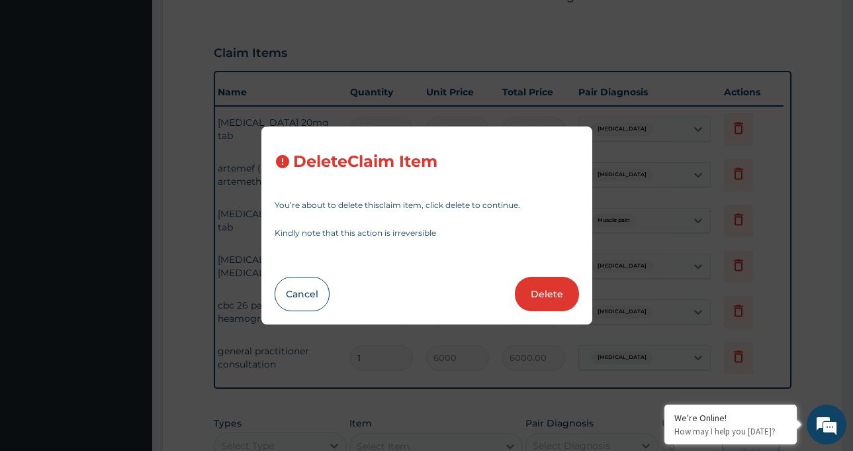
type input "6000.00"
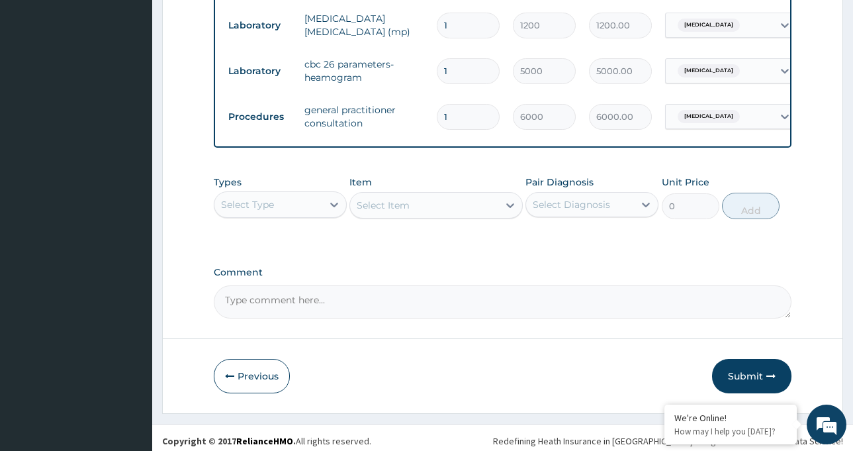
scroll to position [634, 0]
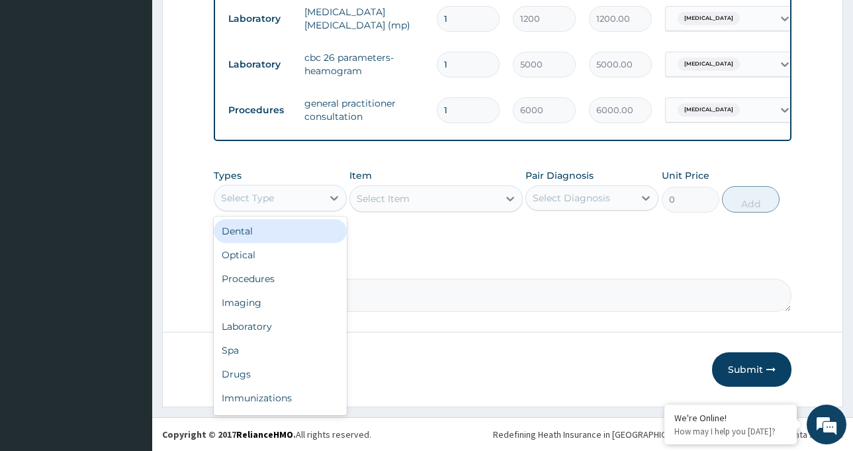
click at [282, 199] on div "Select Type" at bounding box center [268, 197] width 108 height 21
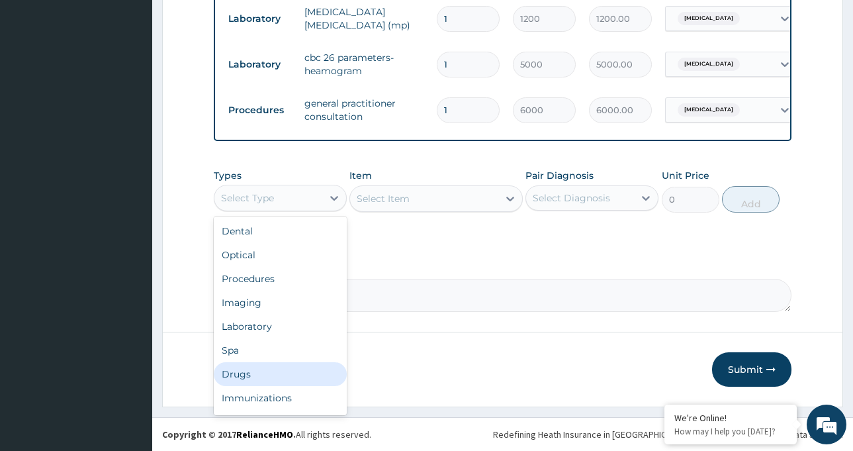
click at [263, 363] on div "Drugs" at bounding box center [280, 374] width 133 height 24
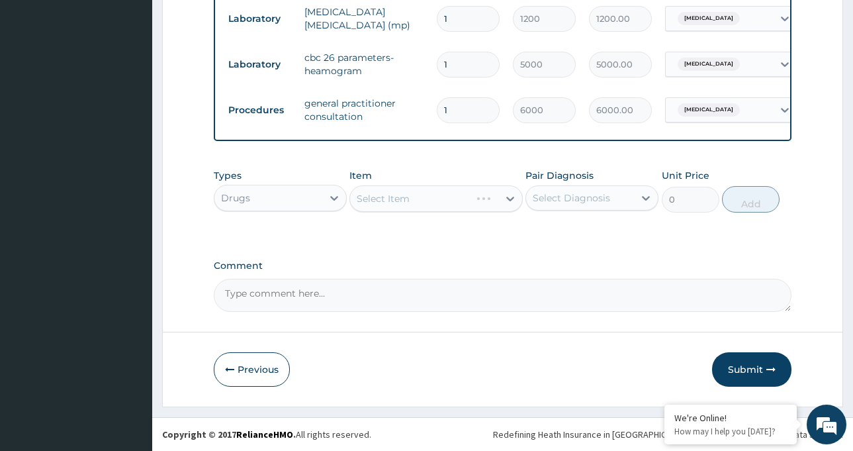
click at [393, 204] on div "Select Item" at bounding box center [436, 198] width 173 height 26
click at [396, 202] on div "Select Item" at bounding box center [436, 198] width 173 height 26
click at [406, 193] on div "Select Item" at bounding box center [436, 198] width 173 height 26
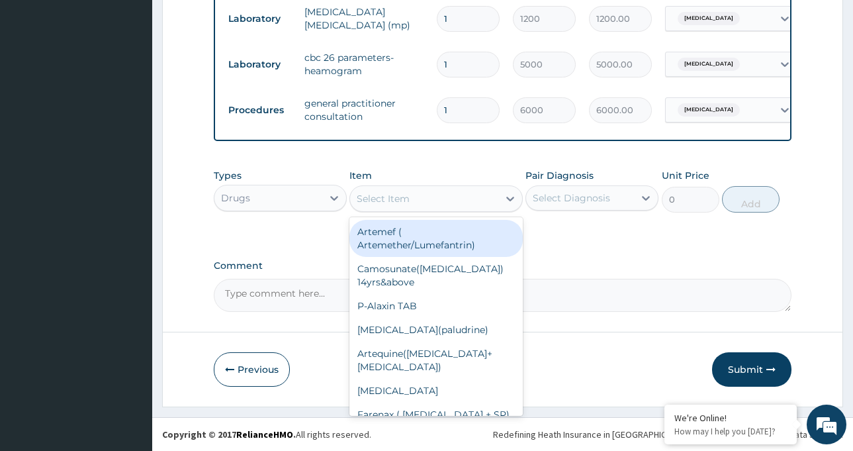
click at [406, 193] on div "Select Item" at bounding box center [383, 198] width 53 height 13
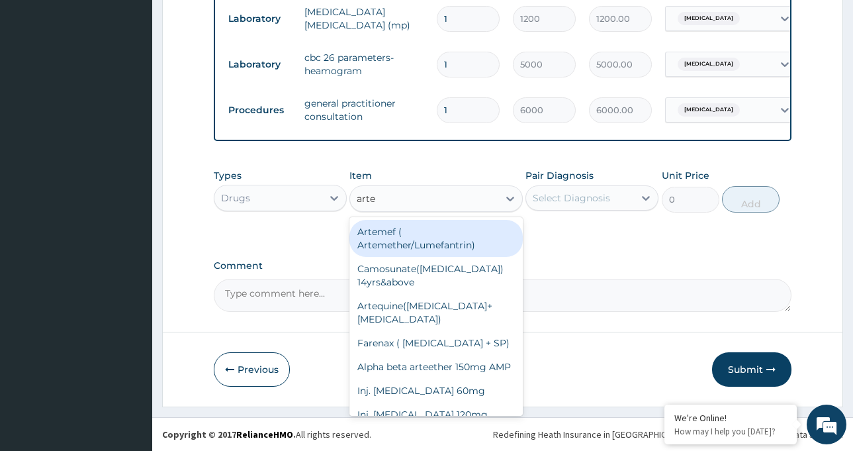
type input "artem"
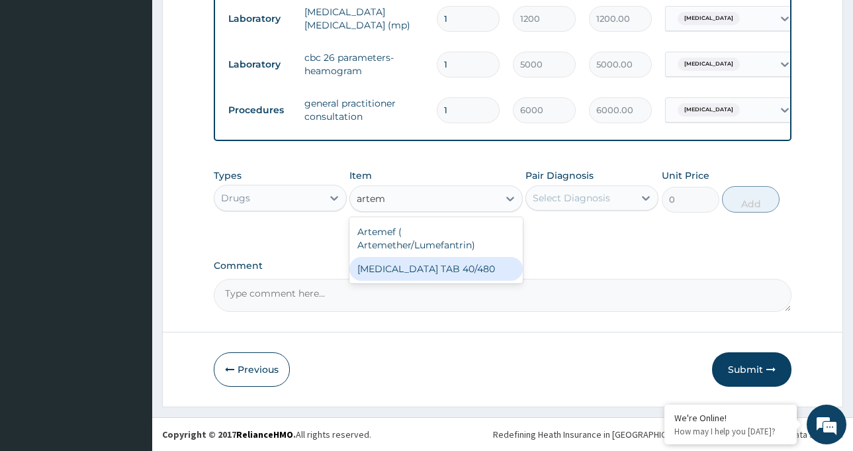
click at [452, 262] on div "ARTEMETHER TAB 40/480" at bounding box center [436, 269] width 173 height 24
type input "350"
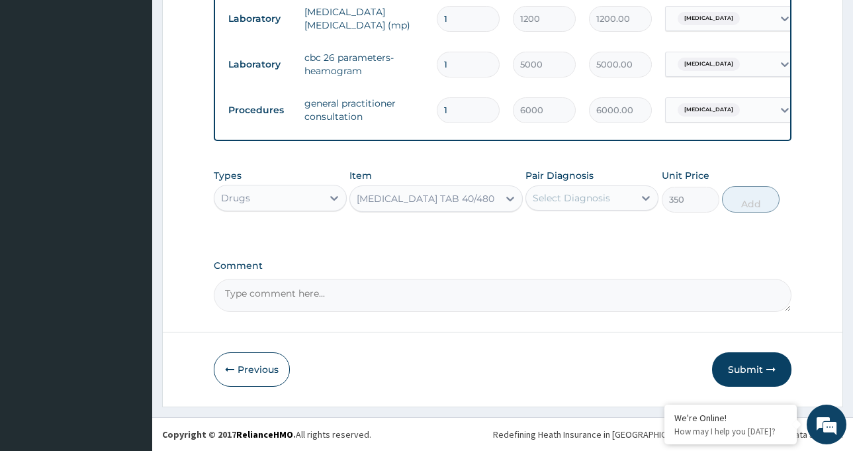
click at [569, 203] on div "Select Diagnosis" at bounding box center [571, 197] width 77 height 13
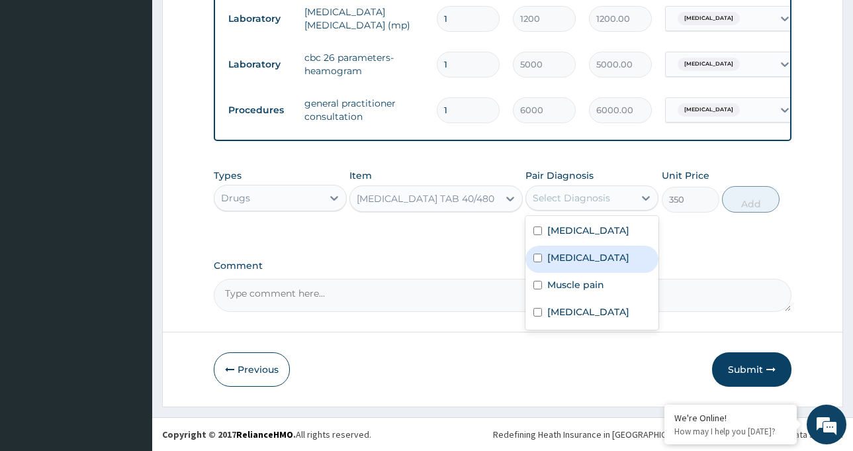
drag, startPoint x: 562, startPoint y: 275, endPoint x: 590, endPoint y: 266, distance: 29.3
click at [565, 264] on label "Malaria" at bounding box center [589, 257] width 82 height 13
checkbox input "true"
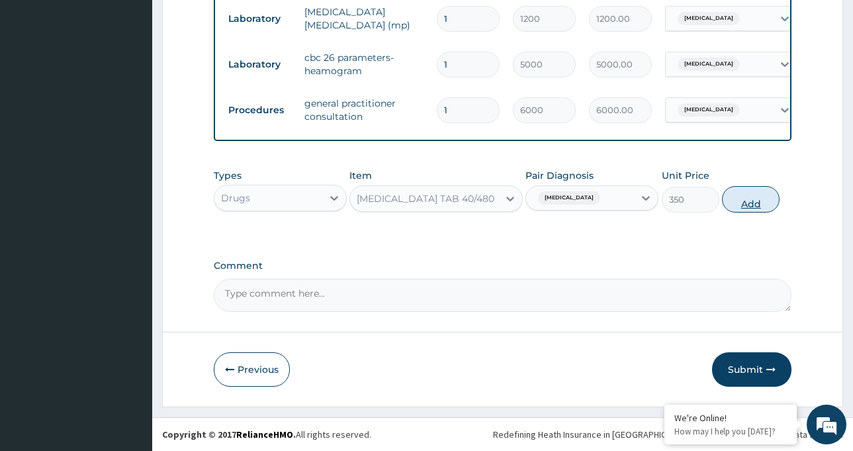
click at [742, 199] on button "Add" at bounding box center [751, 199] width 58 height 26
type input "0"
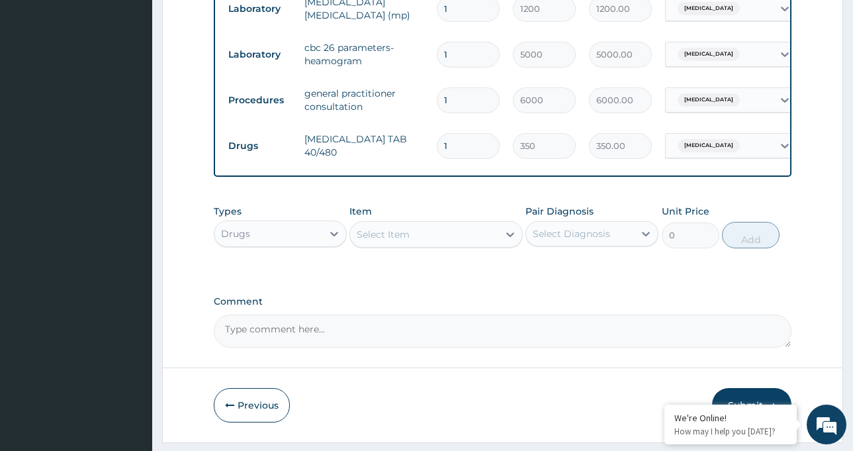
drag, startPoint x: 461, startPoint y: 144, endPoint x: 396, endPoint y: 144, distance: 64.9
click at [396, 144] on tr "Drugs ARTEMETHER TAB 40/480 1 350 350.00 Malaria Delete" at bounding box center [546, 146] width 649 height 46
type input "6"
type input "2100.00"
type input "6"
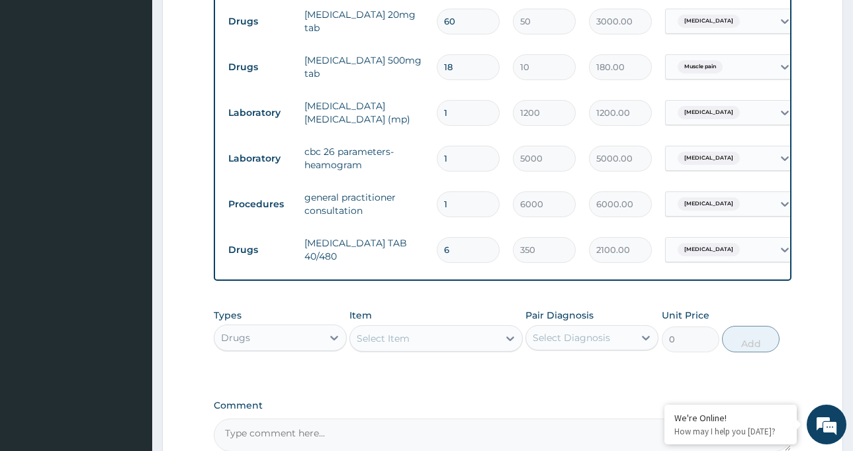
scroll to position [501, 0]
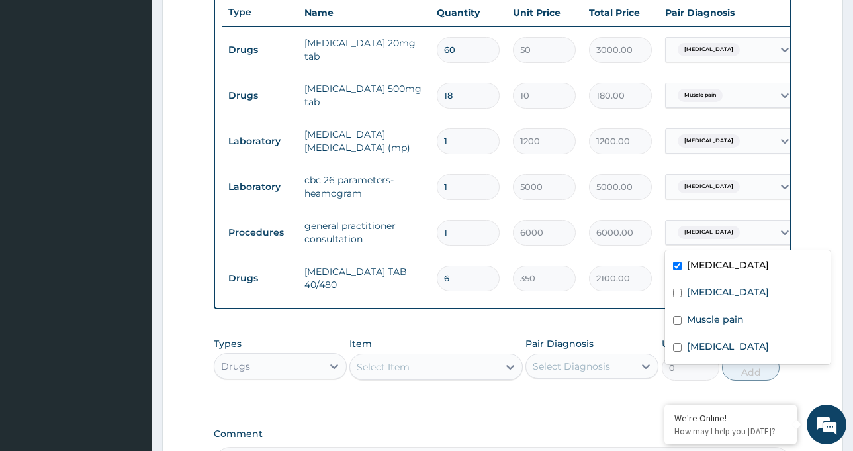
click at [688, 228] on span "Essential hypertension" at bounding box center [709, 232] width 62 height 13
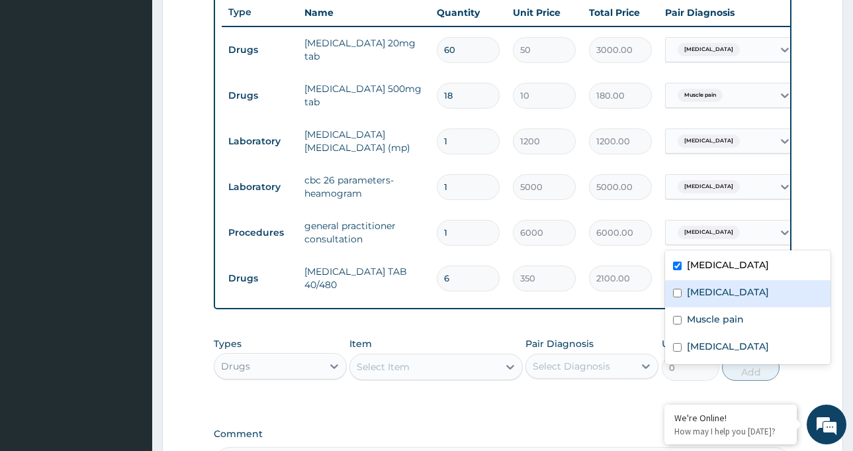
click at [689, 295] on label "Malaria" at bounding box center [728, 291] width 82 height 13
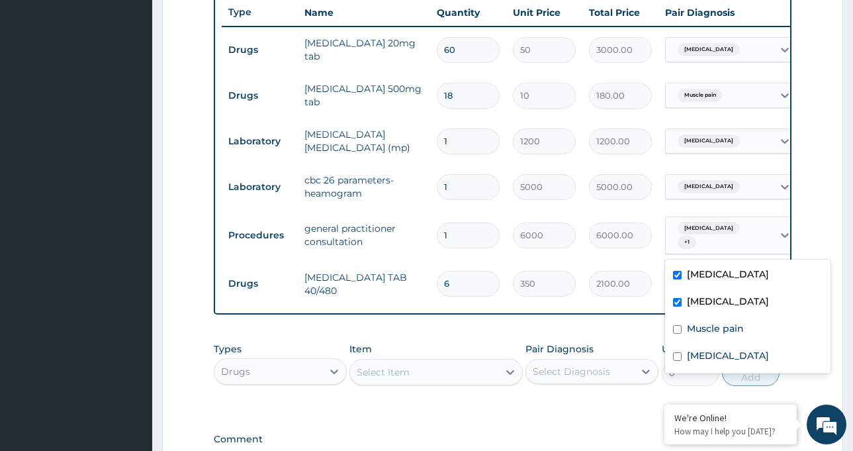
drag, startPoint x: 698, startPoint y: 315, endPoint x: 700, endPoint y: 322, distance: 6.9
click at [698, 316] on div "Malaria" at bounding box center [748, 302] width 166 height 27
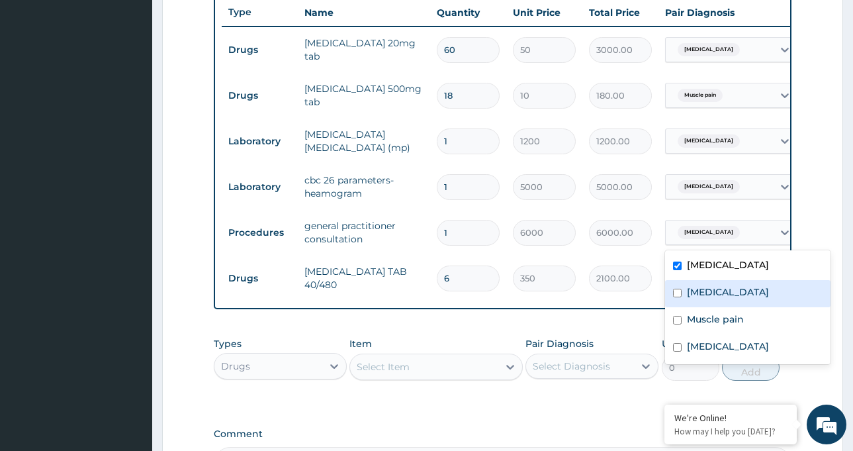
click at [700, 291] on label "Malaria" at bounding box center [728, 291] width 82 height 13
checkbox input "true"
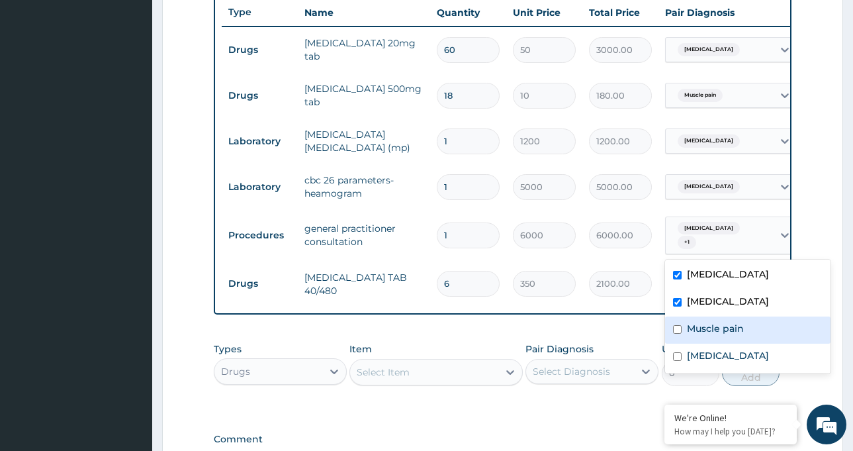
click at [697, 338] on div "Muscle pain" at bounding box center [748, 329] width 166 height 27
checkbox input "true"
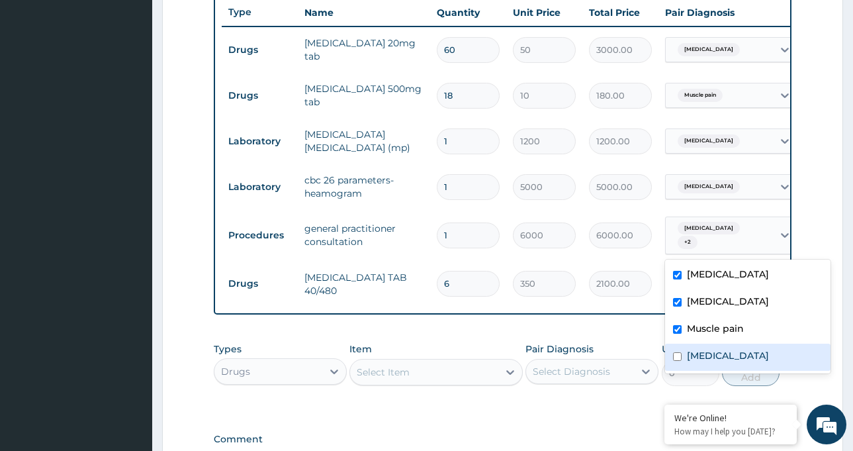
click at [698, 357] on label "Sepsis" at bounding box center [728, 355] width 82 height 13
checkbox input "true"
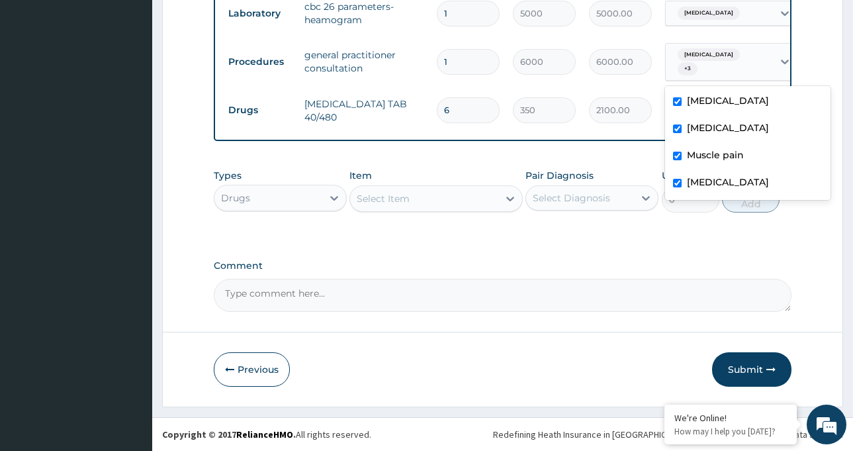
click at [751, 367] on button "Submit" at bounding box center [751, 369] width 79 height 34
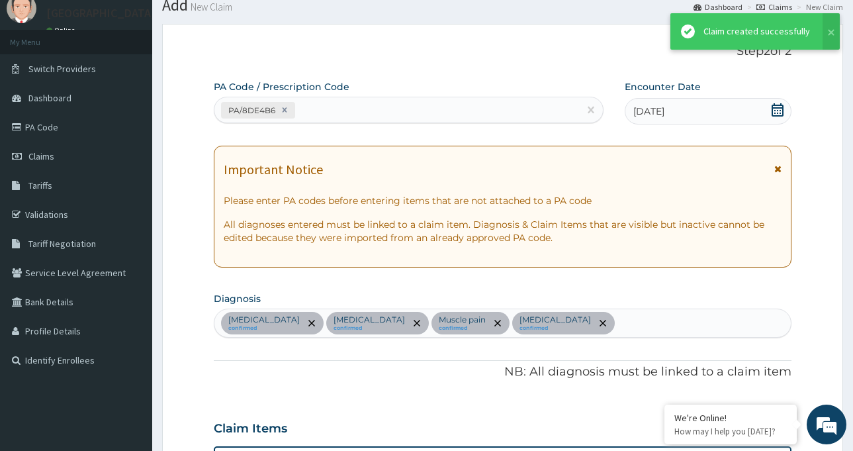
scroll to position [685, 0]
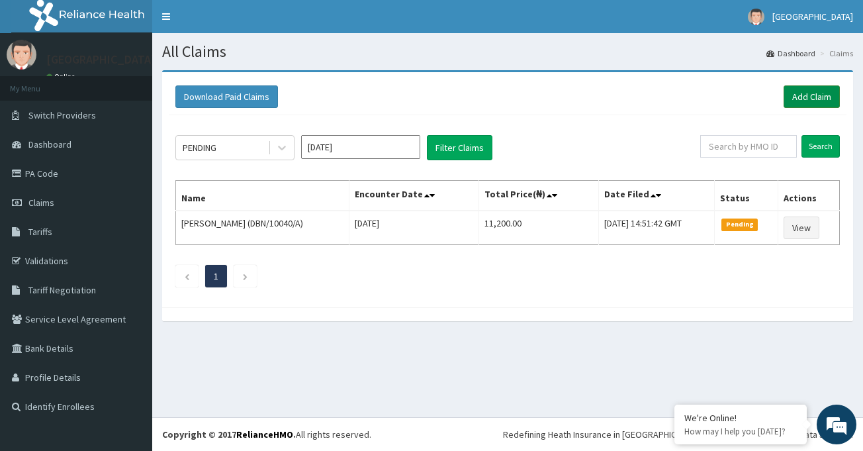
click at [798, 97] on link "Add Claim" at bounding box center [812, 96] width 56 height 23
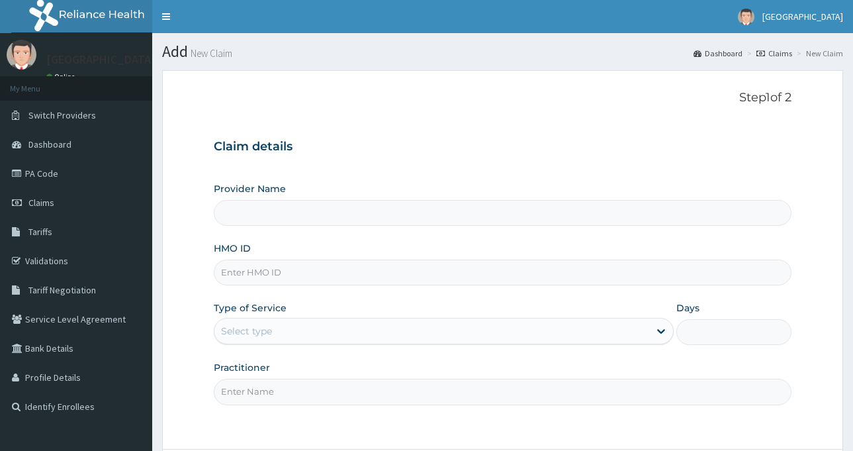
click at [269, 273] on input "HMO ID" at bounding box center [503, 273] width 578 height 26
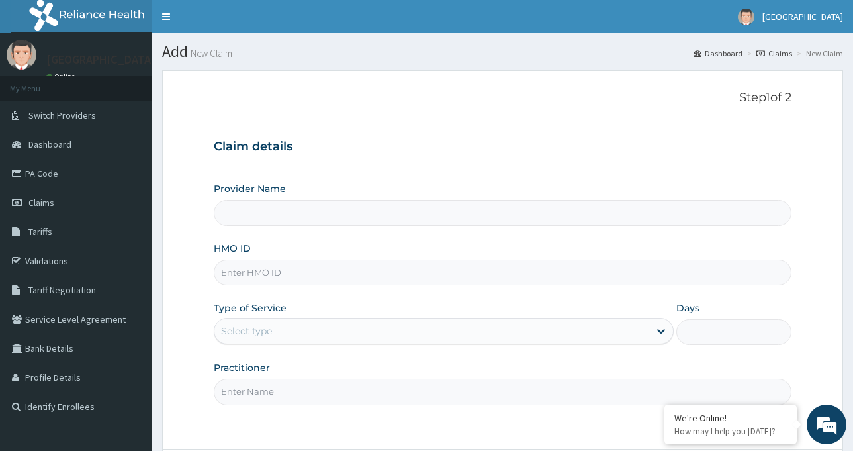
type input "St. Luke's Hospital-LAGOS"
paste input "DBN/10040/A"
type input "DBN/10040/A"
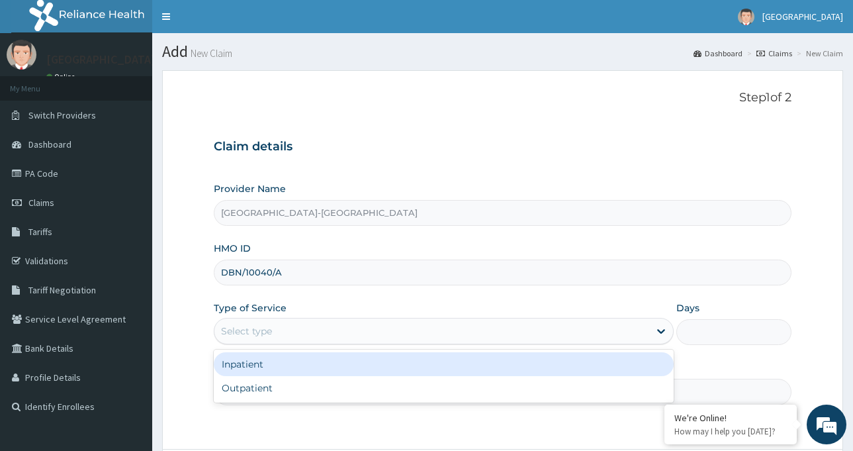
click at [259, 332] on div "Select type" at bounding box center [246, 330] width 51 height 13
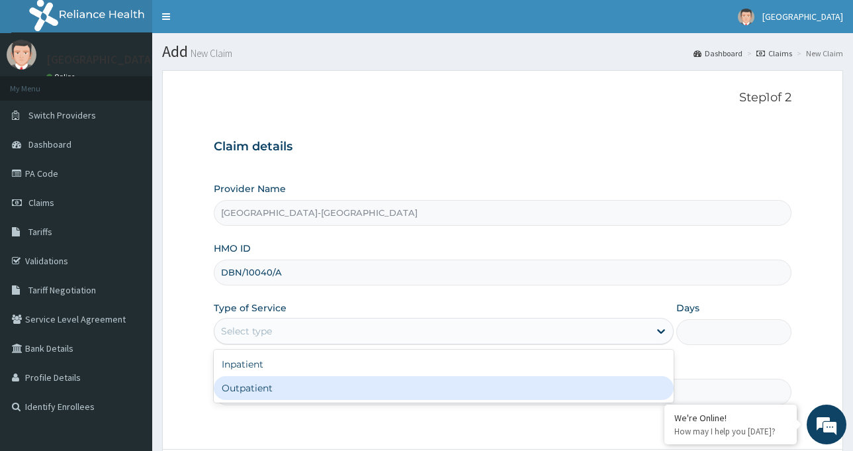
click at [268, 385] on div "Outpatient" at bounding box center [444, 388] width 460 height 24
type input "1"
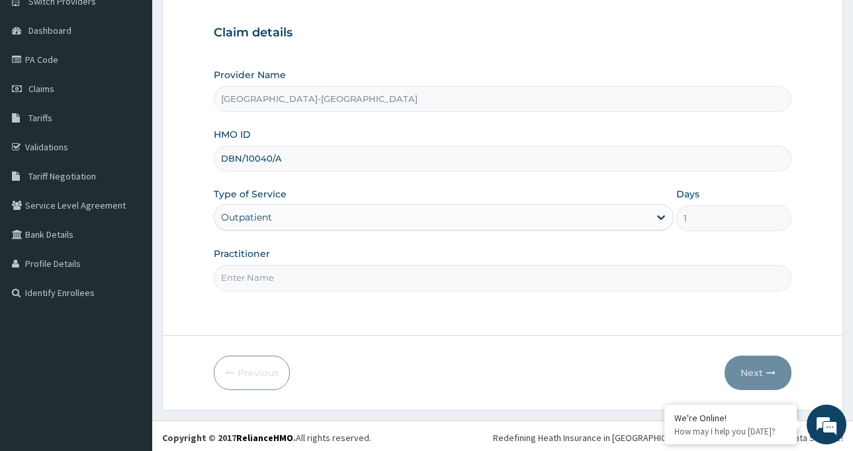
scroll to position [117, 0]
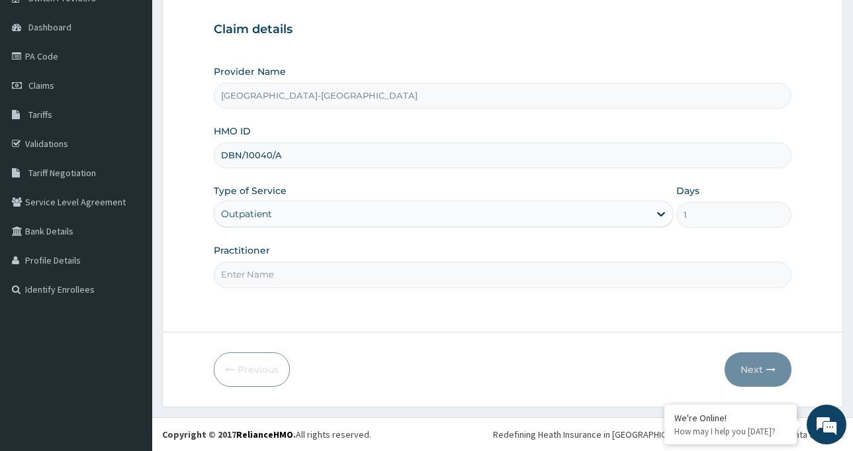
click at [294, 273] on input "Practitioner" at bounding box center [503, 275] width 578 height 26
type input "Dr AZI Igoniwari"
click at [759, 363] on button "Next" at bounding box center [758, 369] width 67 height 34
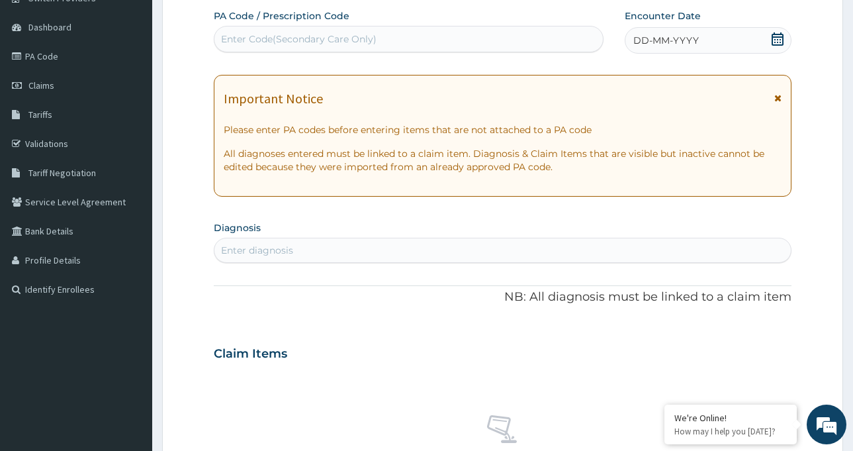
click at [321, 40] on div "Enter Code(Secondary Care Only)" at bounding box center [299, 38] width 156 height 13
paste input "PA/7F61DE"
type input "PA/7F61DE"
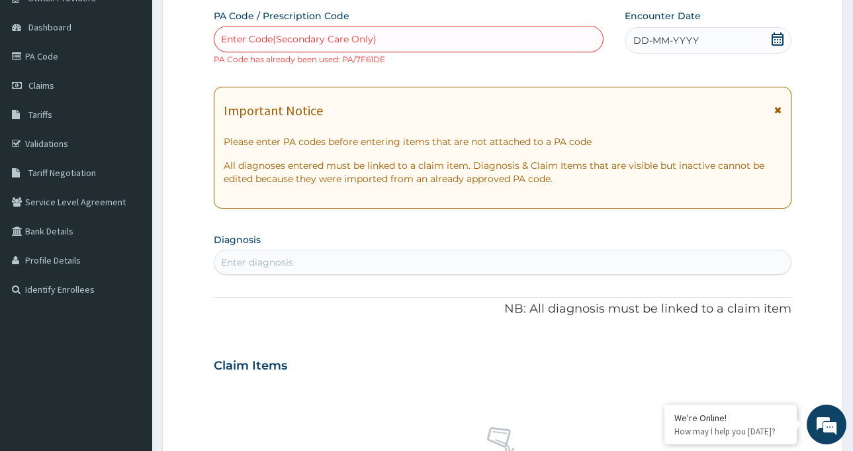
paste input "PA/7F61DE"
type input "PA/7F61DE"
paste input "PA/624A44"
type input "PA/624A44"
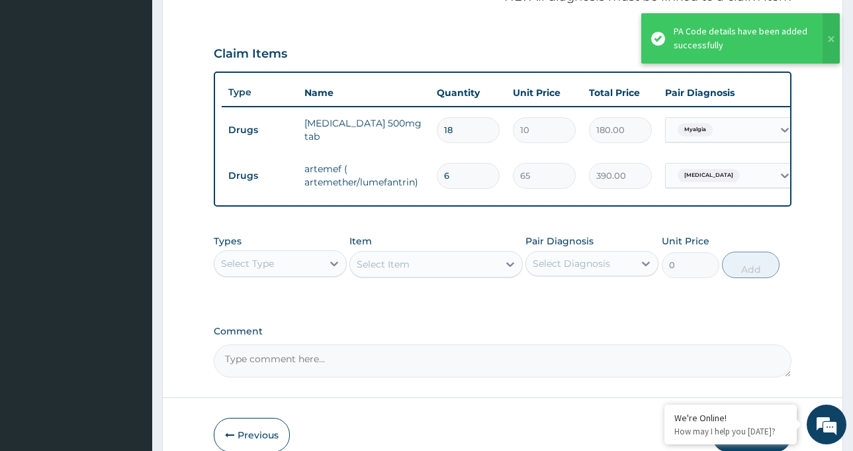
scroll to position [497, 0]
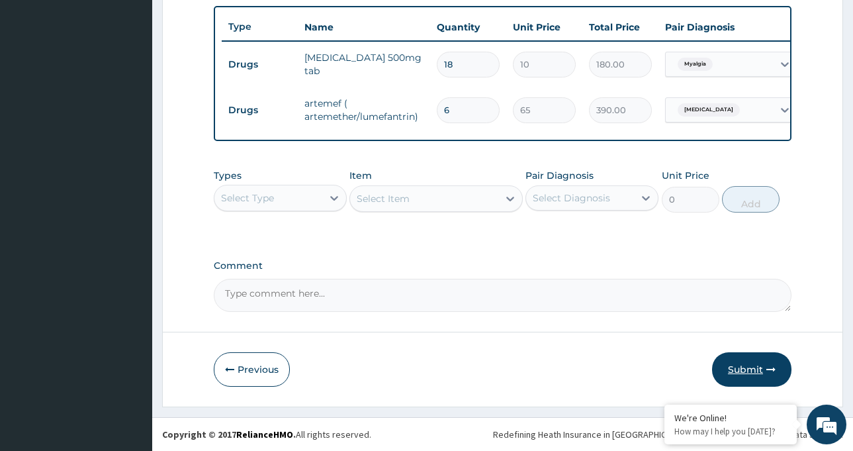
click at [735, 363] on button "Submit" at bounding box center [751, 369] width 79 height 34
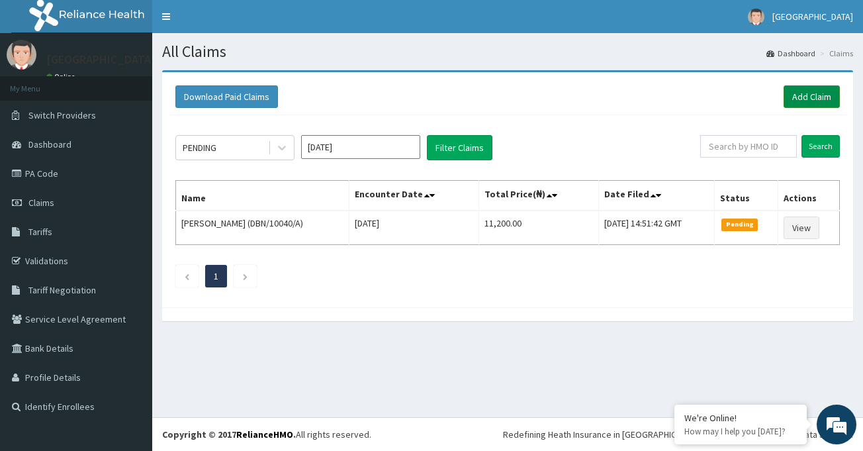
click at [821, 96] on link "Add Claim" at bounding box center [812, 96] width 56 height 23
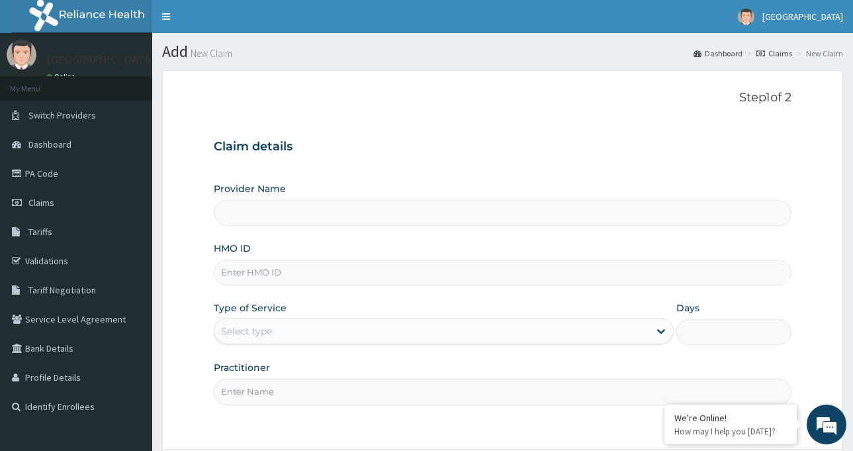
type input "[GEOGRAPHIC_DATA]-[GEOGRAPHIC_DATA]"
click at [279, 264] on input "HMO ID" at bounding box center [503, 273] width 578 height 26
paste input "PRN/10177/B"
type input "PRN/10177/B"
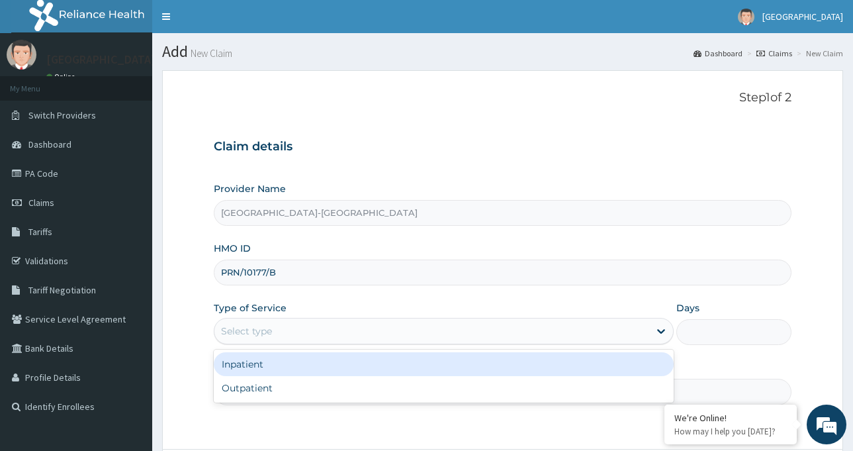
click at [281, 331] on div "Select type" at bounding box center [431, 330] width 435 height 21
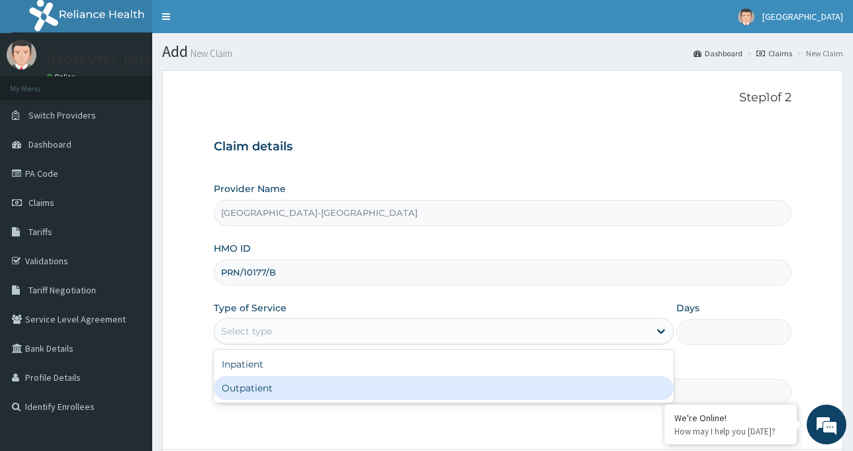
click at [277, 389] on div "Outpatient" at bounding box center [444, 388] width 460 height 24
type input "1"
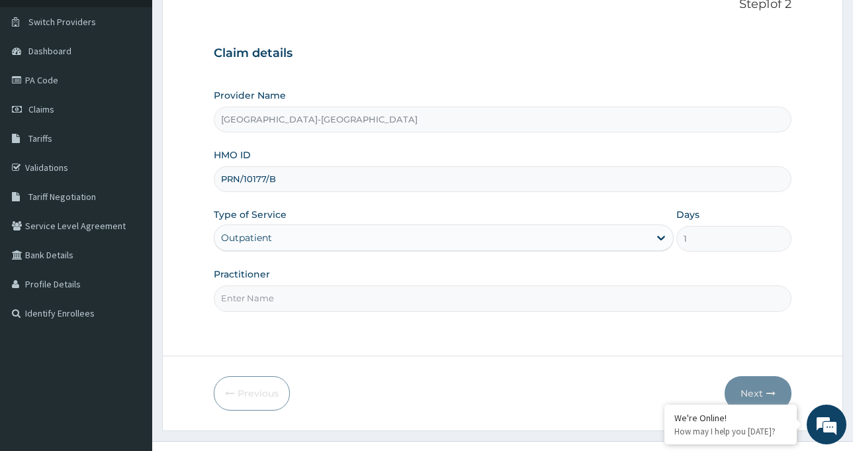
scroll to position [117, 0]
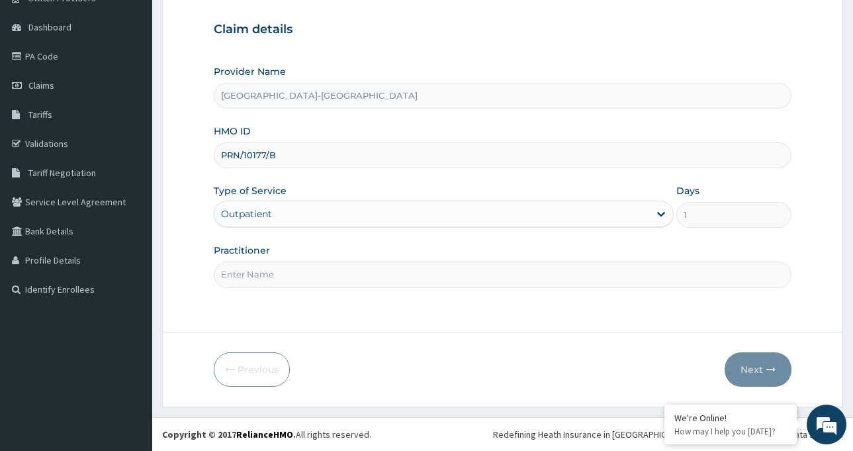
click at [293, 276] on input "Practitioner" at bounding box center [503, 275] width 578 height 26
type input "[PERSON_NAME]"
click at [768, 373] on icon "button" at bounding box center [771, 369] width 9 height 9
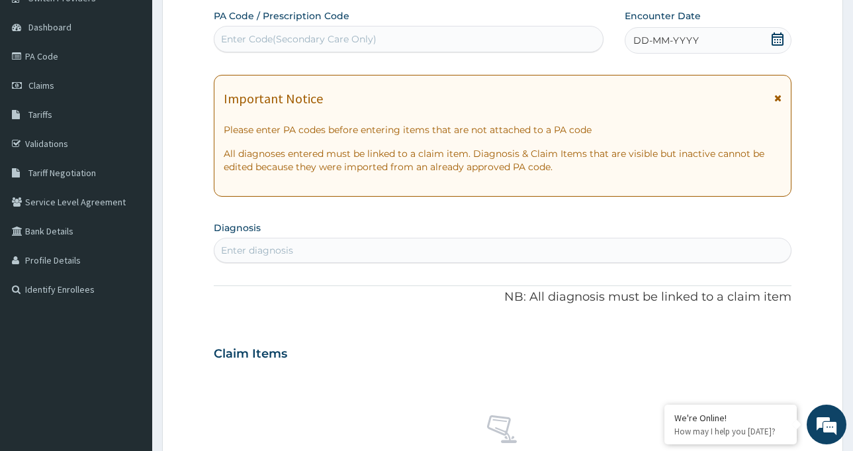
click at [308, 33] on div "Enter Code(Secondary Care Only)" at bounding box center [299, 38] width 156 height 13
paste input "PA/2CA09E"
type input "PA/2CA09E"
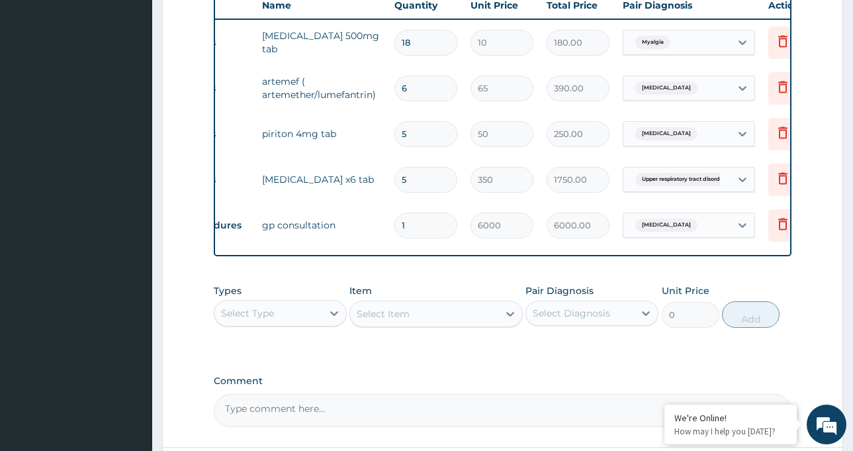
scroll to position [0, 74]
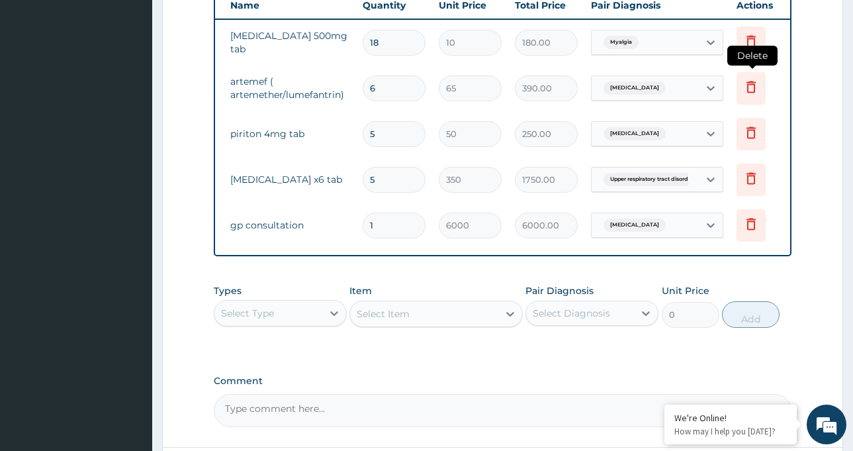
click at [750, 96] on icon at bounding box center [751, 88] width 29 height 32
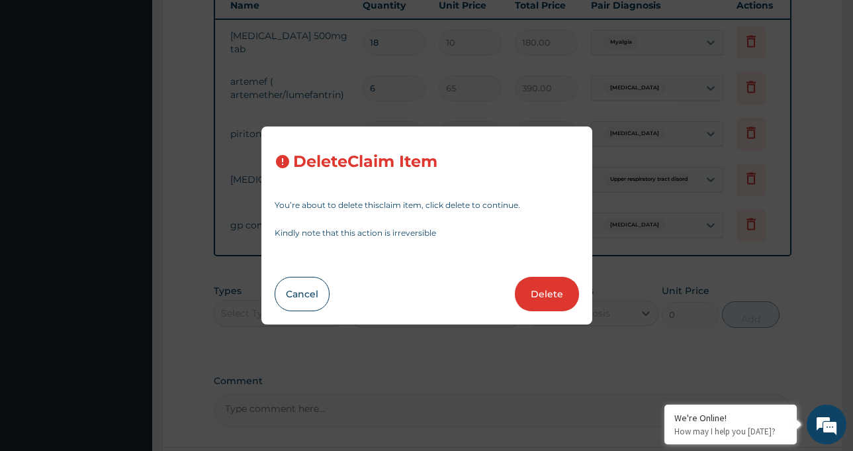
drag, startPoint x: 536, startPoint y: 291, endPoint x: 544, endPoint y: 277, distance: 15.8
click at [538, 291] on button "Delete" at bounding box center [547, 294] width 64 height 34
type input "5"
type input "50"
type input "250.00"
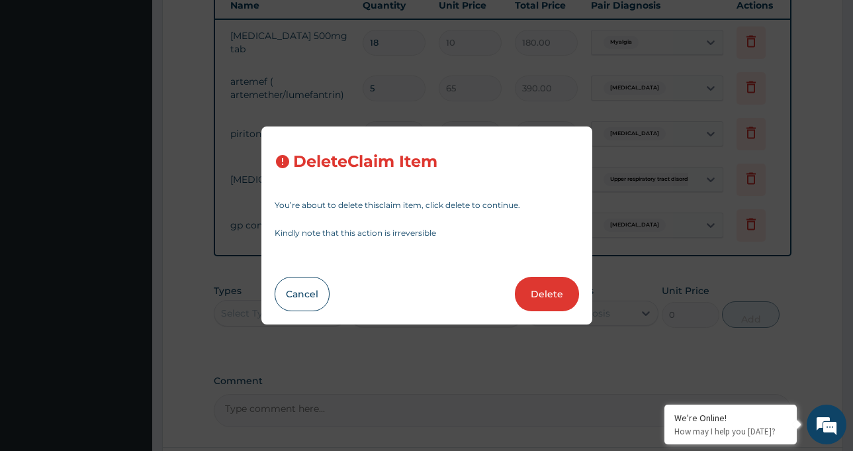
type input "350"
type input "1750.00"
type input "1"
type input "6000"
type input "6000.00"
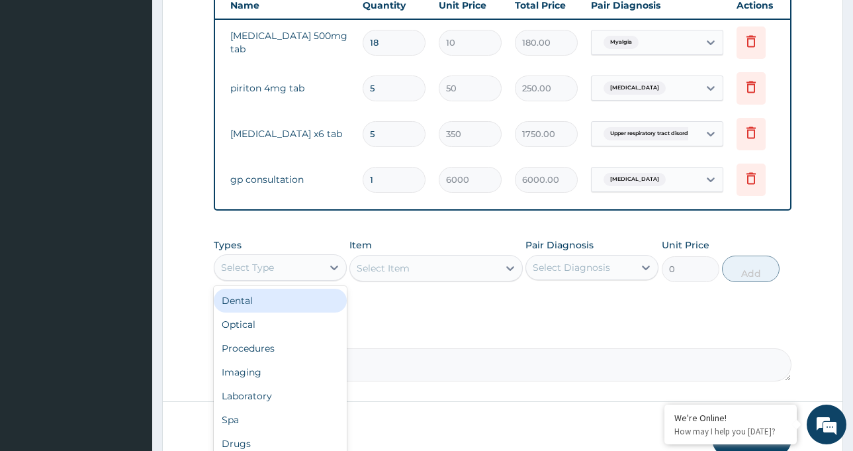
click at [281, 273] on div "Select Type" at bounding box center [268, 267] width 108 height 21
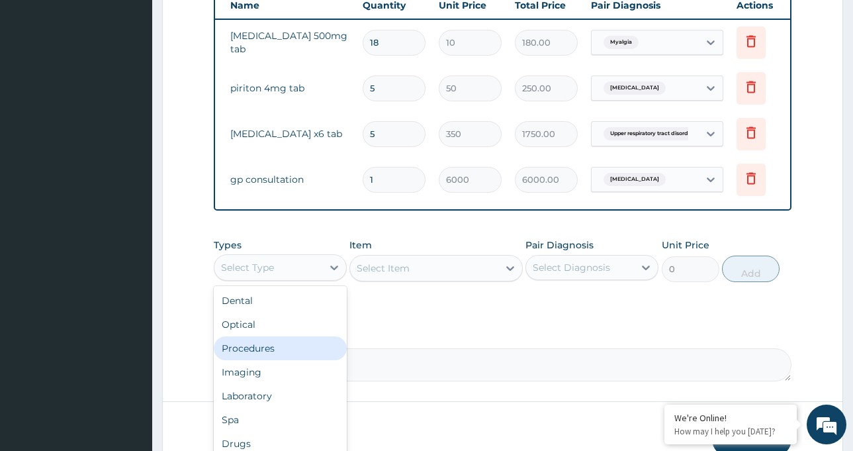
scroll to position [45, 0]
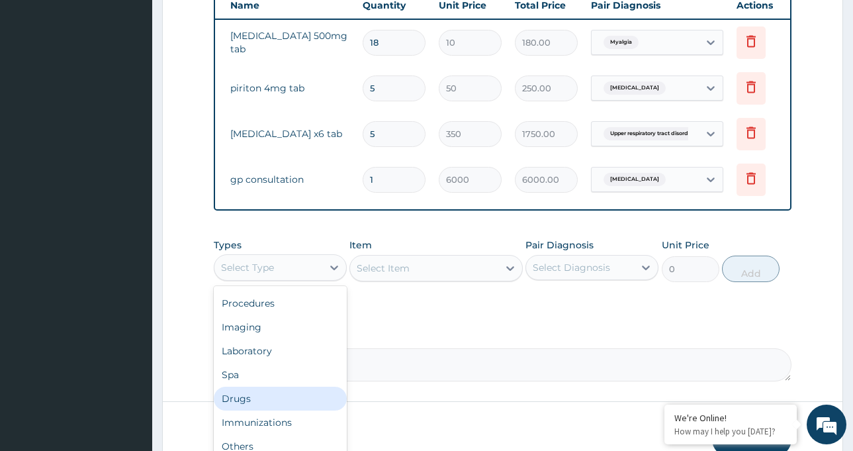
click at [263, 408] on div "Drugs" at bounding box center [280, 399] width 133 height 24
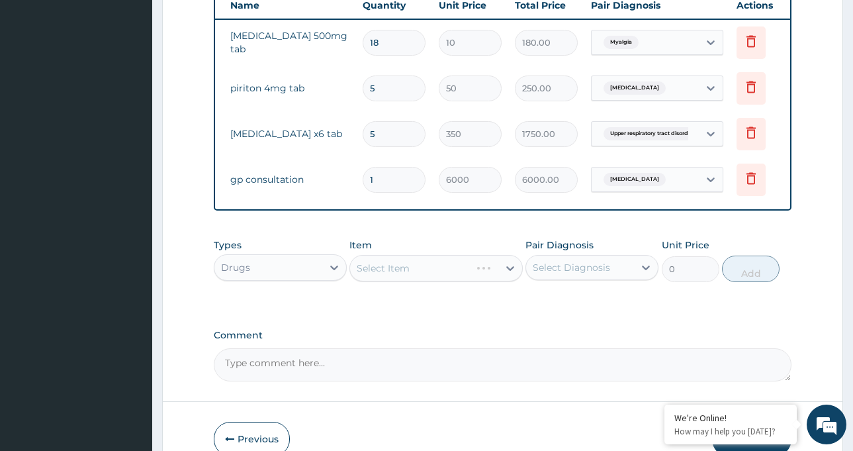
click at [417, 278] on div "Select Item" at bounding box center [436, 268] width 173 height 26
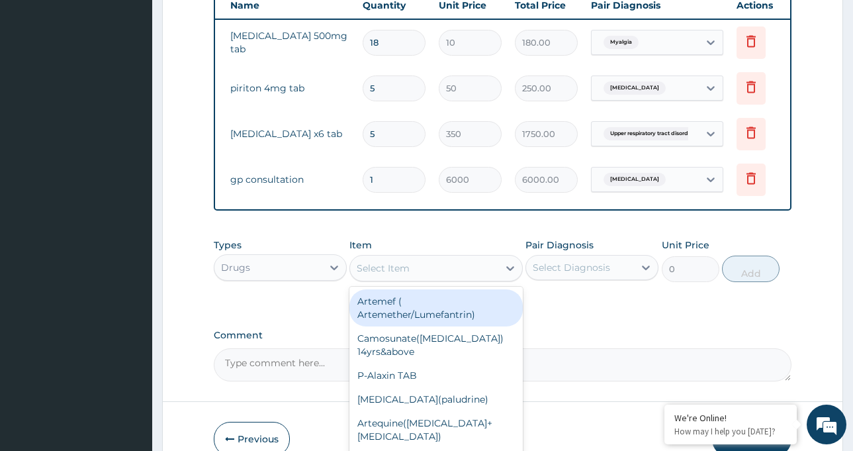
click at [463, 275] on div "Select Item" at bounding box center [424, 268] width 148 height 21
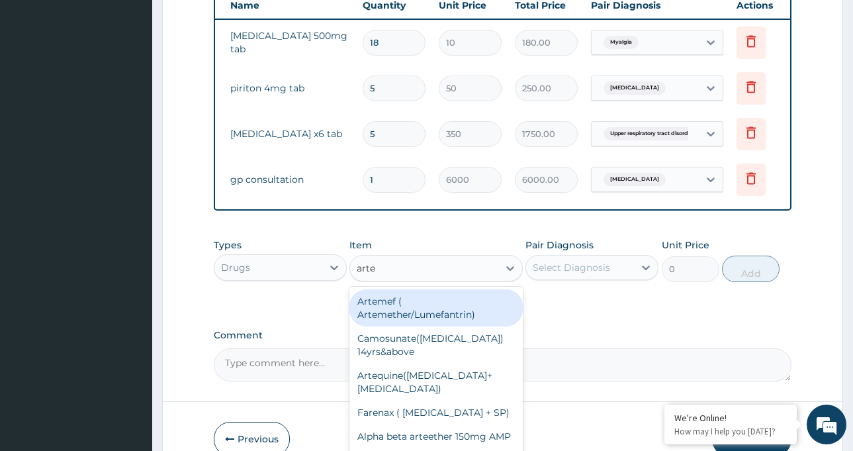
type input "artem"
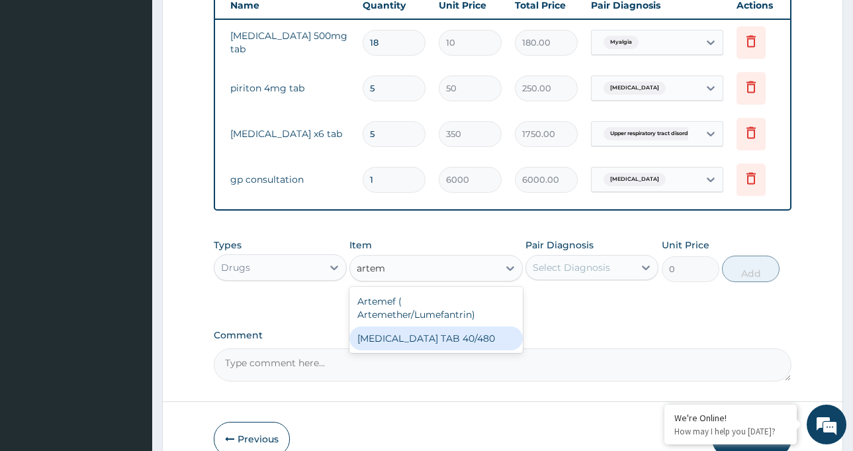
drag, startPoint x: 472, startPoint y: 347, endPoint x: 538, endPoint y: 317, distance: 72.0
click at [473, 347] on div "ARTEMETHER TAB 40/480" at bounding box center [436, 338] width 173 height 24
type input "350"
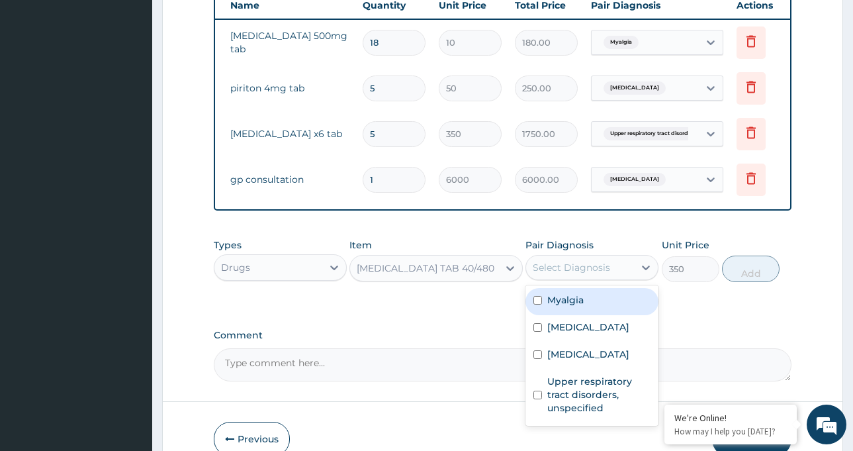
click at [567, 274] on div "Select Diagnosis" at bounding box center [571, 267] width 77 height 13
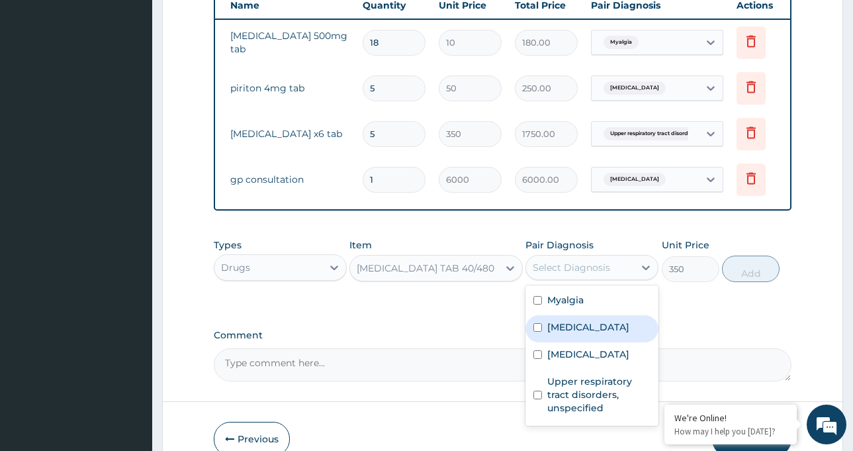
drag, startPoint x: 583, startPoint y: 312, endPoint x: 577, endPoint y: 334, distance: 23.1
click at [577, 334] on div "Myalgia Malaria, unspecified Allergic rhinitis, unspecified Upper respiratory t…" at bounding box center [592, 355] width 133 height 140
click at [577, 334] on label "Malaria, unspecified" at bounding box center [589, 326] width 82 height 13
checkbox input "true"
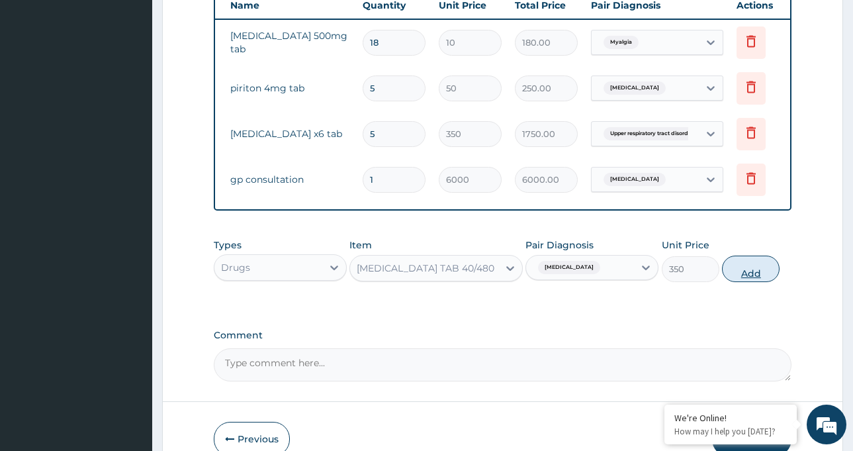
click at [759, 279] on button "Add" at bounding box center [751, 269] width 58 height 26
type input "0"
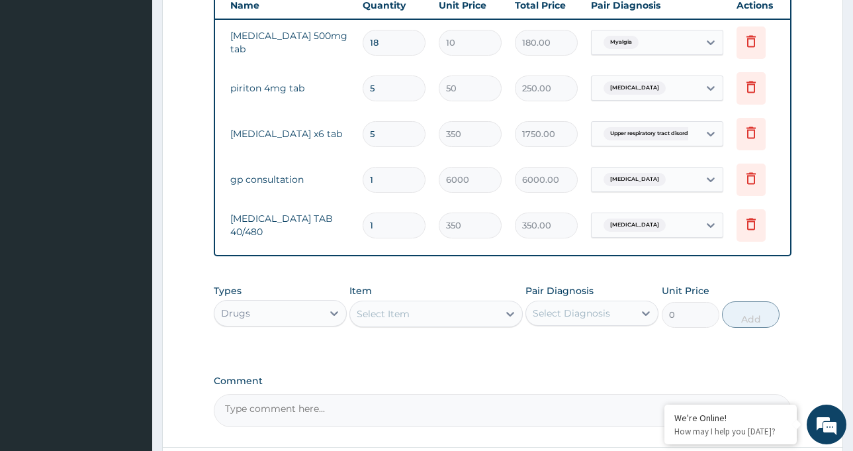
drag, startPoint x: 396, startPoint y: 228, endPoint x: 359, endPoint y: 226, distance: 36.4
click at [359, 226] on td "1" at bounding box center [394, 225] width 76 height 39
type input "6"
type input "2100.00"
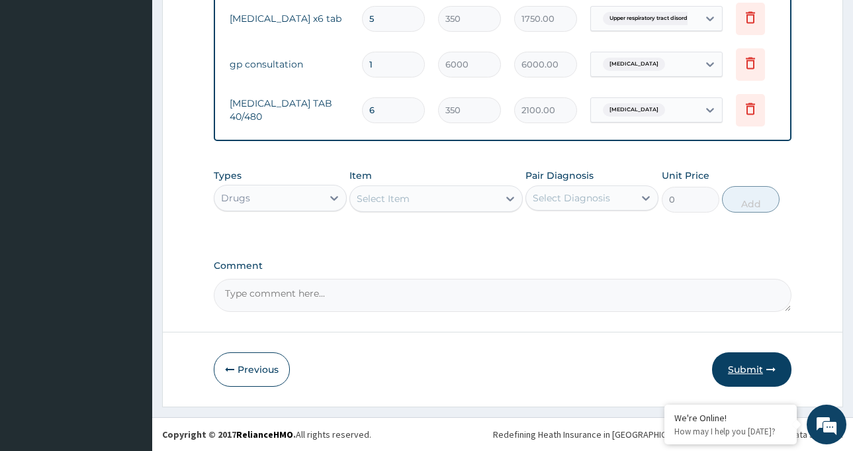
type input "6"
click at [769, 367] on icon "button" at bounding box center [771, 369] width 9 height 9
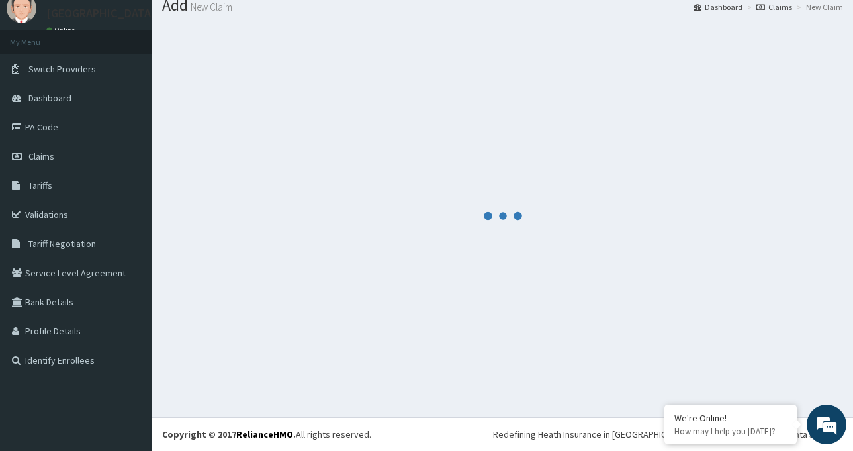
scroll to position [634, 0]
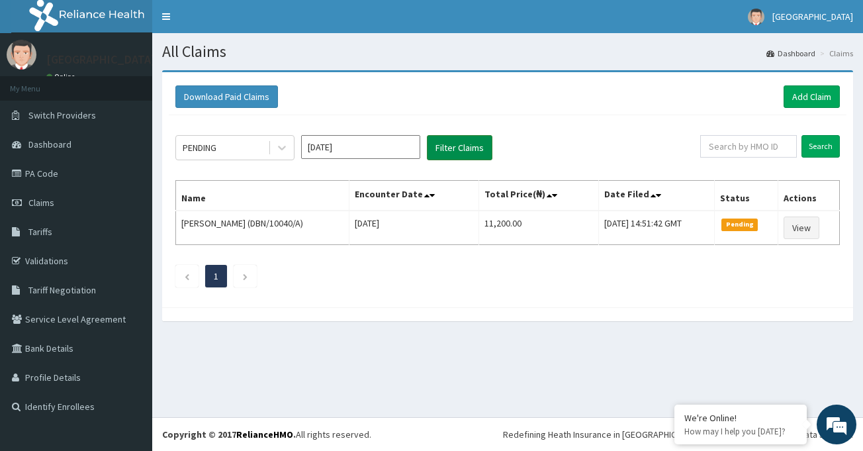
click at [459, 154] on button "Filter Claims" at bounding box center [460, 147] width 66 height 25
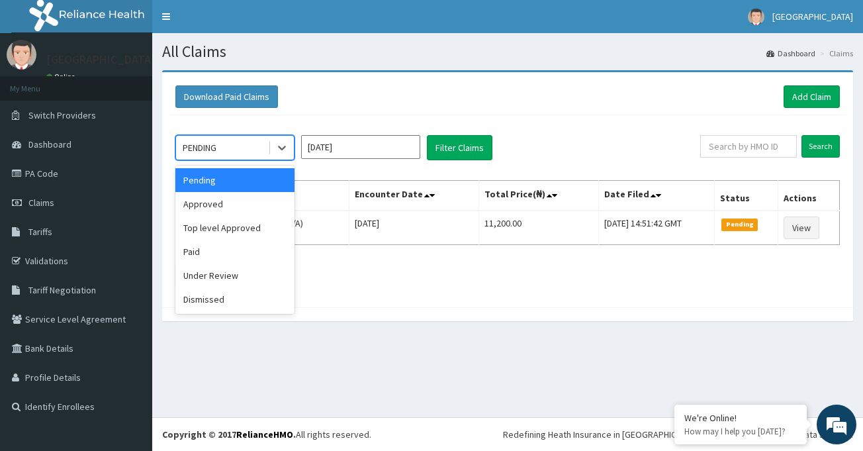
drag, startPoint x: 264, startPoint y: 149, endPoint x: 260, endPoint y: 156, distance: 8.1
click at [263, 149] on div "PENDING" at bounding box center [222, 147] width 92 height 21
click at [254, 204] on div "Approved" at bounding box center [234, 204] width 119 height 24
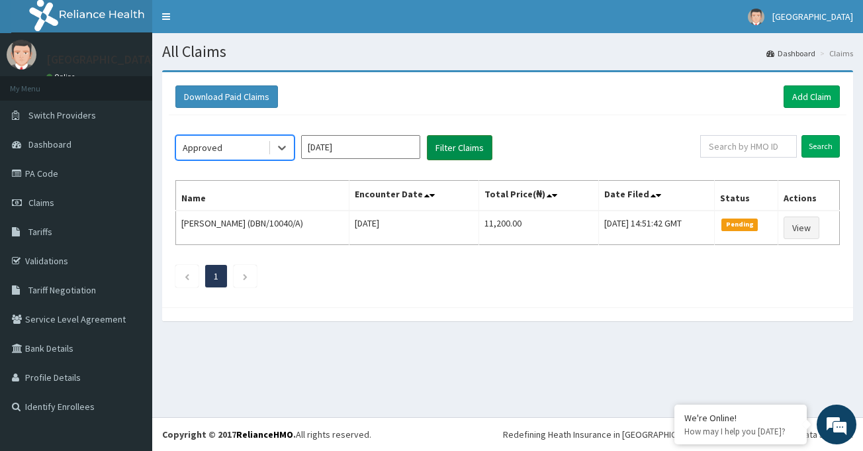
click at [471, 152] on button "Filter Claims" at bounding box center [460, 147] width 66 height 25
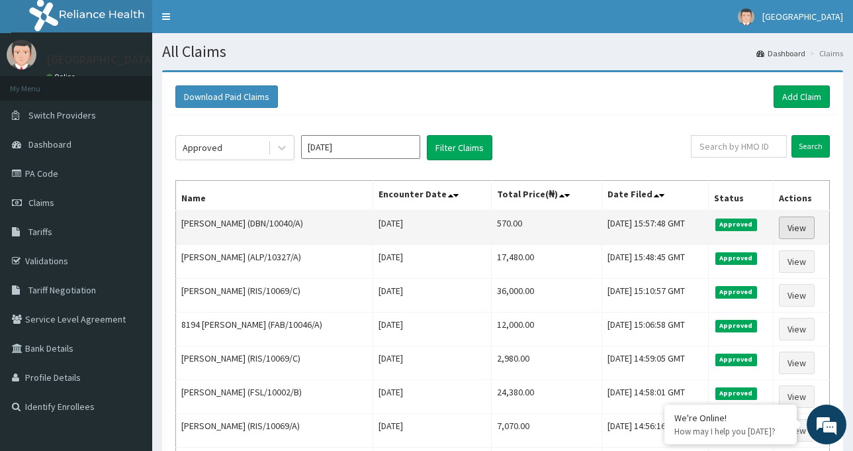
click at [801, 227] on link "View" at bounding box center [797, 227] width 36 height 23
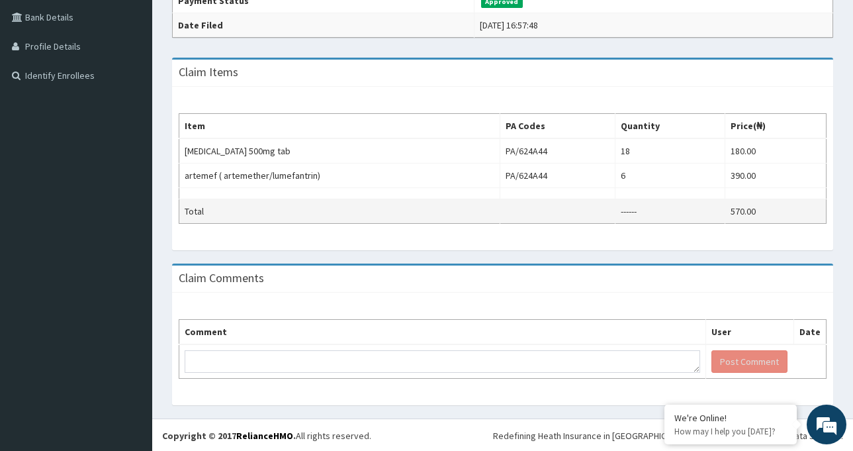
click at [638, 209] on td "------" at bounding box center [671, 211] width 110 height 24
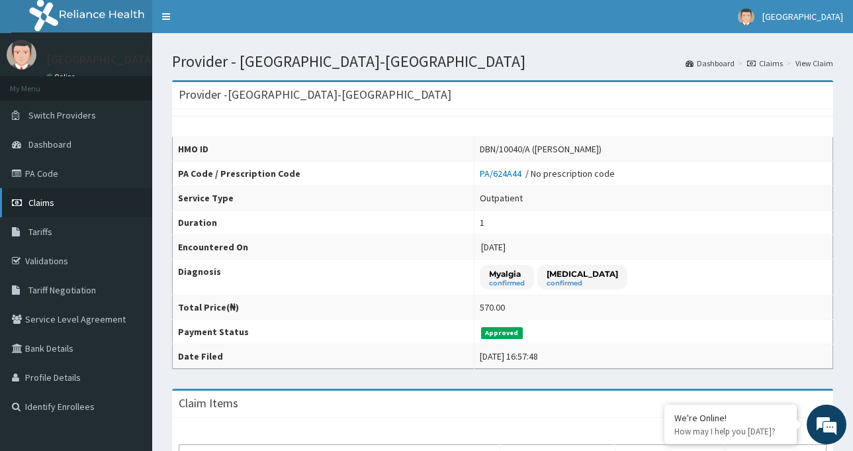
click at [80, 198] on link "Claims" at bounding box center [76, 202] width 152 height 29
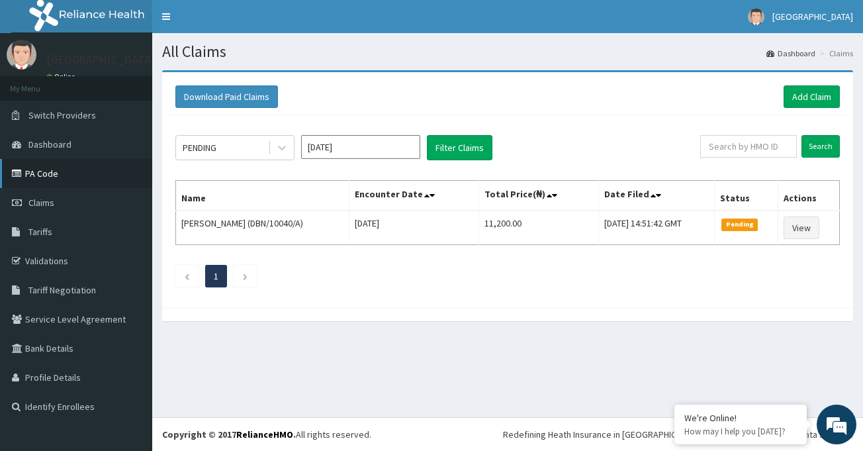
click at [91, 171] on link "PA Code" at bounding box center [76, 173] width 152 height 29
click at [799, 98] on link "Add Claim" at bounding box center [812, 96] width 56 height 23
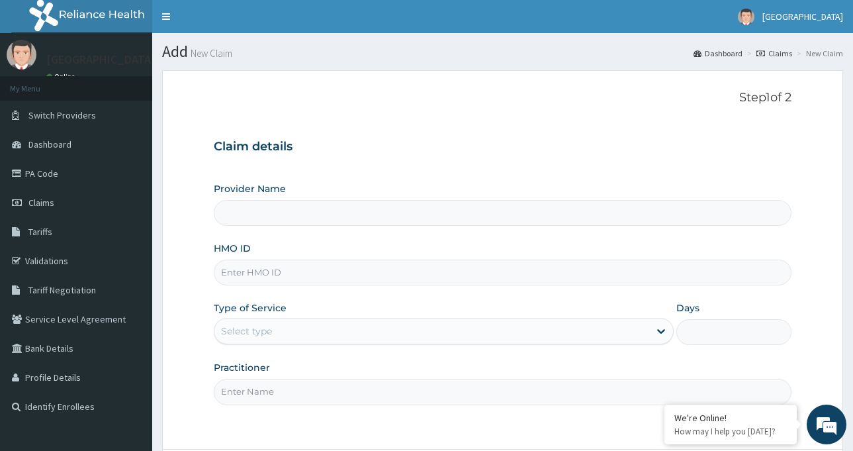
type input "[GEOGRAPHIC_DATA]-[GEOGRAPHIC_DATA]"
paste input "SBL/10436/D"
type input "SBL/10436/D"
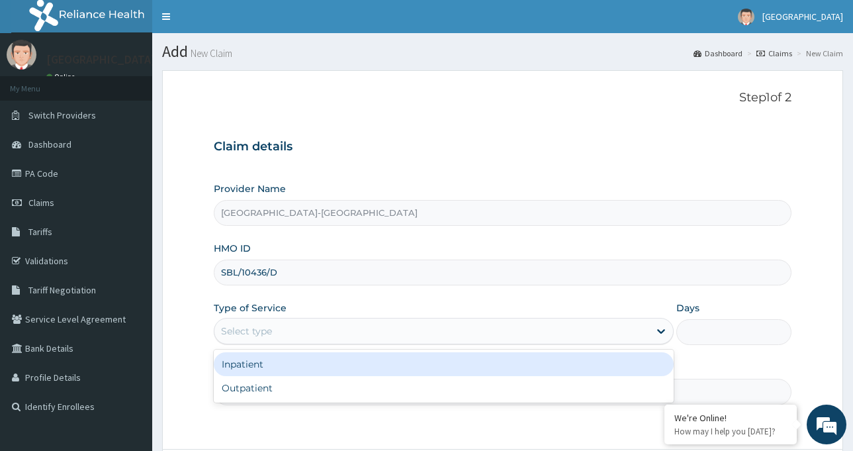
click at [285, 332] on div "Select type" at bounding box center [431, 330] width 435 height 21
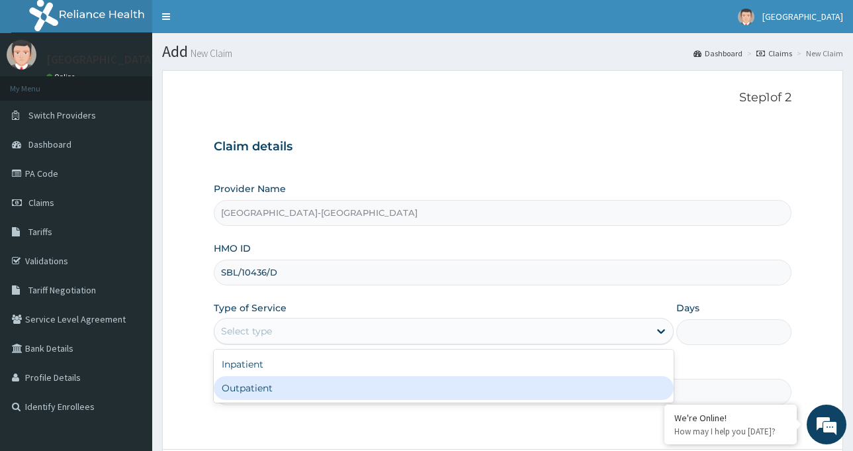
click at [283, 383] on div "Outpatient" at bounding box center [444, 388] width 460 height 24
type input "1"
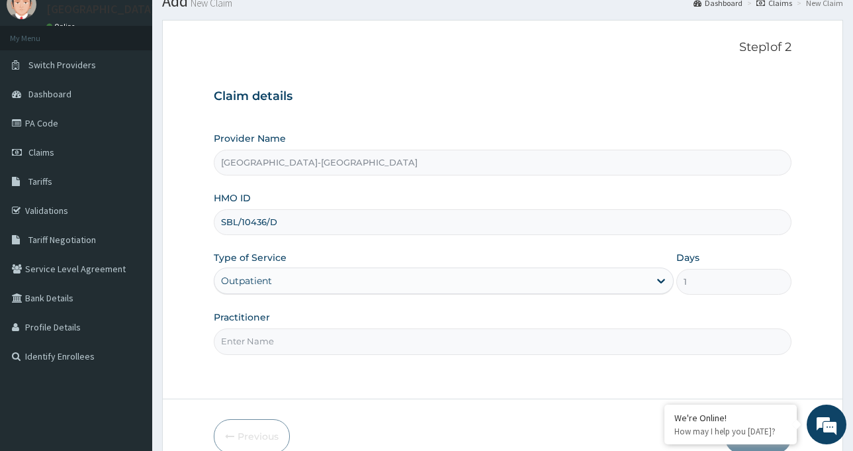
scroll to position [117, 0]
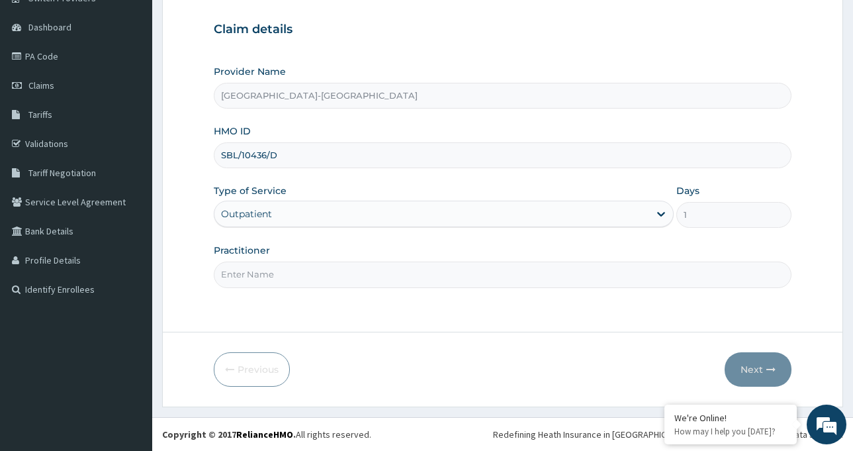
click at [318, 271] on input "Practitioner" at bounding box center [503, 275] width 578 height 26
type input "Dr Mfon Michael"
click at [759, 356] on button "Next" at bounding box center [758, 369] width 67 height 34
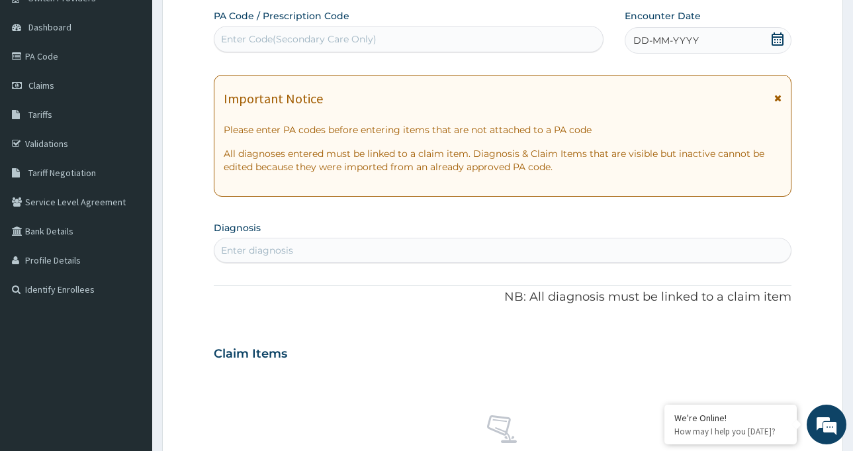
click at [318, 35] on div "Enter Code(Secondary Care Only)" at bounding box center [299, 38] width 156 height 13
paste input "PA/CEC00E"
type input "PA/CEC00E"
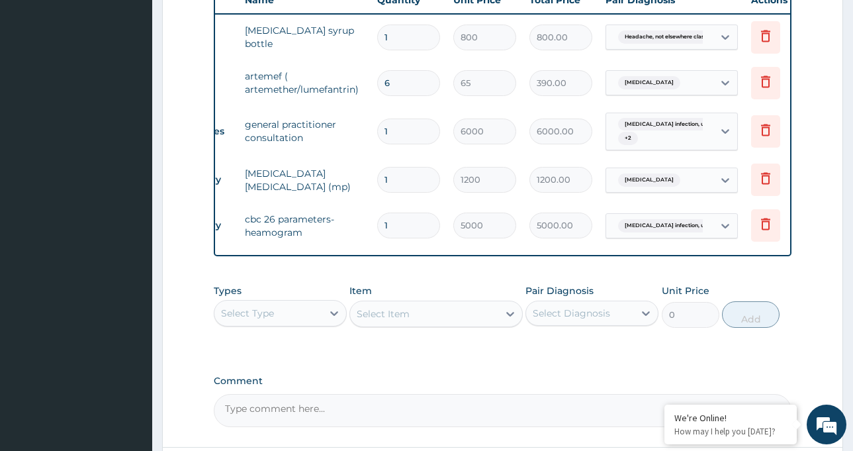
scroll to position [0, 62]
click at [757, 83] on icon at bounding box center [763, 81] width 16 height 16
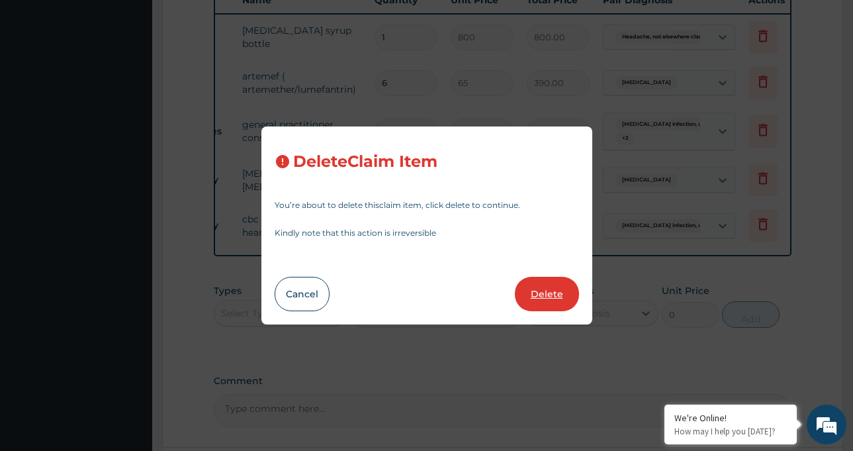
click at [559, 298] on button "Delete" at bounding box center [547, 294] width 64 height 34
type input "1"
type input "6000"
type input "6000.00"
type input "1200"
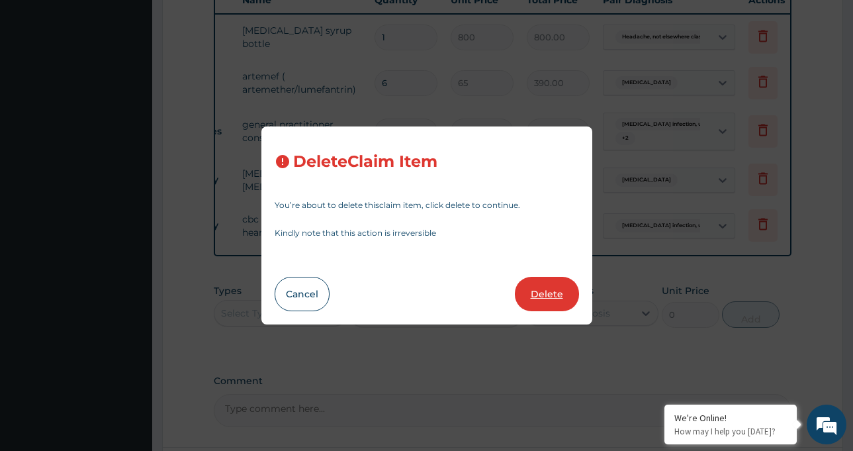
type input "1200.00"
type input "5000"
type input "5000.00"
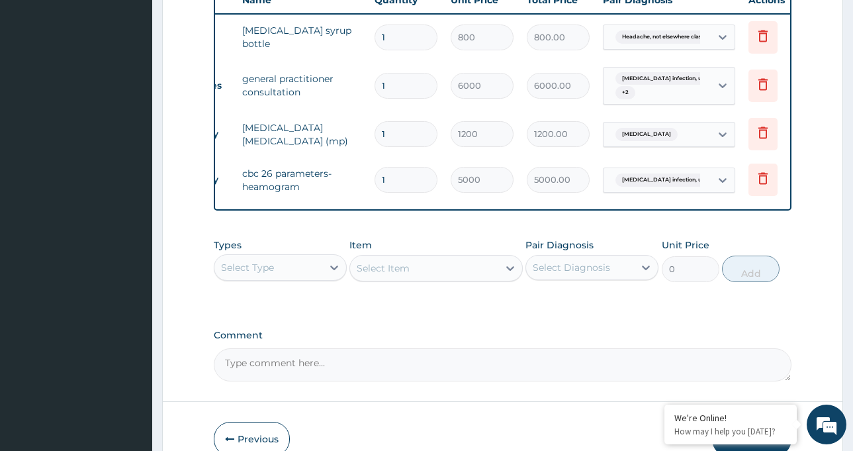
click at [289, 274] on div "Select Type" at bounding box center [268, 267] width 108 height 21
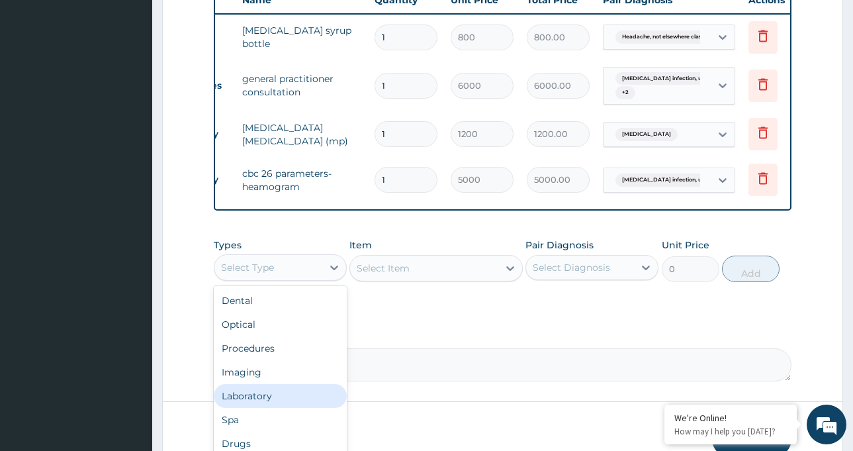
scroll to position [45, 0]
click at [271, 409] on div "Drugs" at bounding box center [280, 399] width 133 height 24
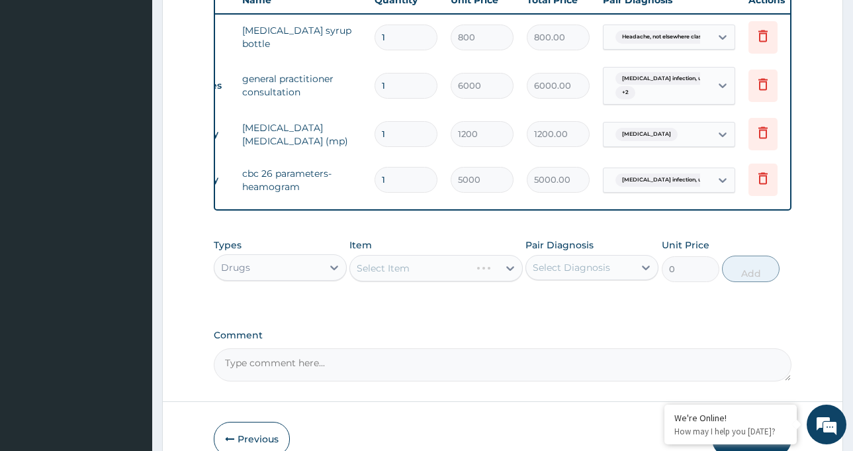
click at [411, 277] on div "Select Item" at bounding box center [436, 268] width 173 height 26
click at [411, 272] on div "Select Item" at bounding box center [436, 268] width 173 height 26
click at [455, 279] on div "Select Item" at bounding box center [436, 268] width 173 height 26
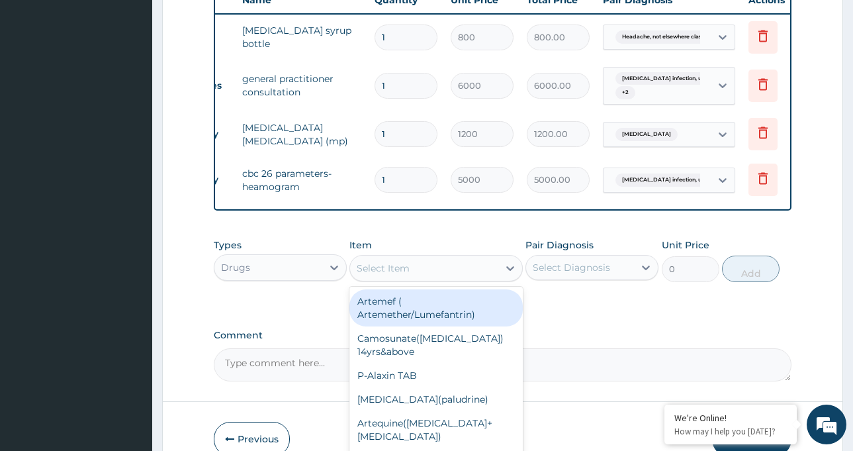
click at [406, 274] on div "Select Item" at bounding box center [383, 268] width 53 height 13
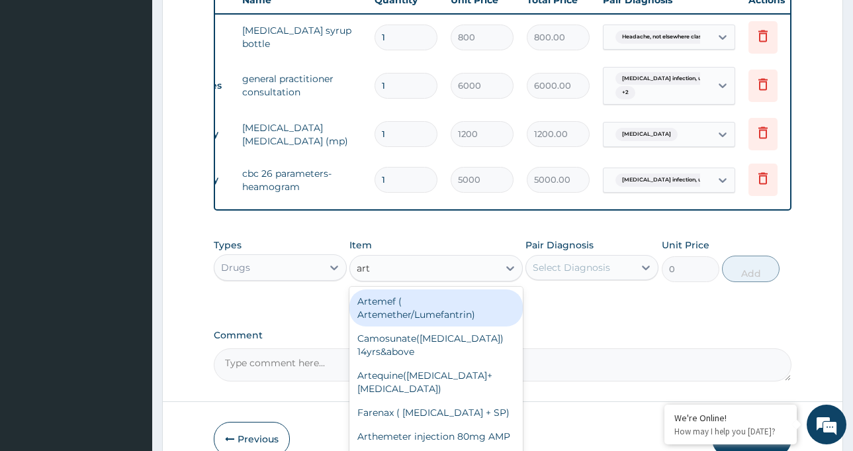
type input "arte"
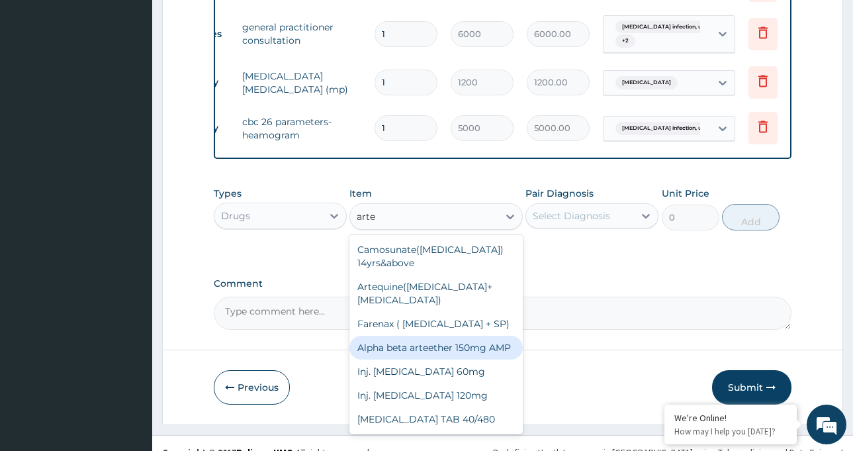
scroll to position [593, 0]
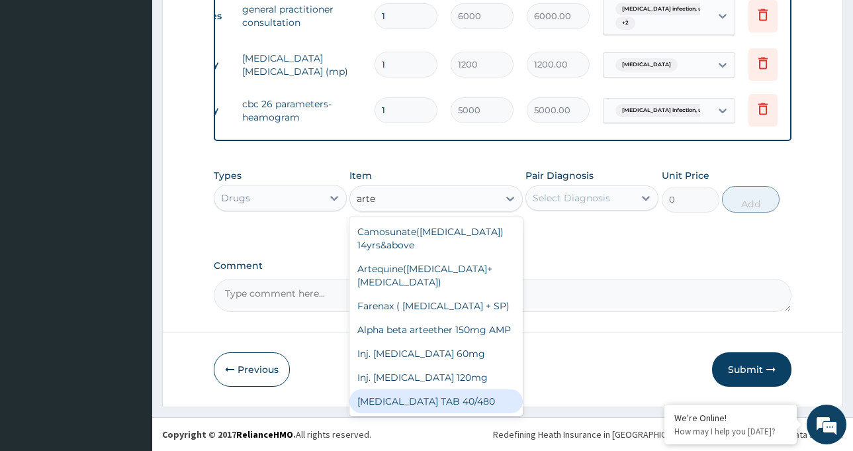
click at [455, 389] on div "ARTEMETHER TAB 40/480" at bounding box center [436, 401] width 173 height 24
type input "350"
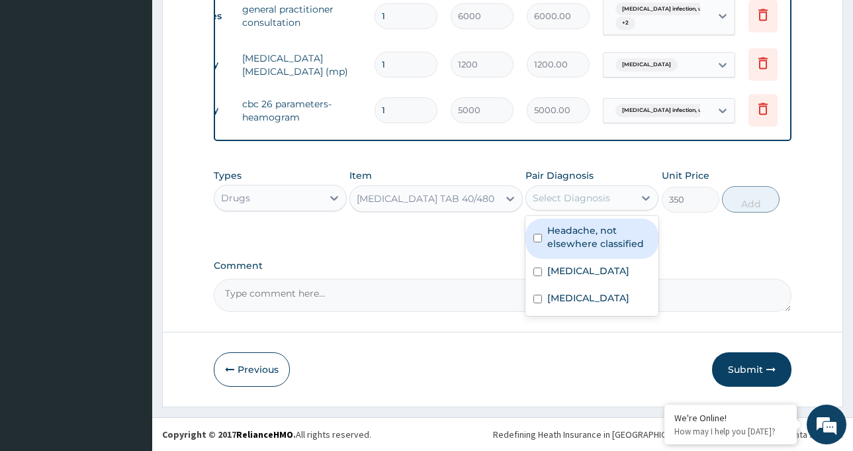
click at [606, 190] on div "Select Diagnosis" at bounding box center [580, 197] width 108 height 21
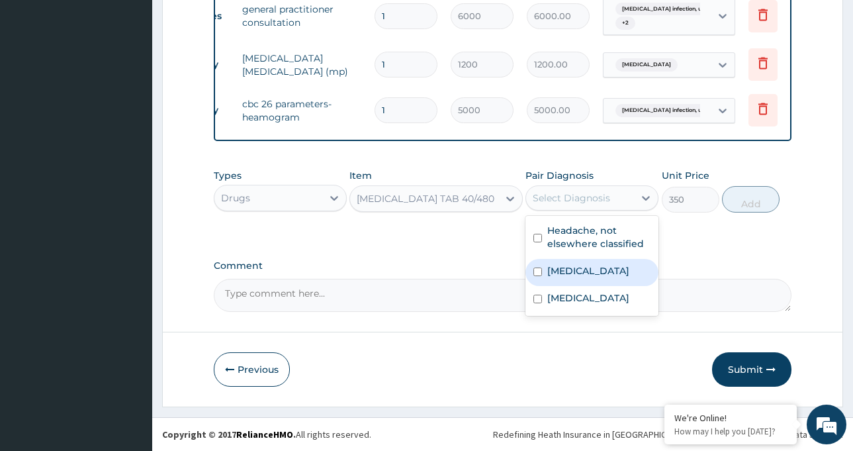
drag, startPoint x: 612, startPoint y: 267, endPoint x: 612, endPoint y: 276, distance: 8.6
click at [612, 271] on label "Malaria, unspecified" at bounding box center [589, 270] width 82 height 13
checkbox input "true"
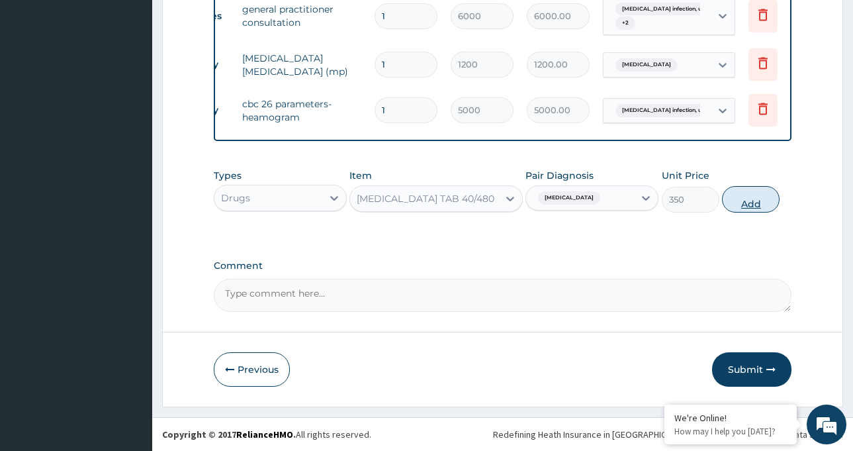
click at [749, 199] on button "Add" at bounding box center [751, 199] width 58 height 26
type input "0"
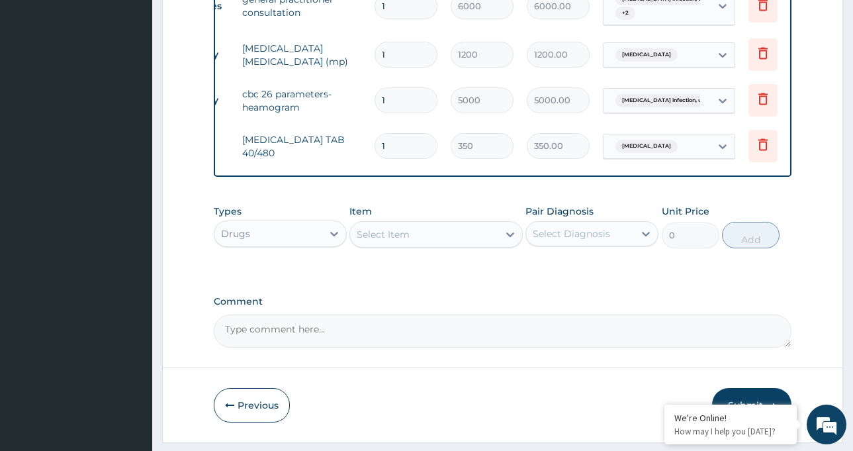
drag, startPoint x: 414, startPoint y: 144, endPoint x: 367, endPoint y: 144, distance: 47.0
click at [367, 144] on tr "Drugs ARTEMETHER TAB 40/480 1 350 350.00 Malaria, unspecified Delete" at bounding box center [484, 146] width 649 height 46
type input "6"
type input "2100.00"
type input "6"
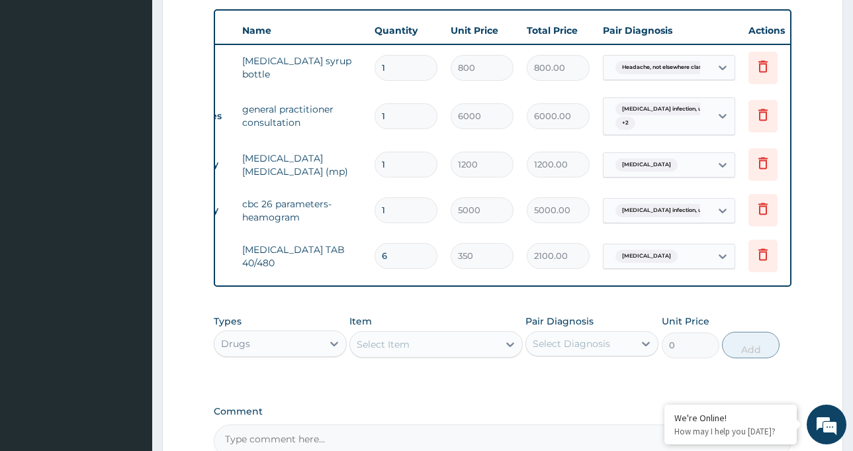
scroll to position [461, 0]
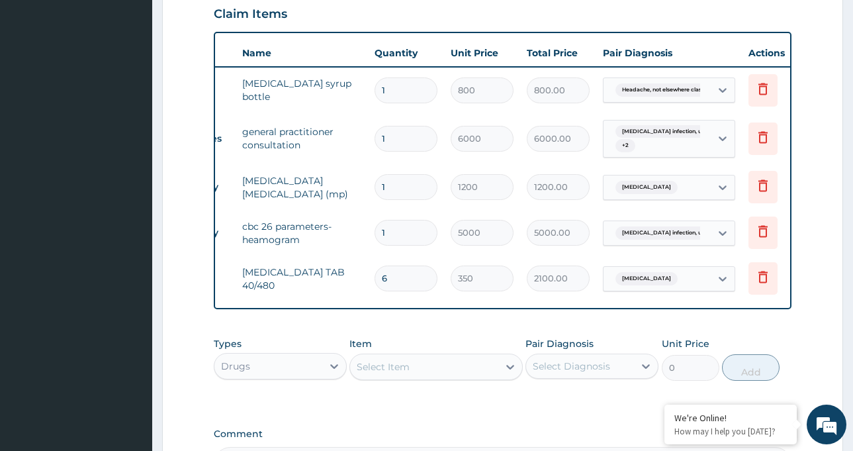
click at [322, 275] on td "ARTEMETHER TAB 40/480" at bounding box center [302, 279] width 132 height 40
click at [702, 283] on div "Malaria, unspecified" at bounding box center [657, 278] width 107 height 23
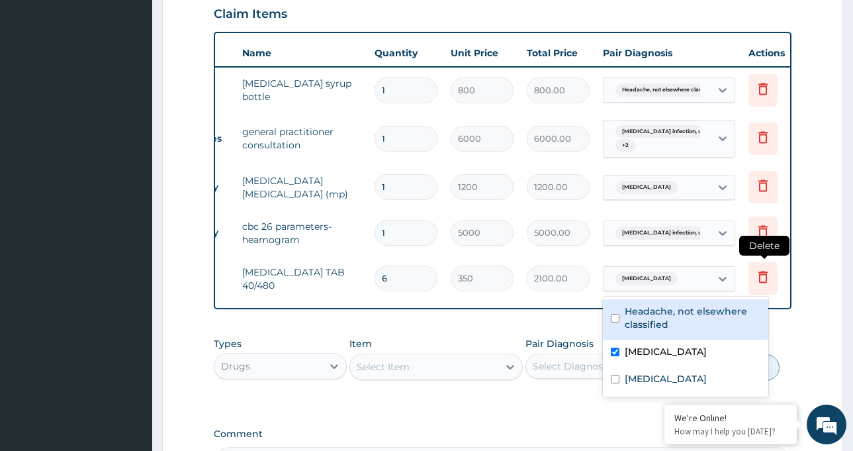
click at [766, 276] on icon at bounding box center [763, 277] width 16 height 16
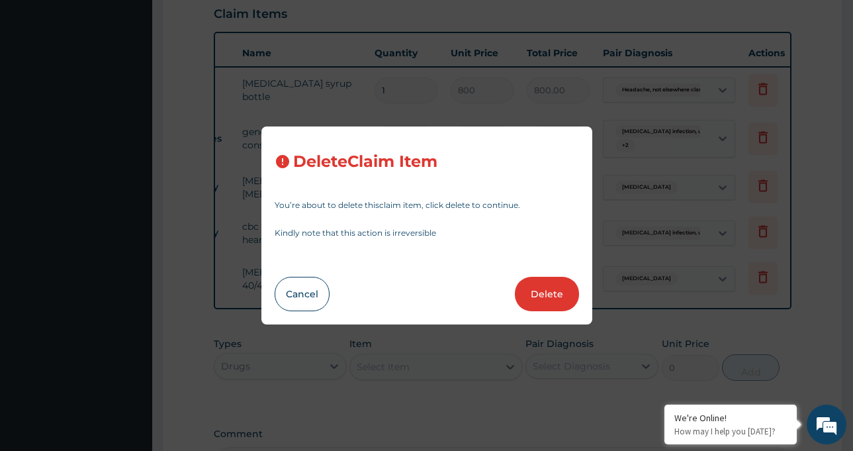
drag, startPoint x: 522, startPoint y: 290, endPoint x: 535, endPoint y: 290, distance: 12.6
click at [532, 290] on button "Delete" at bounding box center [547, 294] width 64 height 34
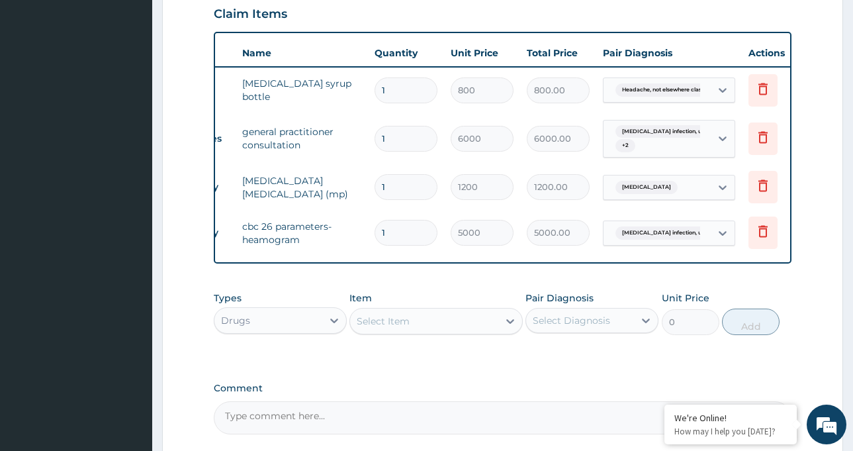
click at [310, 327] on div "Drugs" at bounding box center [268, 320] width 108 height 21
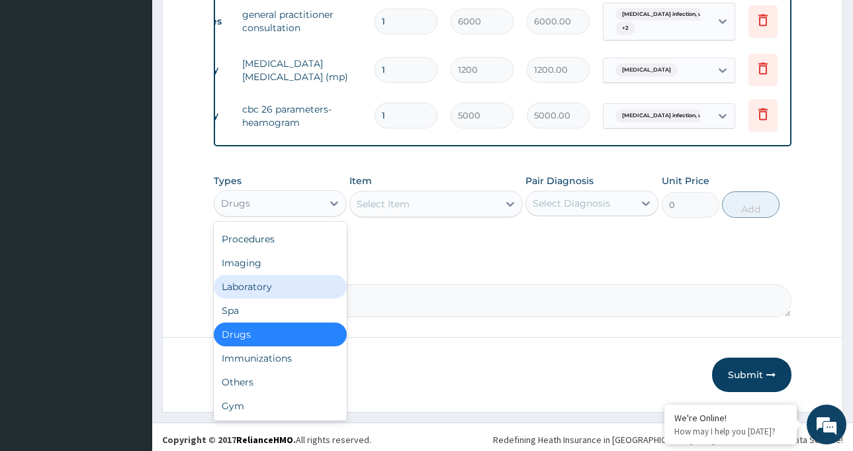
scroll to position [593, 0]
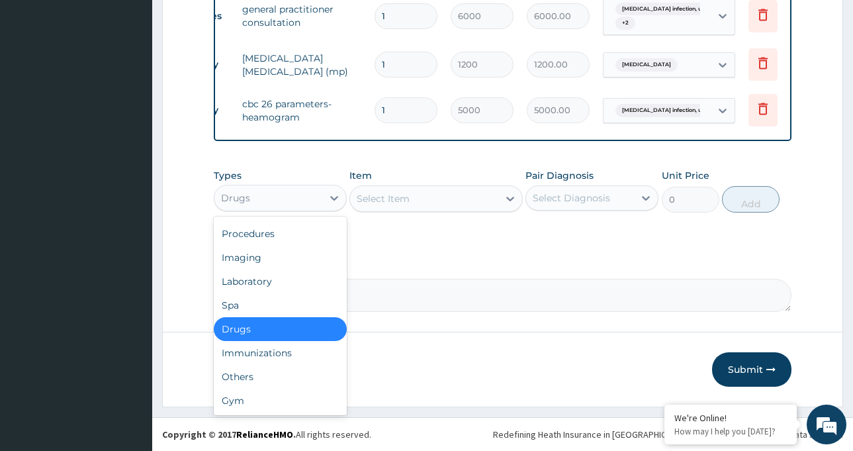
click at [269, 334] on div "Drugs" at bounding box center [280, 329] width 133 height 24
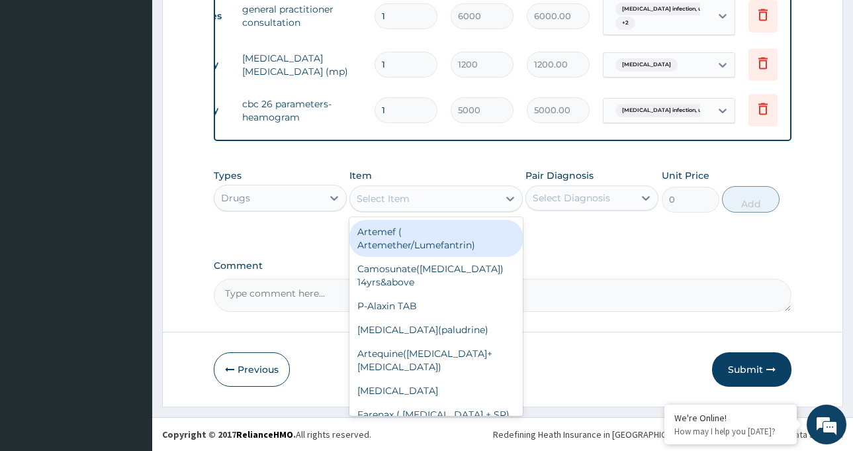
click at [438, 197] on div "Select Item" at bounding box center [424, 198] width 148 height 21
click at [450, 244] on div "Artemef ( Artemether/Lumefantrin)" at bounding box center [436, 238] width 173 height 37
type input "65"
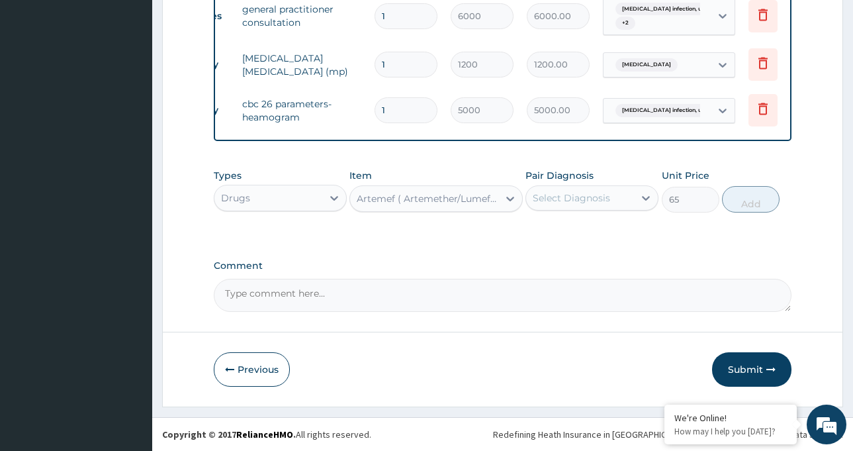
click at [584, 200] on div "Select Diagnosis" at bounding box center [571, 197] width 77 height 13
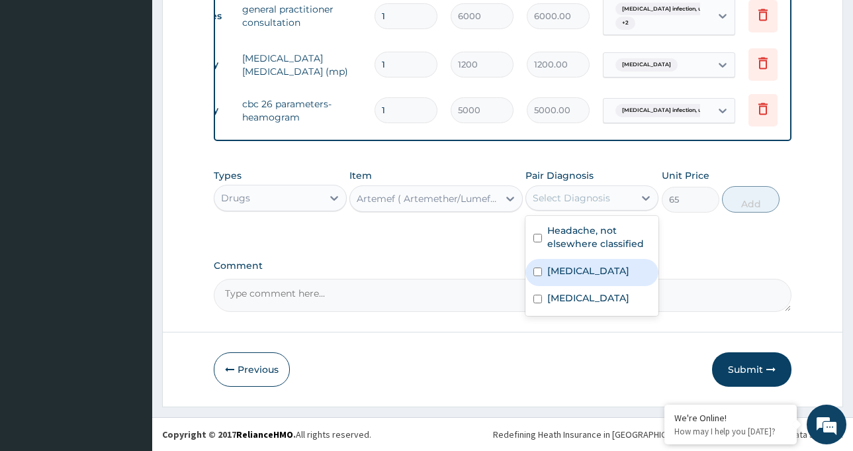
click at [588, 278] on div "Malaria, unspecified" at bounding box center [592, 272] width 133 height 27
checkbox input "true"
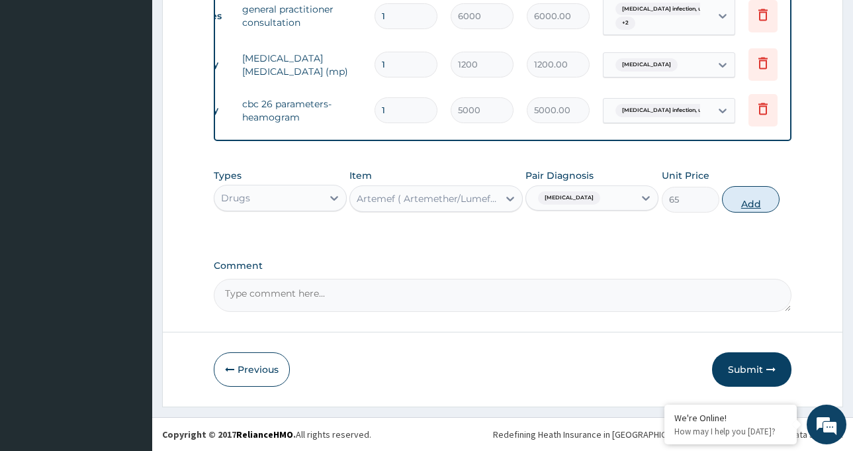
click at [751, 201] on button "Add" at bounding box center [751, 199] width 58 height 26
type input "0"
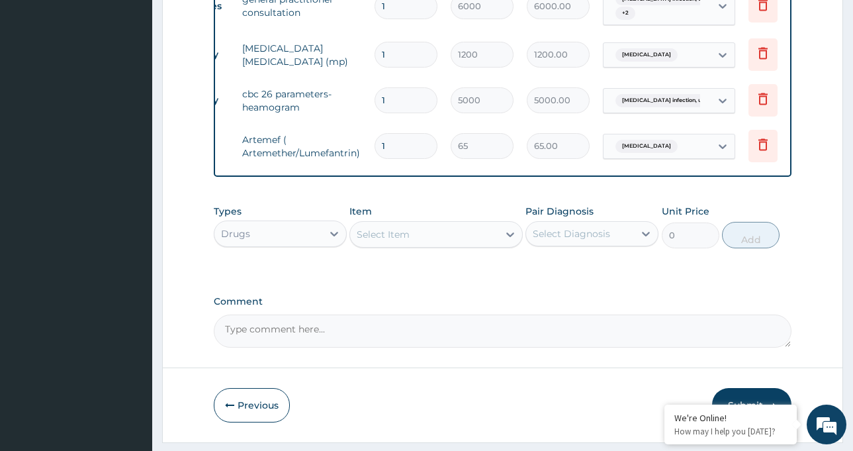
drag, startPoint x: 411, startPoint y: 152, endPoint x: 335, endPoint y: 143, distance: 76.7
click at [335, 143] on tr "Drugs Artemef ( Artemether/Lumefantrin) 1 65 65.00 Malaria, unspecified Delete" at bounding box center [484, 146] width 649 height 46
type input "6"
type input "390.00"
type input "6"
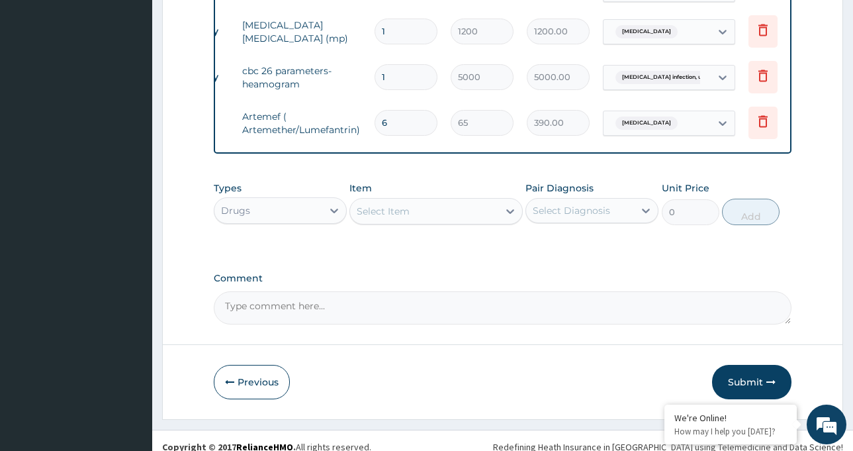
scroll to position [639, 0]
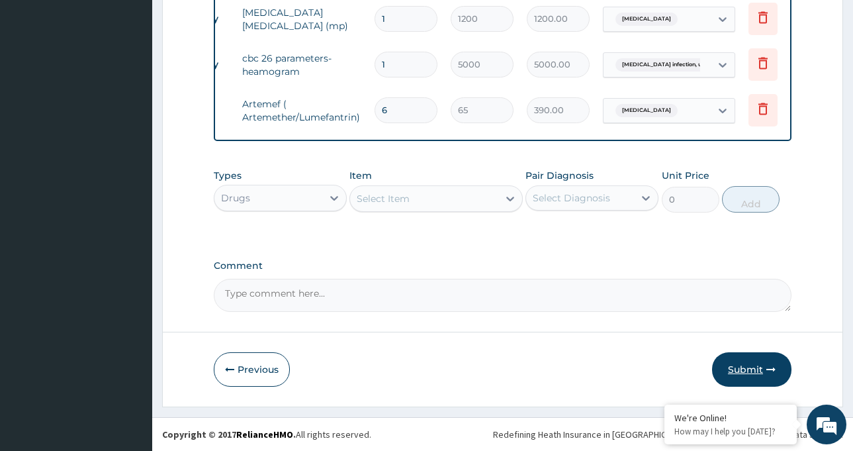
click at [759, 371] on button "Submit" at bounding box center [751, 369] width 79 height 34
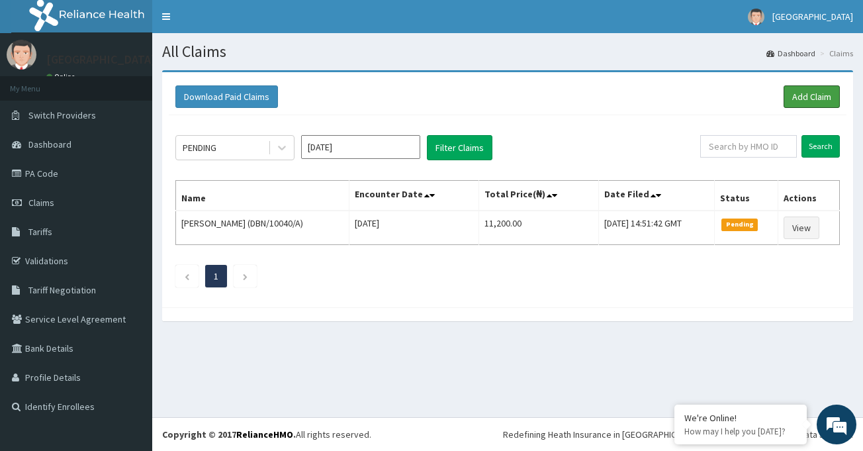
drag, startPoint x: 803, startPoint y: 90, endPoint x: 798, endPoint y: 83, distance: 8.5
click at [803, 89] on link "Add Claim" at bounding box center [812, 96] width 56 height 23
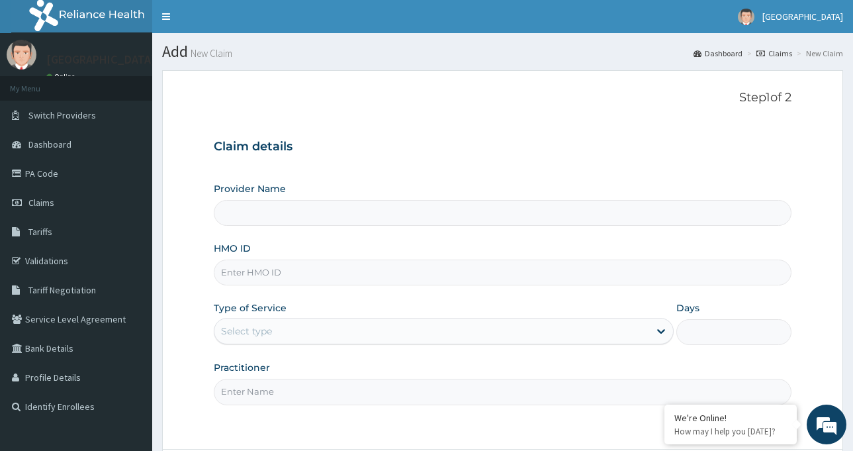
type input "St. Luke's Hospital-LAGOS"
paste input "RIS/10069/E"
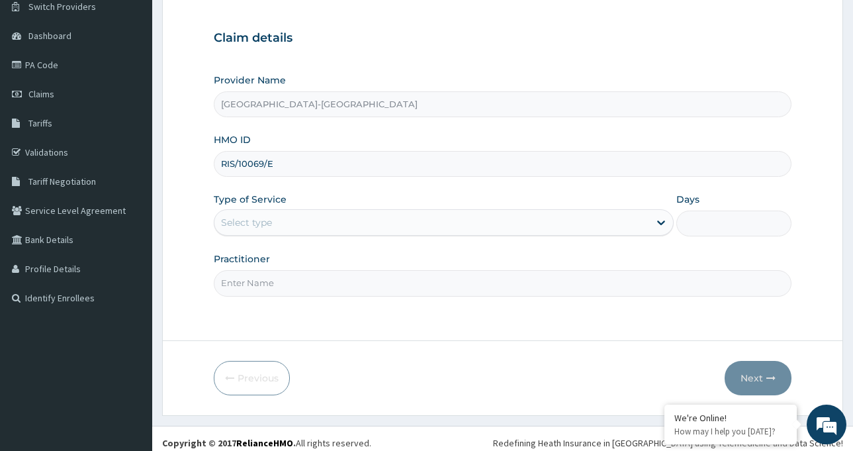
scroll to position [117, 0]
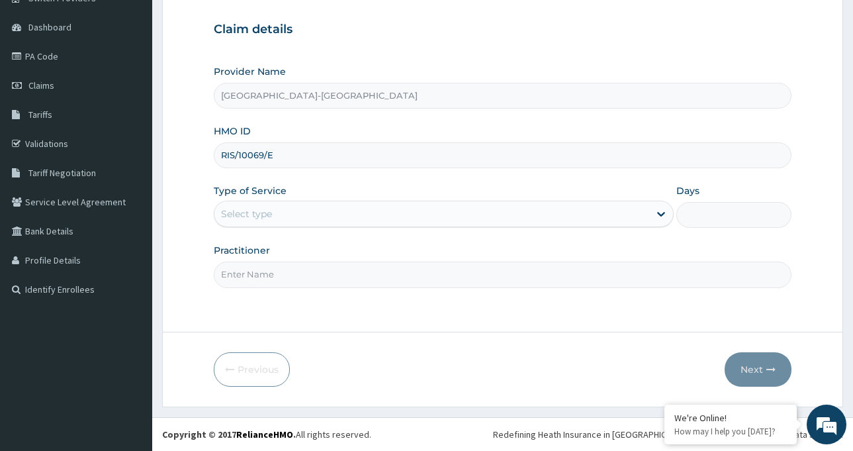
type input "RIS/10069/E"
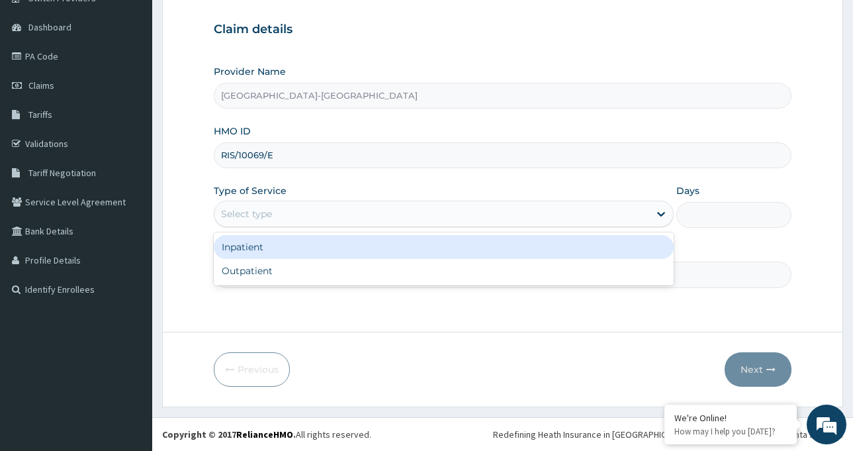
click at [277, 209] on div "Select type" at bounding box center [431, 213] width 435 height 21
click at [278, 250] on div "Inpatient" at bounding box center [444, 247] width 460 height 24
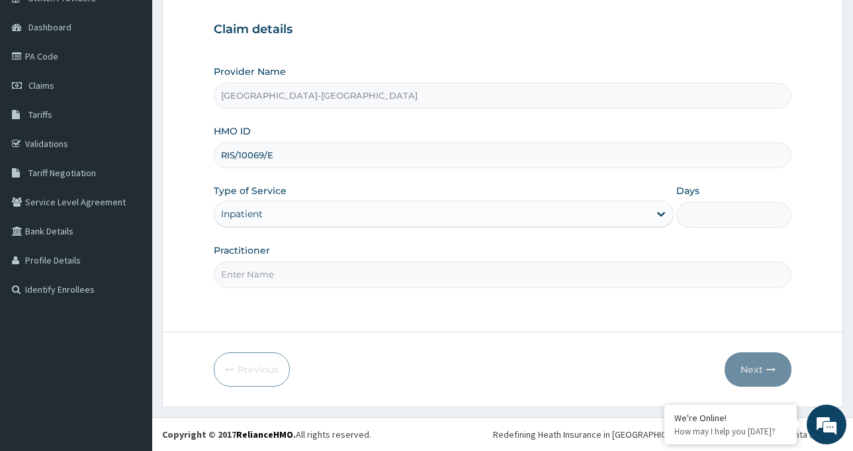
click at [698, 211] on input "Days" at bounding box center [734, 215] width 115 height 26
type input "1"
click at [284, 273] on input "Practitioner" at bounding box center [503, 275] width 578 height 26
type input "[PERSON_NAME]"
click at [762, 370] on button "Next" at bounding box center [758, 369] width 67 height 34
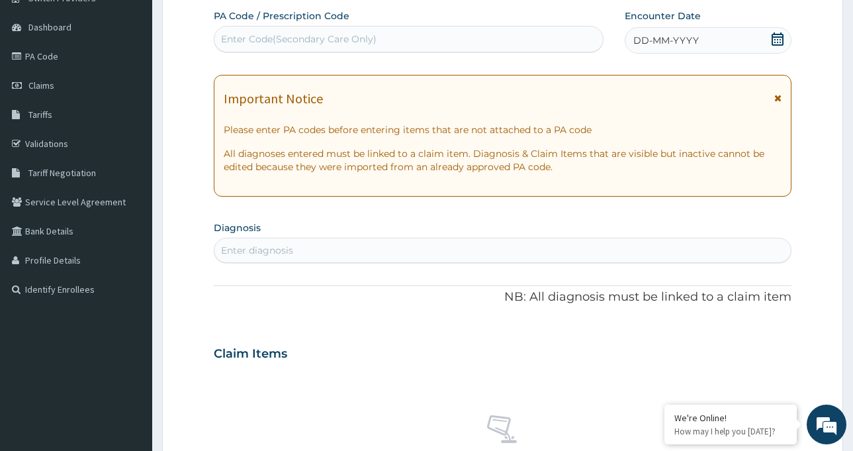
click at [315, 32] on div "Enter Code(Secondary Care Only)" at bounding box center [408, 38] width 389 height 21
paste input "PA/56E915"
type input "PA/56E915"
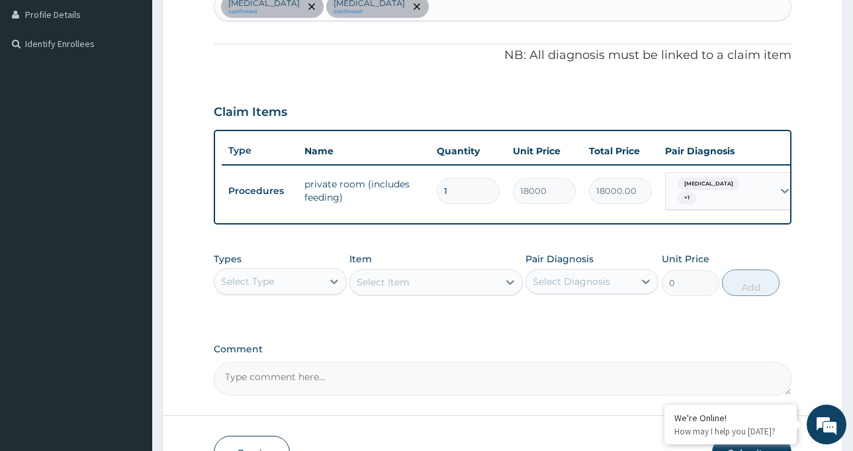
scroll to position [183, 0]
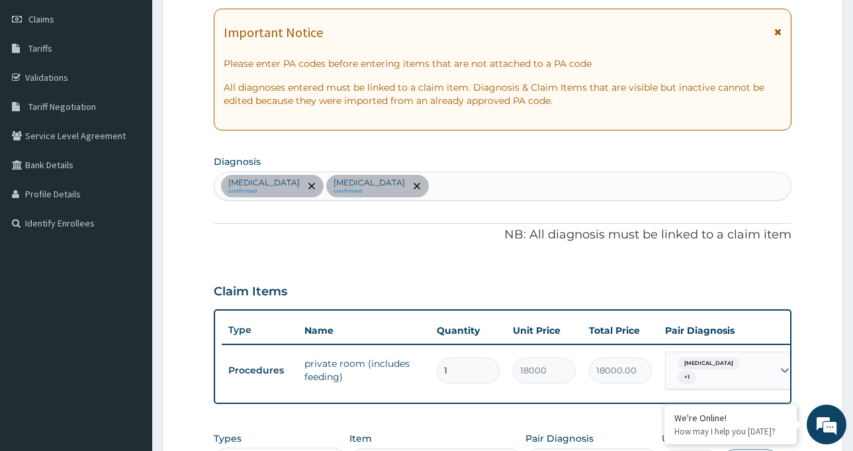
click at [414, 183] on div "Malaria confirmed Sepsis confirmed" at bounding box center [502, 186] width 577 height 28
type input "upper respiratory"
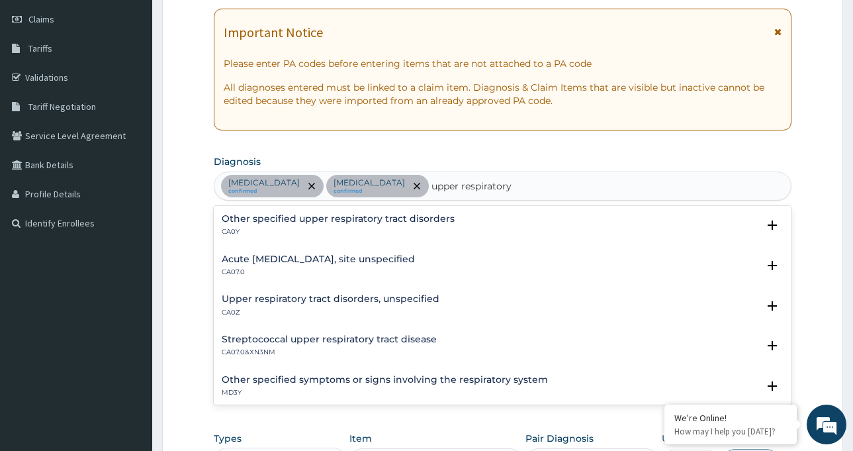
click at [363, 265] on div "Acute upper respiratory infection, site unspecified CA07.0" at bounding box center [318, 265] width 193 height 23
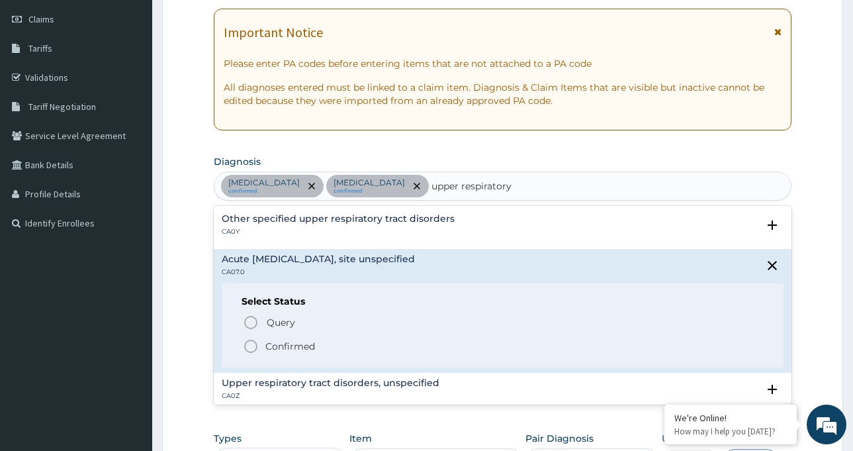
click at [250, 342] on icon "status option filled" at bounding box center [251, 346] width 16 height 16
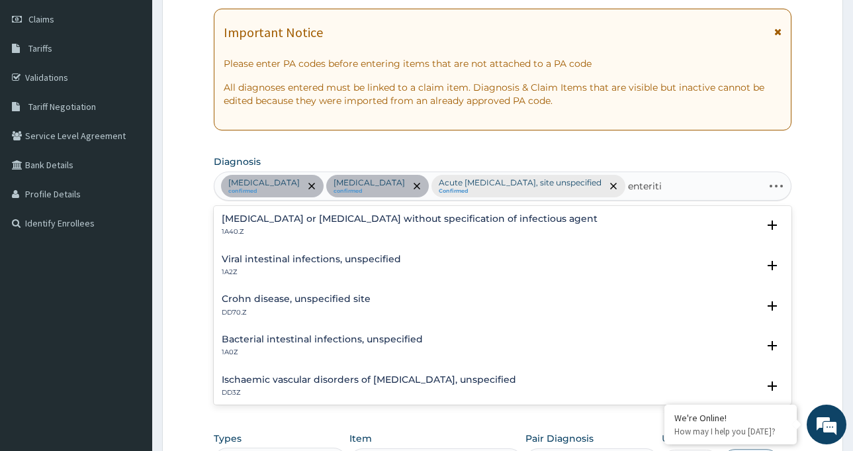
type input "enteritis"
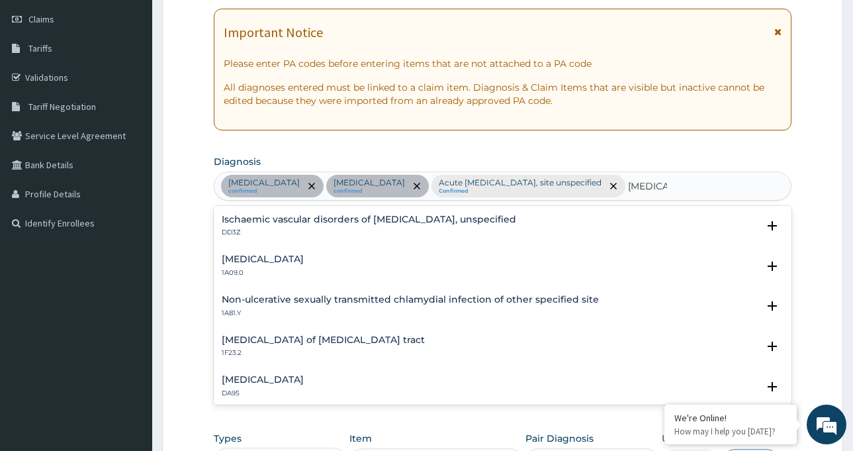
scroll to position [94, 0]
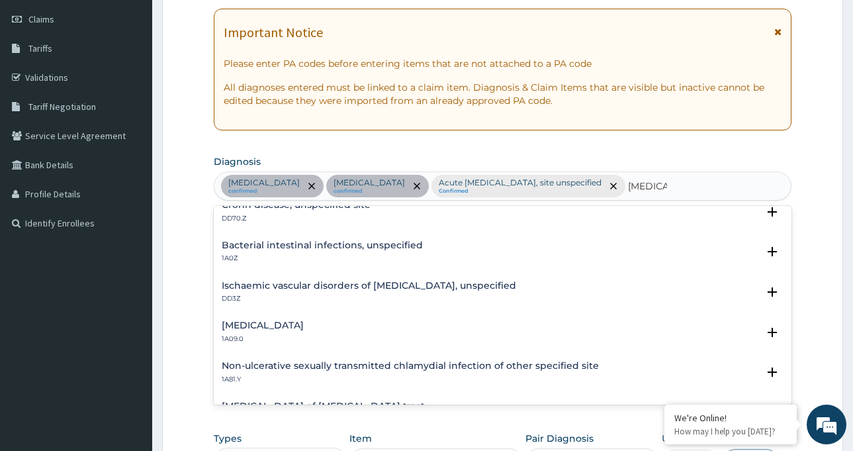
click at [304, 324] on h4 "Salmonella enteritis" at bounding box center [263, 325] width 82 height 10
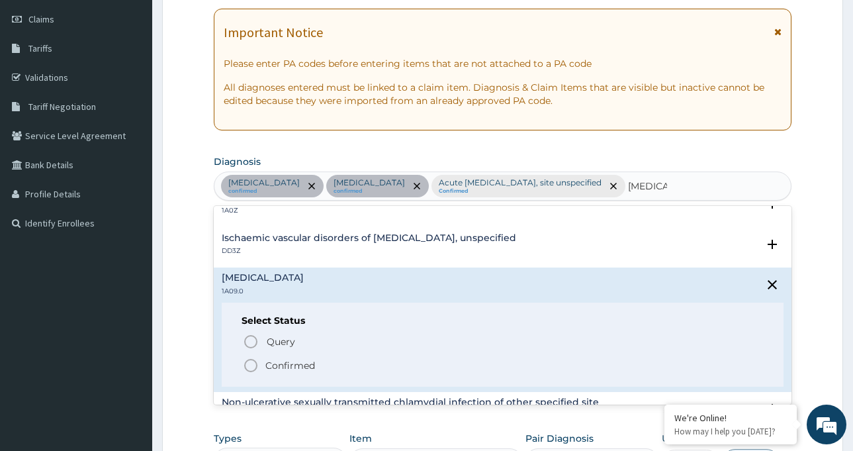
scroll to position [160, 0]
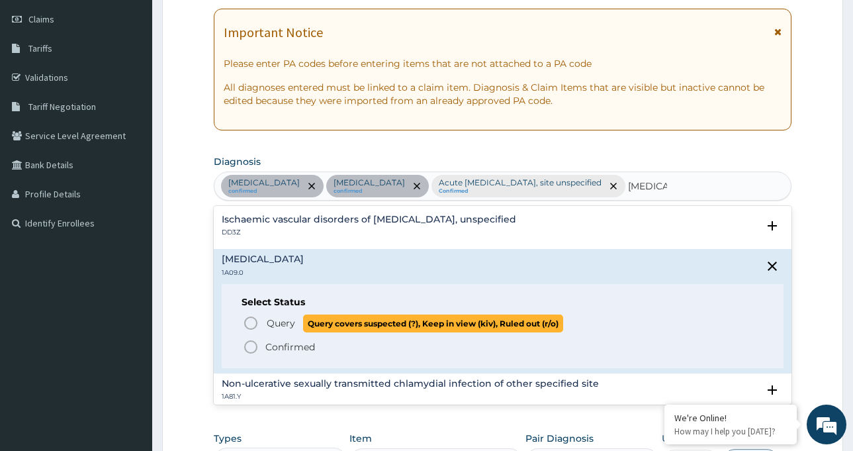
click at [254, 322] on icon "status option query" at bounding box center [251, 323] width 16 height 16
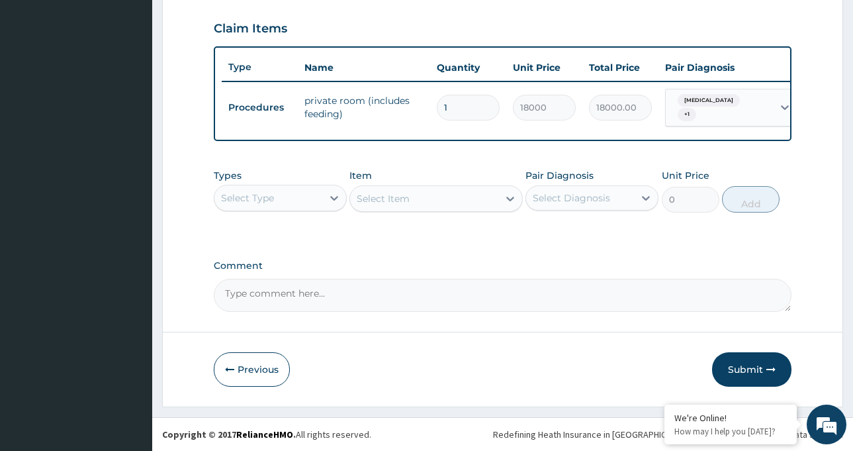
scroll to position [451, 0]
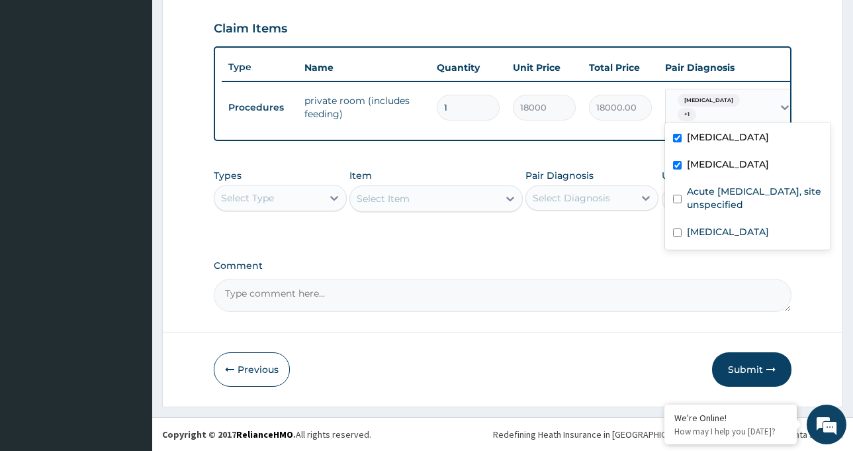
click at [747, 105] on div "Malaria + 1" at bounding box center [719, 107] width 107 height 37
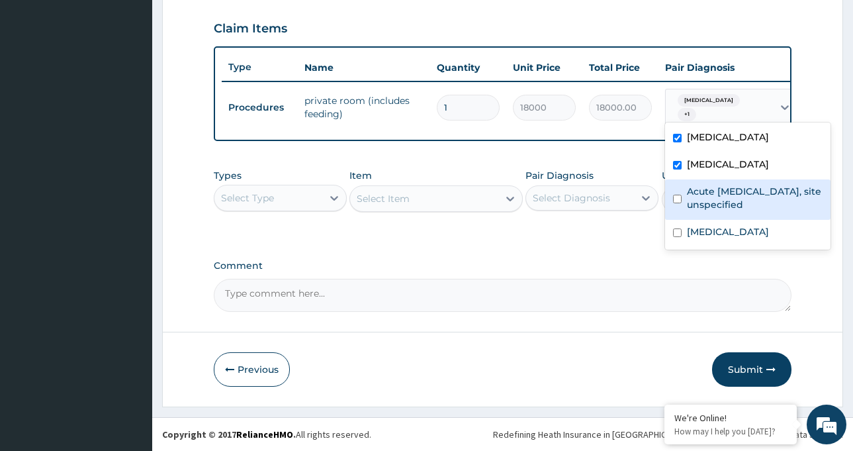
click at [712, 185] on label "Acute upper respiratory infection, site unspecified" at bounding box center [755, 198] width 136 height 26
checkbox input "true"
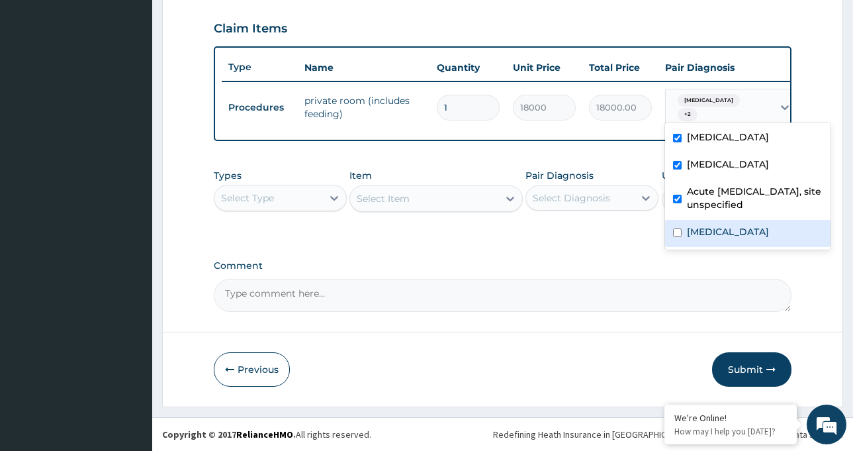
drag, startPoint x: 713, startPoint y: 225, endPoint x: 727, endPoint y: 272, distance: 49.0
click at [713, 226] on label "Salmonella enteritis" at bounding box center [728, 231] width 82 height 13
checkbox input "true"
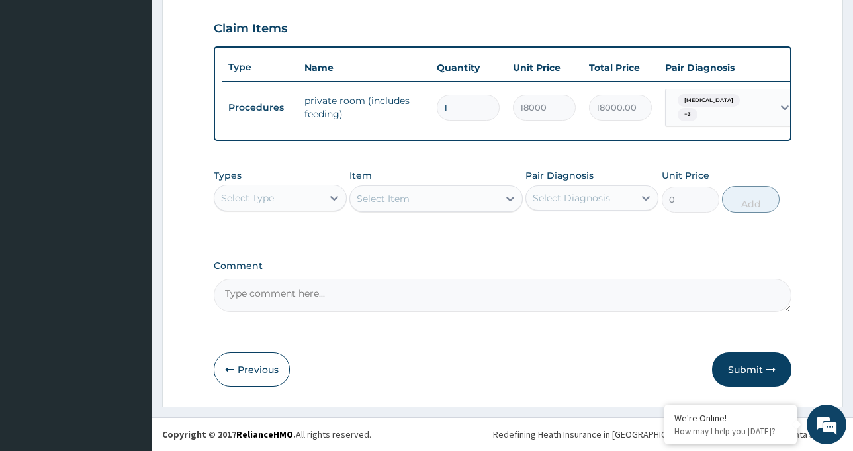
click at [747, 364] on button "Submit" at bounding box center [751, 369] width 79 height 34
click at [753, 362] on button "Submit" at bounding box center [751, 369] width 79 height 34
click at [740, 369] on button "Submit" at bounding box center [751, 369] width 79 height 34
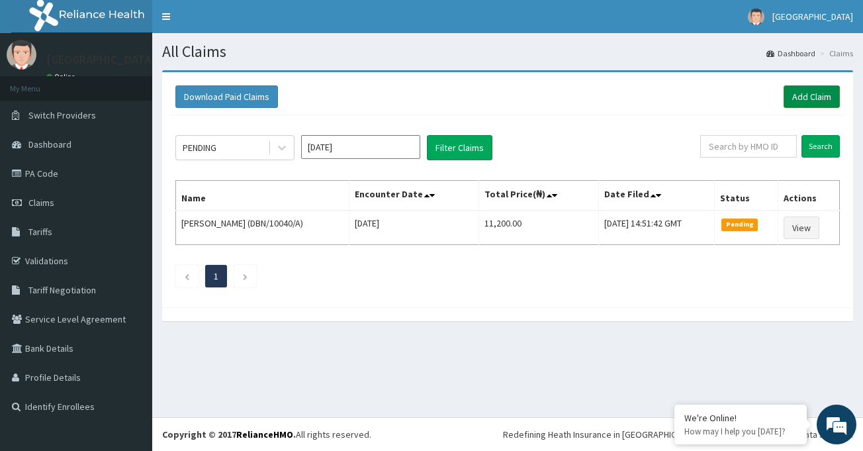
click at [828, 92] on link "Add Claim" at bounding box center [812, 96] width 56 height 23
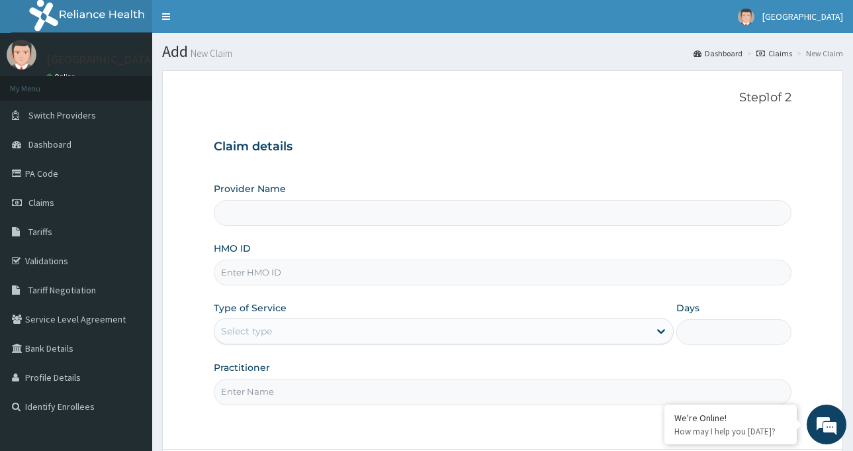
type input "[GEOGRAPHIC_DATA]-[GEOGRAPHIC_DATA]"
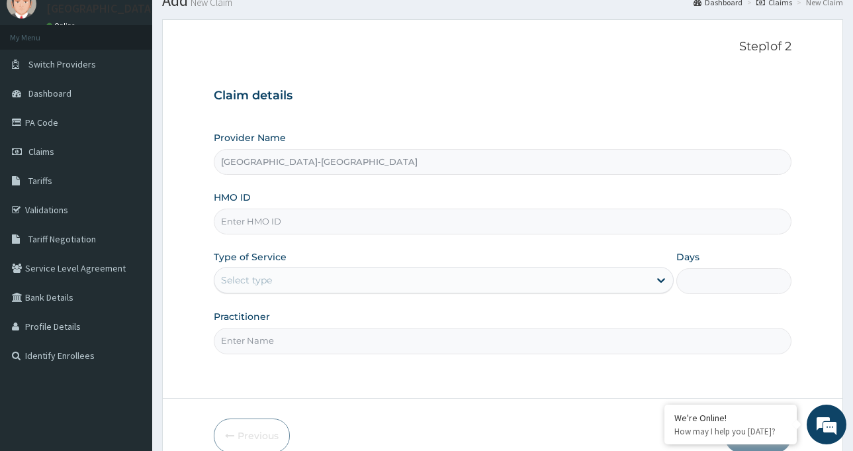
scroll to position [117, 0]
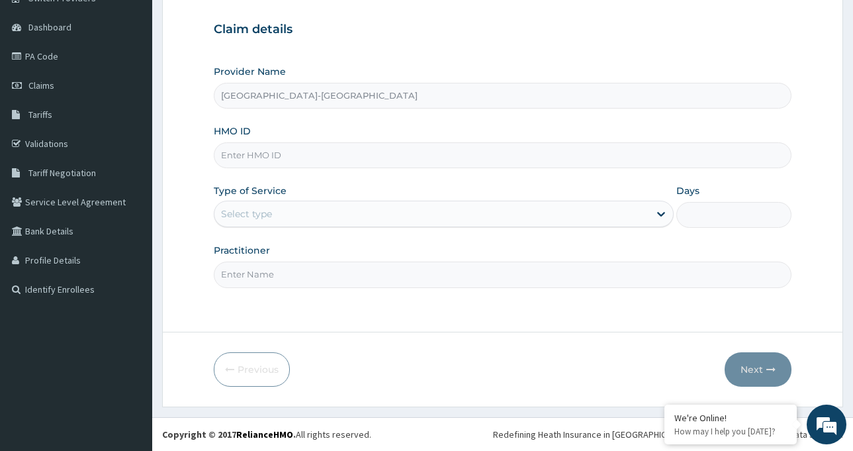
paste input "RIS/10069/E"
type input "RIS/10069/E"
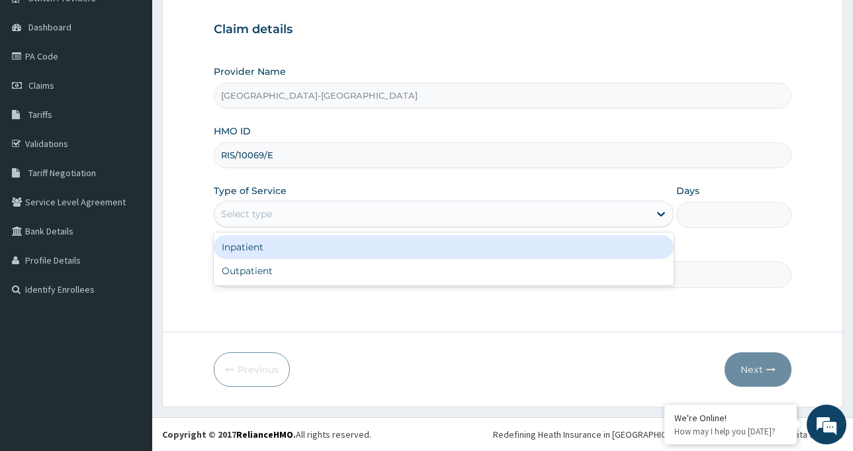
drag, startPoint x: 285, startPoint y: 213, endPoint x: 286, endPoint y: 238, distance: 25.9
click at [285, 212] on div "Select type" at bounding box center [431, 213] width 435 height 21
click at [285, 248] on div "Inpatient" at bounding box center [444, 247] width 460 height 24
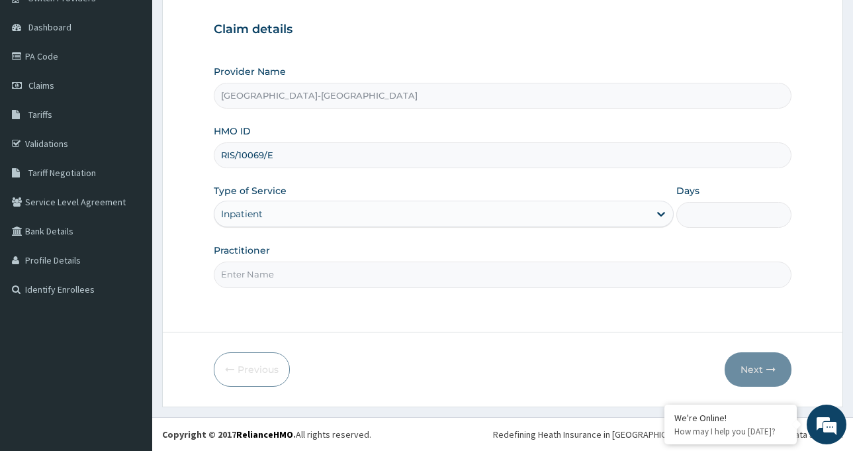
click at [720, 205] on input "Days" at bounding box center [734, 215] width 115 height 26
type input "1"
click at [338, 275] on input "Practitioner" at bounding box center [503, 275] width 578 height 26
type input "[PERSON_NAME]"
click at [737, 361] on button "Next" at bounding box center [758, 369] width 67 height 34
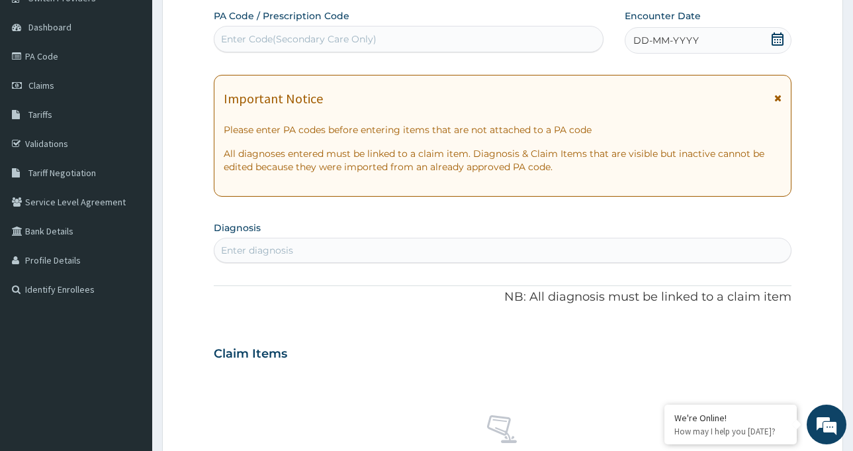
click at [338, 42] on div "Enter Code(Secondary Care Only)" at bounding box center [299, 38] width 156 height 13
paste input "PA/667813"
type input "PA/667813"
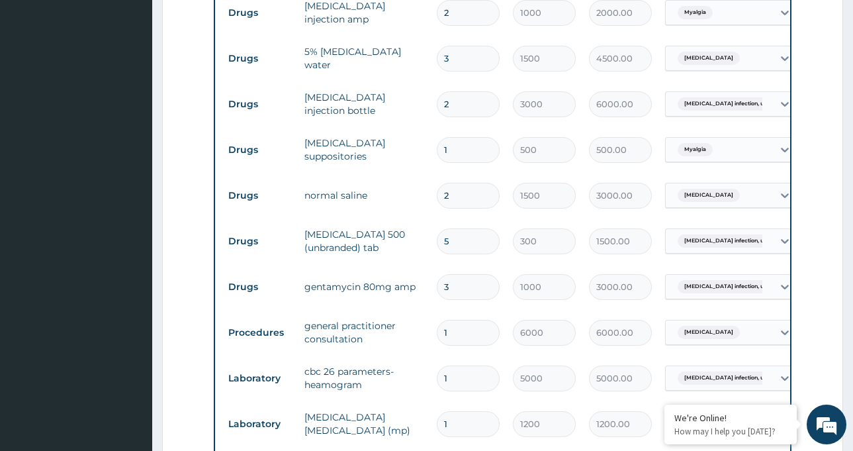
scroll to position [741, 0]
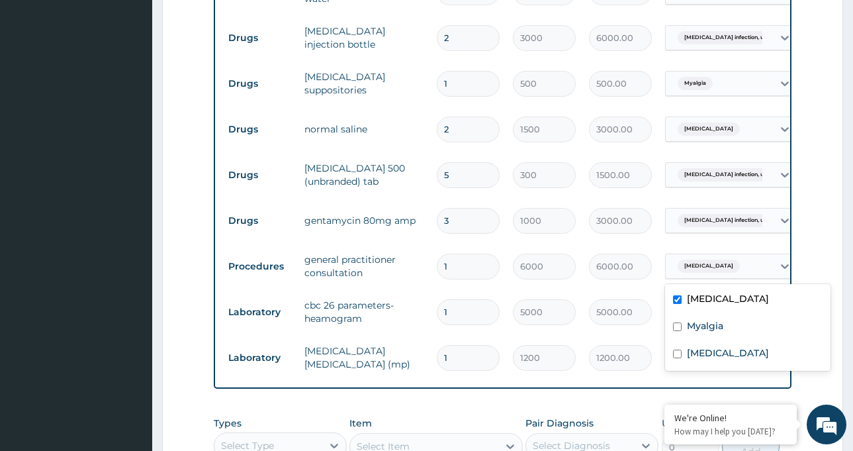
click at [716, 264] on span "[MEDICAL_DATA]" at bounding box center [709, 266] width 62 height 13
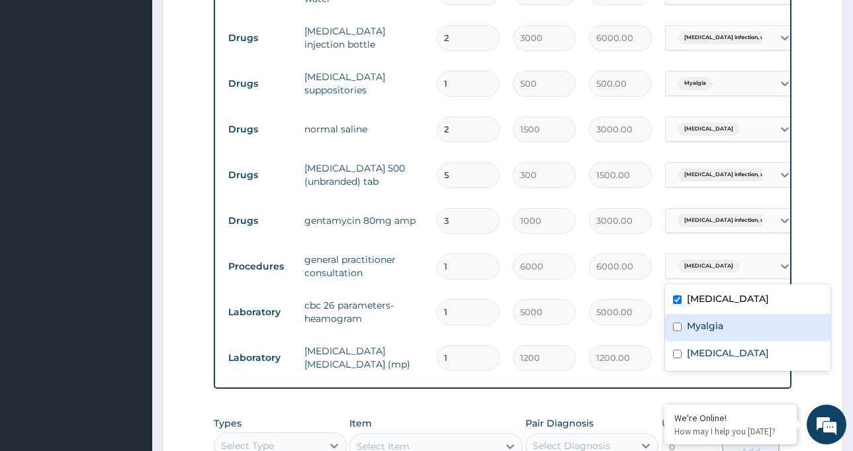
click at [703, 333] on div "Myalgia" at bounding box center [748, 327] width 166 height 27
checkbox input "true"
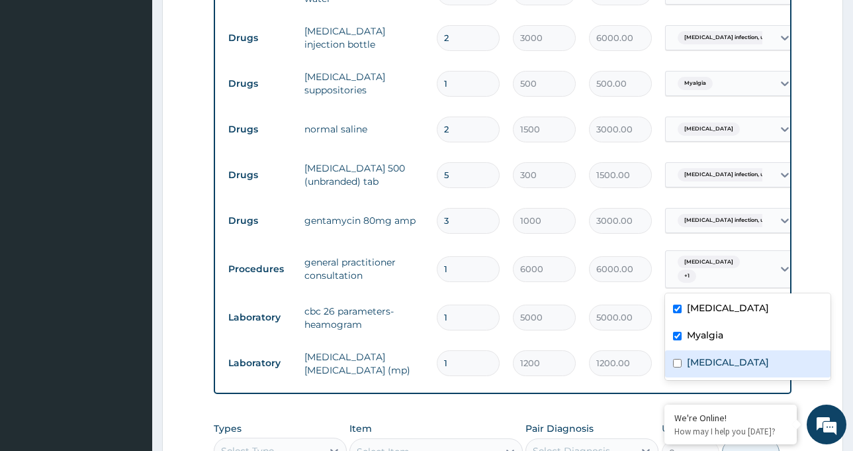
click at [703, 359] on label "[MEDICAL_DATA]" at bounding box center [728, 362] width 82 height 13
checkbox input "true"
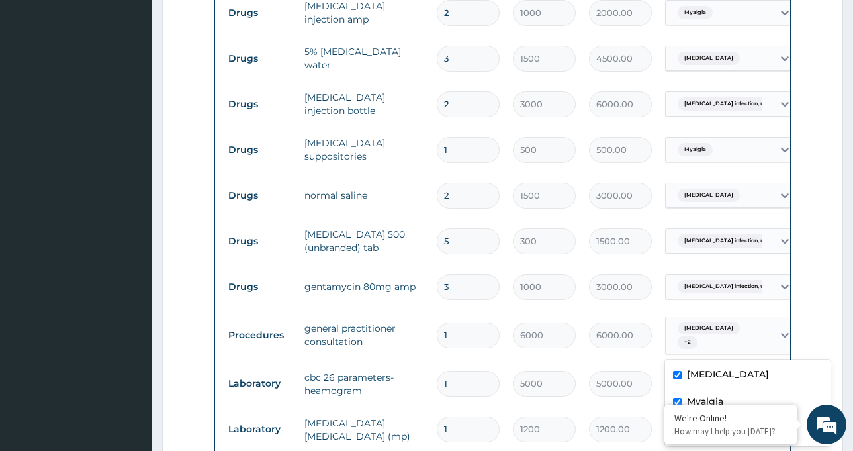
click at [728, 201] on span "[MEDICAL_DATA]" at bounding box center [709, 195] width 62 height 13
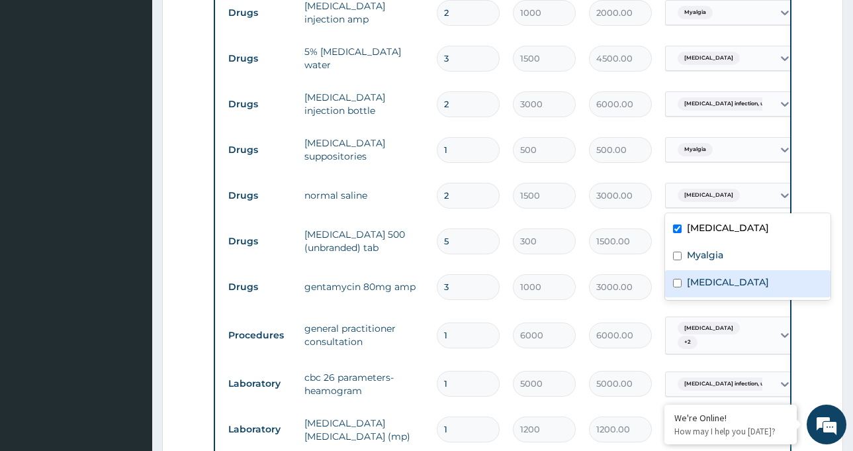
click at [705, 289] on label "[MEDICAL_DATA]" at bounding box center [728, 281] width 82 height 13
checkbox input "true"
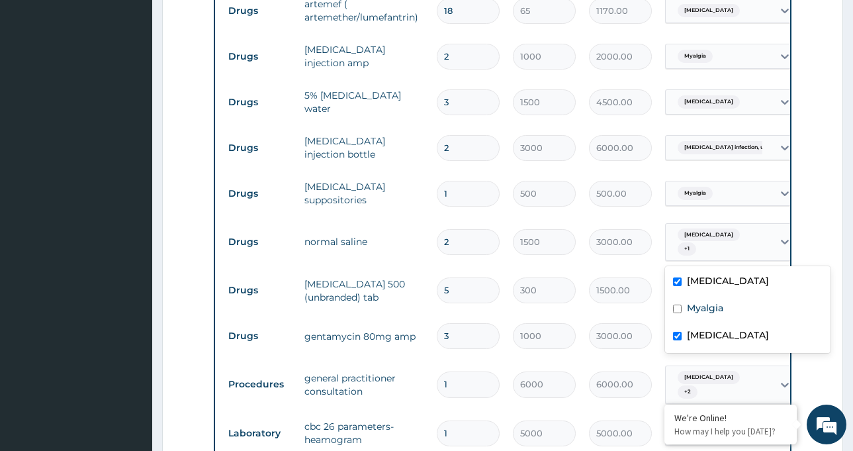
scroll to position [609, 0]
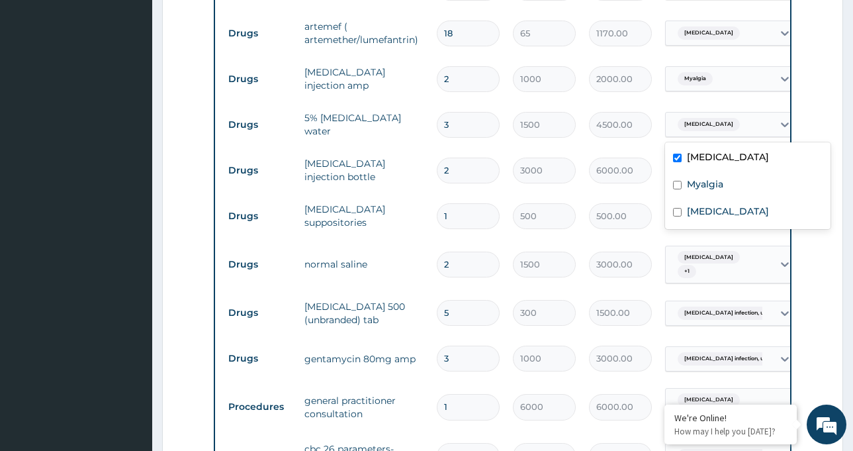
click at [709, 123] on span "[MEDICAL_DATA]" at bounding box center [709, 124] width 62 height 13
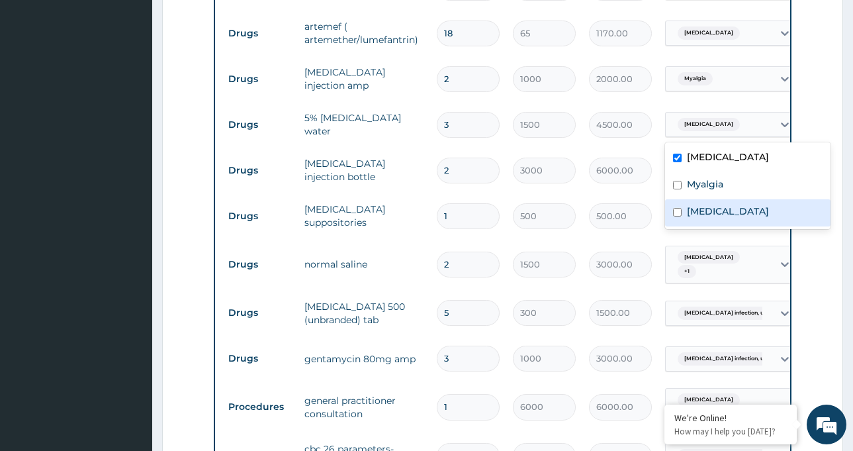
drag, startPoint x: 718, startPoint y: 224, endPoint x: 716, endPoint y: 216, distance: 8.7
click at [716, 218] on label "[MEDICAL_DATA]" at bounding box center [728, 211] width 82 height 13
checkbox input "true"
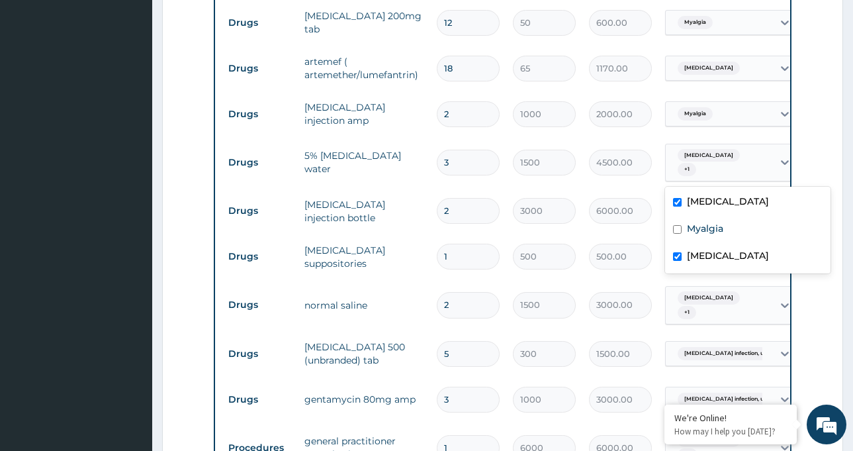
scroll to position [543, 0]
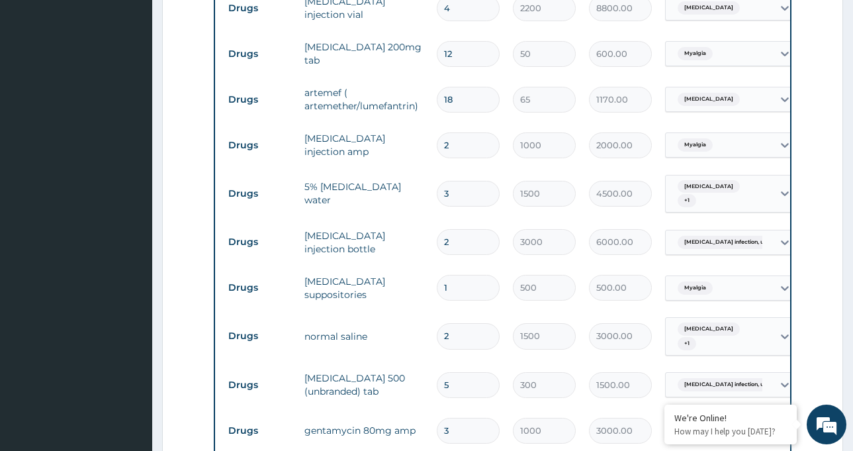
click at [700, 123] on tr "Drugs [MEDICAL_DATA] injection amp 2 1000 2000.00 Myalgia Delete" at bounding box center [546, 145] width 649 height 46
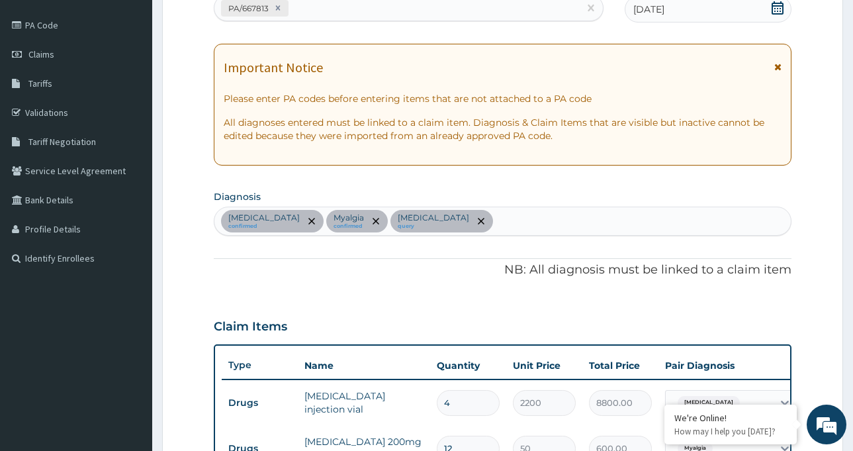
scroll to position [146, 0]
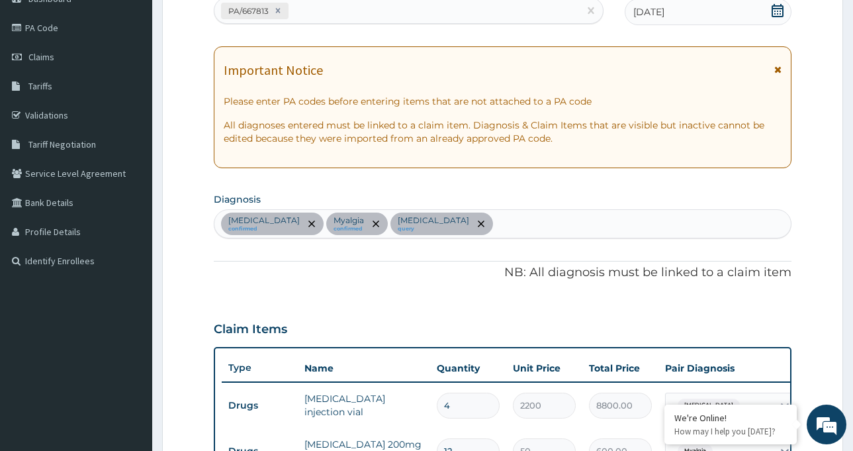
click at [585, 216] on div "[MEDICAL_DATA] confirmed Myalgia confirmed [MEDICAL_DATA] query" at bounding box center [502, 224] width 577 height 28
type input "[MEDICAL_DATA]"
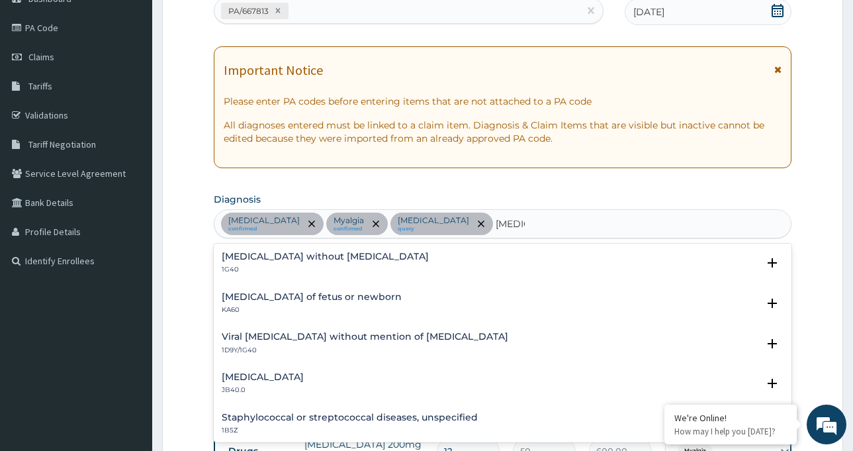
click at [269, 257] on h4 "[MEDICAL_DATA] without [MEDICAL_DATA]" at bounding box center [325, 257] width 207 height 10
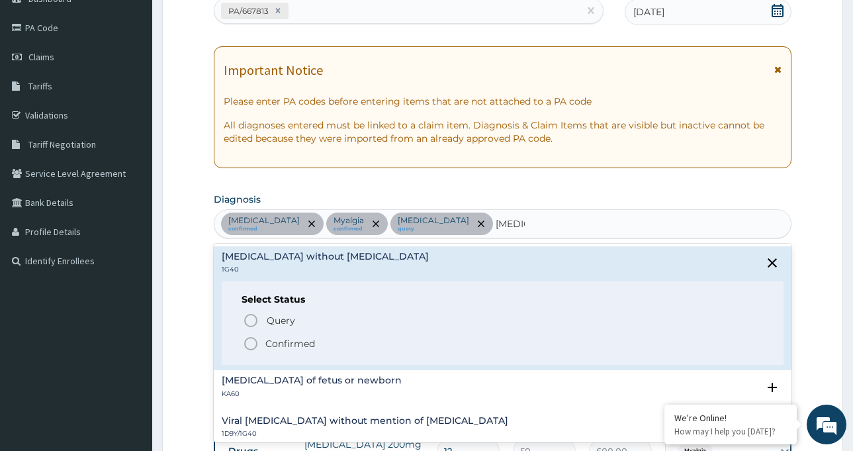
click at [260, 336] on span "Confirmed" at bounding box center [503, 344] width 521 height 16
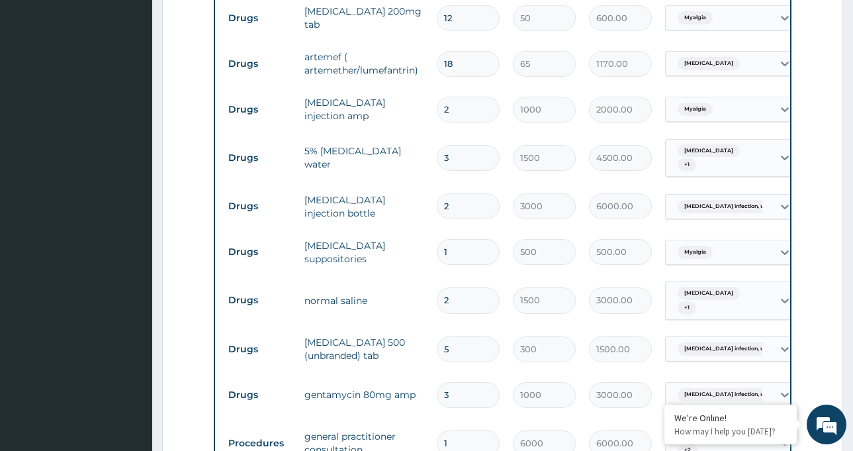
scroll to position [609, 0]
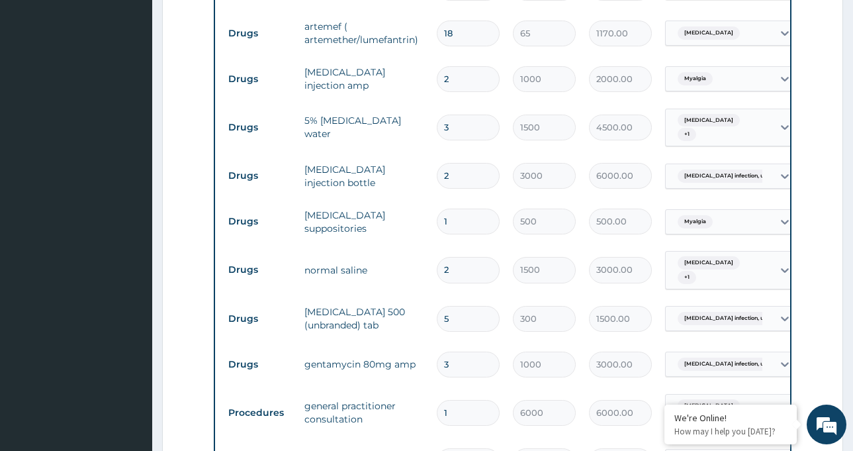
click at [724, 177] on span "[MEDICAL_DATA] infection, unspecif..." at bounding box center [736, 175] width 116 height 13
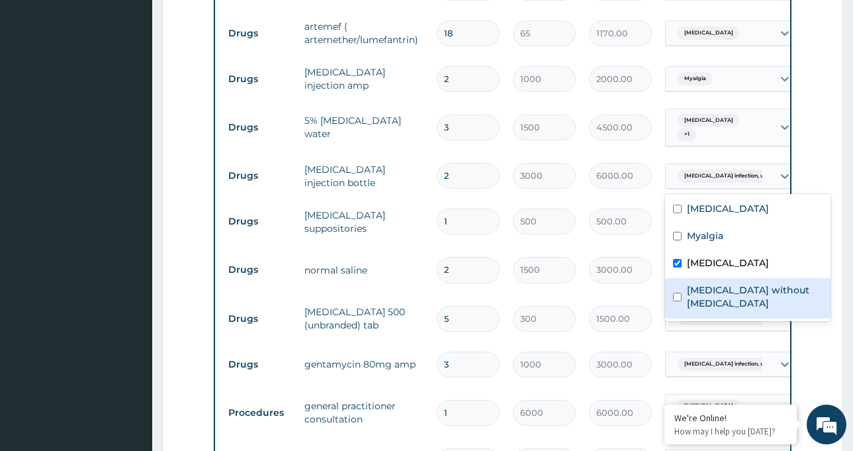
click at [716, 295] on div "[MEDICAL_DATA] without [MEDICAL_DATA]" at bounding box center [748, 298] width 166 height 40
checkbox input "true"
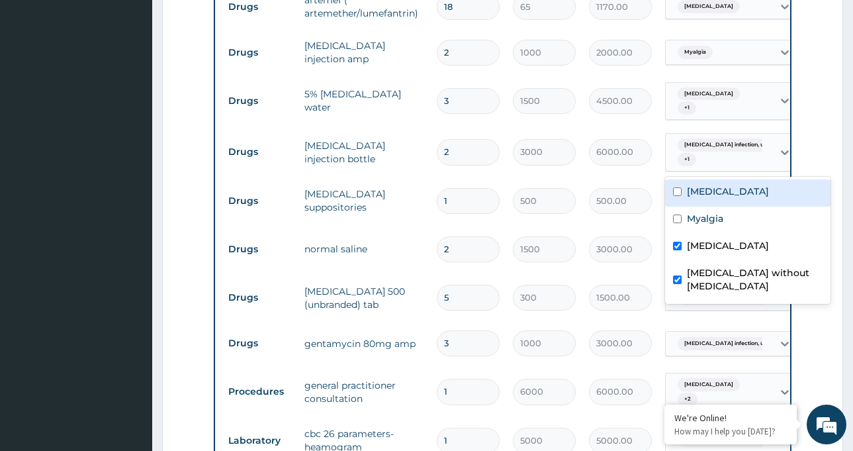
scroll to position [675, 0]
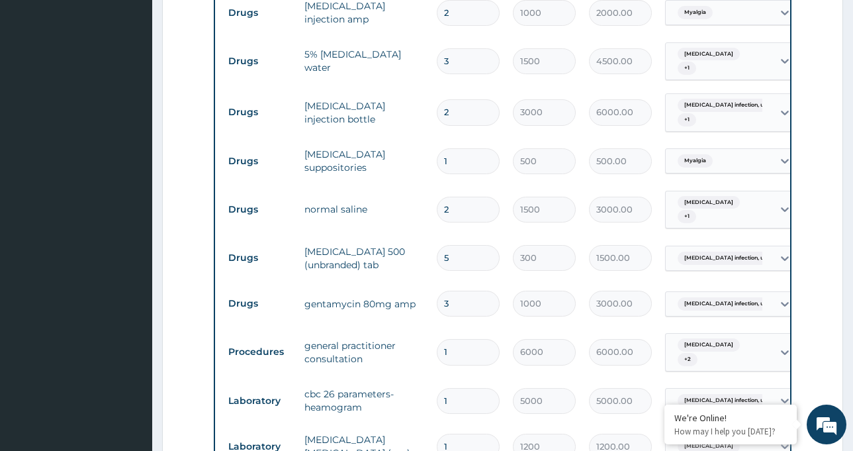
click at [714, 286] on td "[MEDICAL_DATA] infection, unspecif..." at bounding box center [732, 304] width 146 height 38
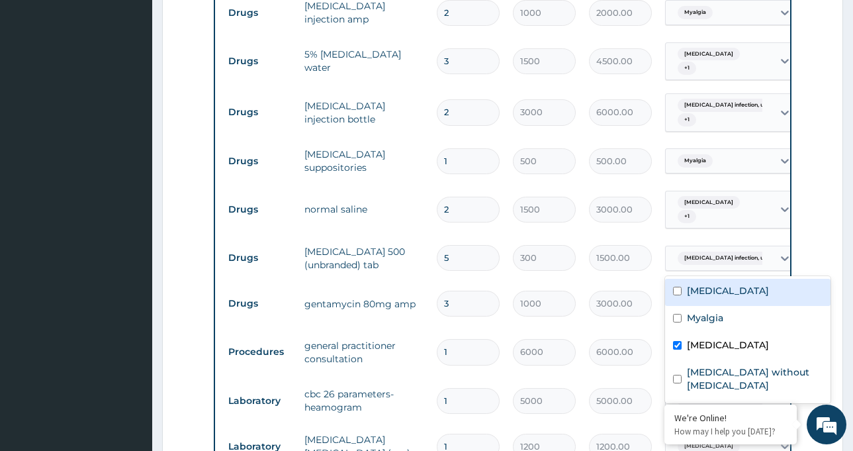
click at [714, 252] on span "[MEDICAL_DATA] infection, unspecif..." at bounding box center [736, 258] width 116 height 13
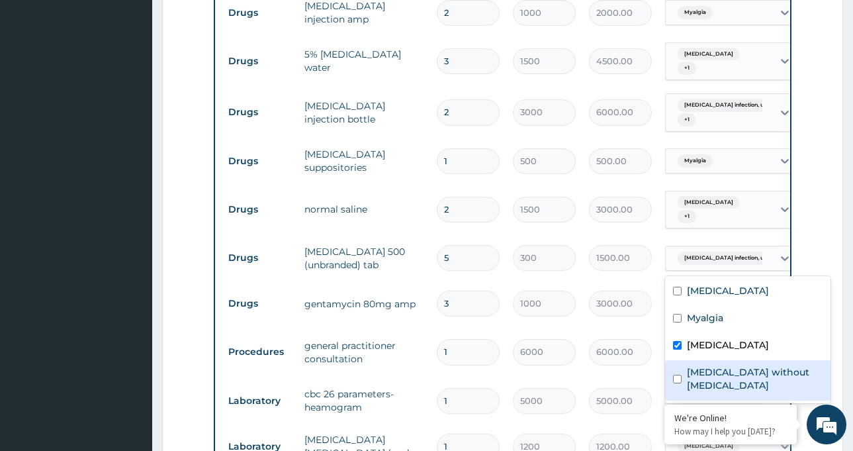
drag, startPoint x: 719, startPoint y: 387, endPoint x: 722, endPoint y: 377, distance: 9.6
click at [719, 385] on label "[MEDICAL_DATA] without [MEDICAL_DATA]" at bounding box center [755, 378] width 136 height 26
checkbox input "true"
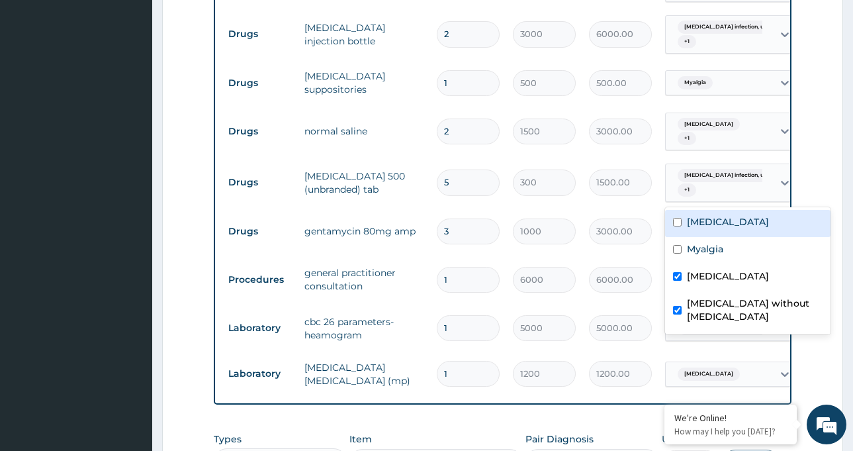
scroll to position [808, 0]
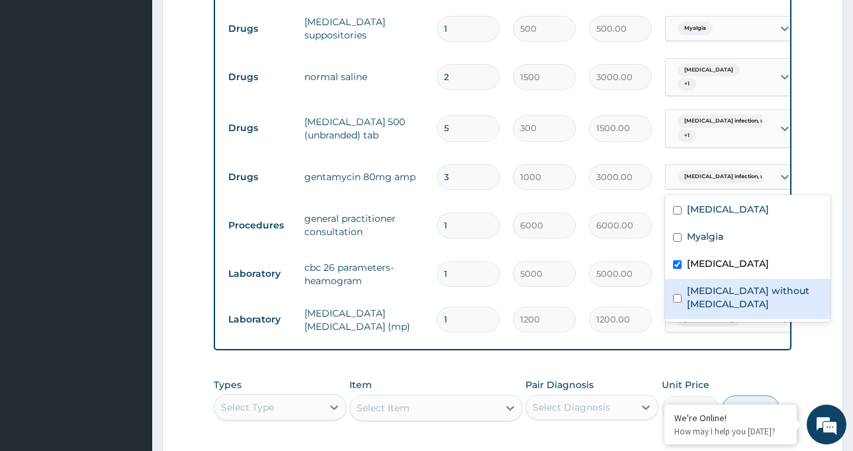
drag, startPoint x: 686, startPoint y: 179, endPoint x: 708, endPoint y: 307, distance: 130.3
click at [706, 307] on label "[MEDICAL_DATA] without [MEDICAL_DATA]" at bounding box center [755, 297] width 136 height 26
checkbox input "true"
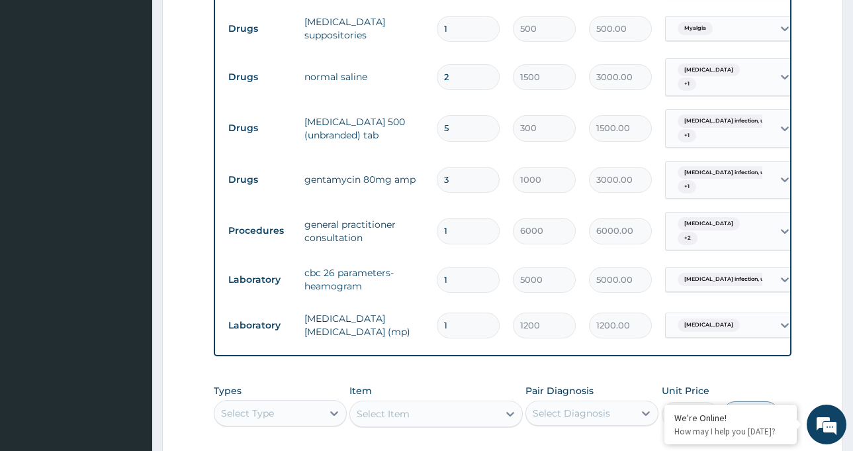
click at [687, 287] on div "[MEDICAL_DATA] infection, unspecif..." at bounding box center [718, 279] width 90 height 17
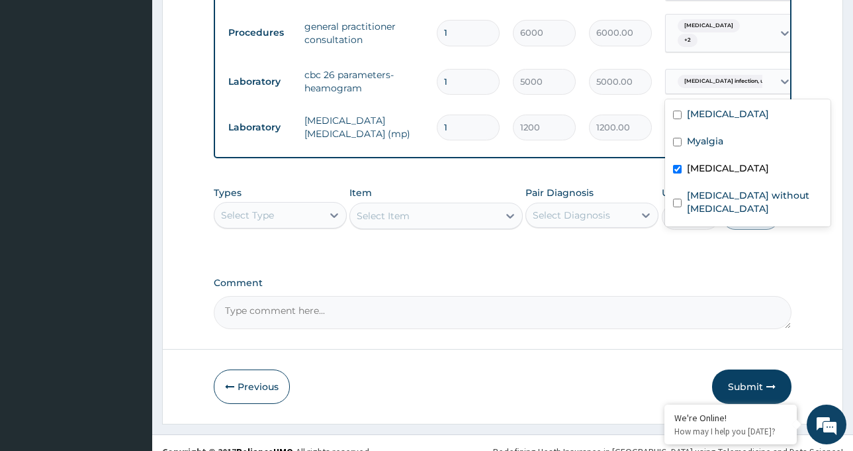
scroll to position [1006, 0]
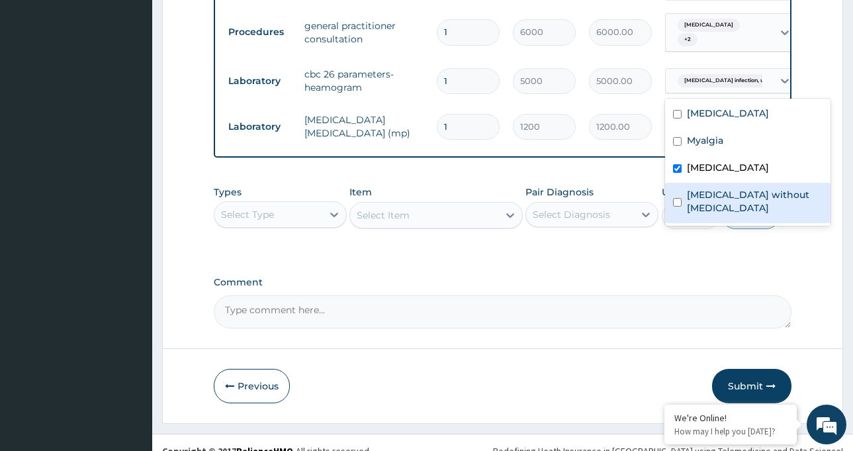
click at [719, 209] on label "[MEDICAL_DATA] without [MEDICAL_DATA]" at bounding box center [755, 201] width 136 height 26
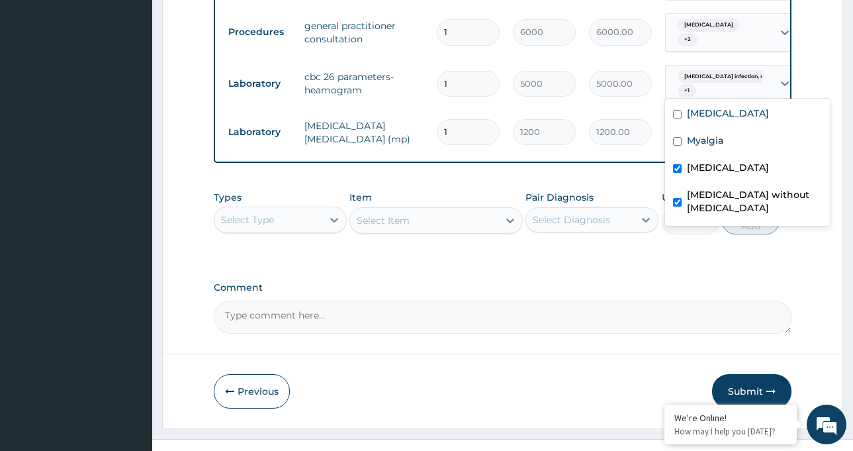
checkbox input "true"
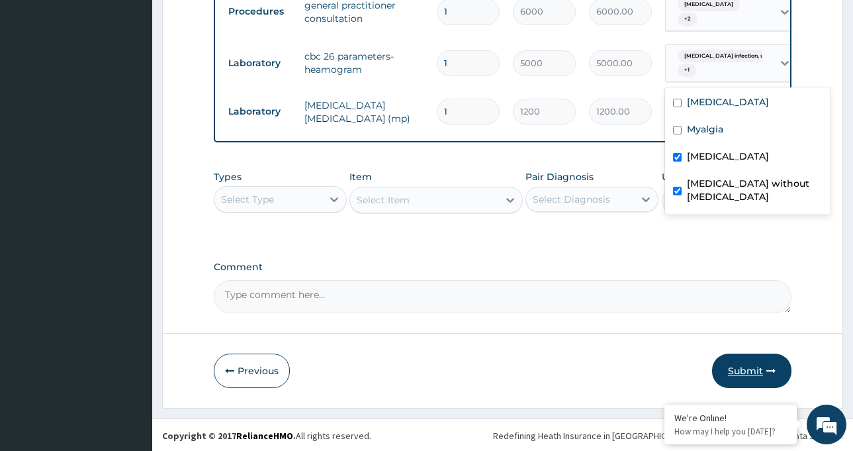
scroll to position [1038, 0]
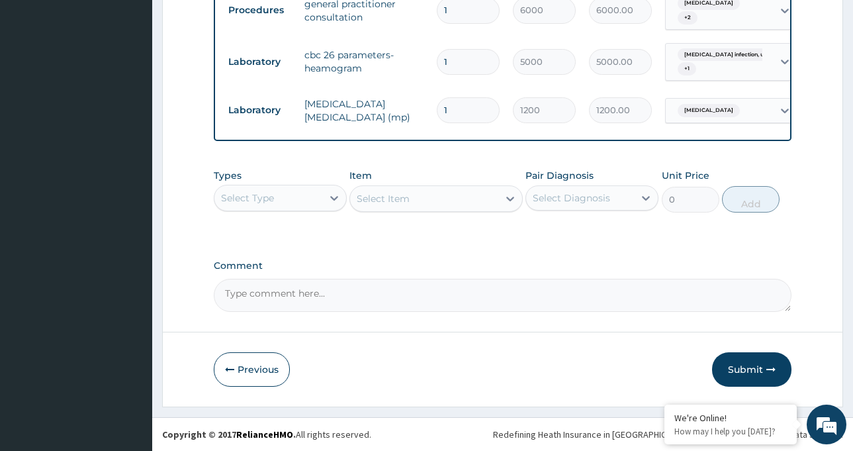
drag, startPoint x: 779, startPoint y: 279, endPoint x: 772, endPoint y: 283, distance: 8.1
click at [779, 278] on div "Comment" at bounding box center [503, 286] width 578 height 52
click at [752, 367] on button "Submit" at bounding box center [751, 369] width 79 height 34
